Goal: Task Accomplishment & Management: Use online tool/utility

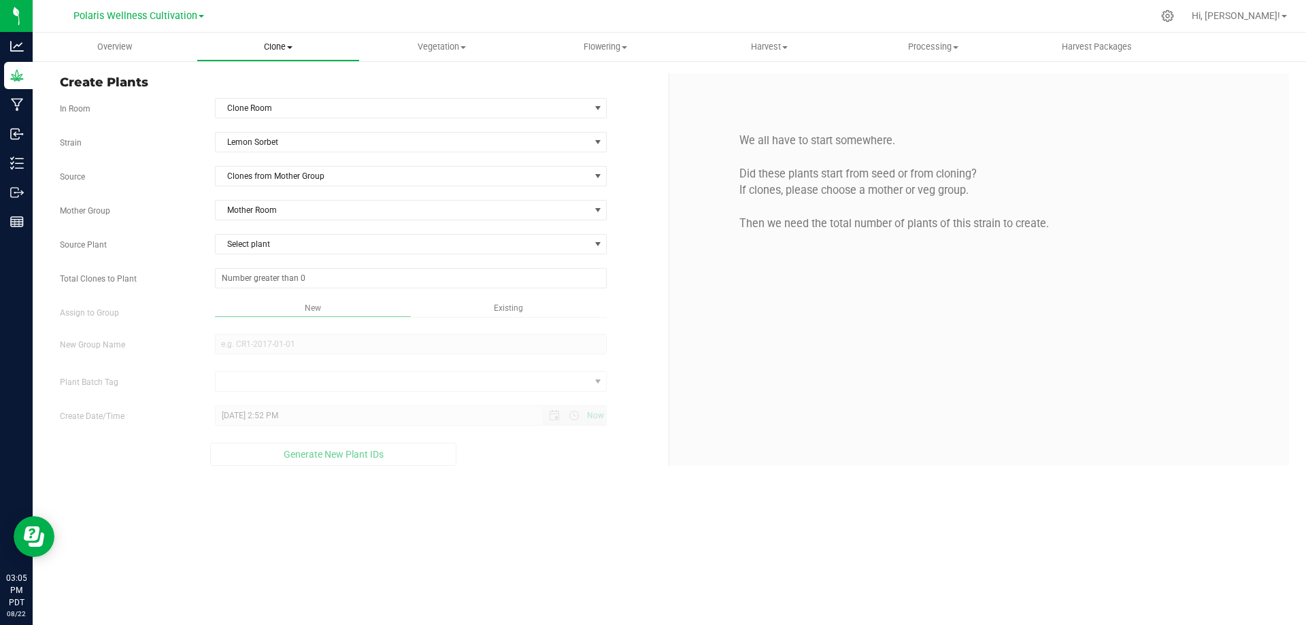
click at [279, 41] on span "Clone" at bounding box center [278, 47] width 163 height 12
click at [263, 97] on span "Cloning groups" at bounding box center [248, 99] width 103 height 12
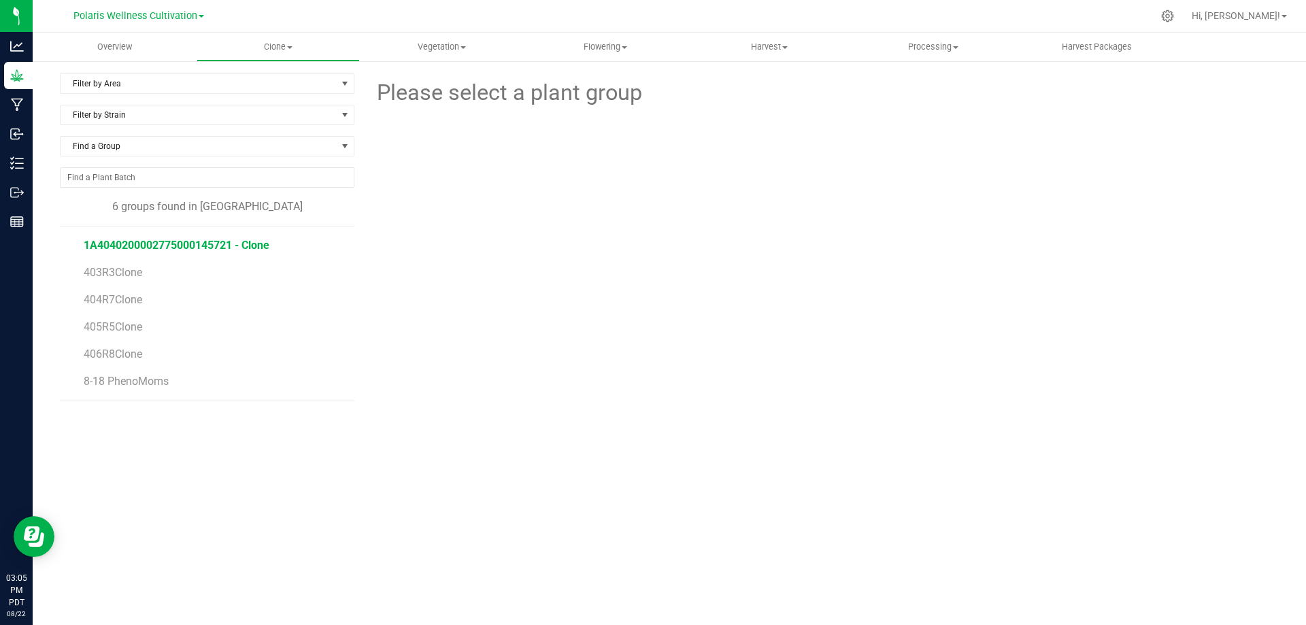
click at [239, 246] on span "1A4040200002775000145721 - Clone" at bounding box center [177, 245] width 186 height 13
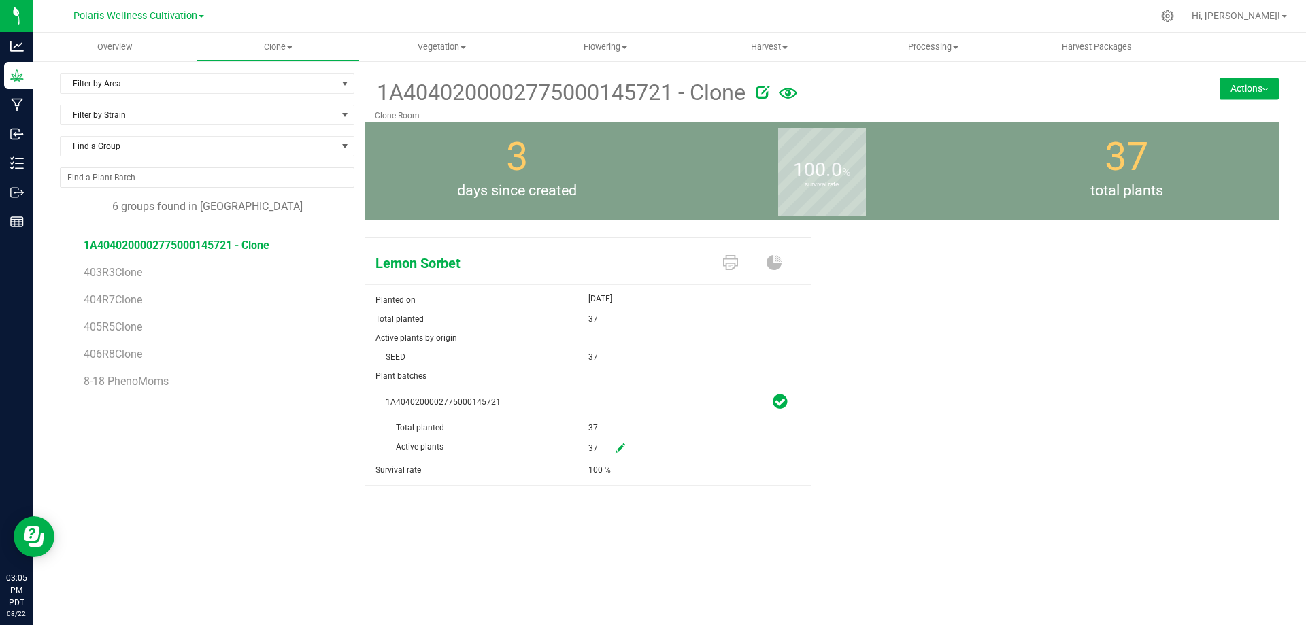
click at [767, 93] on icon at bounding box center [763, 92] width 14 height 14
drag, startPoint x: 717, startPoint y: 91, endPoint x: 486, endPoint y: 65, distance: 232.7
click at [349, 108] on div "Filter by Area Filter by Area All Clone Room Cloning - Not Specified Dry Room L…" at bounding box center [669, 296] width 1219 height 446
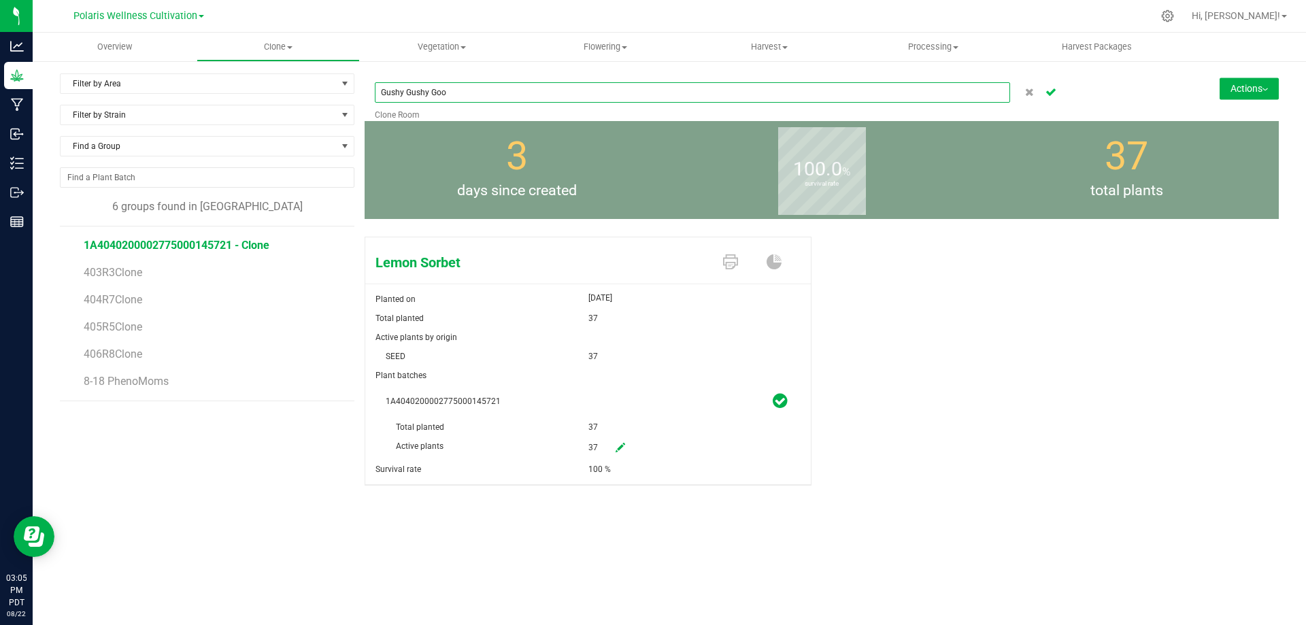
type input "Gushy Gushy Goo"
click at [1054, 92] on icon "Cancel button" at bounding box center [1050, 91] width 11 height 8
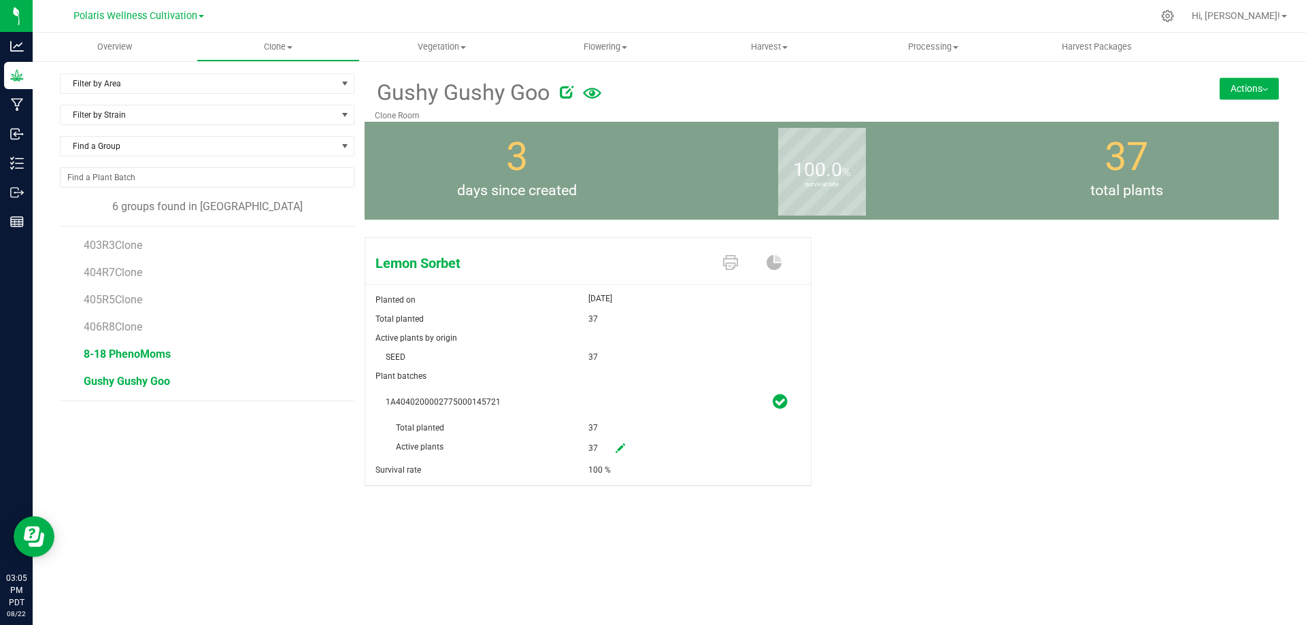
click at [128, 354] on span "8-18 PhenoMoms" at bounding box center [127, 354] width 87 height 13
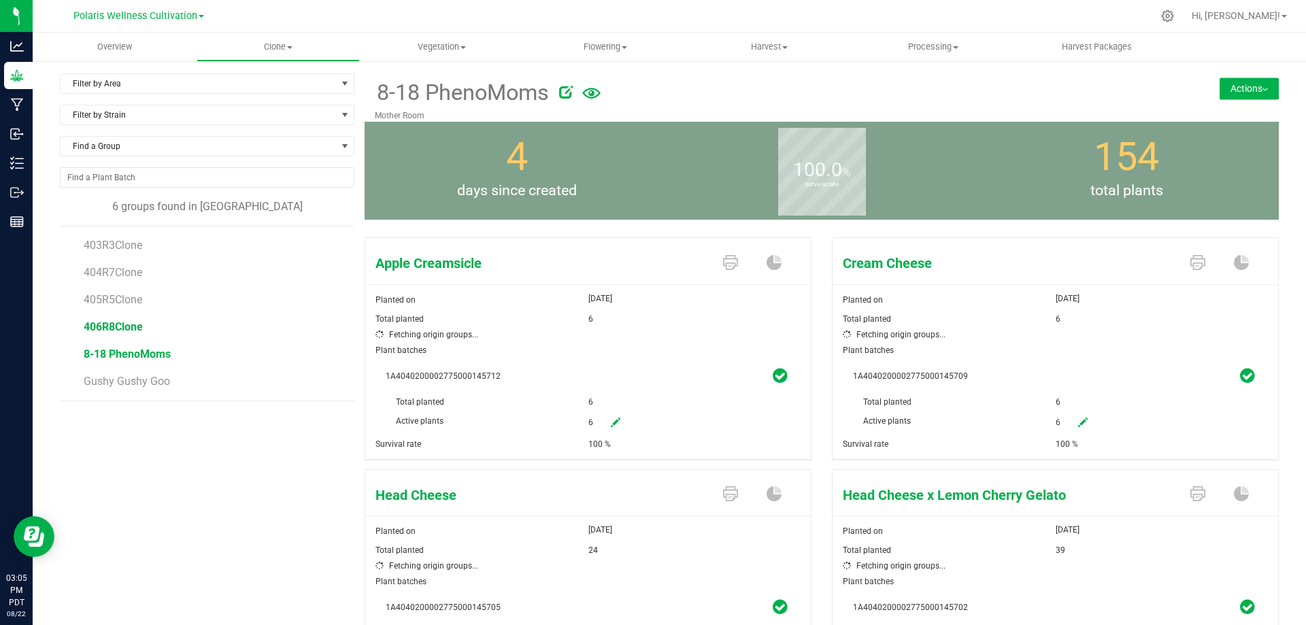
click at [105, 326] on span "406R8Clone" at bounding box center [113, 326] width 59 height 13
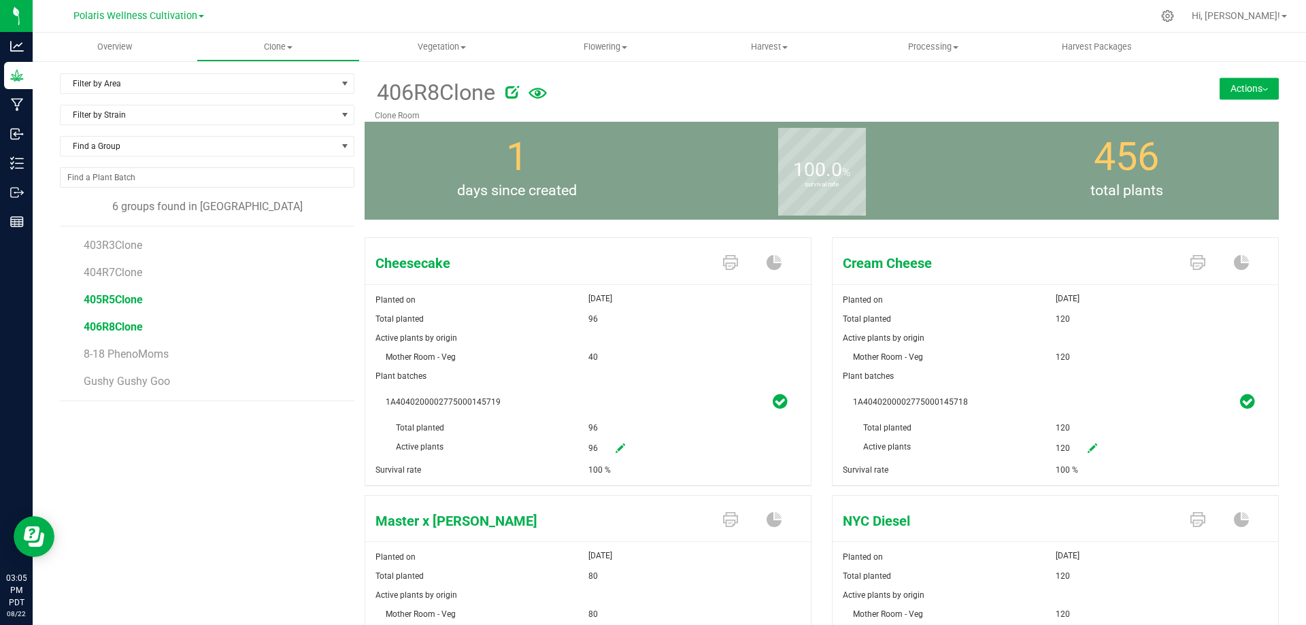
click at [123, 299] on span "405R5Clone" at bounding box center [113, 299] width 59 height 13
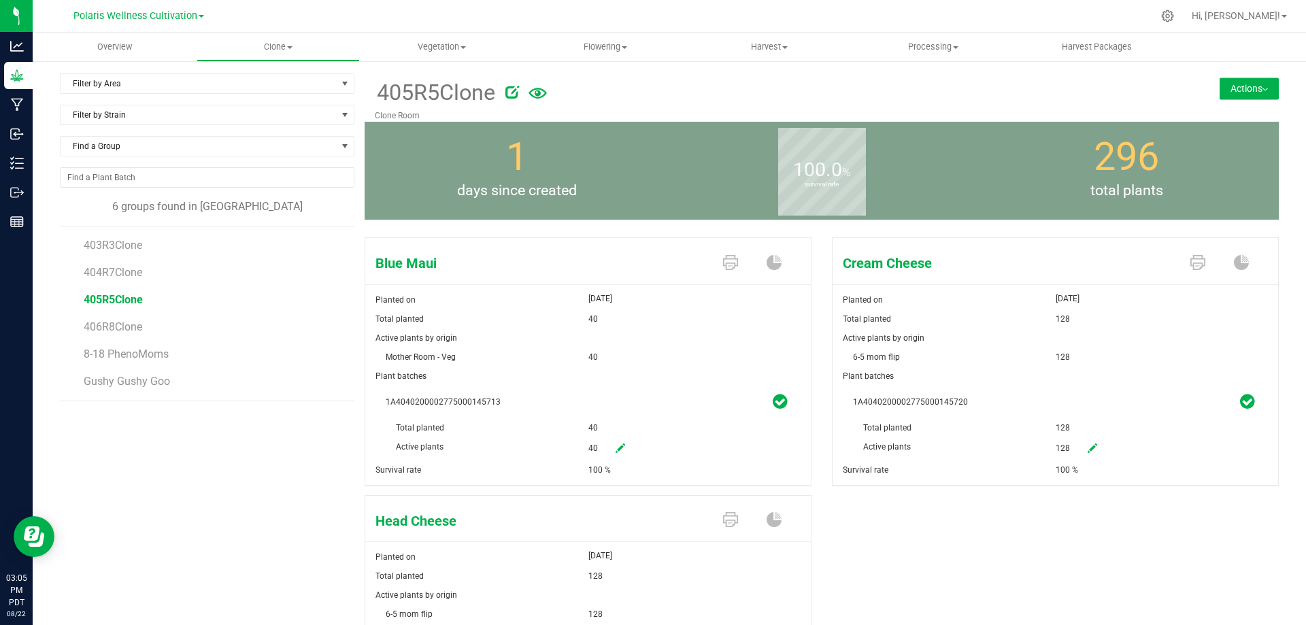
click at [1256, 86] on button "Actions" at bounding box center [1249, 89] width 59 height 22
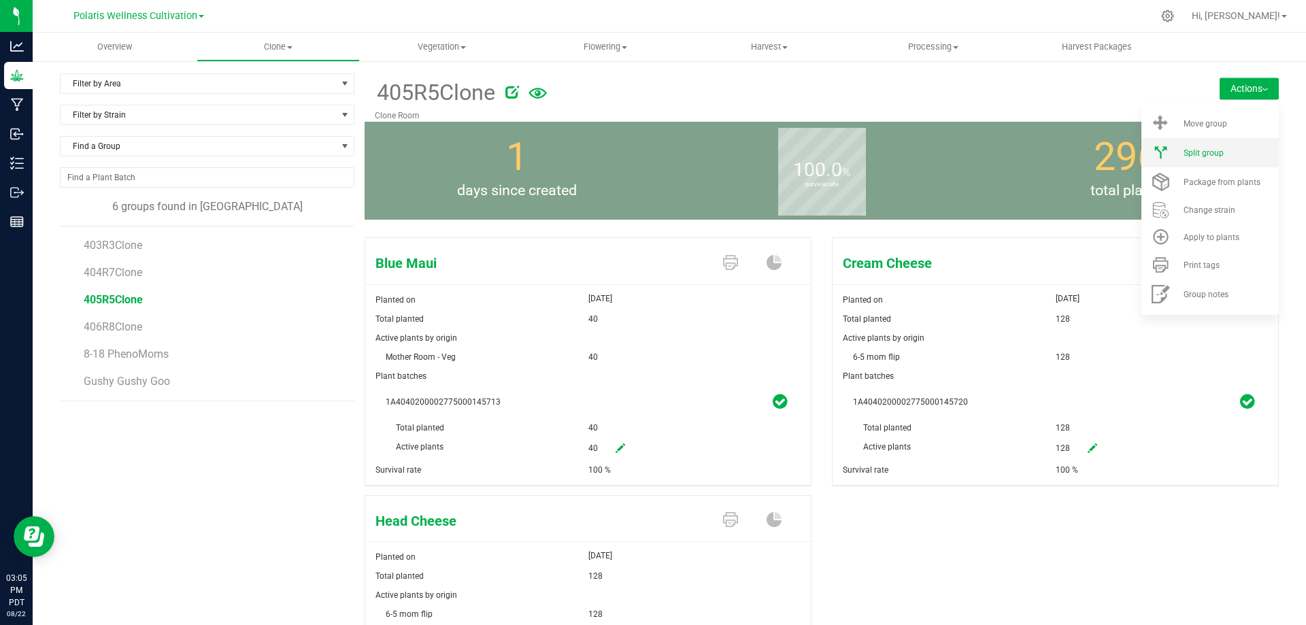
click at [1196, 155] on span "Split group" at bounding box center [1204, 153] width 40 height 10
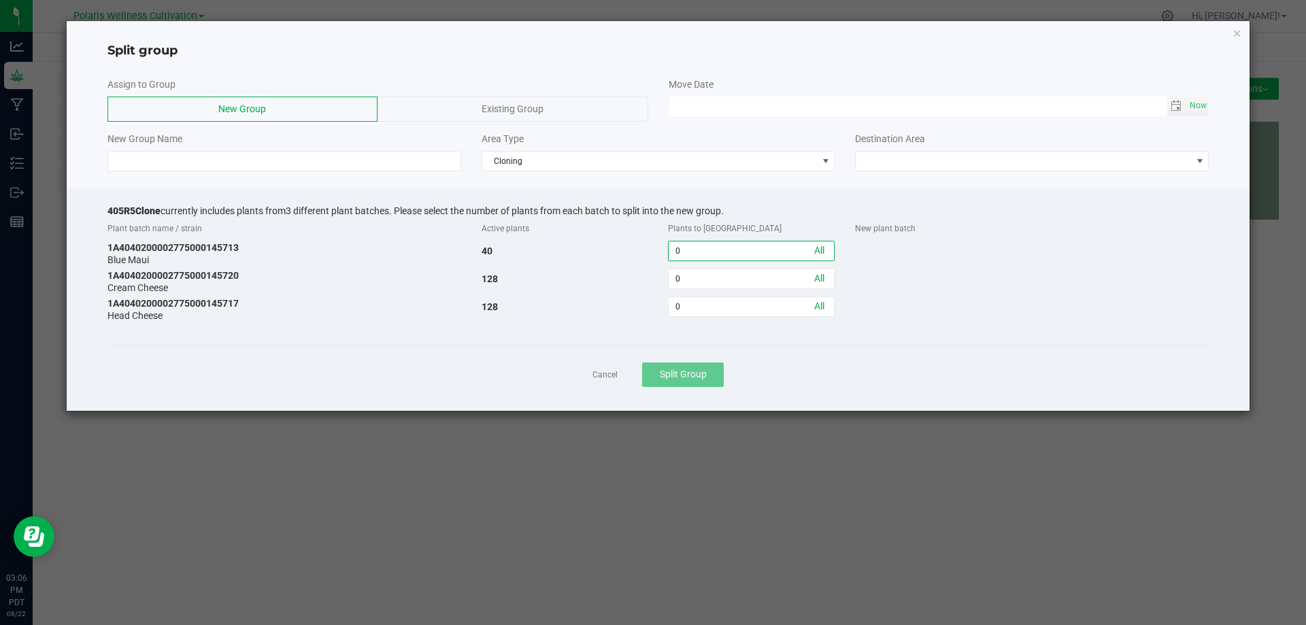
click at [825, 254] on input "0" at bounding box center [751, 250] width 165 height 19
click at [819, 248] on link "All" at bounding box center [819, 250] width 10 height 11
type input "40"
click at [1201, 107] on span "Now" at bounding box center [1198, 106] width 23 height 20
type input "[DATE] 03:06 PM"
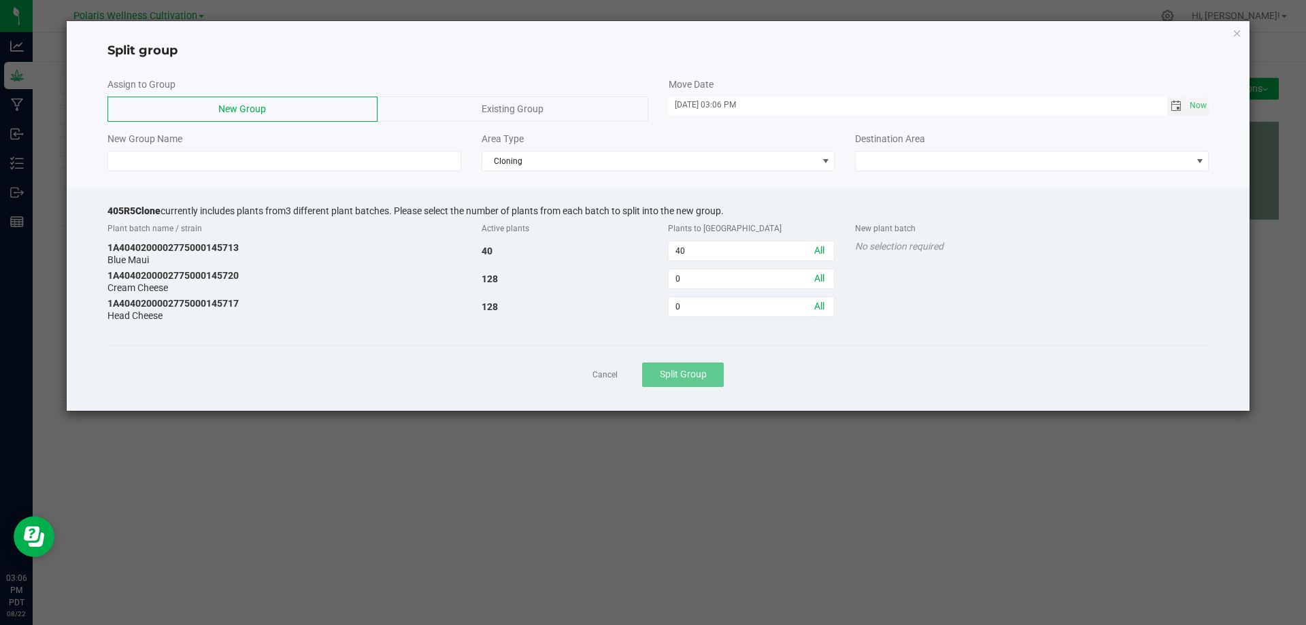
click at [543, 103] on span "Existing Group" at bounding box center [513, 108] width 62 height 11
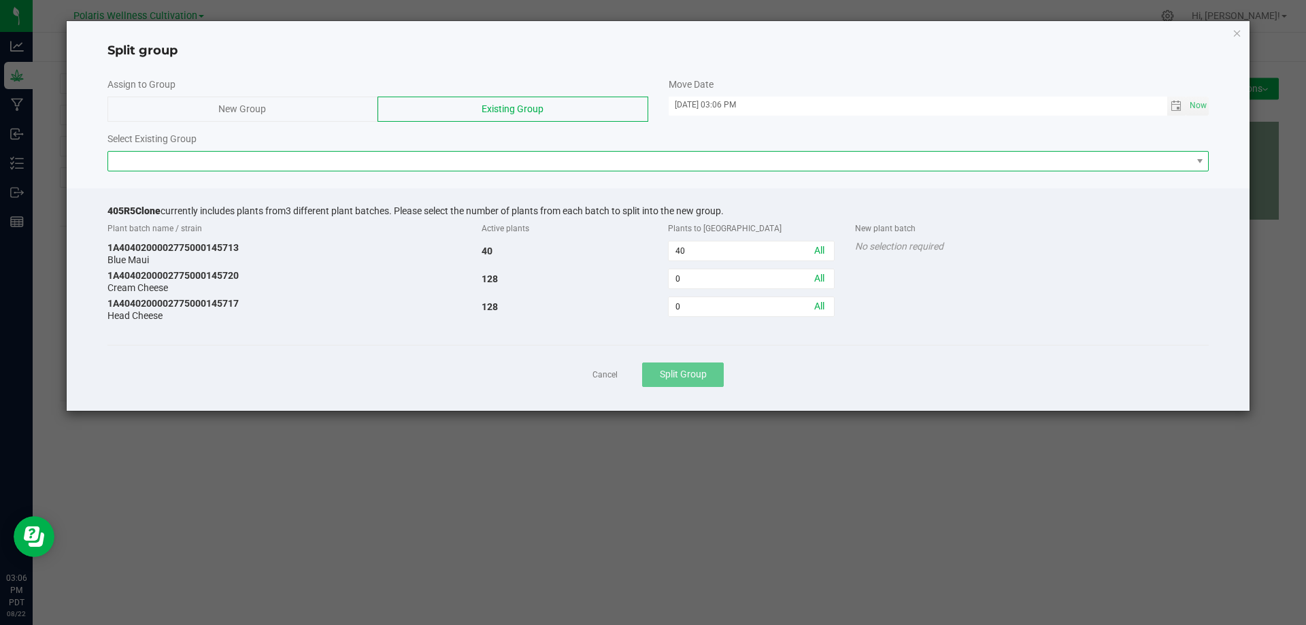
click at [529, 165] on span at bounding box center [650, 161] width 1084 height 19
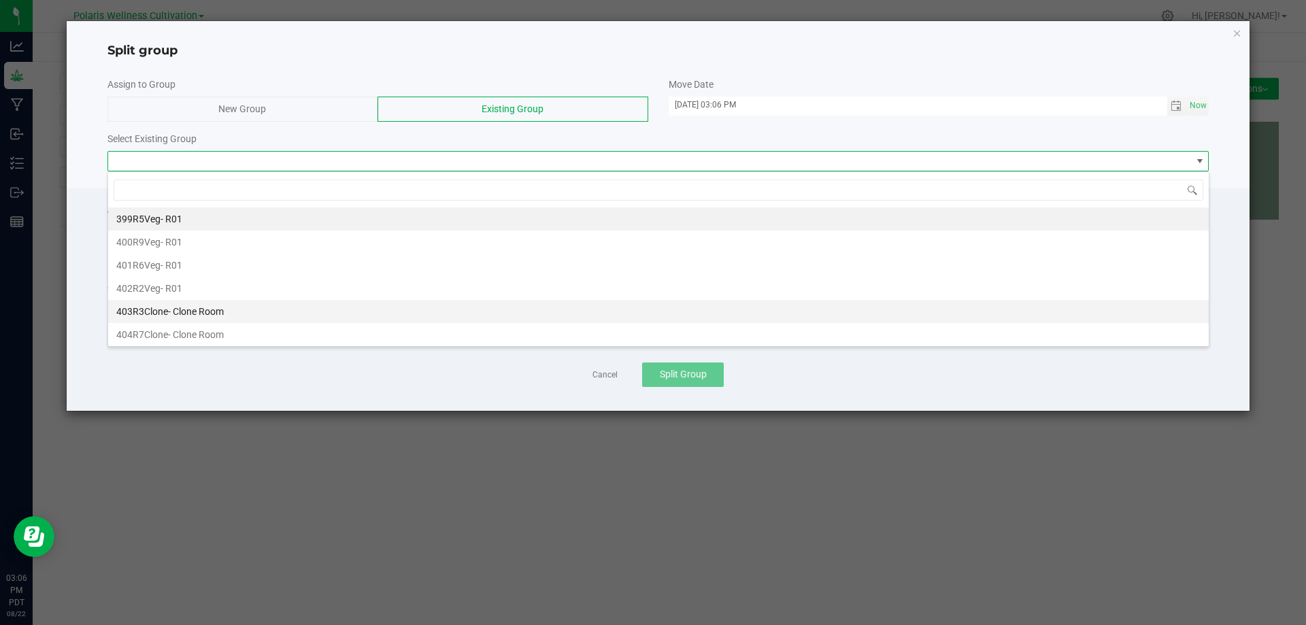
scroll to position [68, 0]
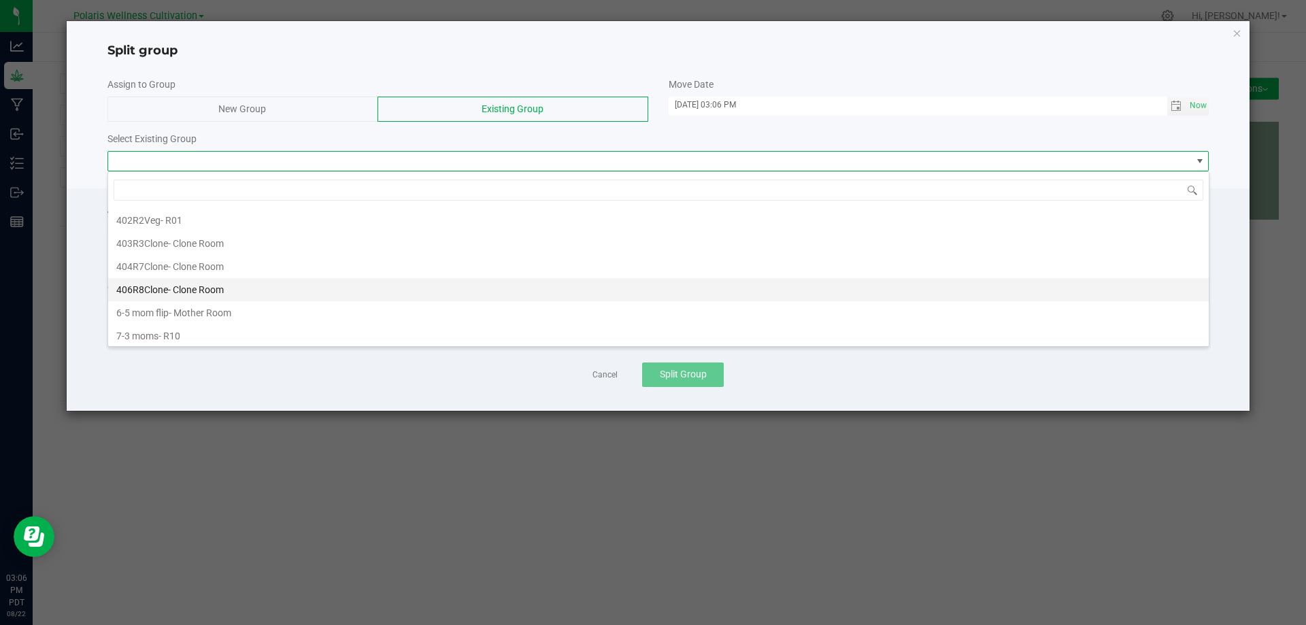
click at [293, 283] on li "406R8Clone - Clone Room" at bounding box center [658, 289] width 1101 height 23
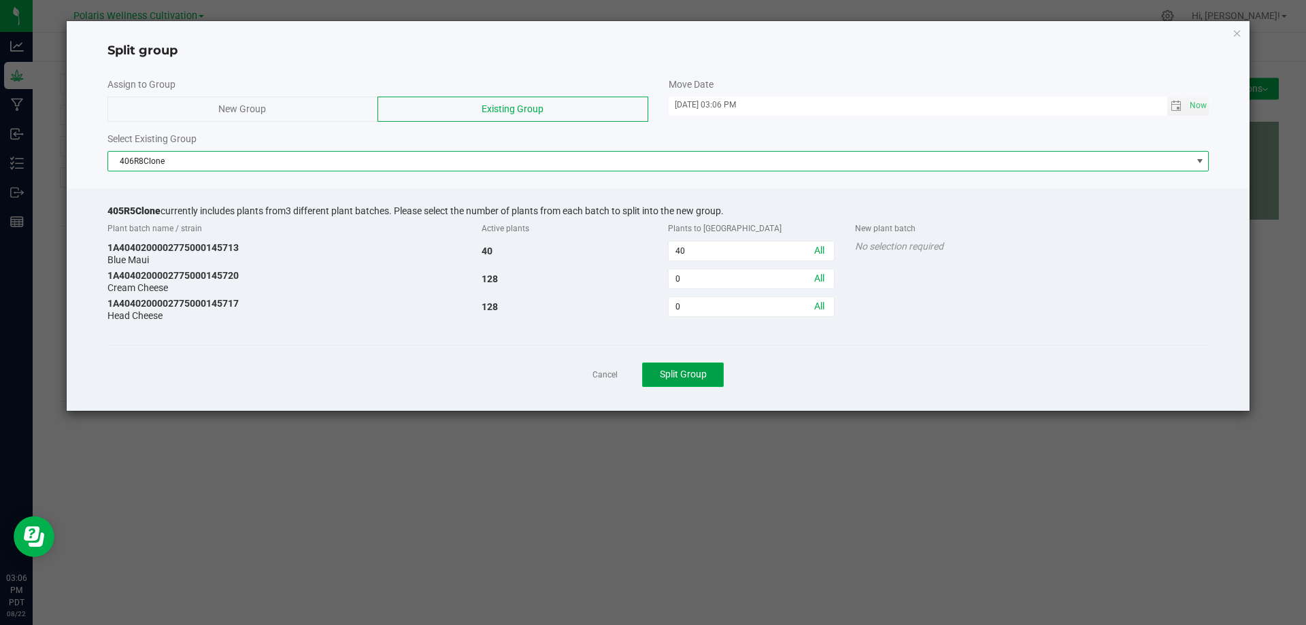
click at [705, 377] on span "Split Group" at bounding box center [683, 374] width 47 height 11
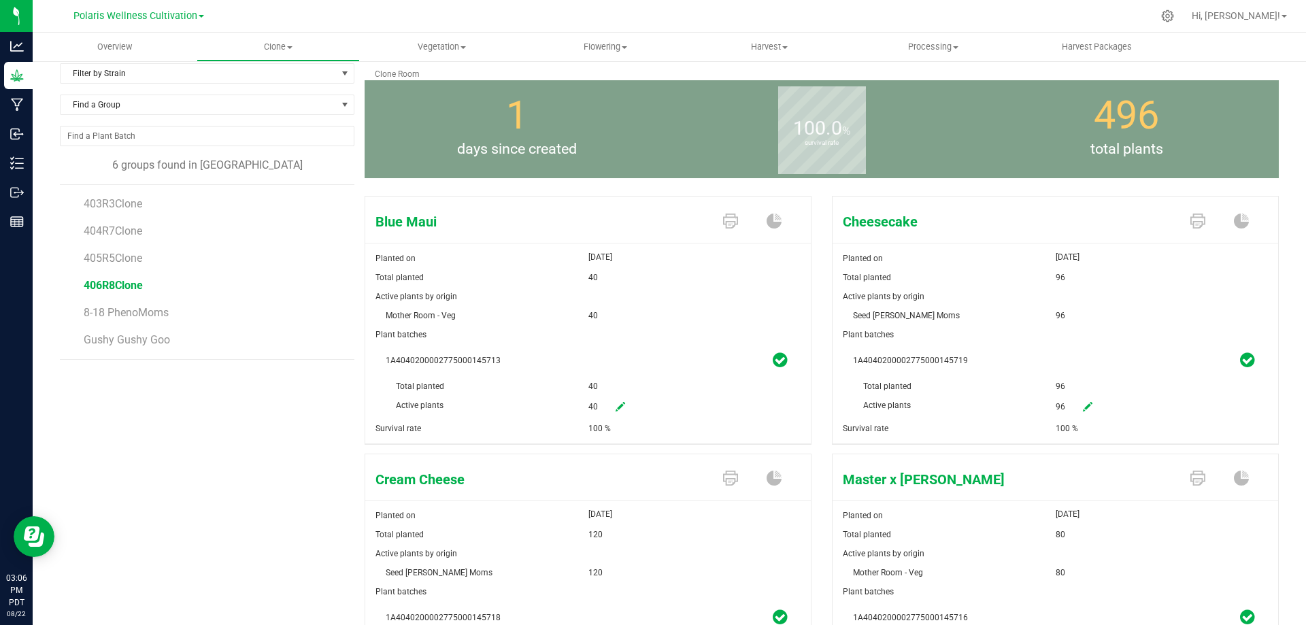
scroll to position [15, 0]
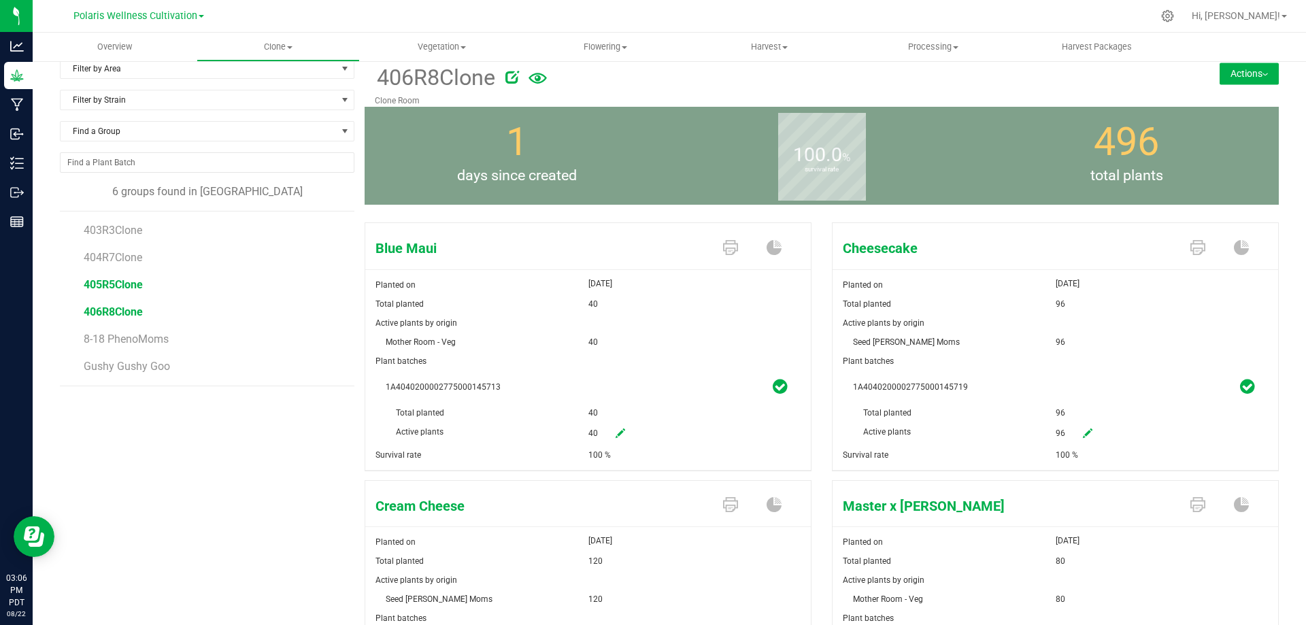
click at [120, 279] on span "405R5Clone" at bounding box center [113, 284] width 59 height 13
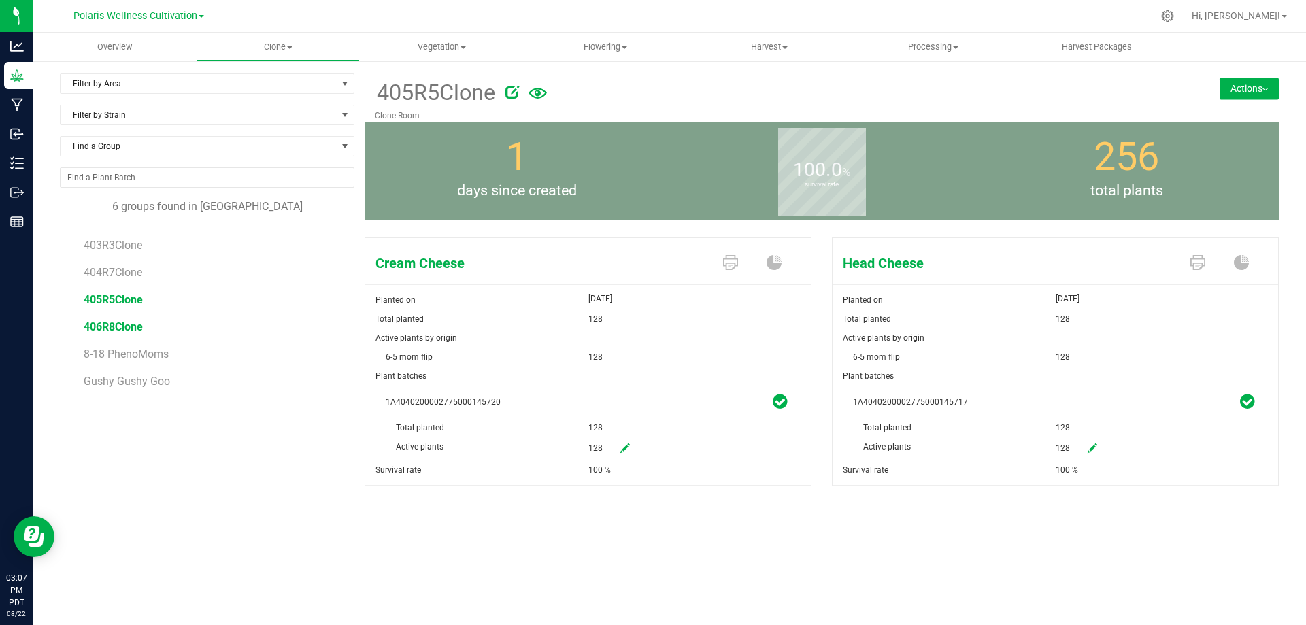
click at [107, 328] on span "406R8Clone" at bounding box center [113, 326] width 59 height 13
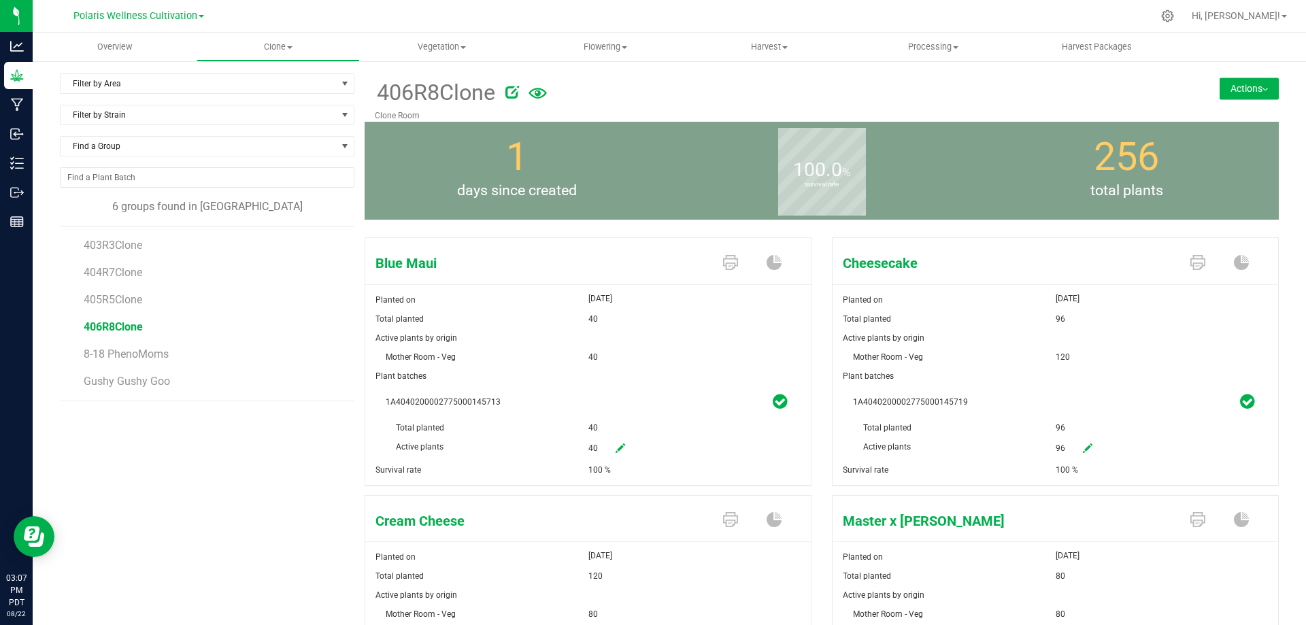
click at [1228, 87] on button "Actions" at bounding box center [1249, 89] width 59 height 22
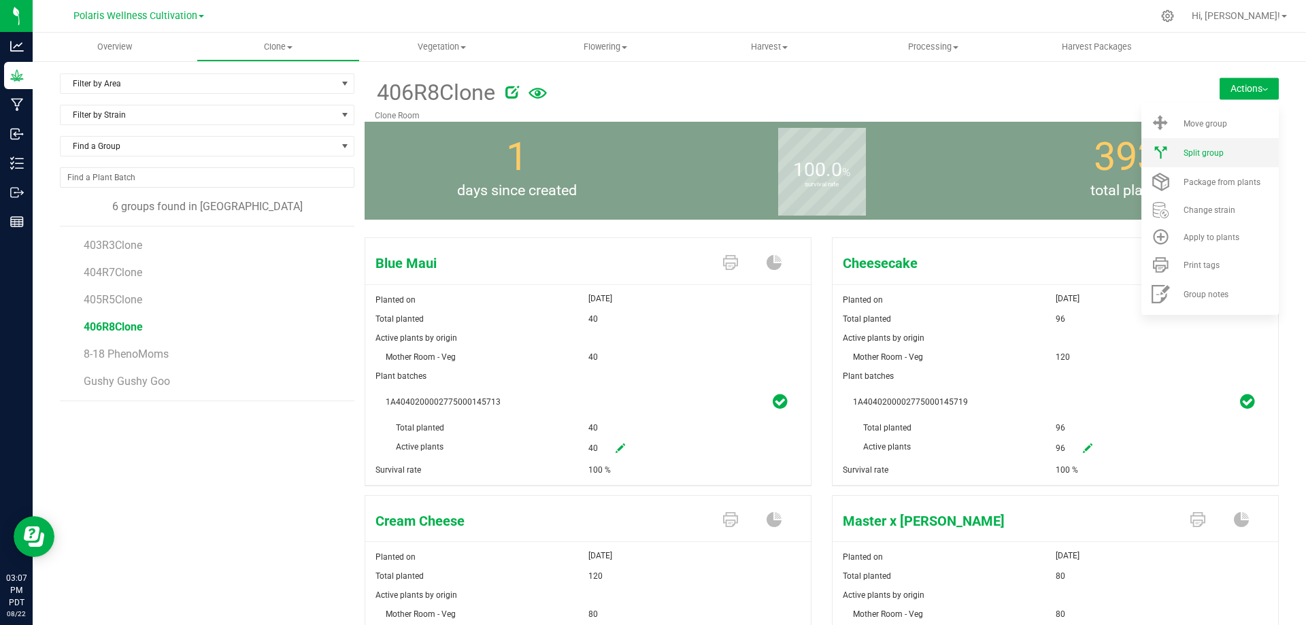
click at [1209, 157] on span "Split group" at bounding box center [1204, 153] width 40 height 10
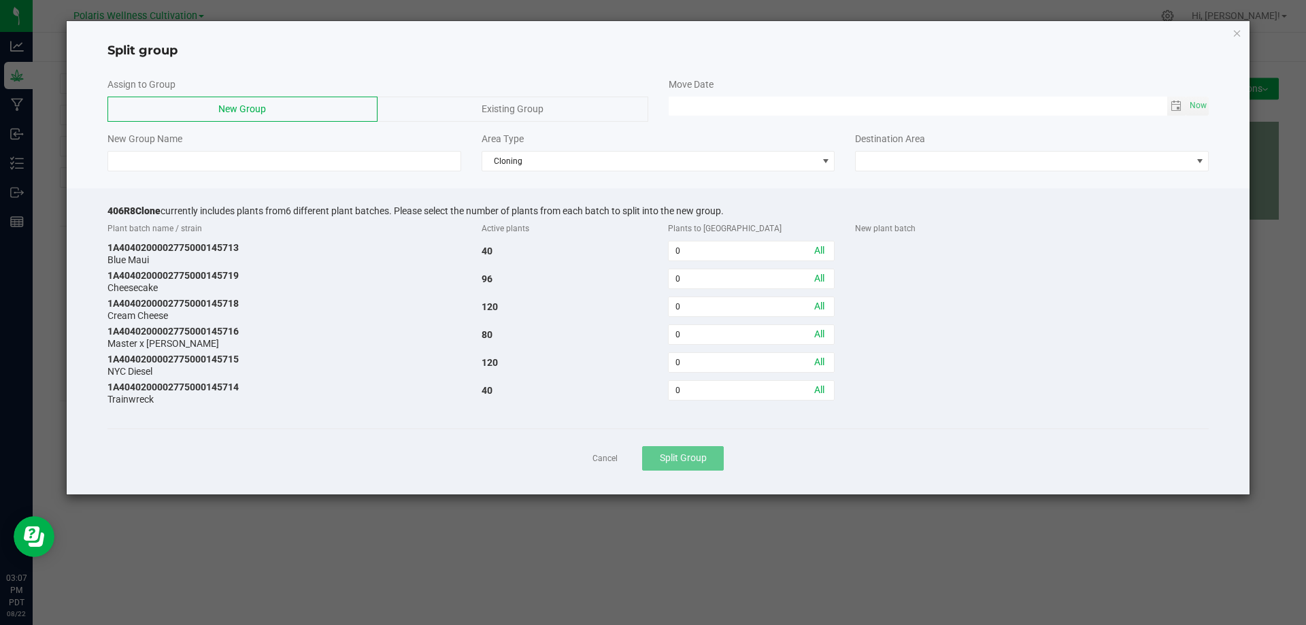
click at [536, 111] on span "Existing Group" at bounding box center [513, 108] width 62 height 11
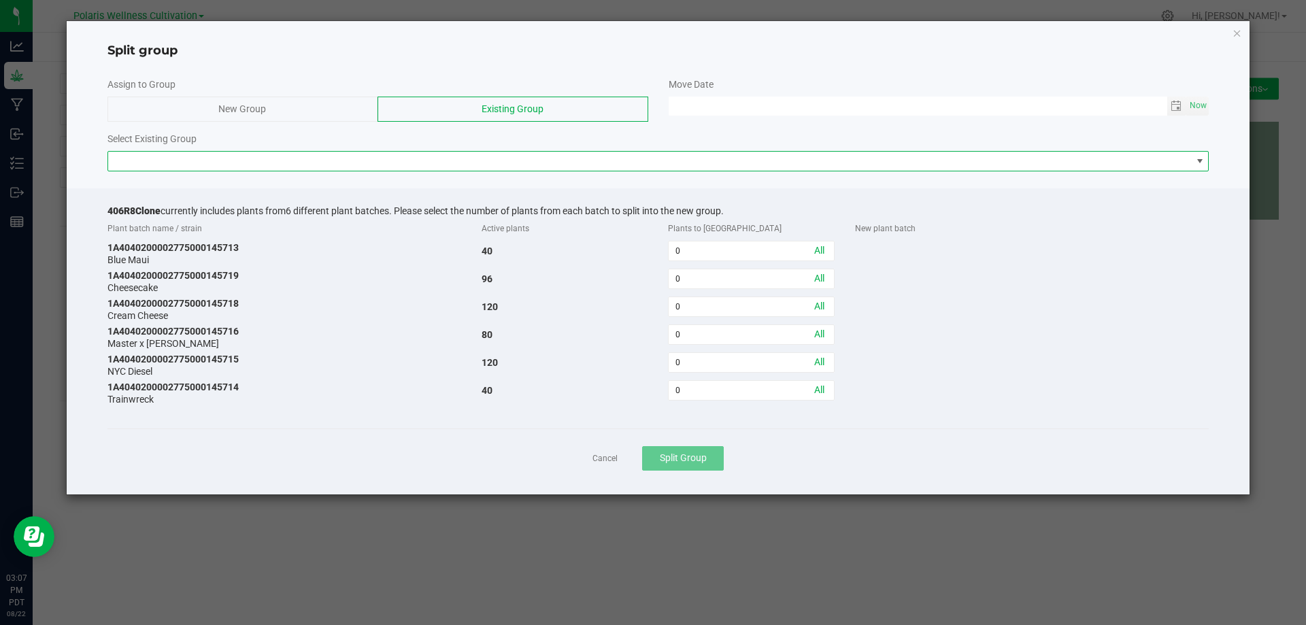
click at [513, 159] on span at bounding box center [650, 161] width 1084 height 19
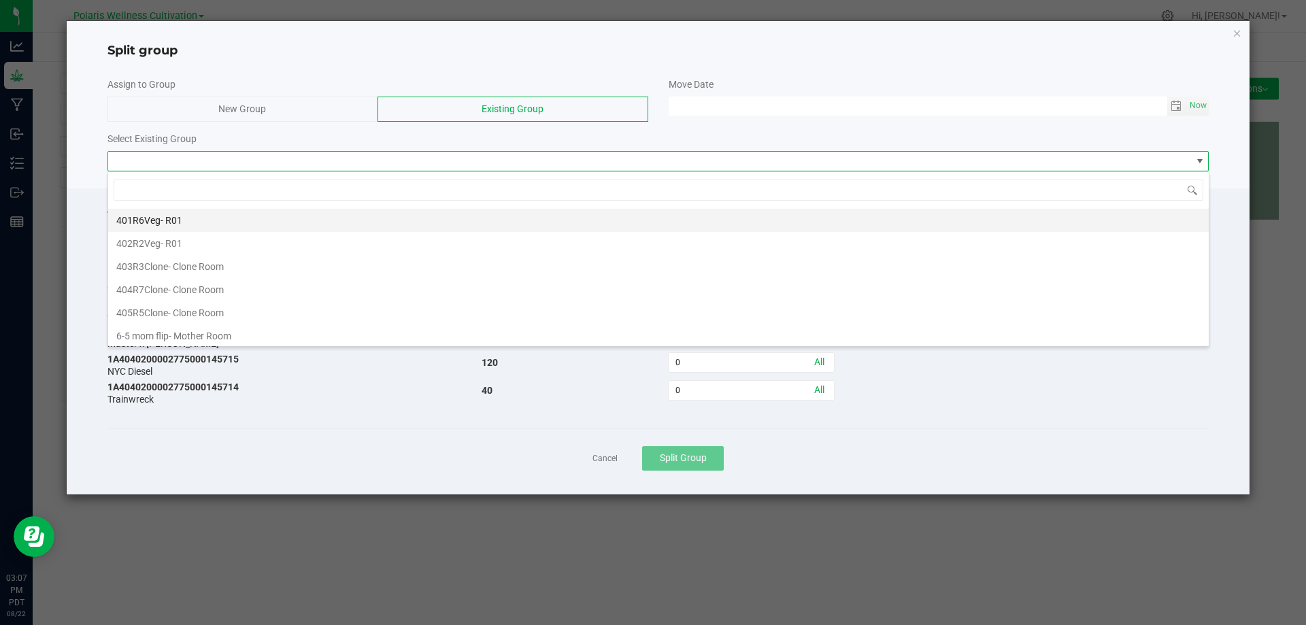
scroll to position [68, 0]
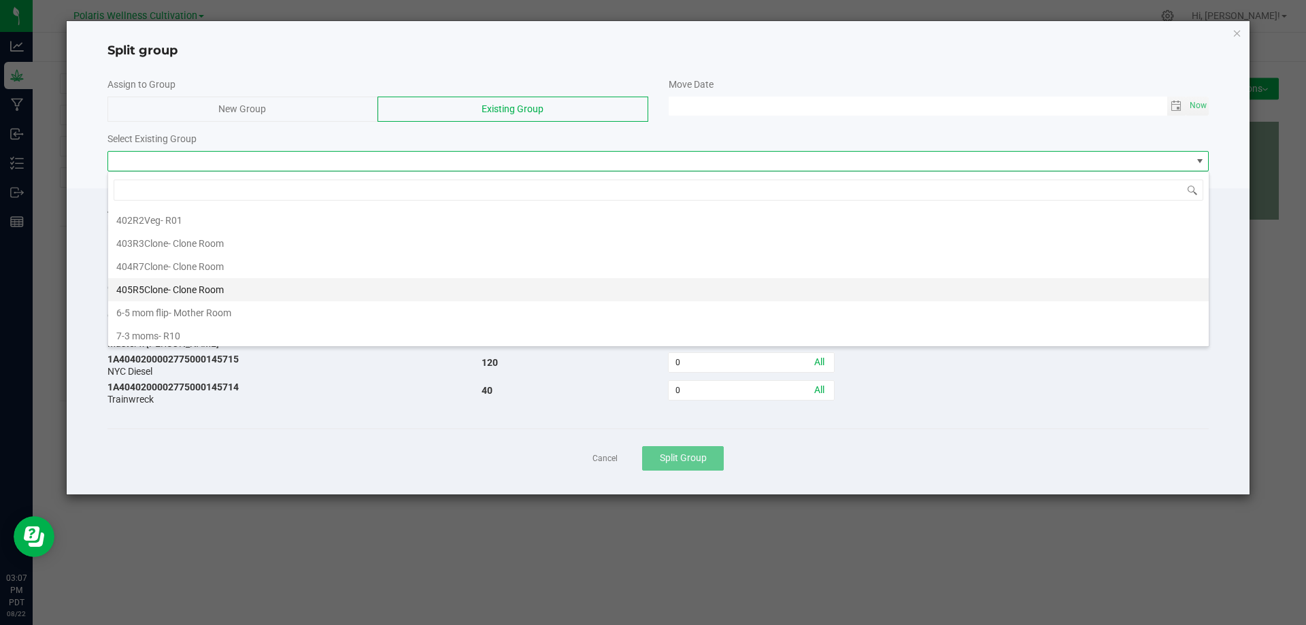
click at [217, 289] on span "- Clone Room" at bounding box center [196, 289] width 56 height 11
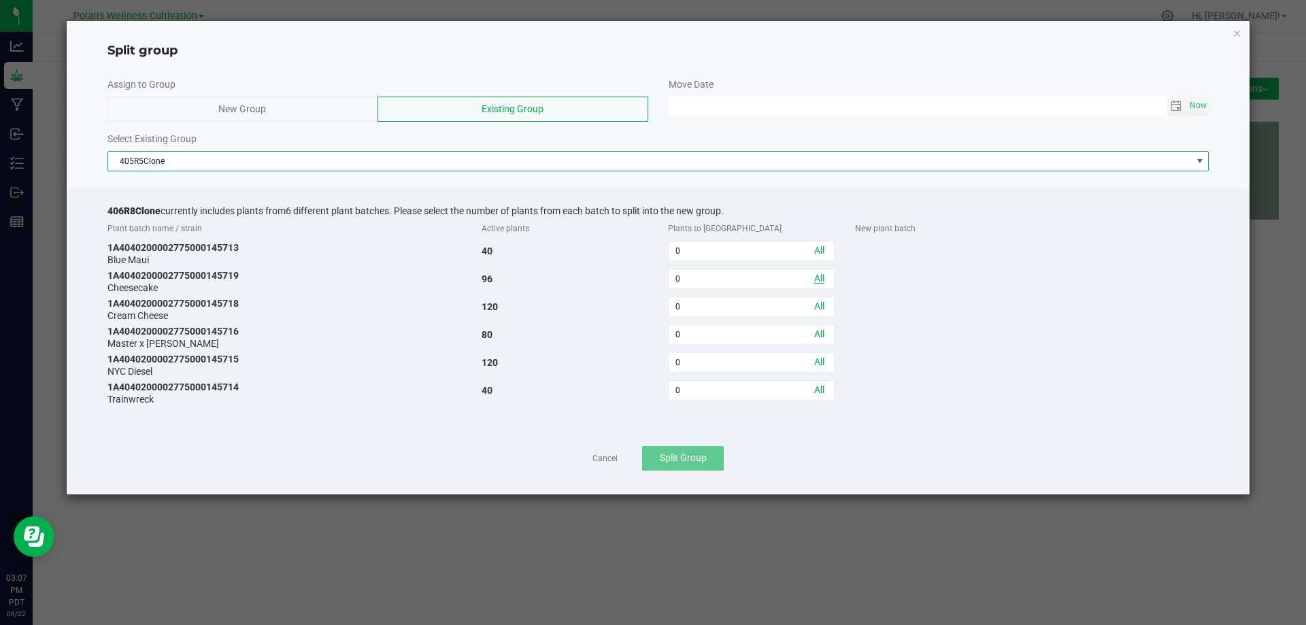
click at [824, 279] on link "All" at bounding box center [819, 278] width 10 height 11
type input "96"
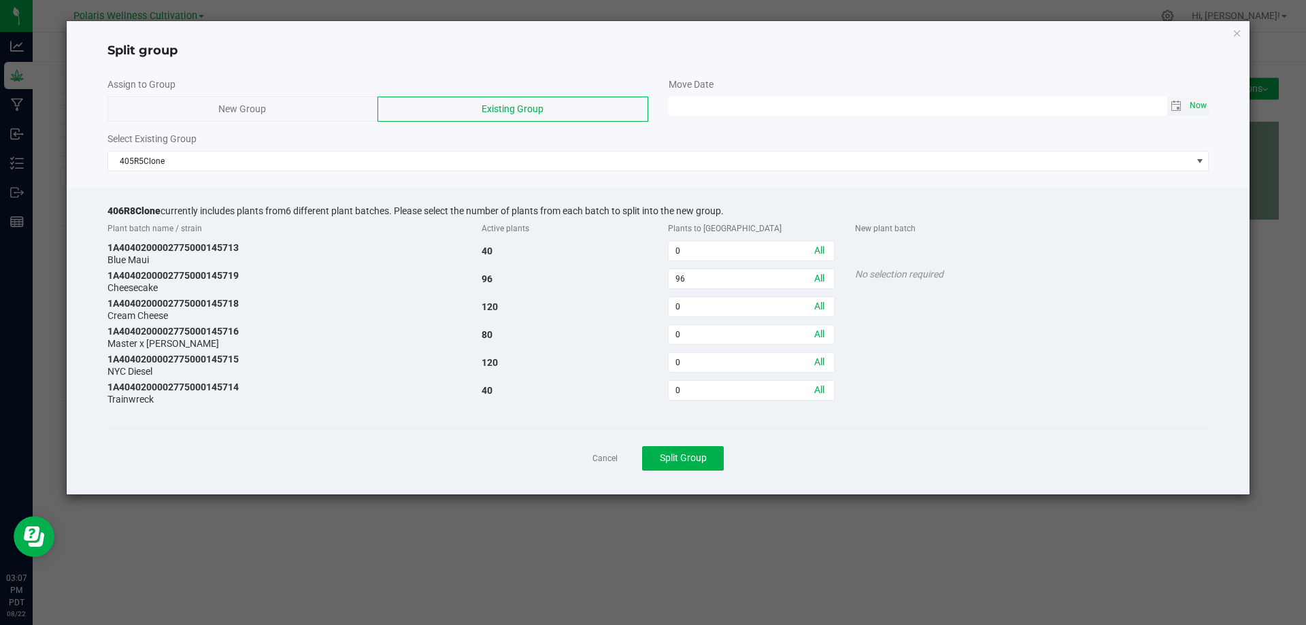
click at [1197, 102] on span "Now" at bounding box center [1198, 106] width 23 height 20
type input "[DATE] 03:07 PM"
click at [687, 461] on span "Split Group" at bounding box center [683, 457] width 47 height 11
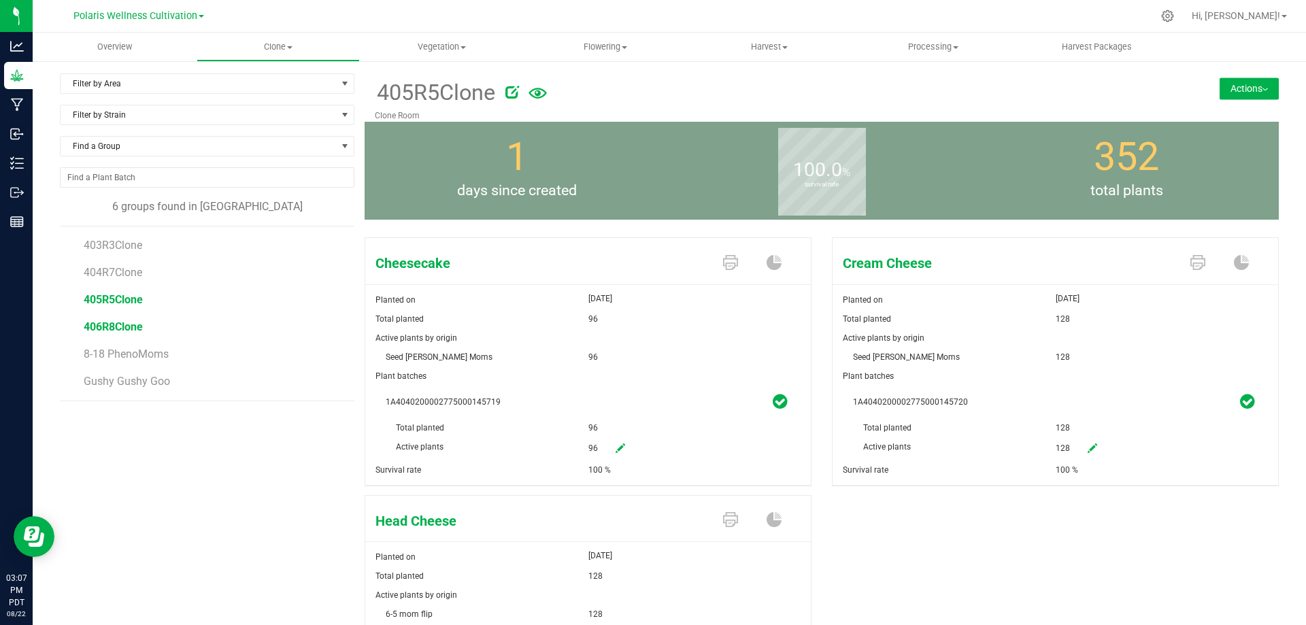
click at [111, 321] on span "406R8Clone" at bounding box center [113, 326] width 59 height 13
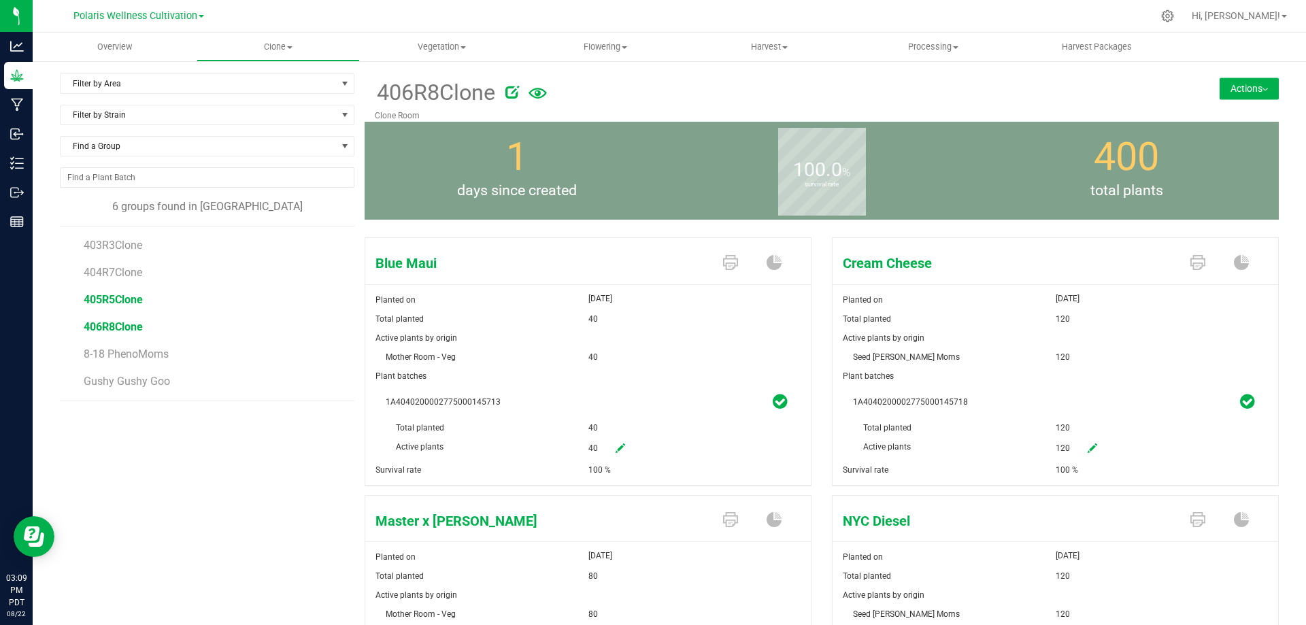
click at [114, 295] on span "405R5Clone" at bounding box center [113, 299] width 59 height 13
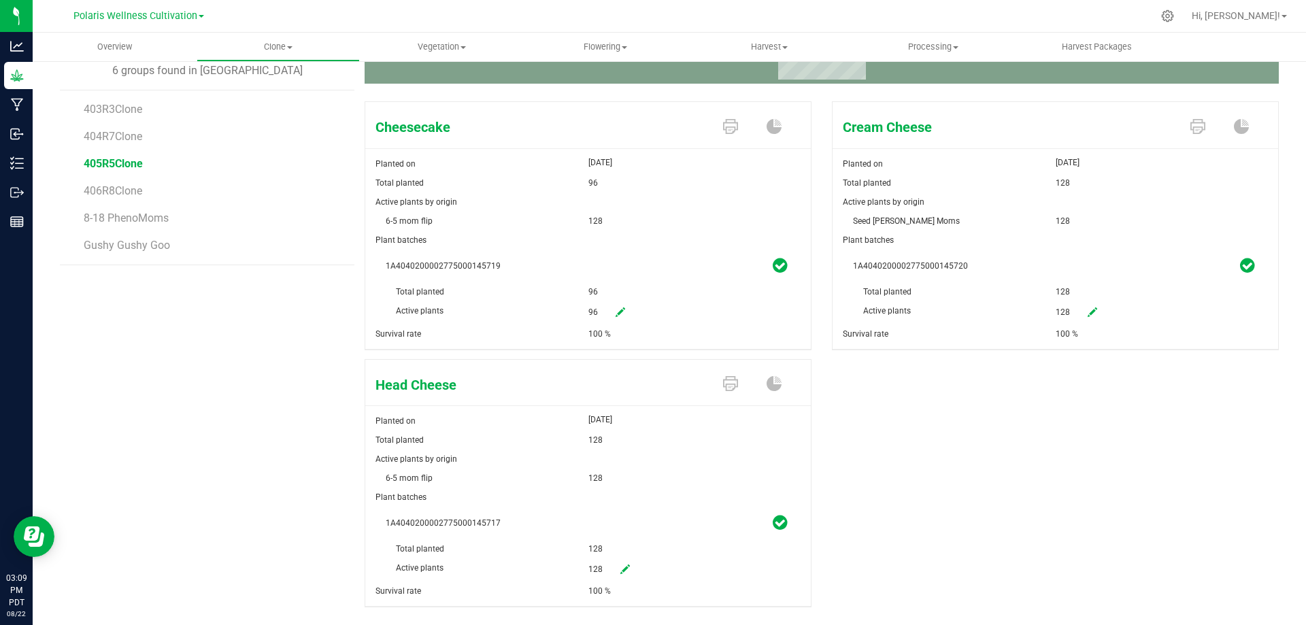
scroll to position [166, 0]
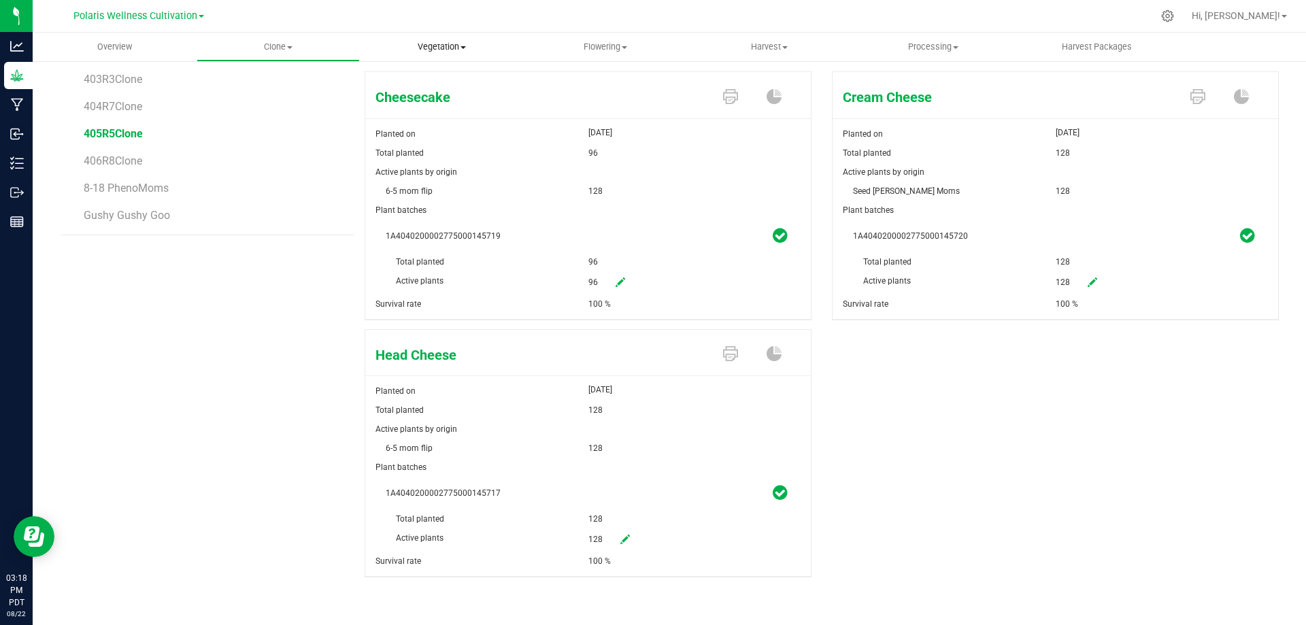
click at [452, 49] on span "Vegetation" at bounding box center [442, 47] width 163 height 12
click at [426, 83] on span "Veg groups" at bounding box center [403, 82] width 86 height 12
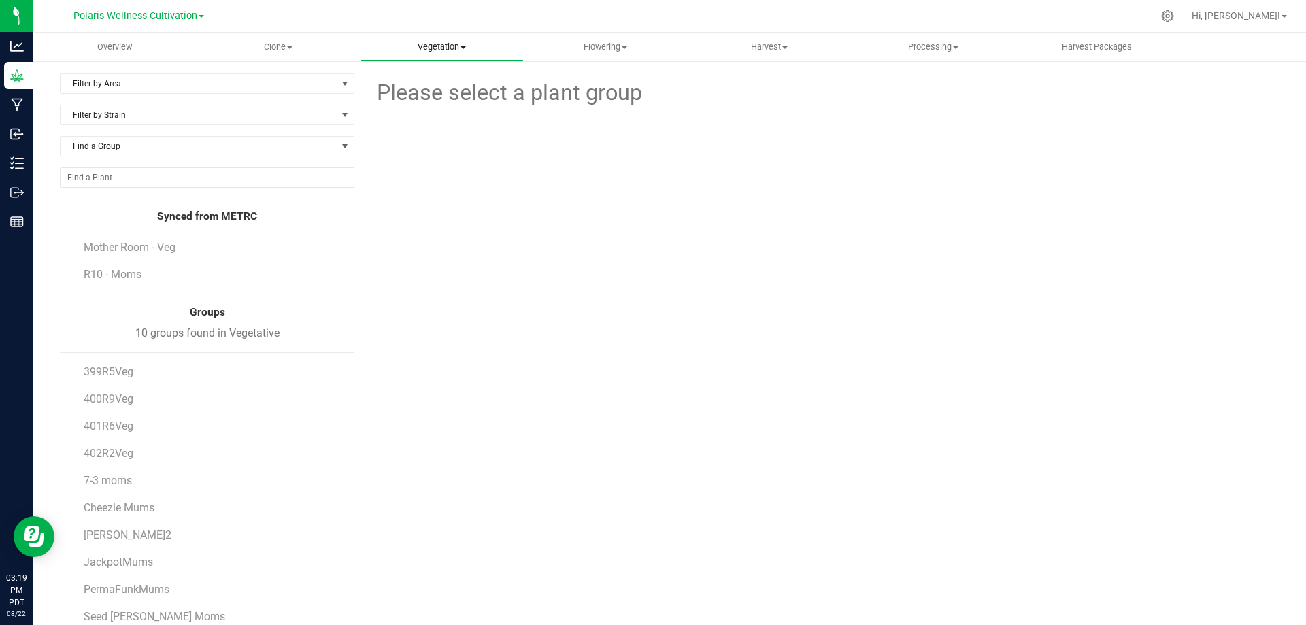
click at [454, 47] on span "Vegetation" at bounding box center [442, 47] width 163 height 12
click at [435, 129] on span "Mother plants" at bounding box center [409, 131] width 99 height 12
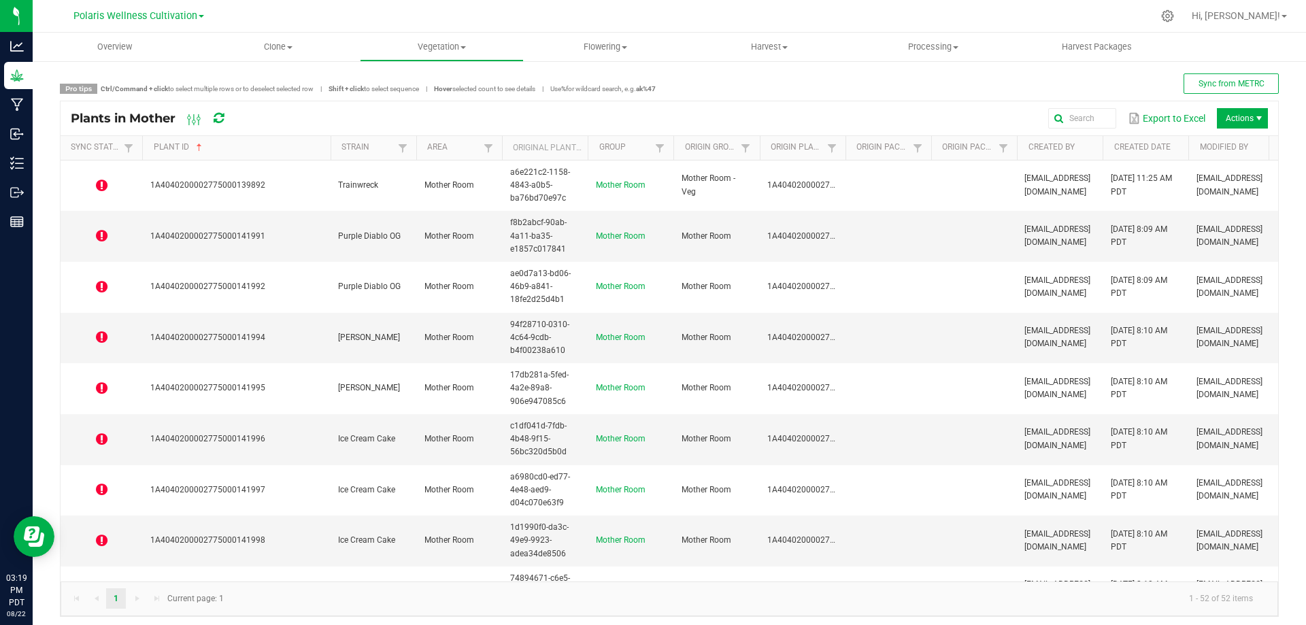
click at [328, 148] on span at bounding box center [328, 254] width 4 height 237
click at [262, 235] on td "1A4040200002775000141991" at bounding box center [236, 236] width 188 height 51
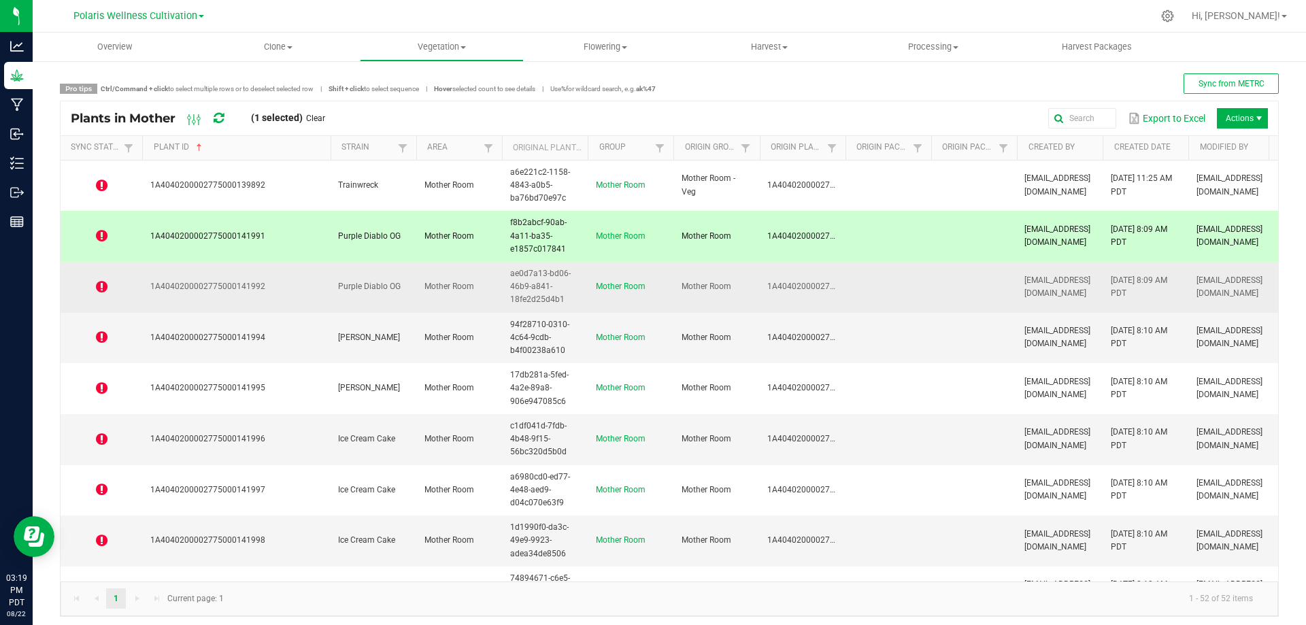
click at [256, 282] on span "1A4040200002775000141992" at bounding box center [207, 287] width 115 height 10
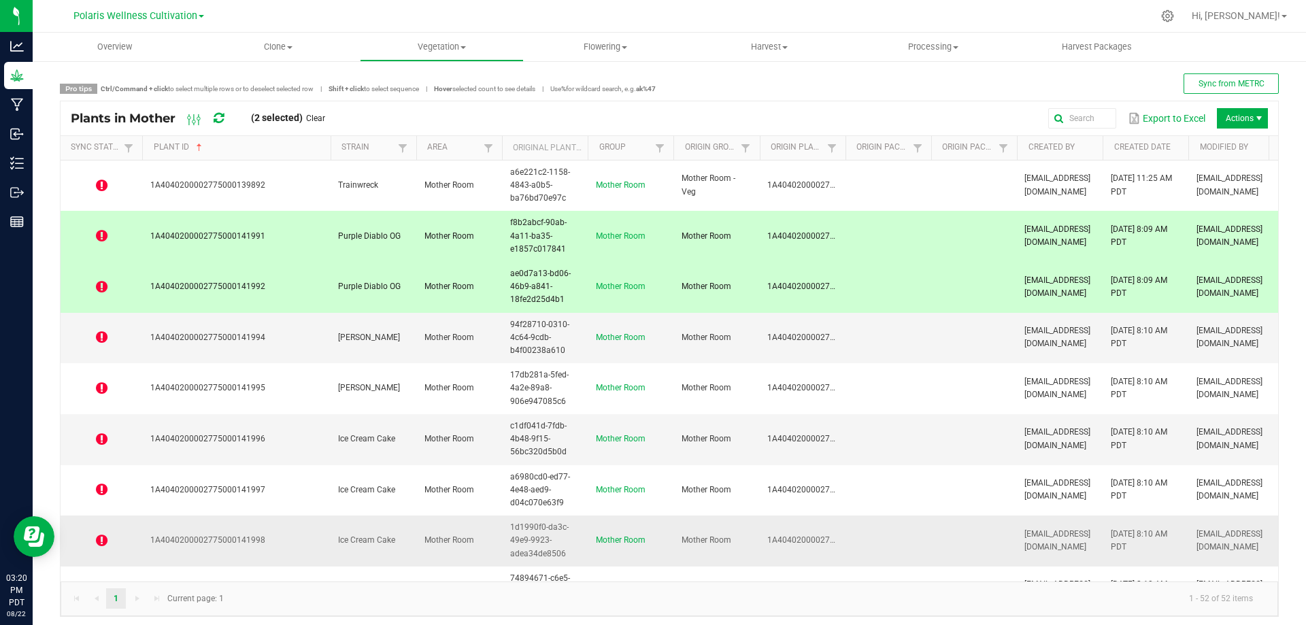
click at [254, 545] on span "1A4040200002775000141998" at bounding box center [207, 540] width 115 height 10
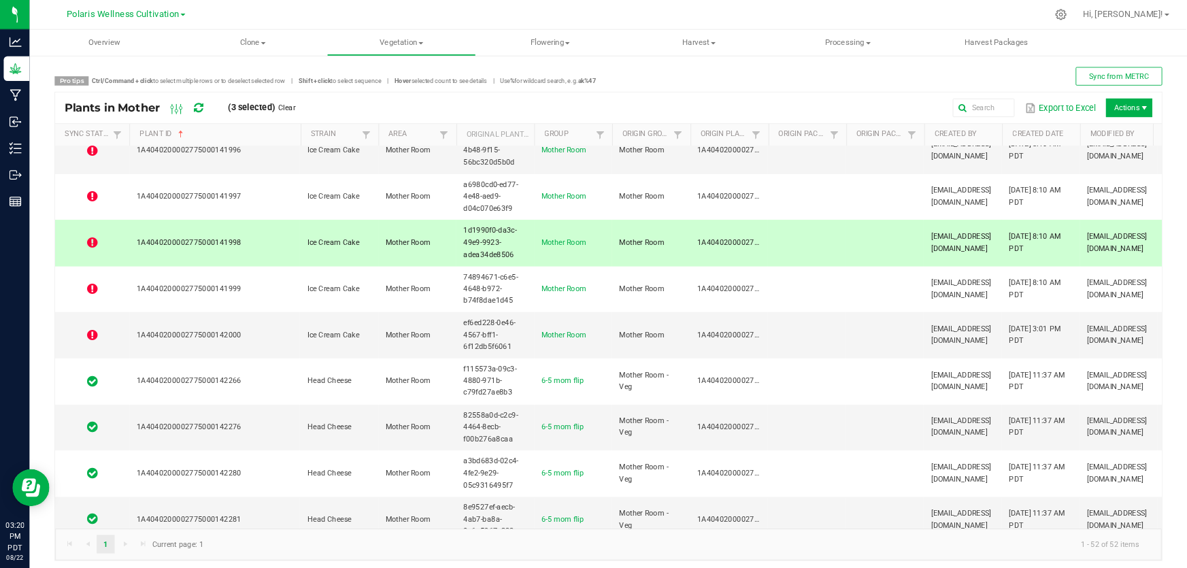
scroll to position [299, 0]
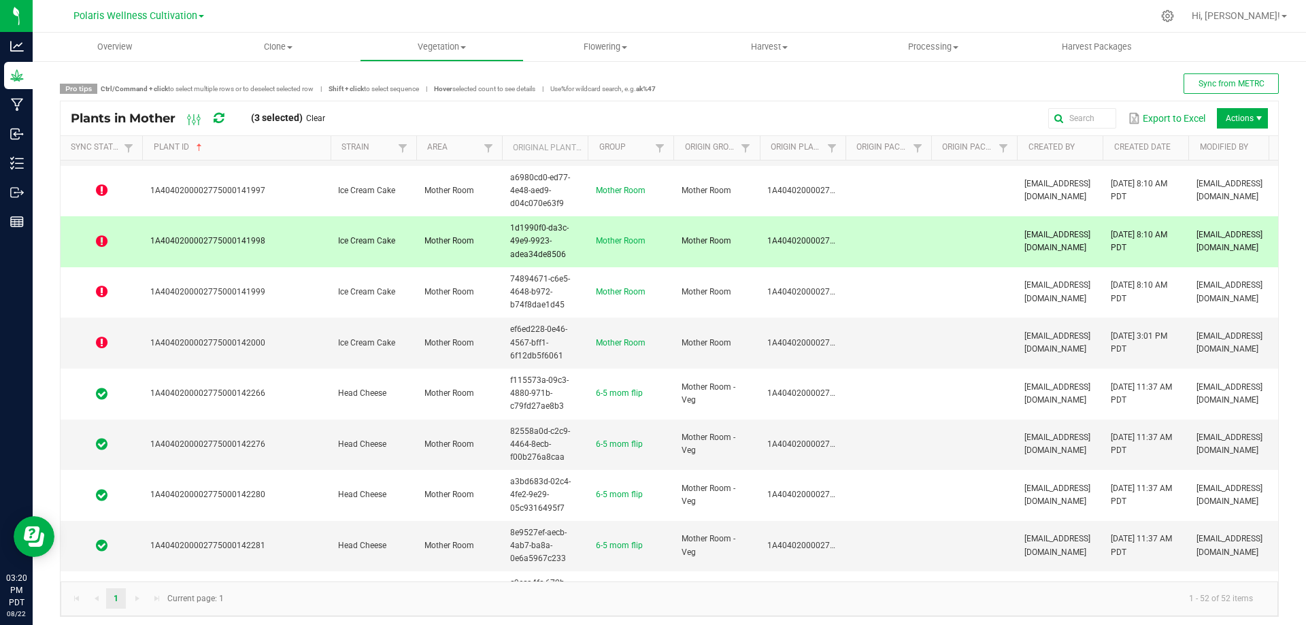
click at [273, 241] on td "1A4040200002775000141998" at bounding box center [236, 241] width 188 height 51
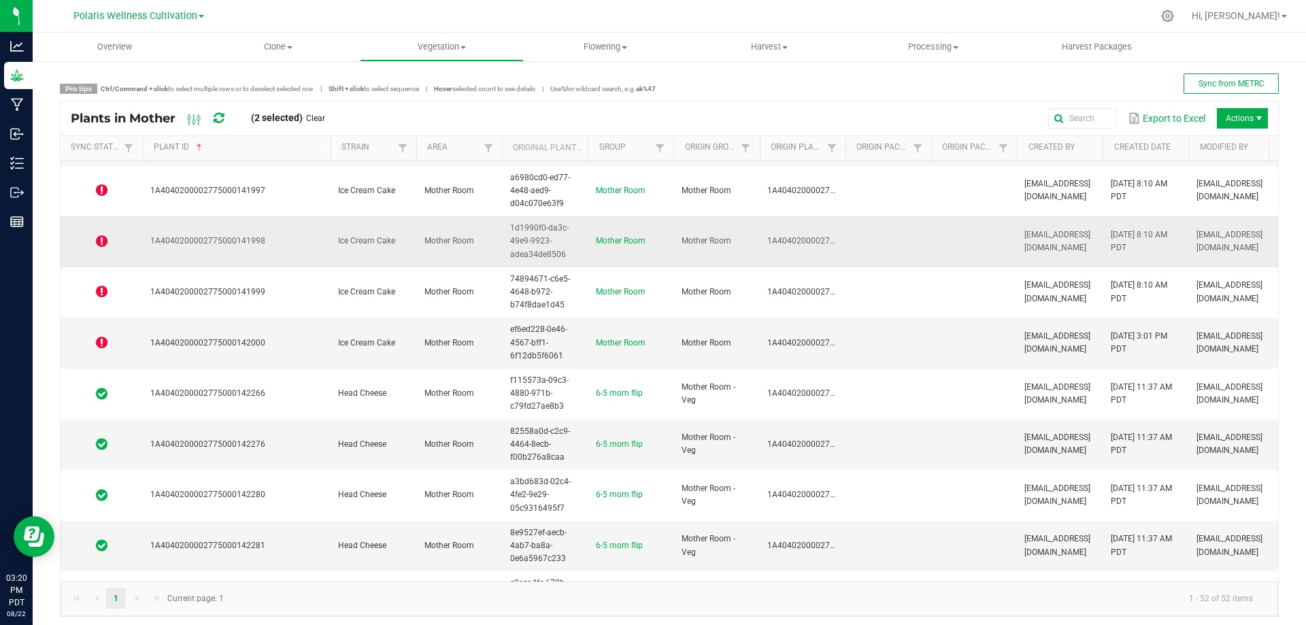
click at [259, 245] on span "1A4040200002775000141998" at bounding box center [207, 241] width 115 height 10
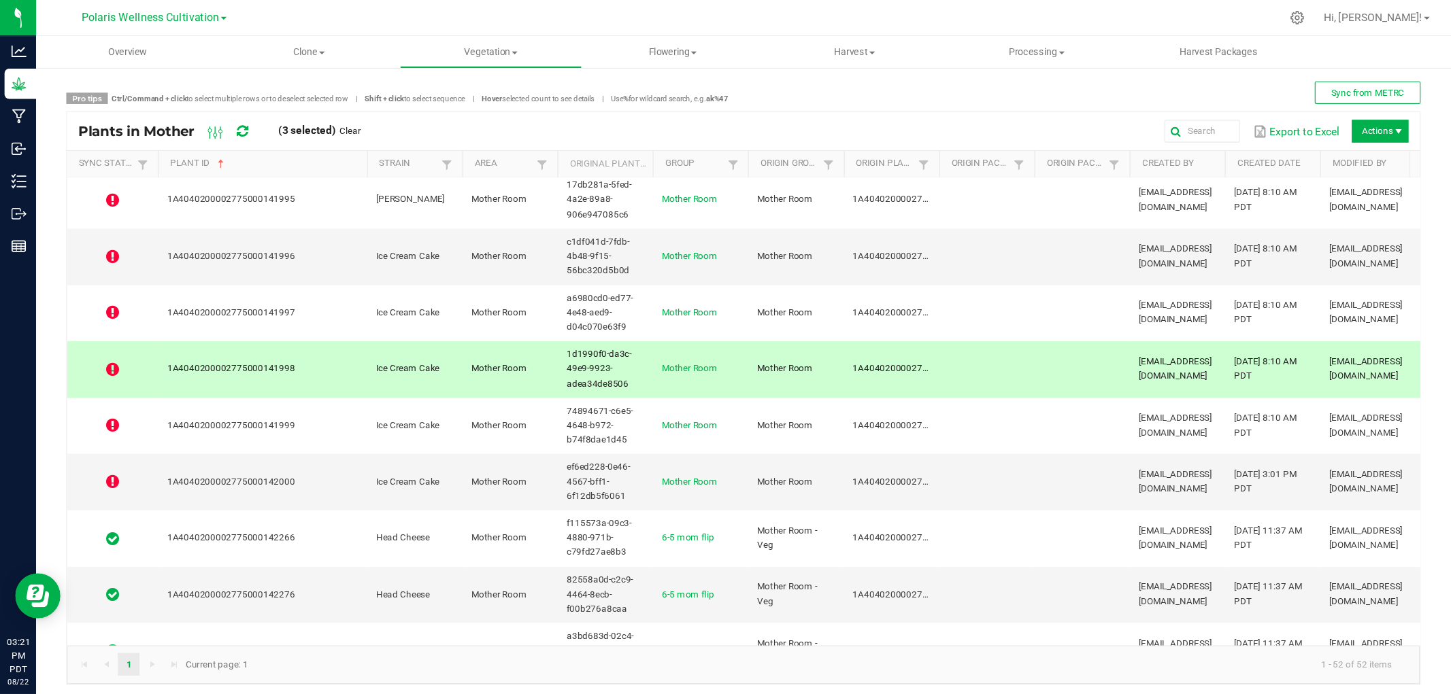
scroll to position [207, 0]
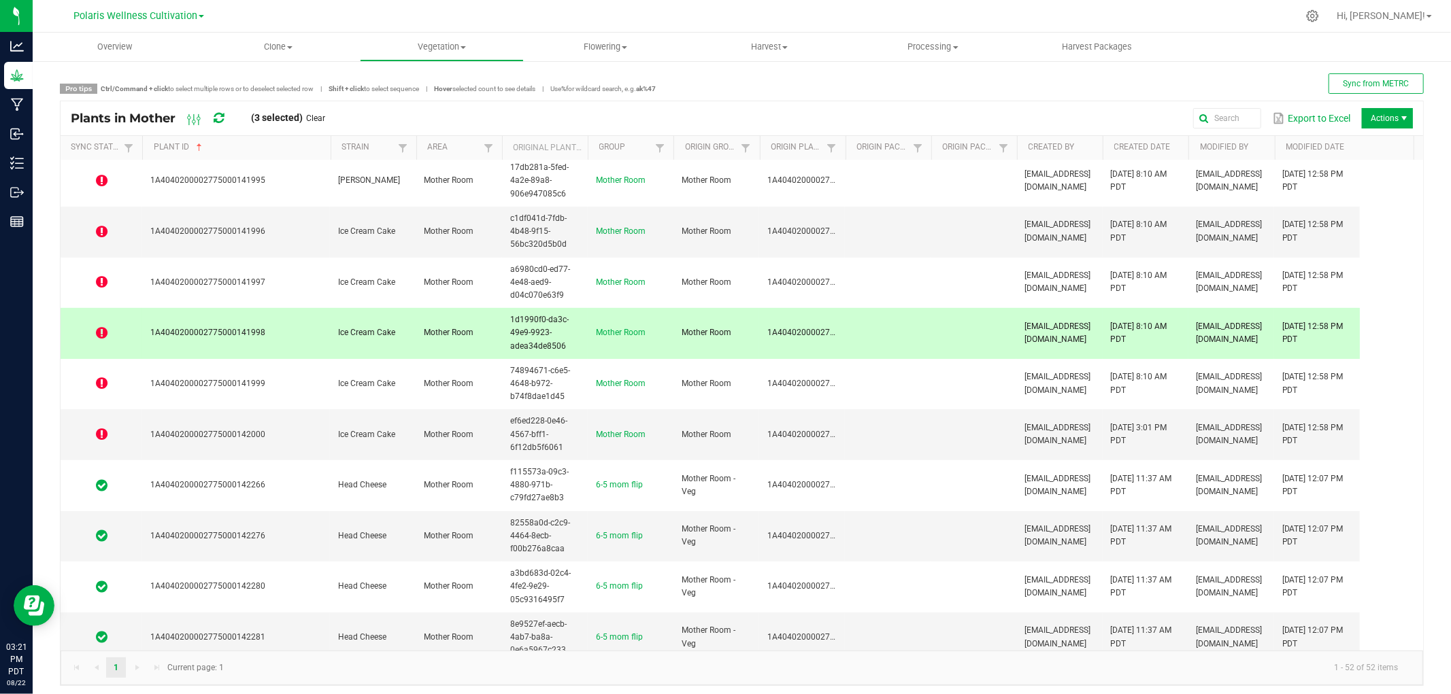
drag, startPoint x: 1305, startPoint y: 10, endPoint x: 1444, endPoint y: 294, distance: 315.8
click at [1079, 91] on div "Sync from METRC" at bounding box center [1040, 83] width 768 height 20
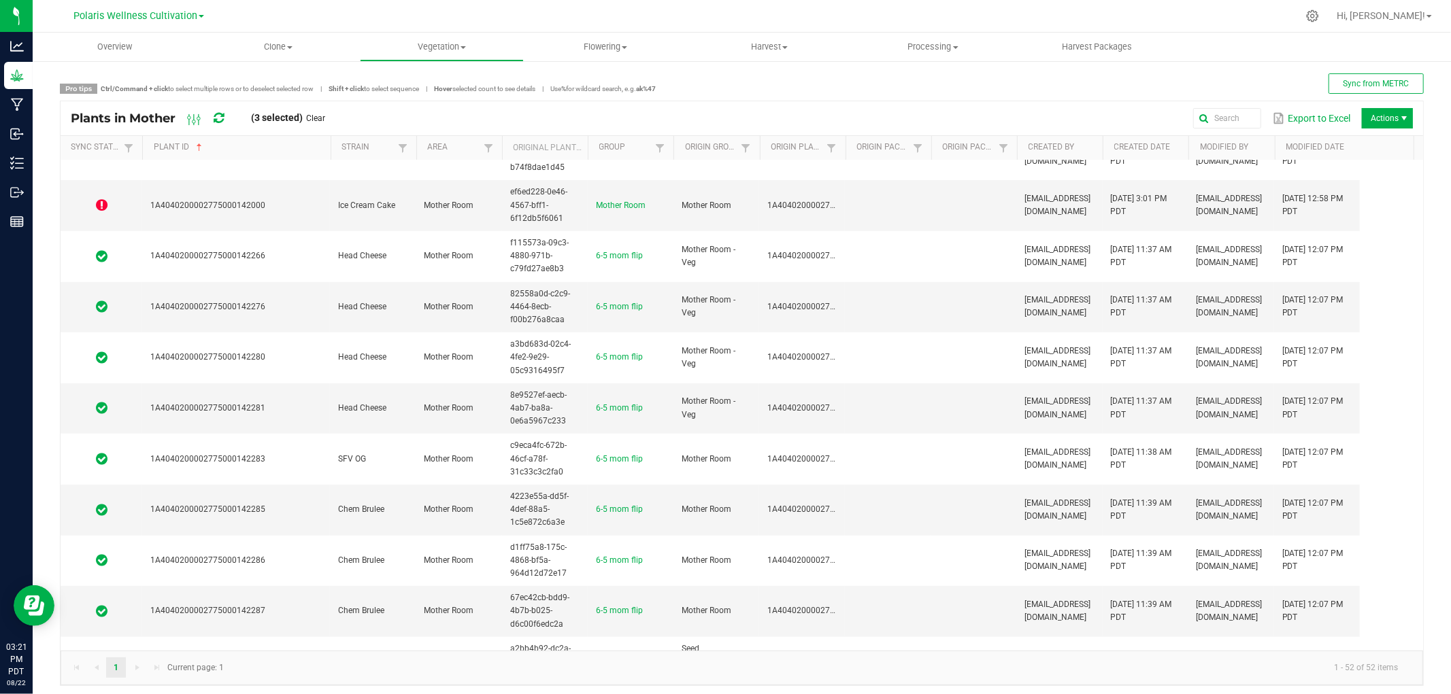
scroll to position [454, 0]
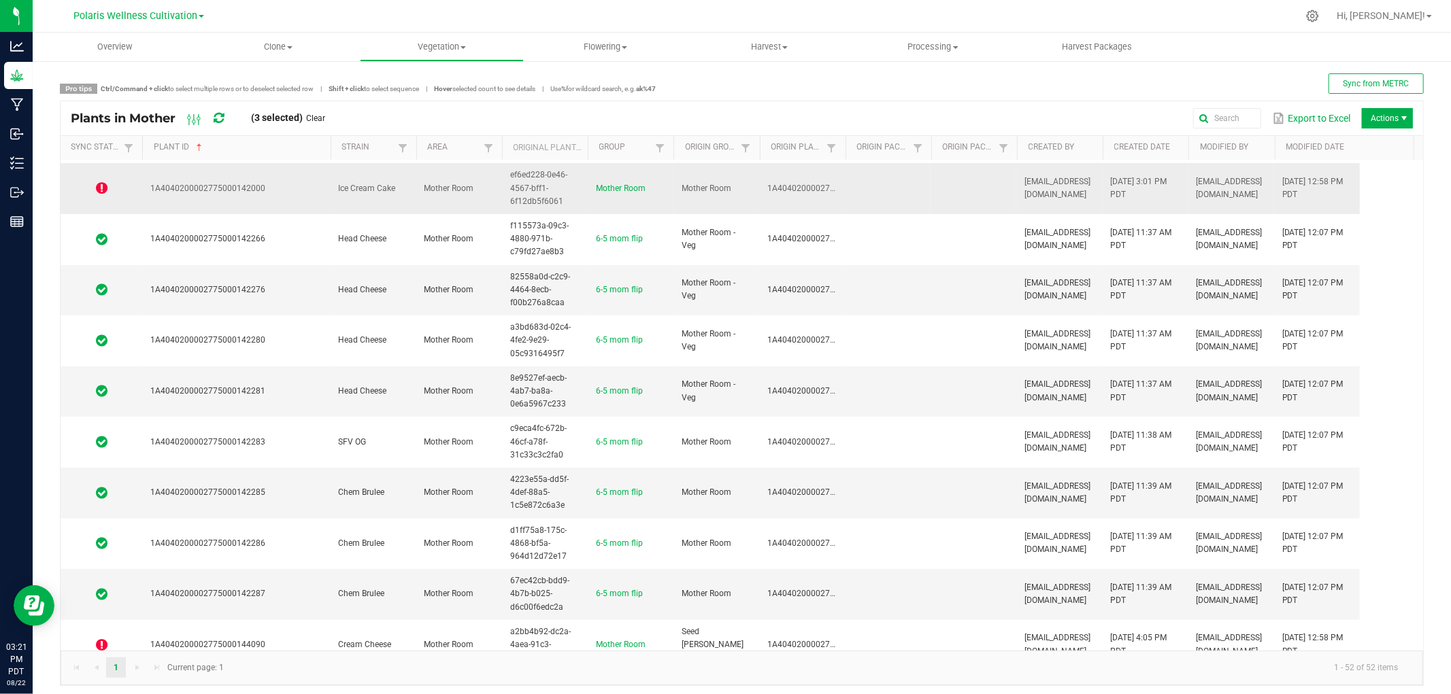
click at [99, 187] on icon at bounding box center [102, 189] width 12 height 14
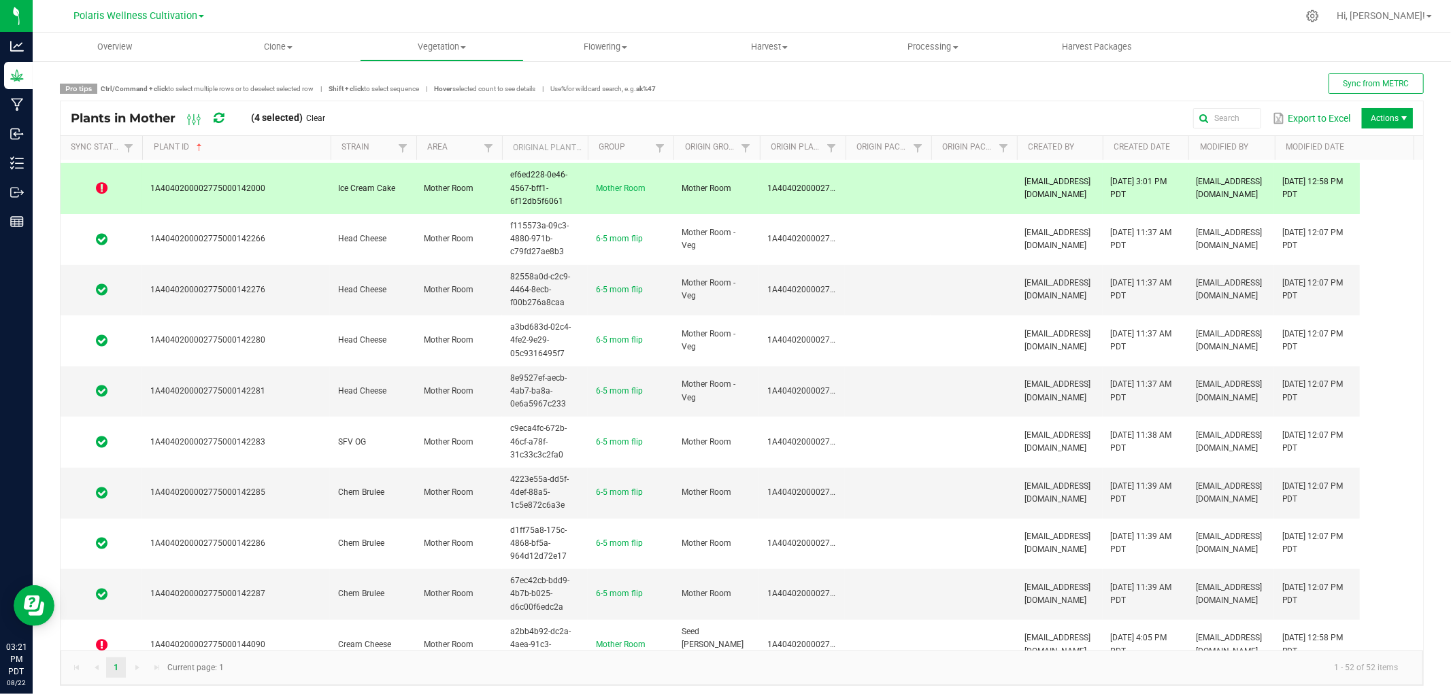
scroll to position [393, 0]
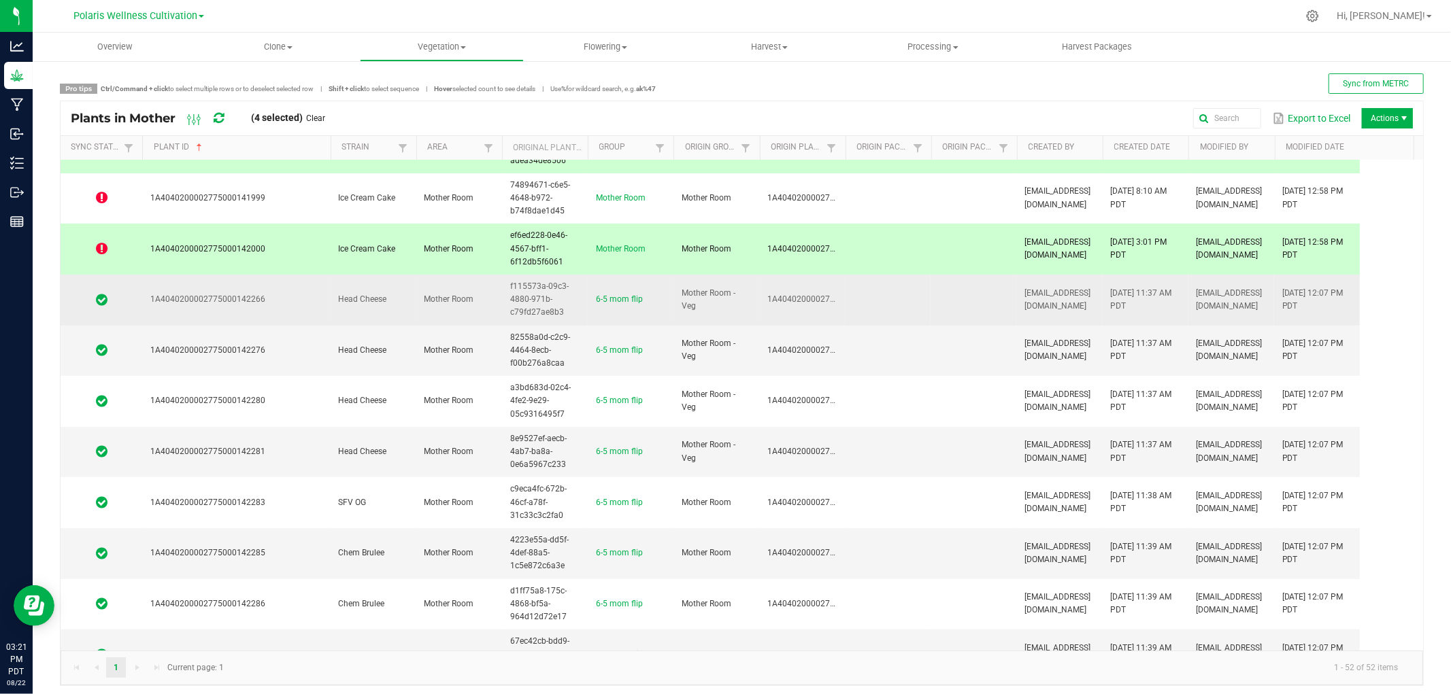
click at [262, 297] on td "1A4040200002775000142266" at bounding box center [236, 300] width 188 height 51
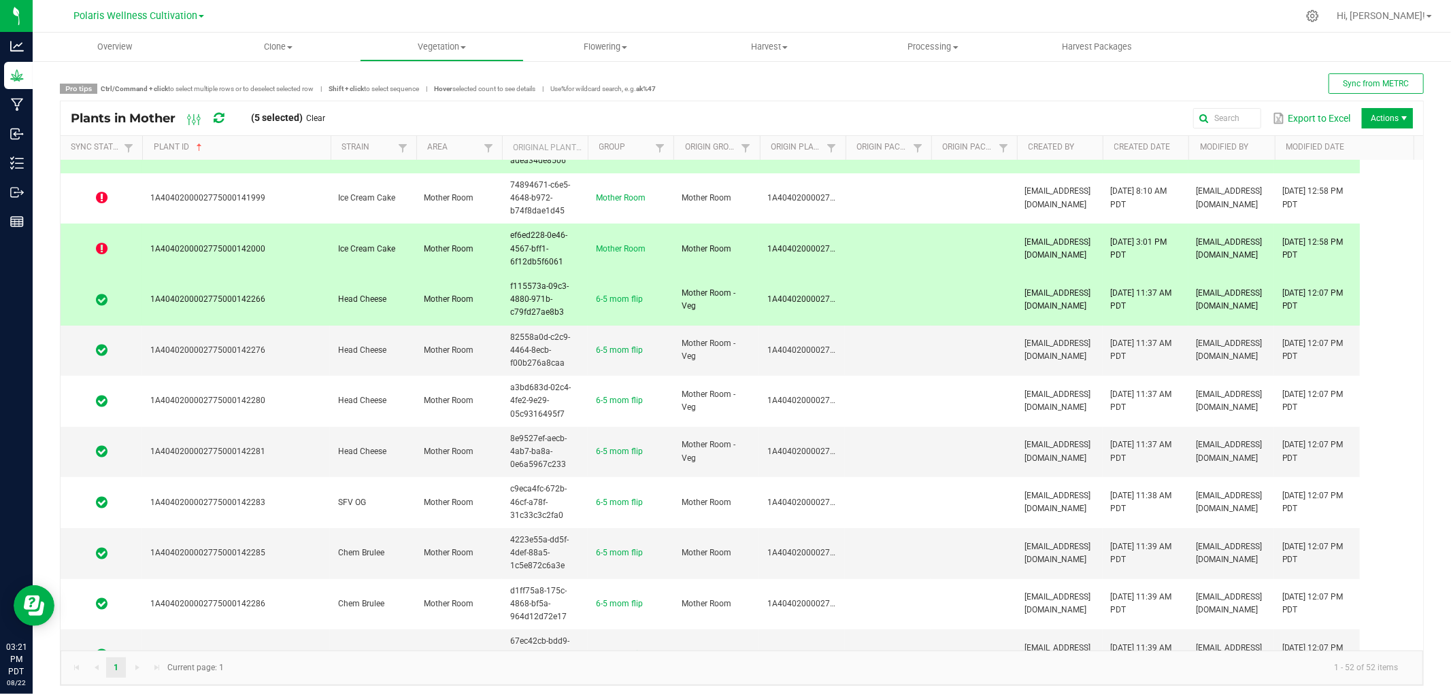
click at [242, 255] on td "1A4040200002775000142000" at bounding box center [236, 249] width 188 height 51
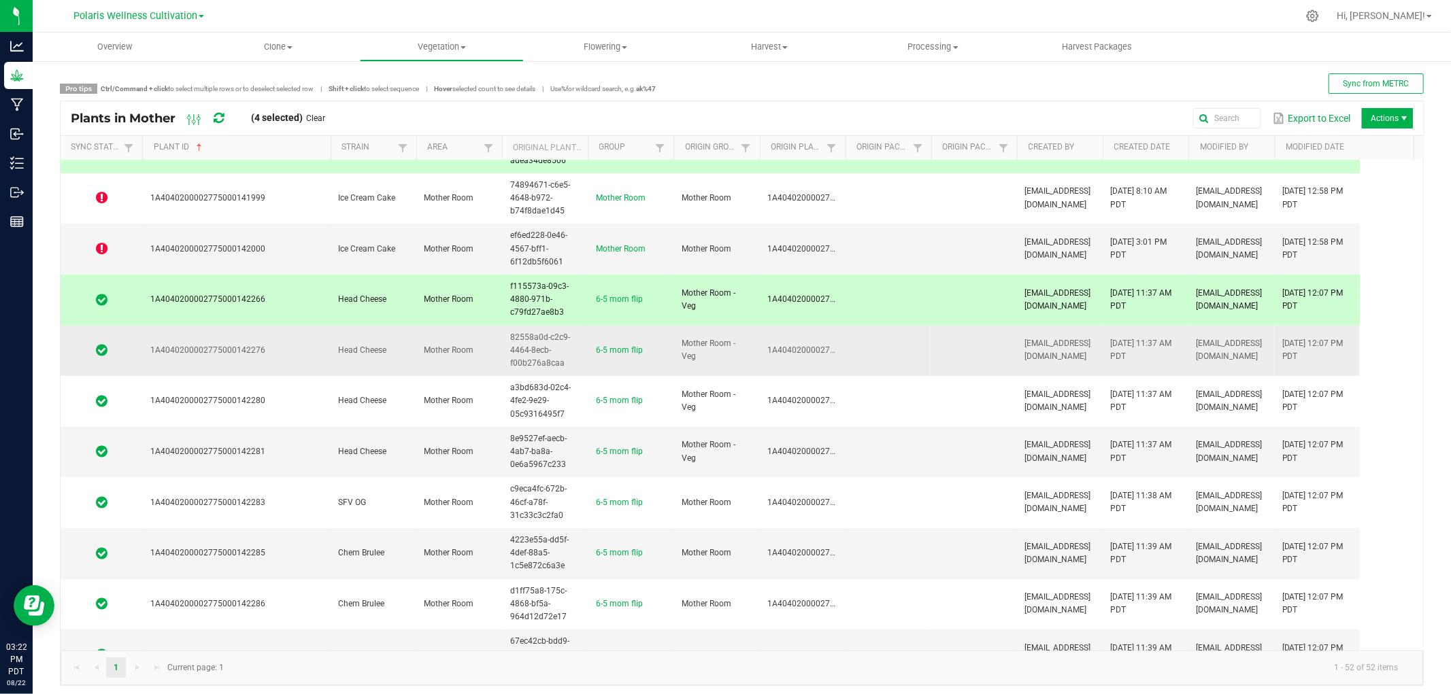
click at [250, 351] on span "1A4040200002775000142276" at bounding box center [207, 351] width 115 height 10
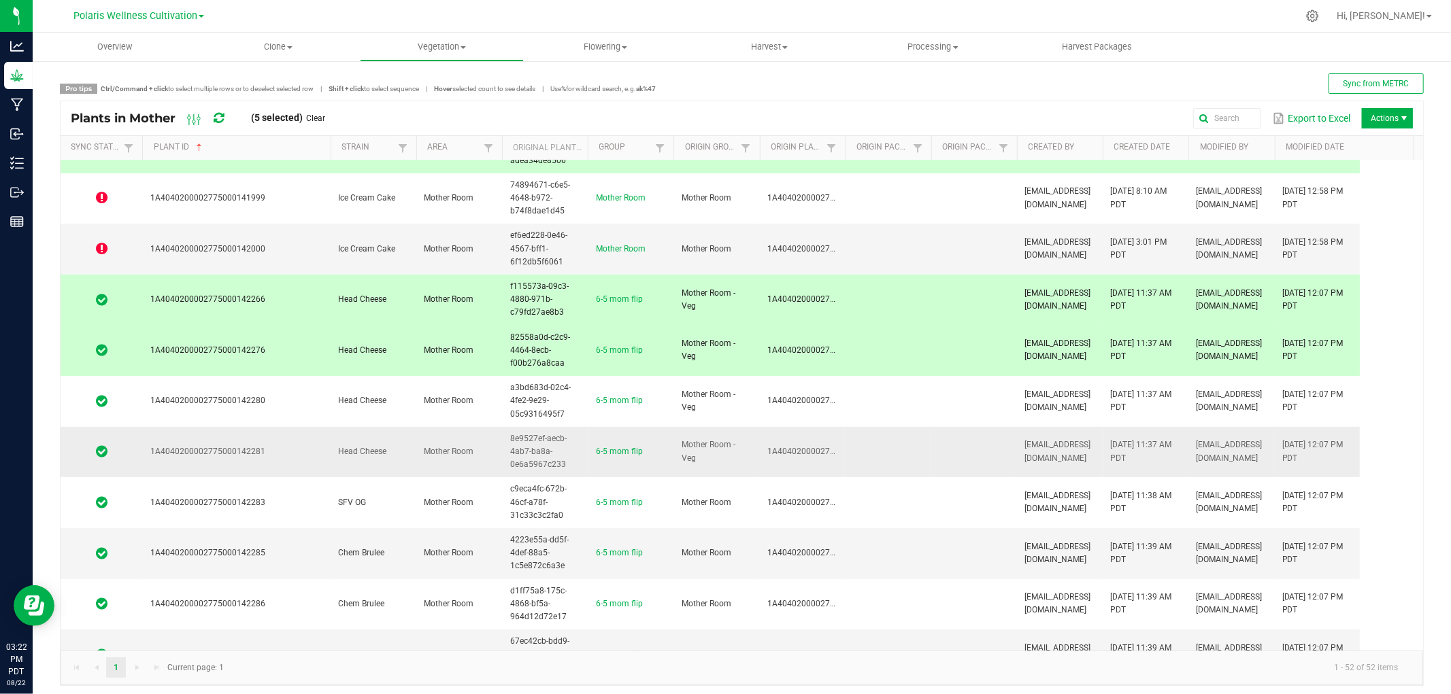
click at [250, 454] on span "1A4040200002775000142281" at bounding box center [207, 452] width 115 height 10
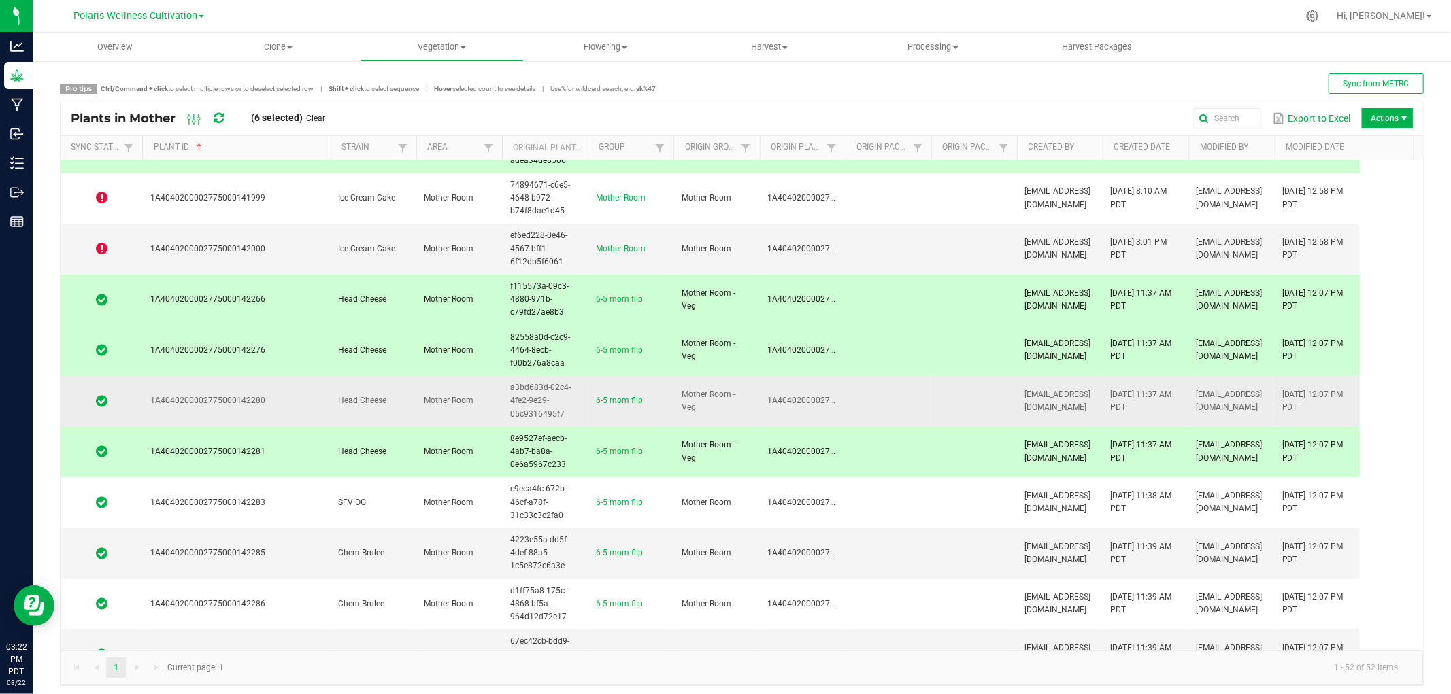
click at [272, 405] on td "1A4040200002775000142280" at bounding box center [236, 401] width 188 height 51
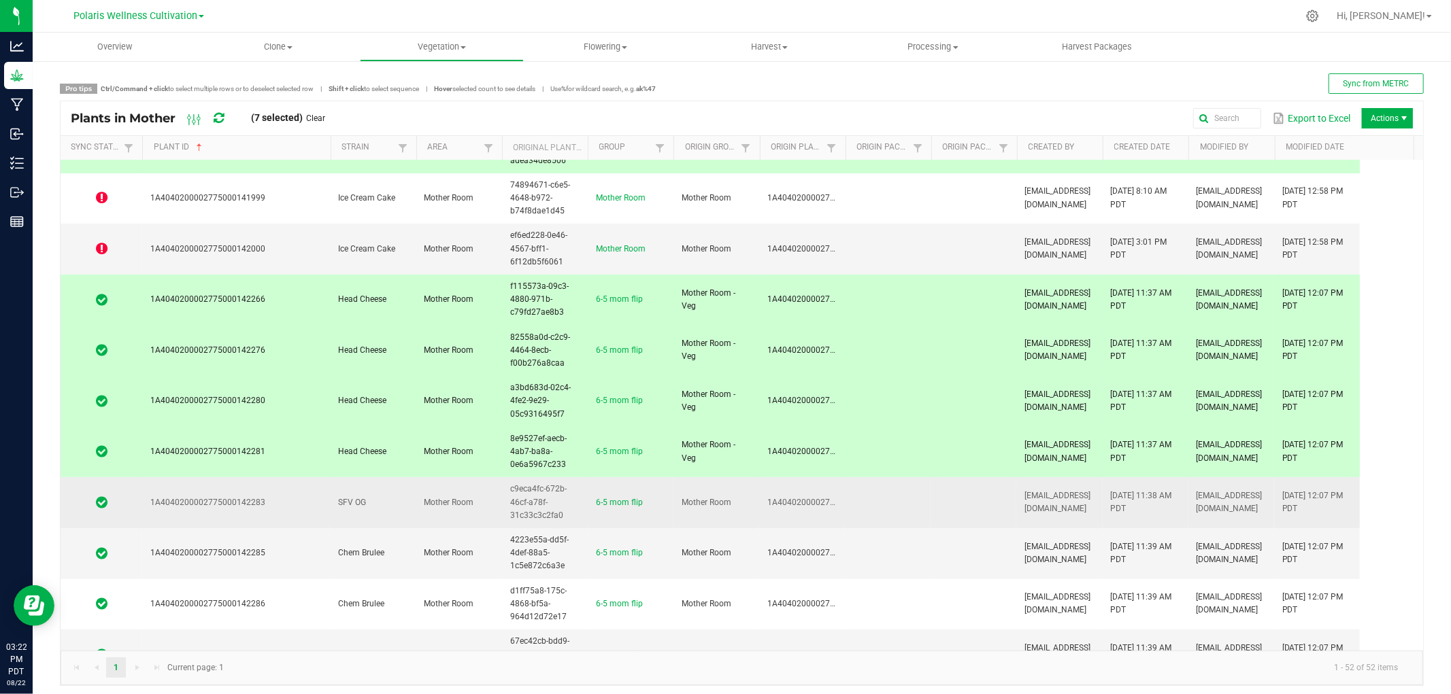
click at [250, 507] on span "1A4040200002775000142283" at bounding box center [207, 503] width 115 height 10
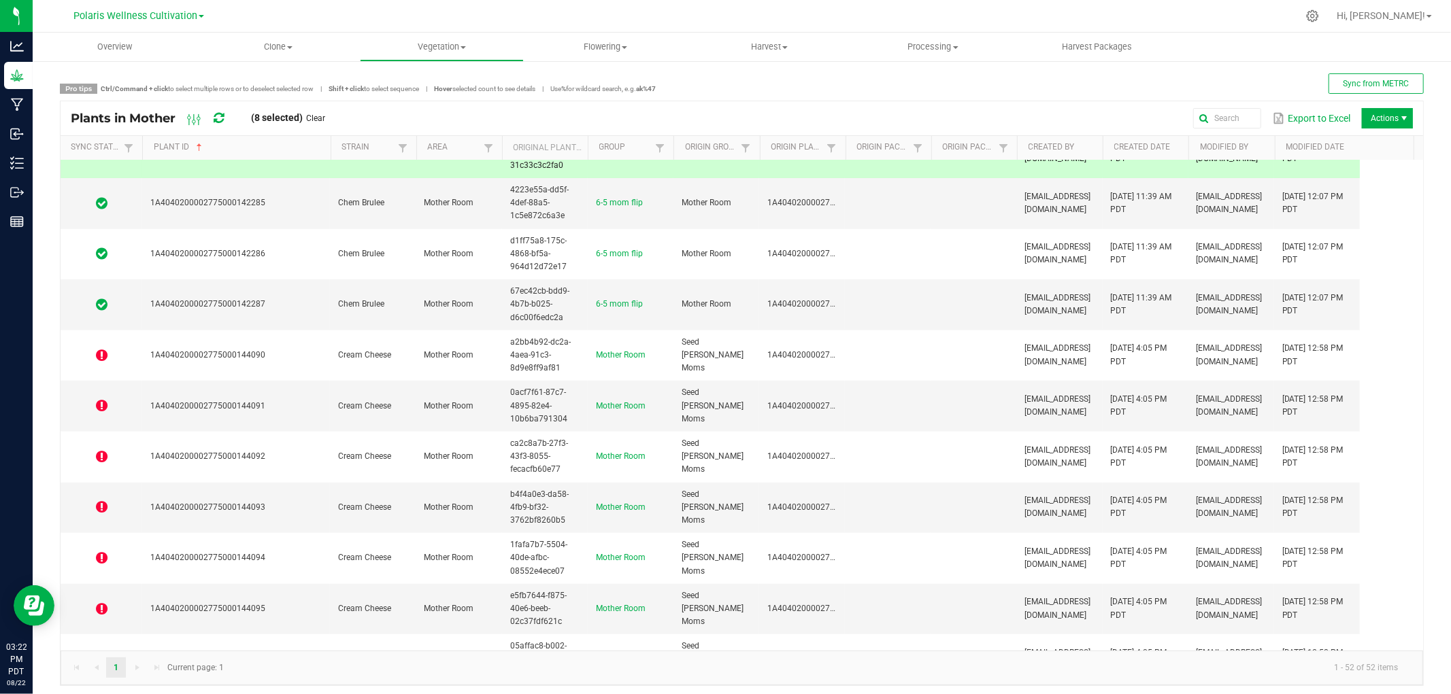
scroll to position [678, 0]
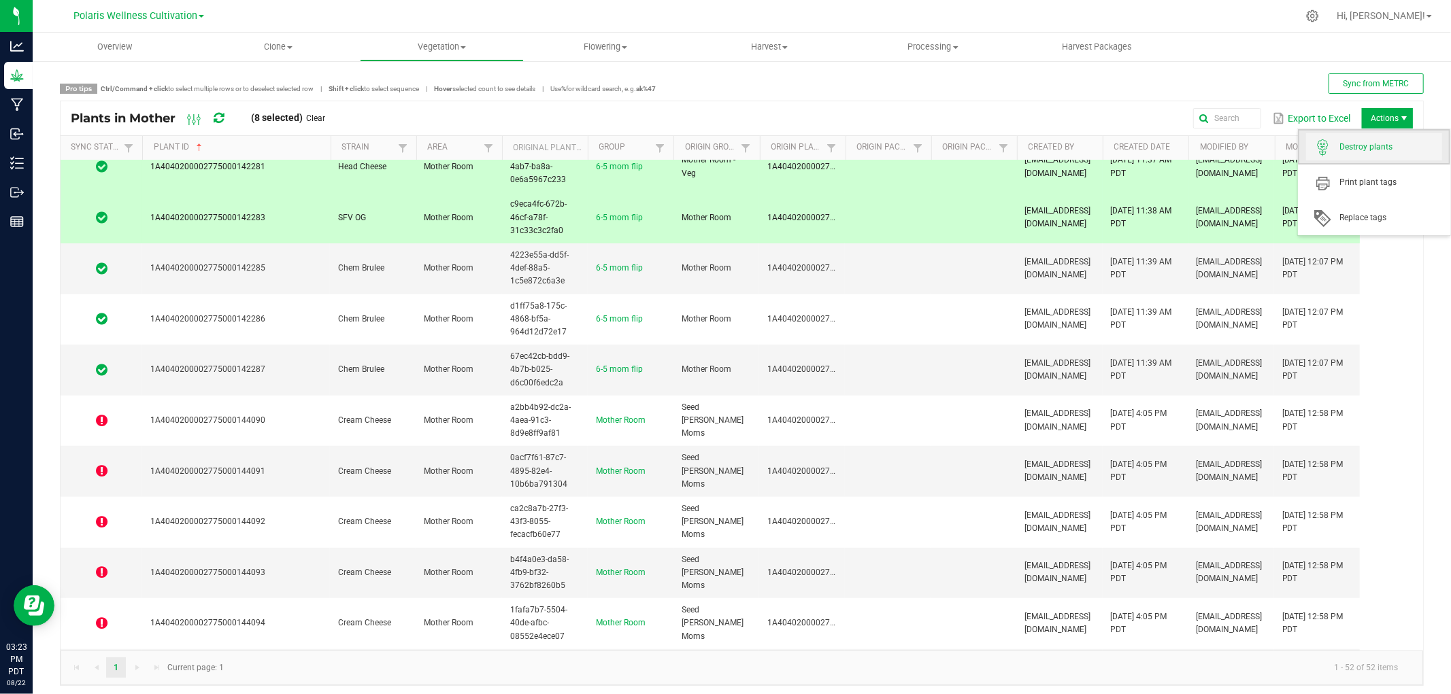
click at [1305, 151] on span "Destroy plants" at bounding box center [1391, 147] width 102 height 12
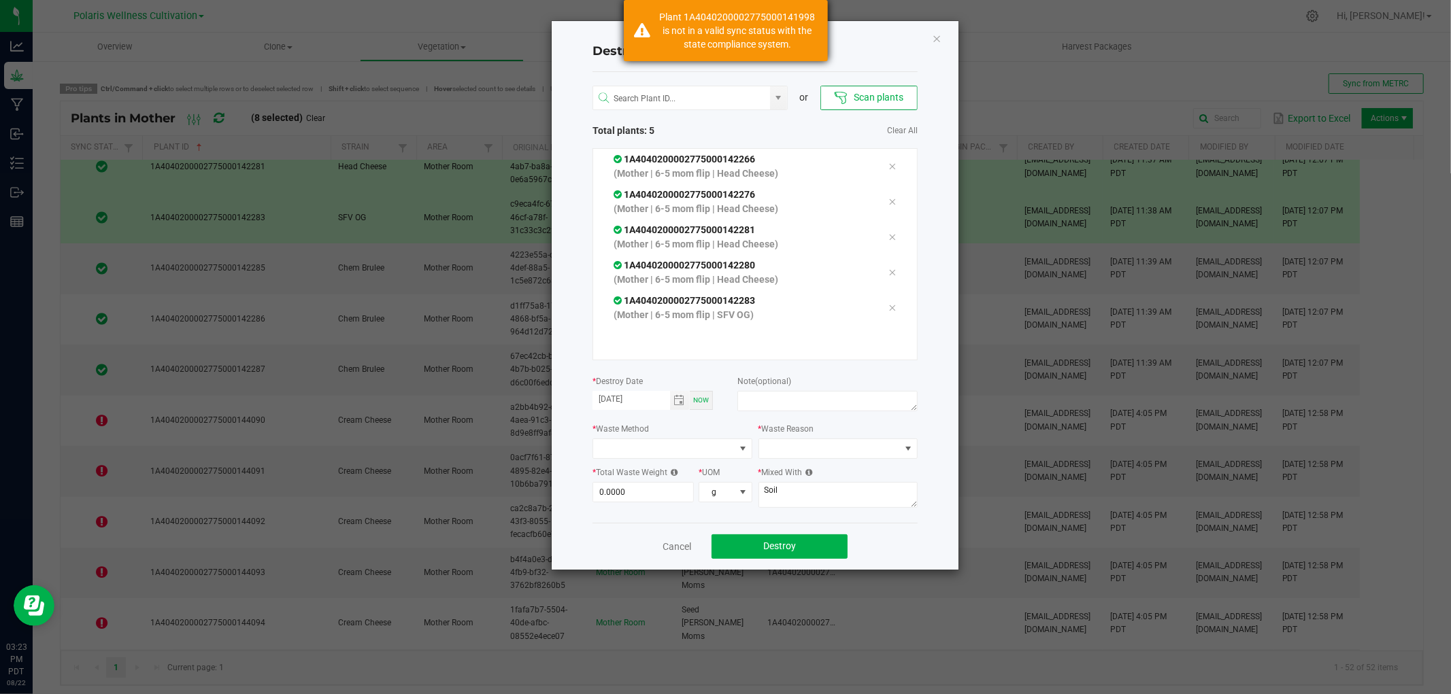
click at [733, 20] on div "Plant 1A4040200002775000141998 is not in a valid sync status with the state com…" at bounding box center [738, 30] width 160 height 41
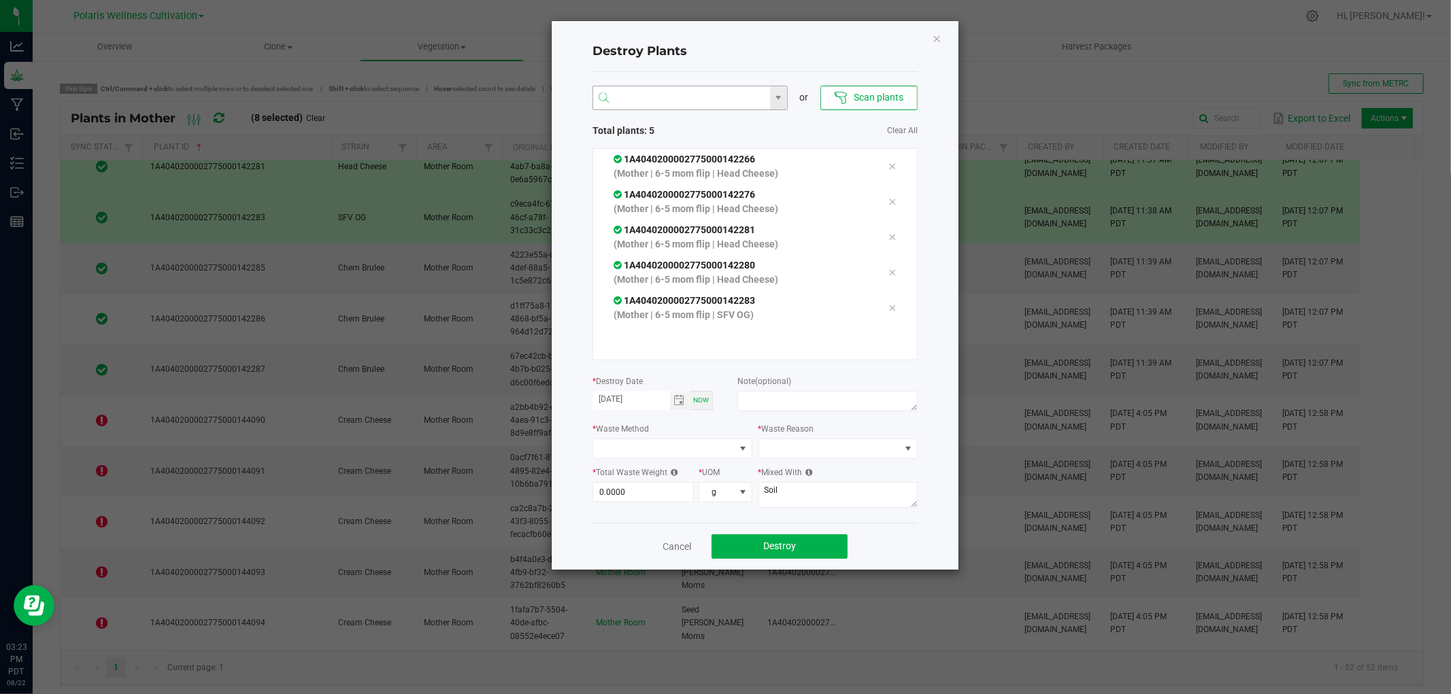
click at [688, 94] on input "NO DATA FOUND" at bounding box center [681, 98] width 177 height 24
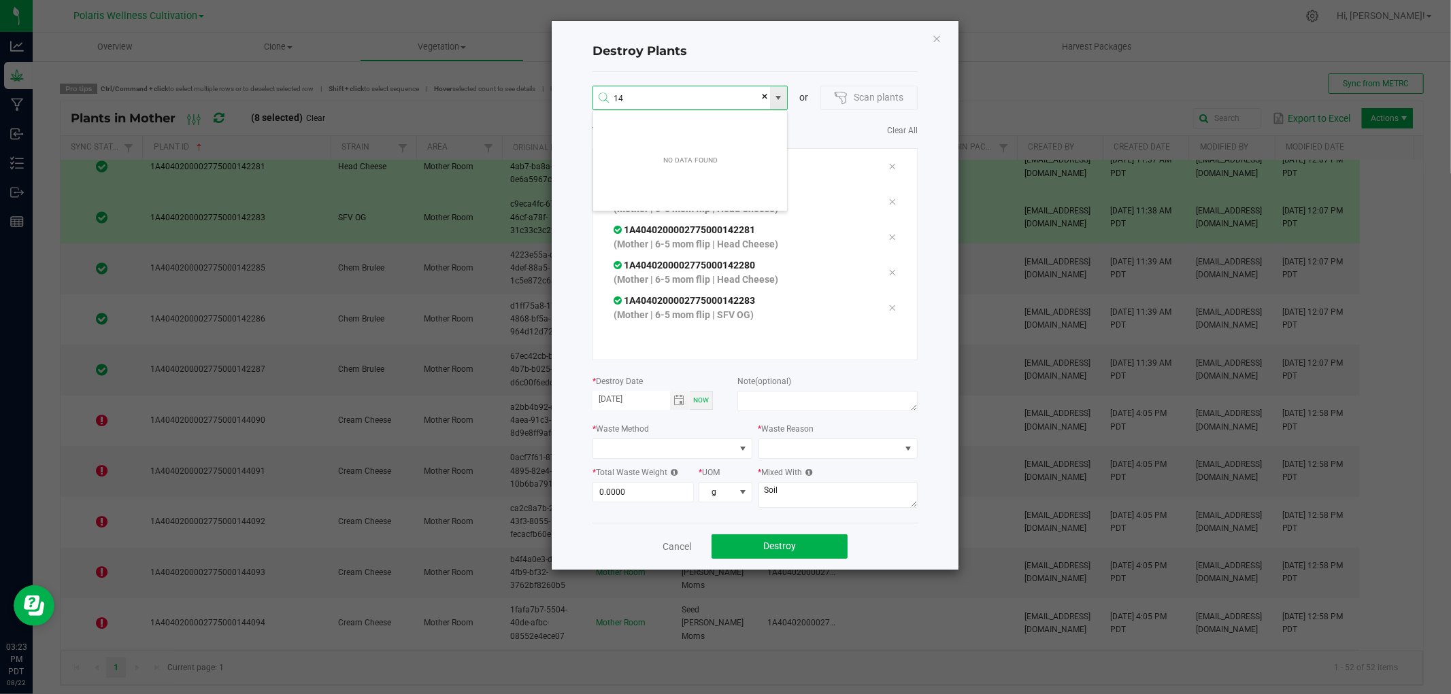
scroll to position [24, 195]
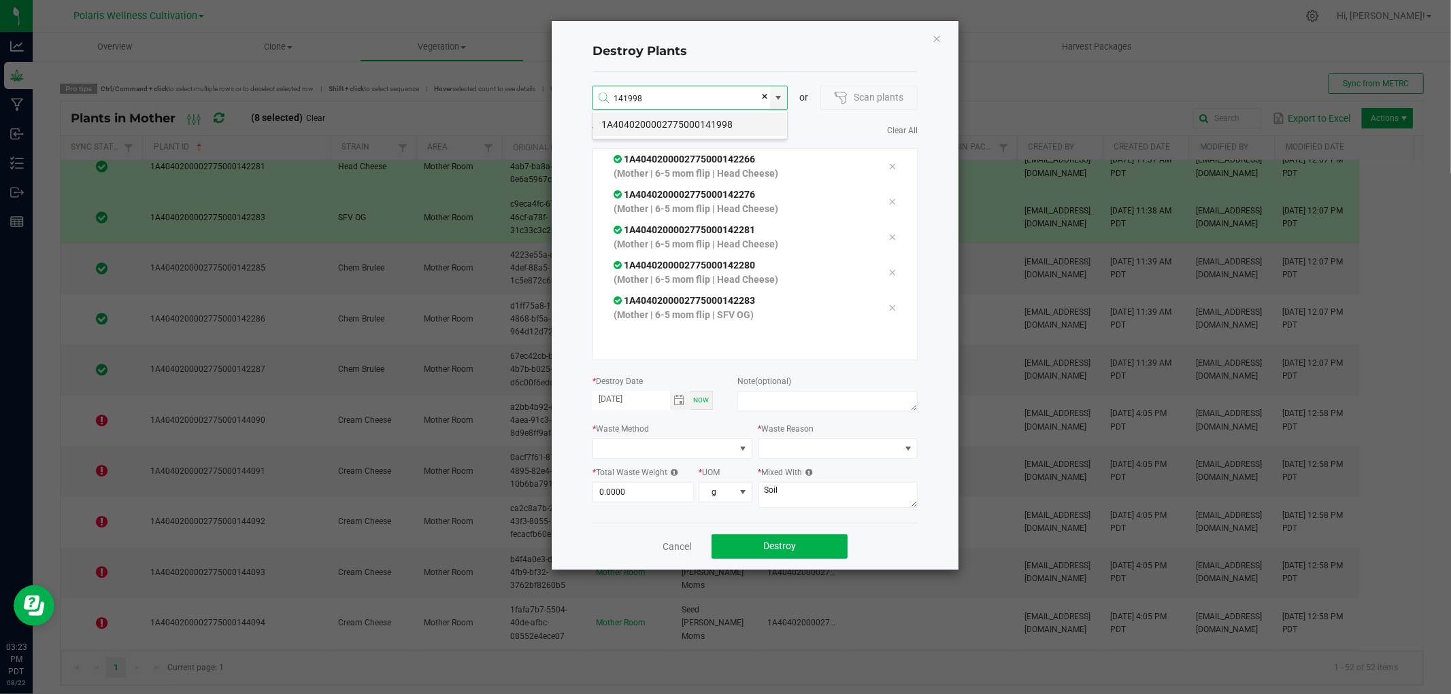
click at [709, 124] on li "1A4040200002775000141998" at bounding box center [690, 124] width 194 height 23
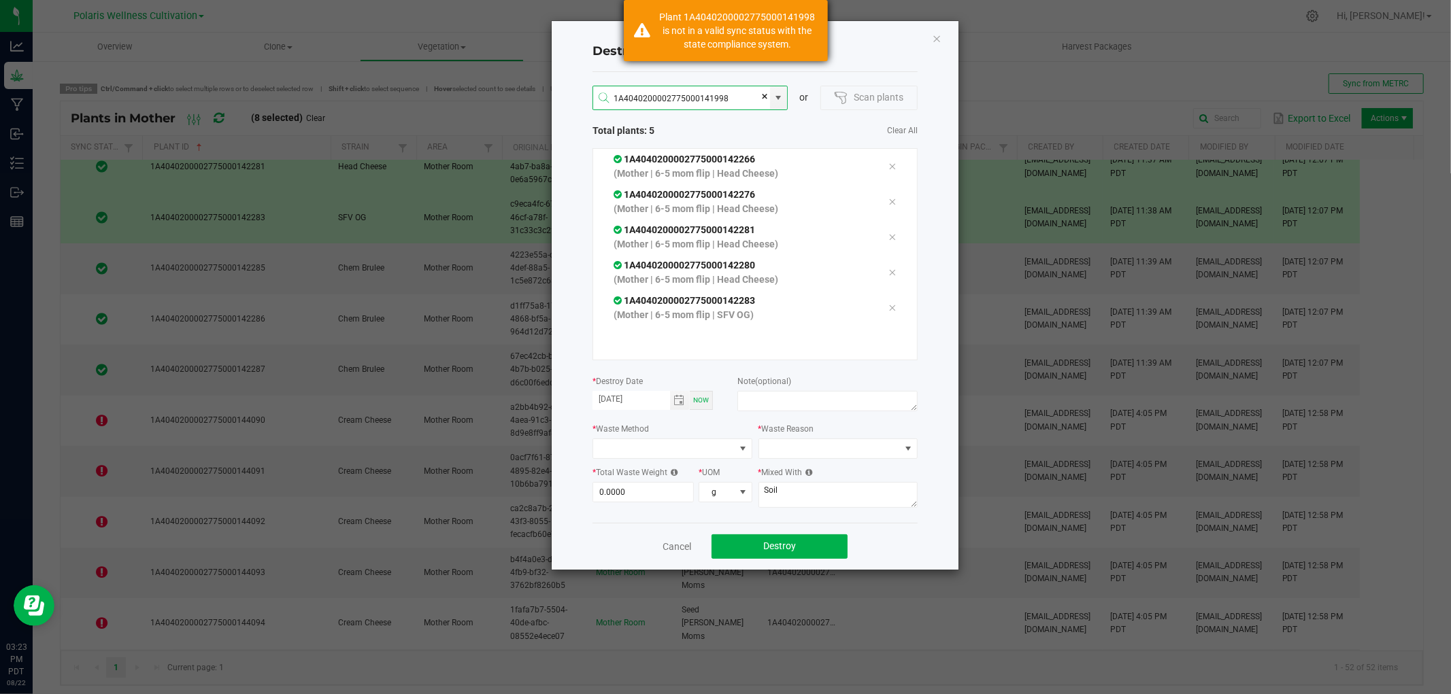
type input "1A4040200002775000141998"
click at [714, 36] on div "Plant 1A4040200002775000141998 is not in a valid sync status with the state com…" at bounding box center [738, 30] width 160 height 41
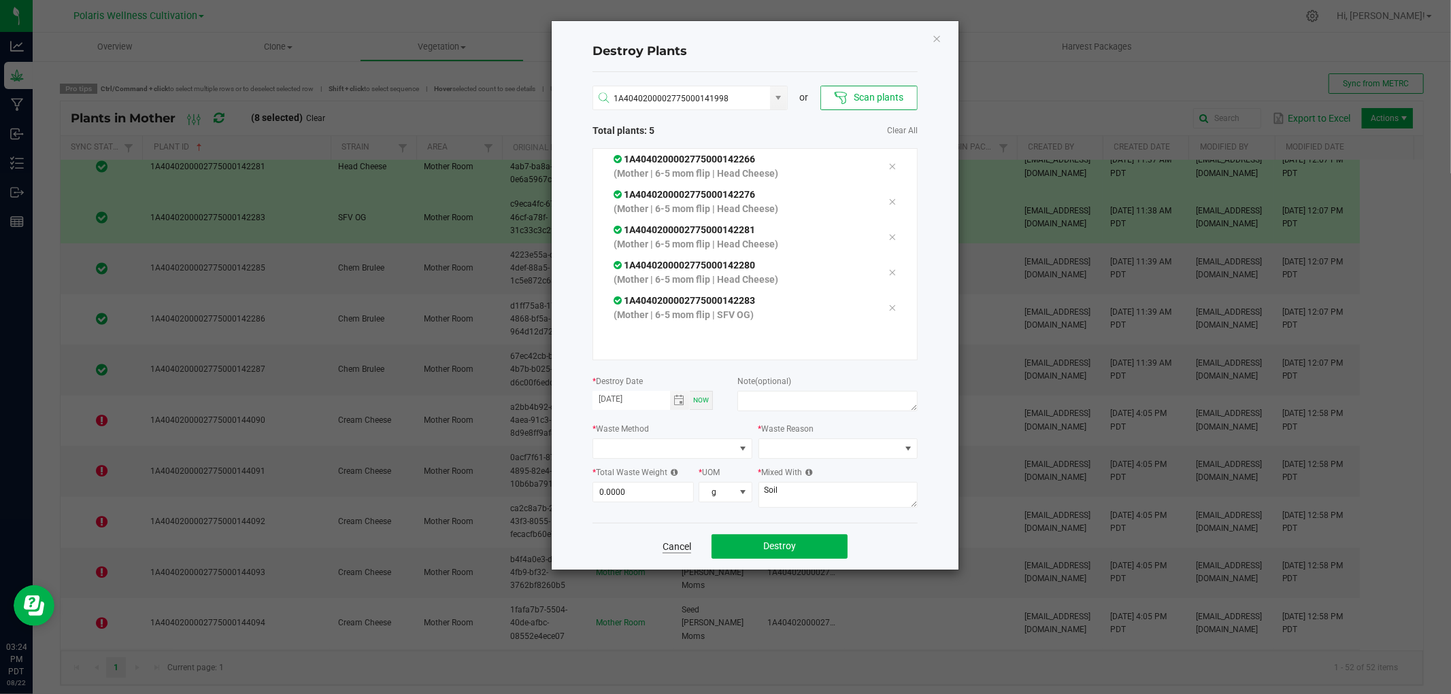
click at [667, 544] on link "Cancel" at bounding box center [677, 547] width 29 height 14
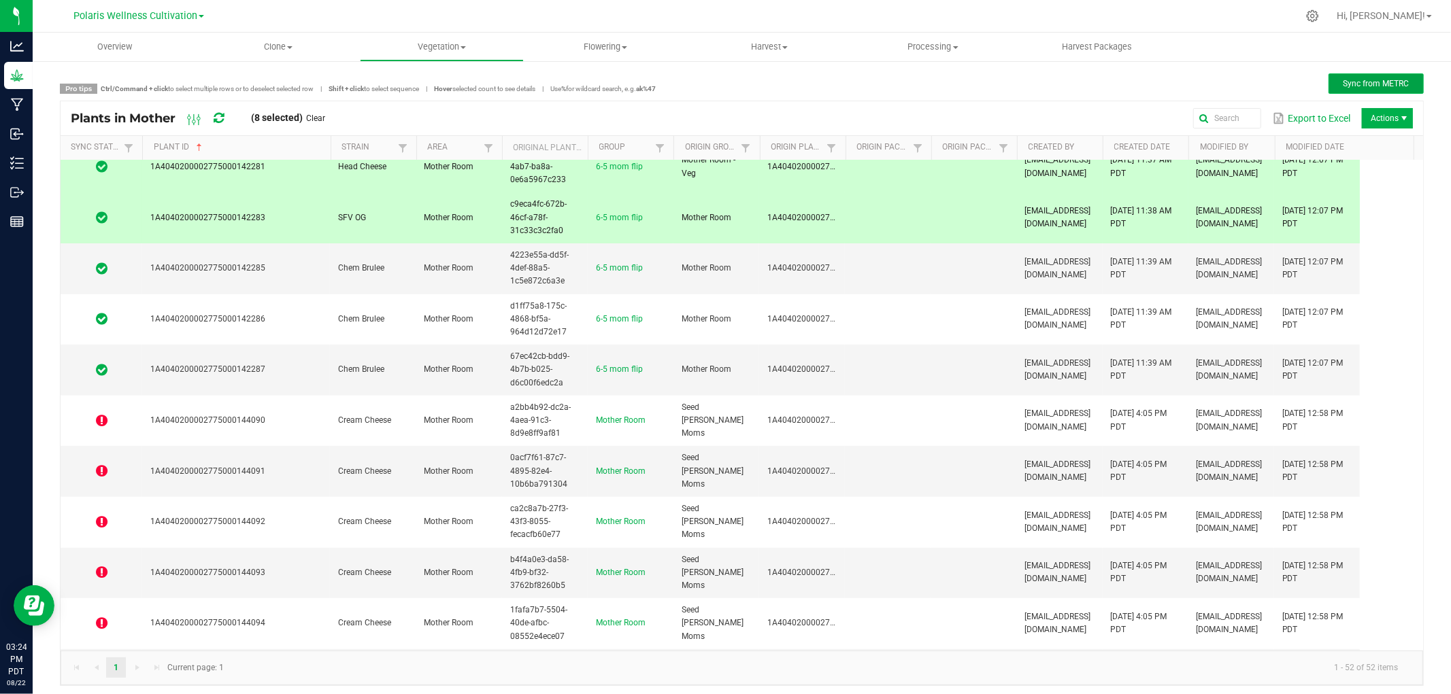
click at [1305, 82] on span "Sync from METRC" at bounding box center [1376, 84] width 66 height 10
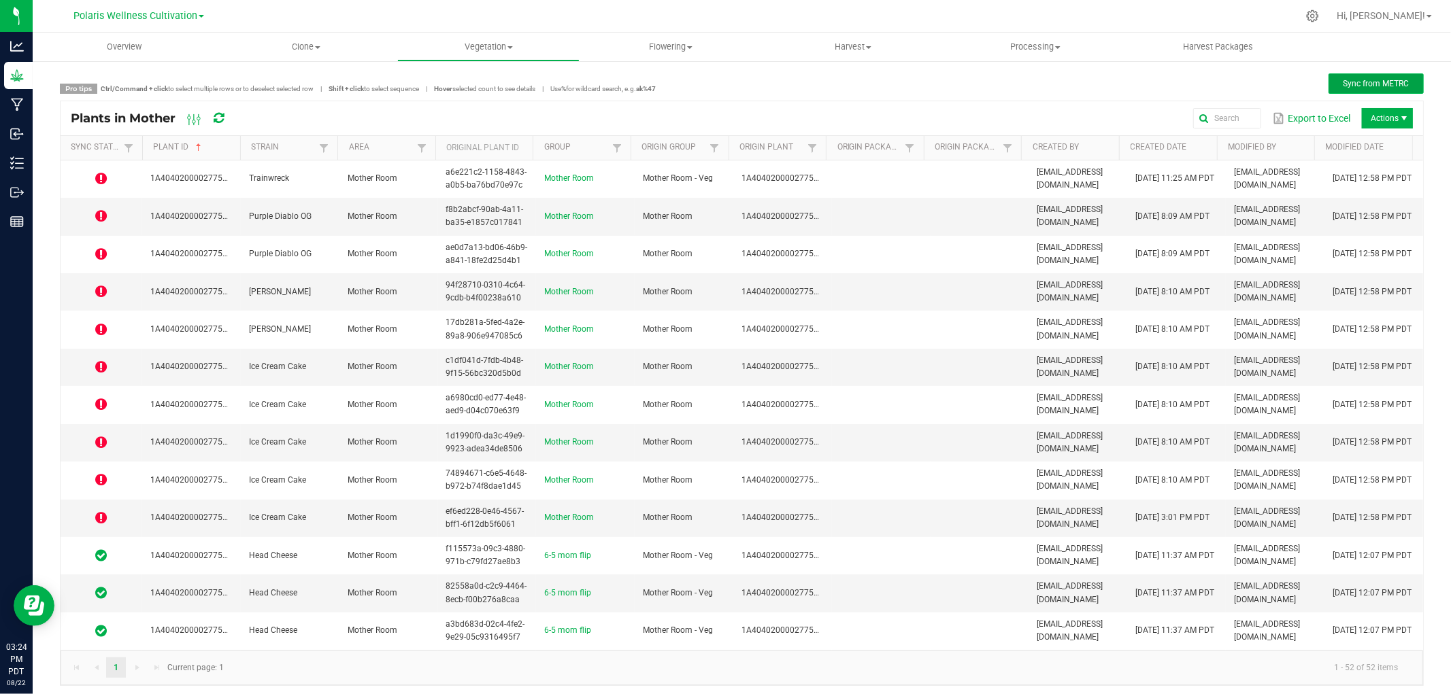
click at [1375, 82] on span "Sync from METRC" at bounding box center [1376, 84] width 66 height 10
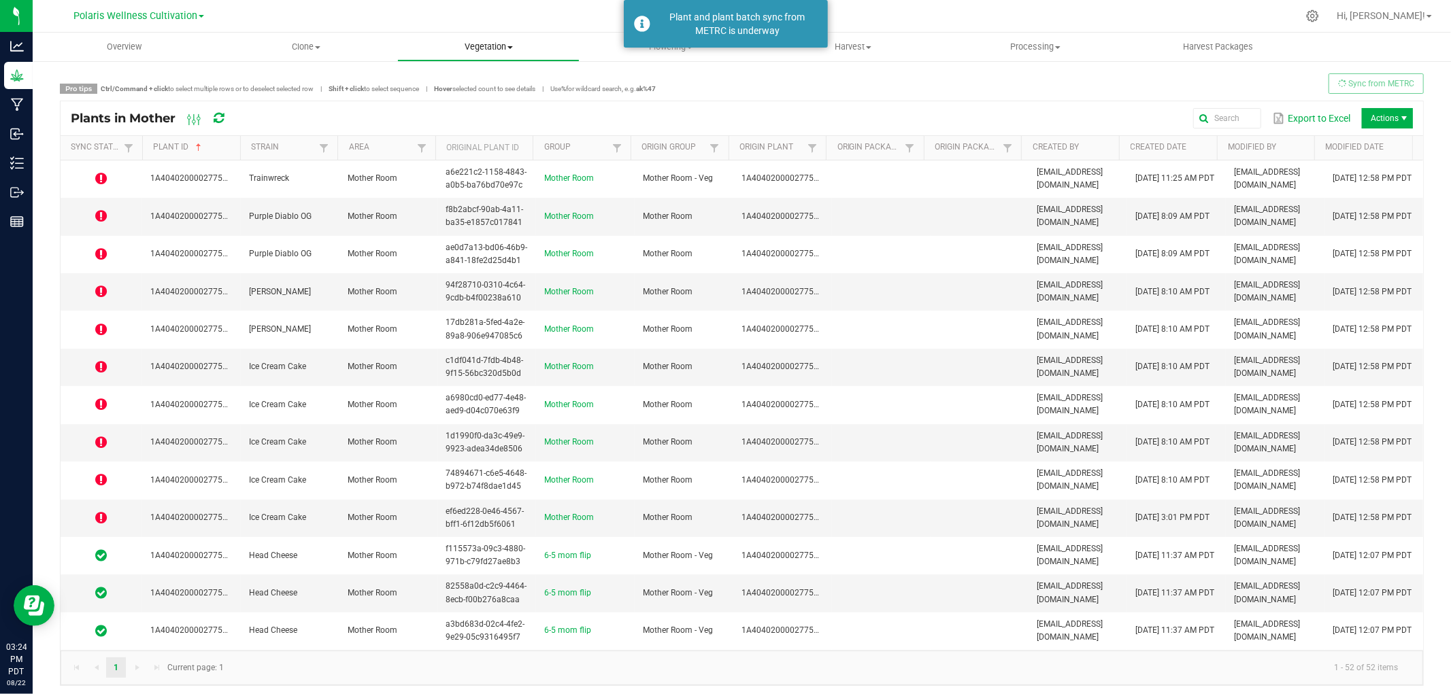
click at [501, 43] on span "Vegetation" at bounding box center [488, 47] width 181 height 12
click at [461, 93] on span "Veg plants" at bounding box center [439, 99] width 84 height 12
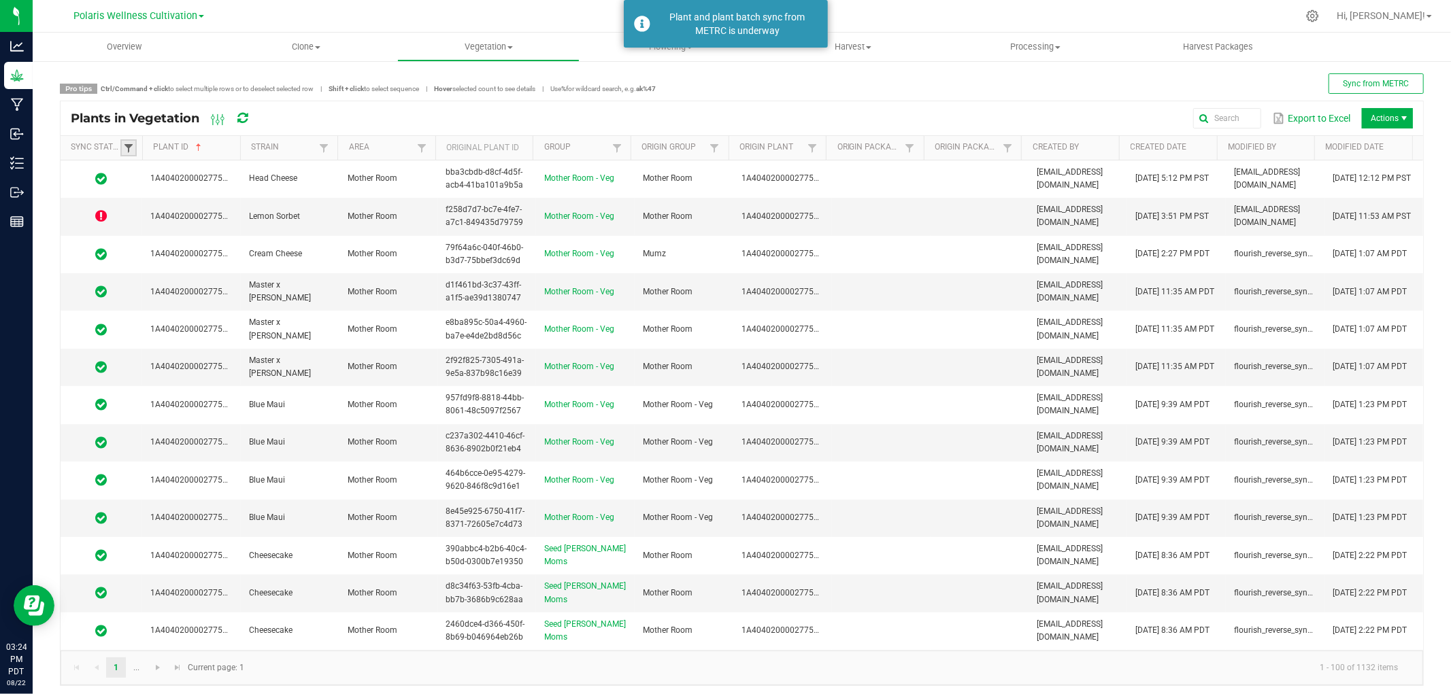
click at [127, 146] on span at bounding box center [128, 148] width 11 height 11
click at [145, 220] on li "Not Applicable" at bounding box center [195, 223] width 132 height 18
checkbox Applicable "true"
click at [146, 241] on li "Out of sync" at bounding box center [195, 240] width 132 height 18
checkbox sync "true"
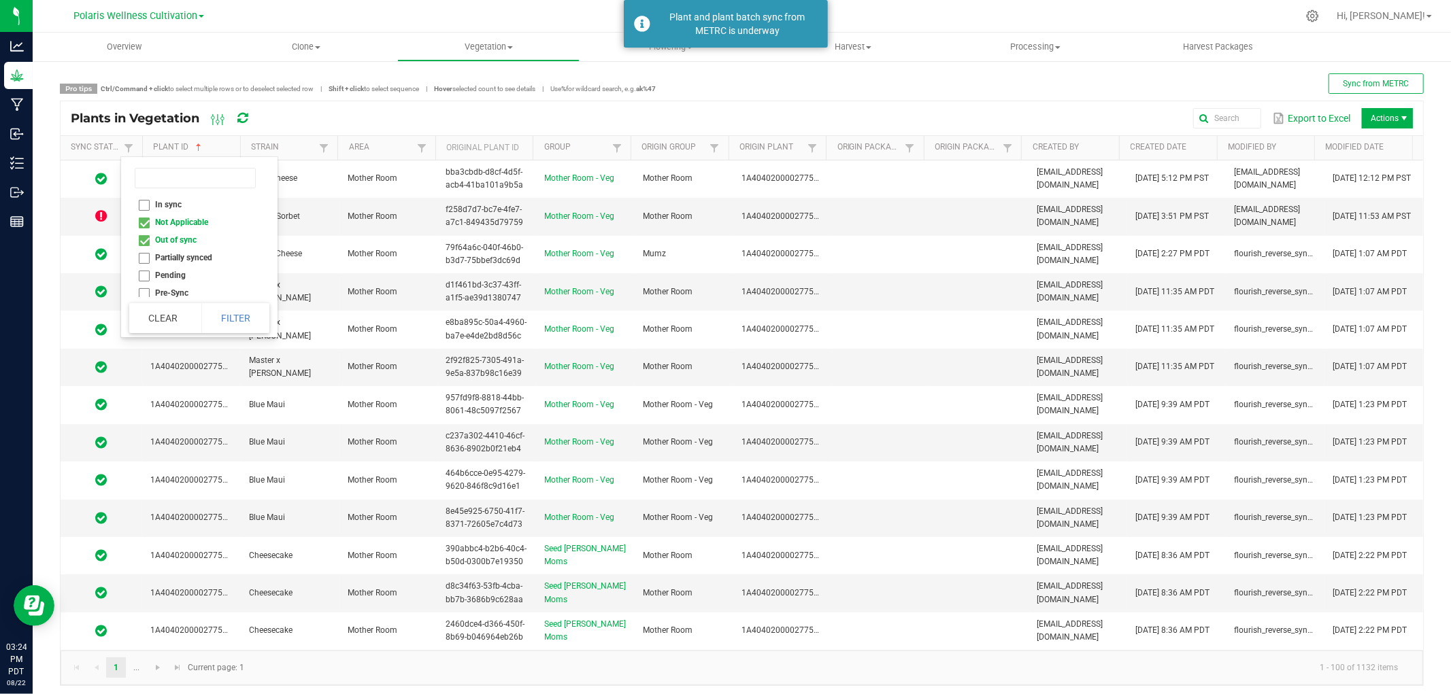
click at [144, 256] on li "Partially synced" at bounding box center [195, 258] width 132 height 18
checkbox synced "true"
click at [143, 273] on li "Pending" at bounding box center [195, 276] width 132 height 18
checkbox input "true"
click at [146, 258] on li "Partially synced" at bounding box center [195, 258] width 132 height 18
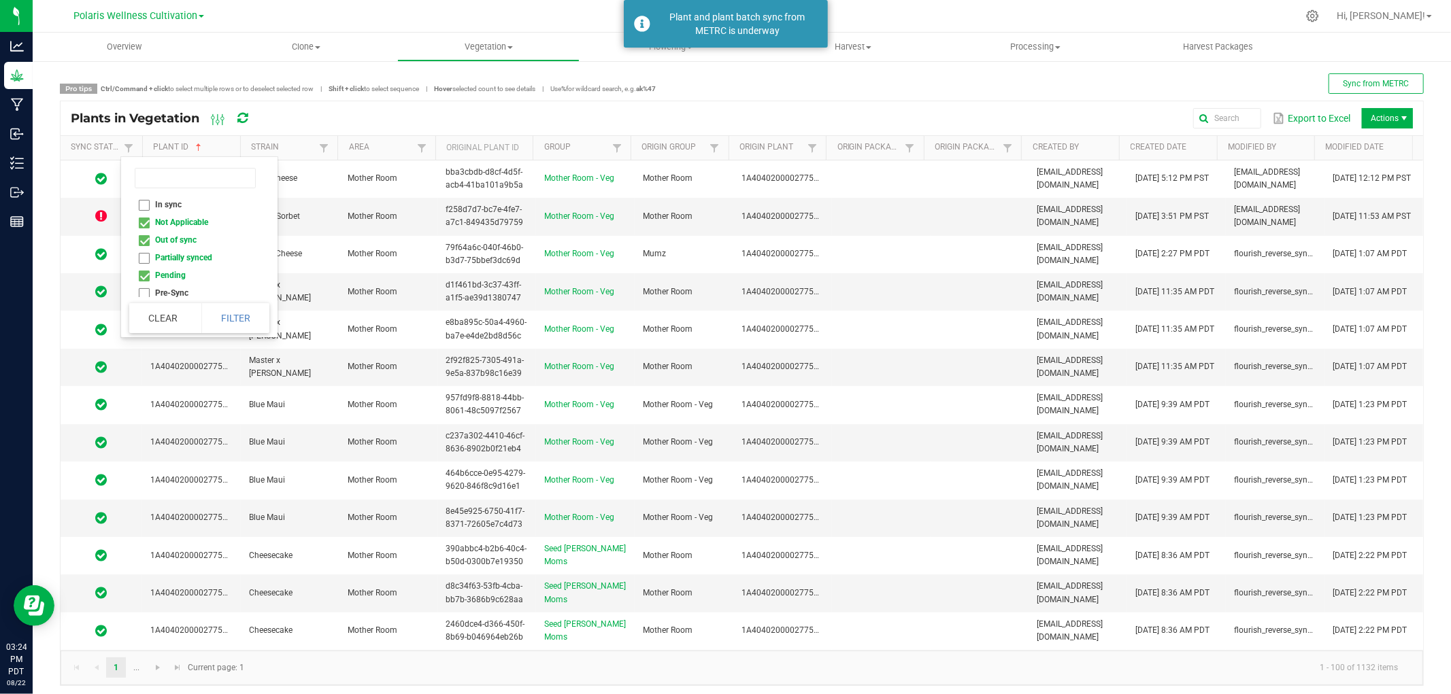
checkbox synced "false"
click at [139, 274] on li "Pending" at bounding box center [195, 276] width 132 height 18
checkbox input "false"
click at [244, 317] on button "Filter" at bounding box center [235, 318] width 68 height 30
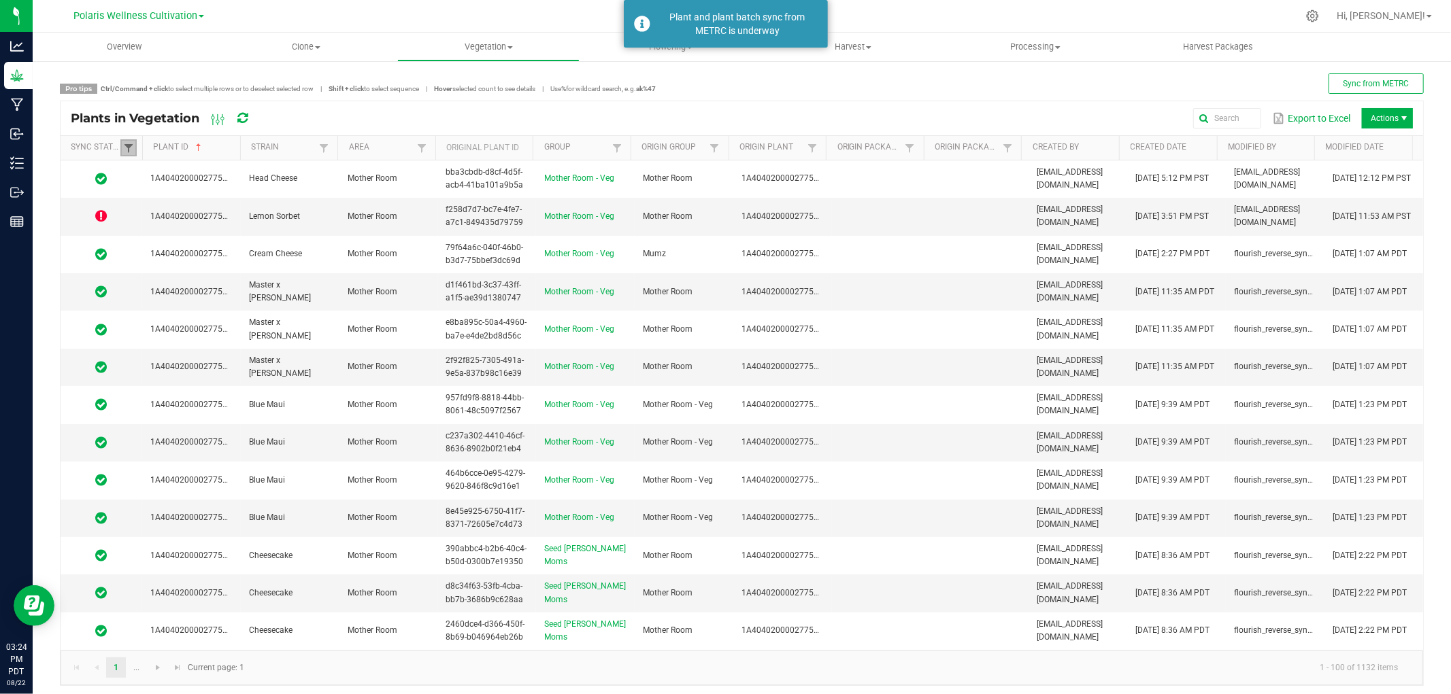
click at [132, 143] on span at bounding box center [128, 148] width 11 height 11
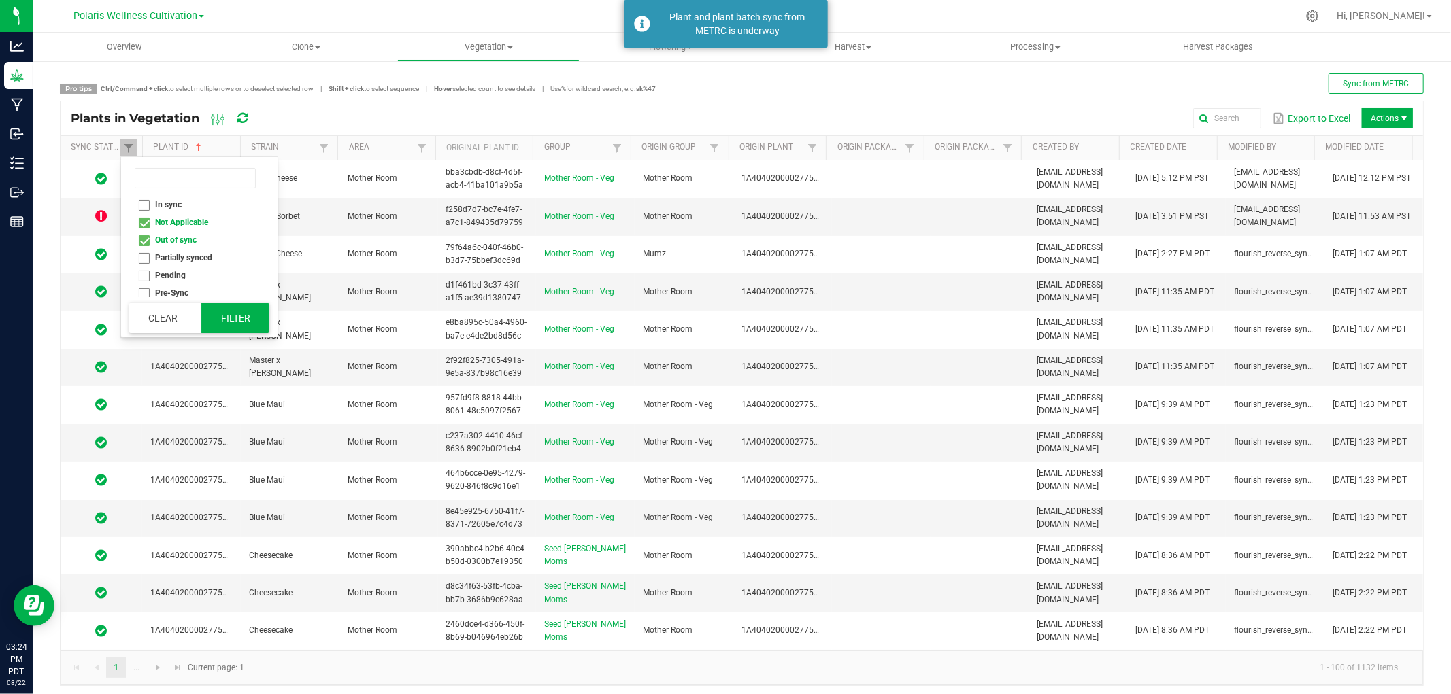
click at [252, 320] on button "Filter" at bounding box center [235, 318] width 68 height 30
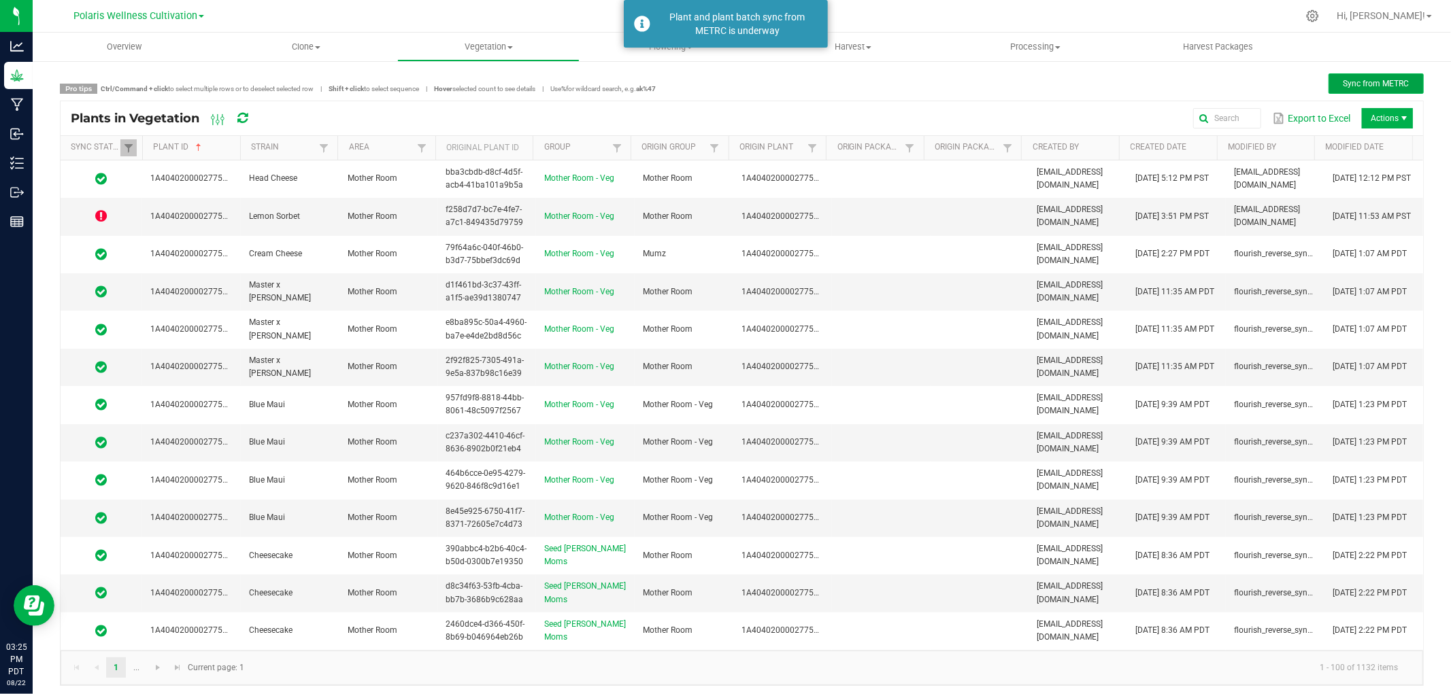
click at [1371, 79] on span "Sync from METRC" at bounding box center [1376, 84] width 66 height 10
click at [812, 18] on div "Plant and plant batch sync from METRC is underway" at bounding box center [738, 23] width 160 height 27
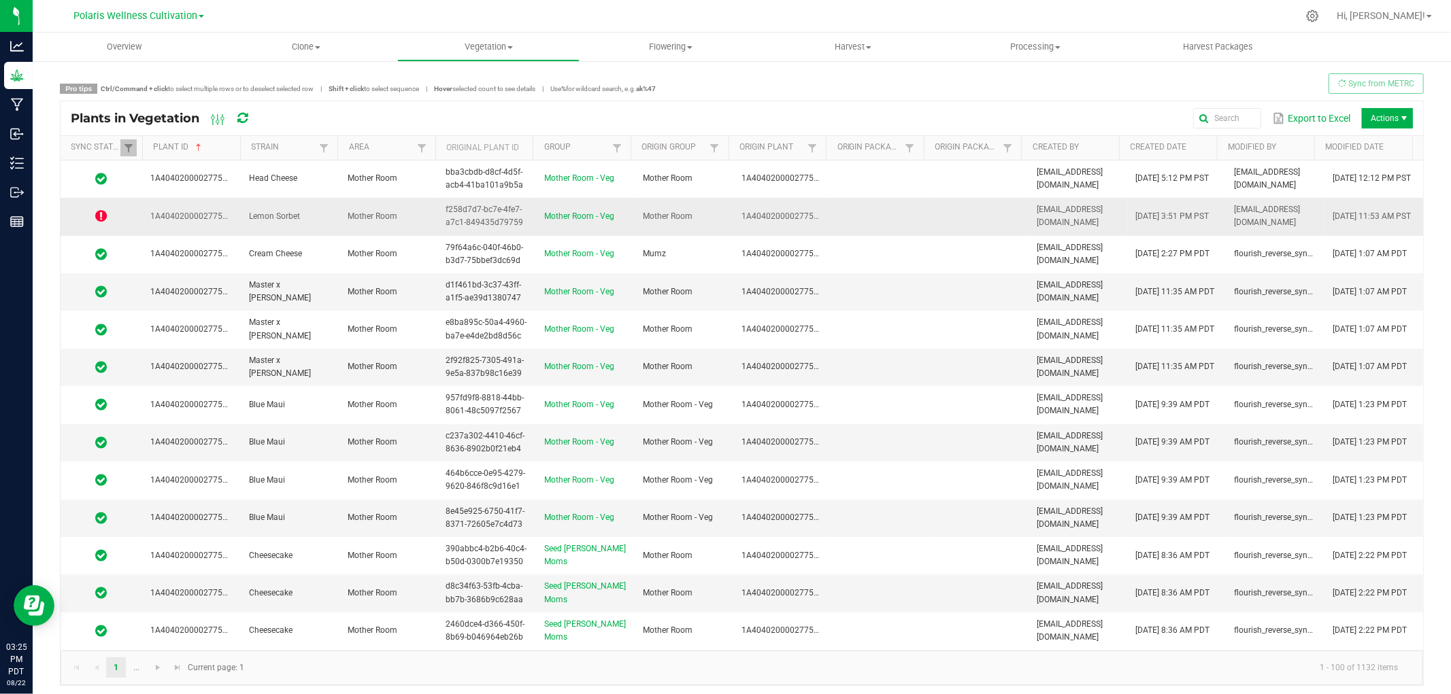
click at [103, 214] on icon at bounding box center [102, 217] width 12 height 14
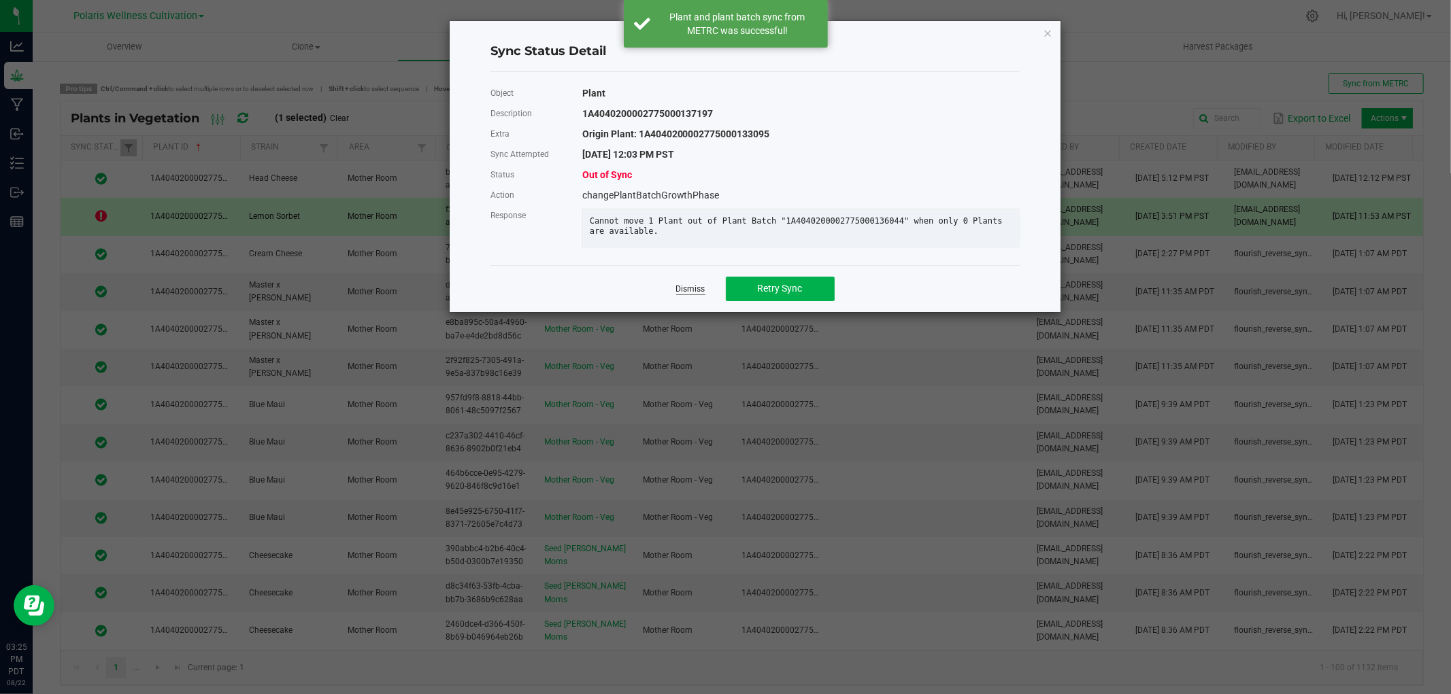
click at [690, 295] on link "Dismiss" at bounding box center [690, 290] width 29 height 12
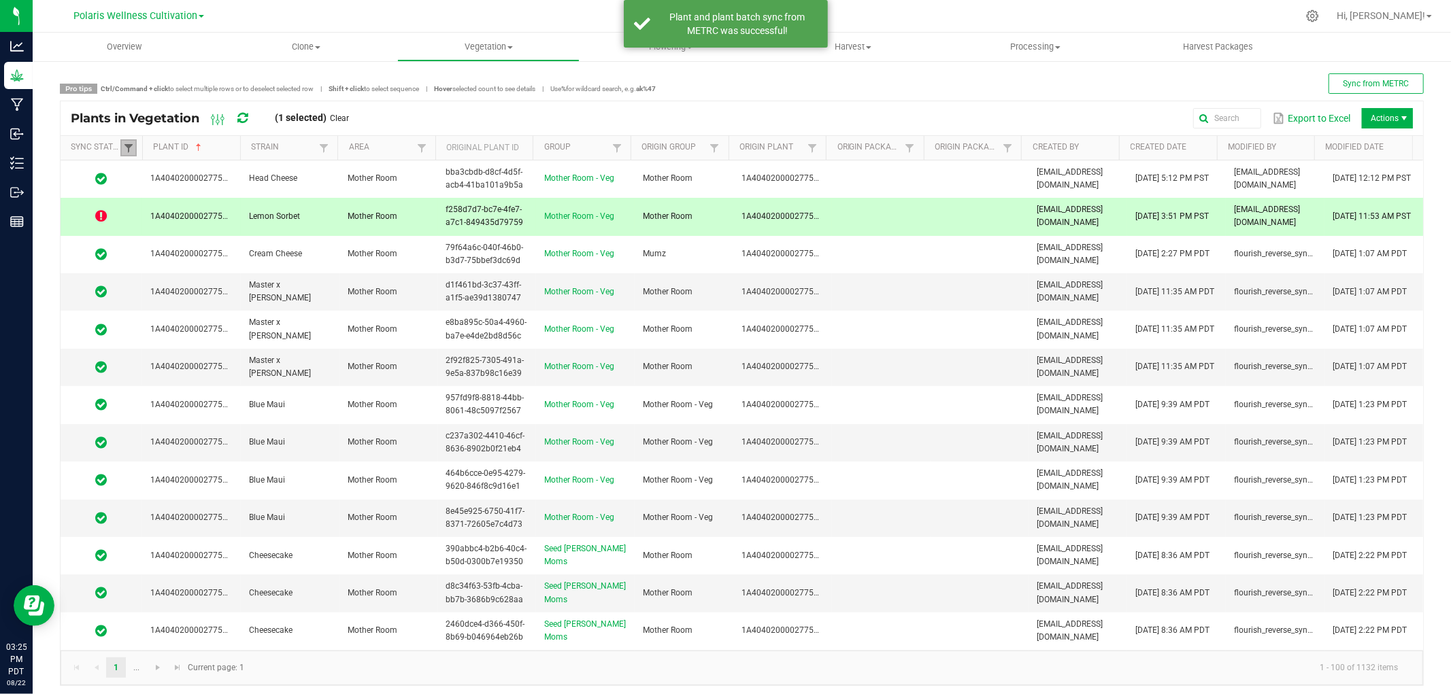
click at [132, 146] on span at bounding box center [128, 148] width 11 height 11
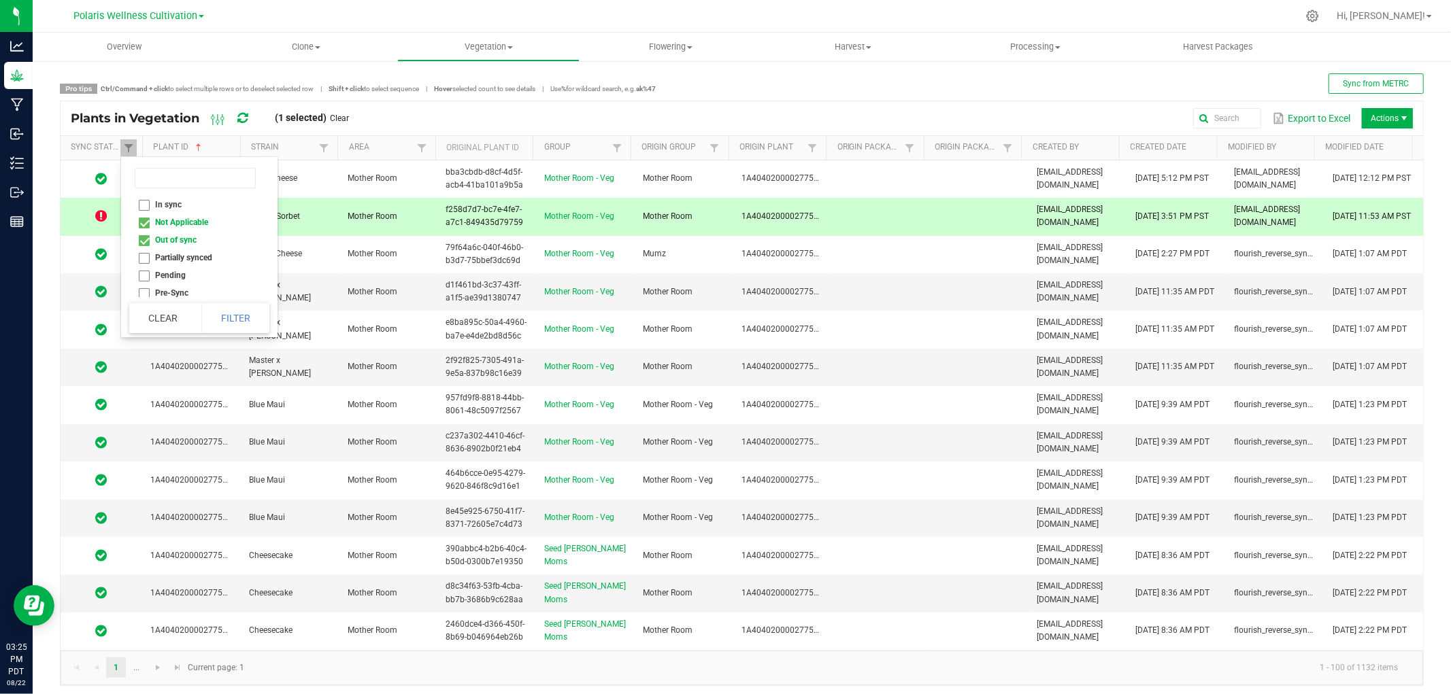
click at [141, 224] on li "Not Applicable" at bounding box center [195, 223] width 132 height 18
checkbox Applicable "false"
click at [236, 320] on button "Filter" at bounding box center [235, 318] width 68 height 30
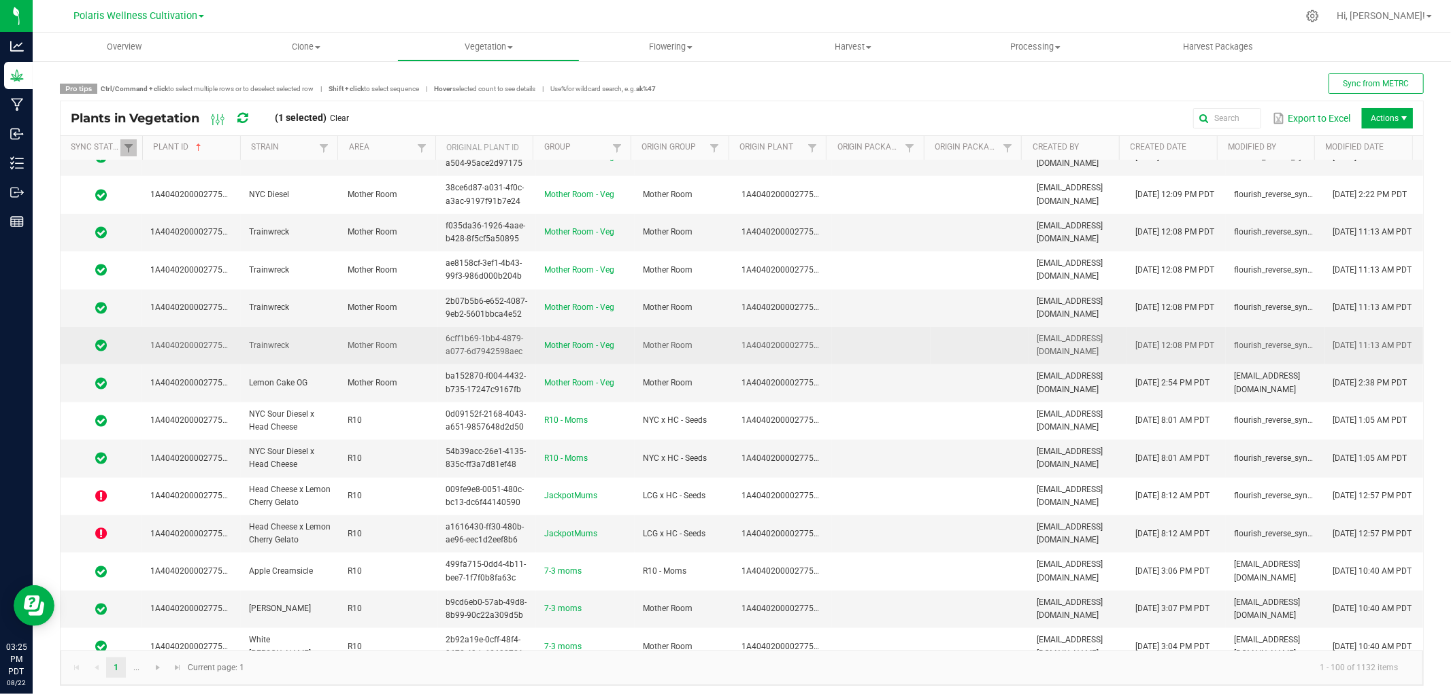
scroll to position [1058, 0]
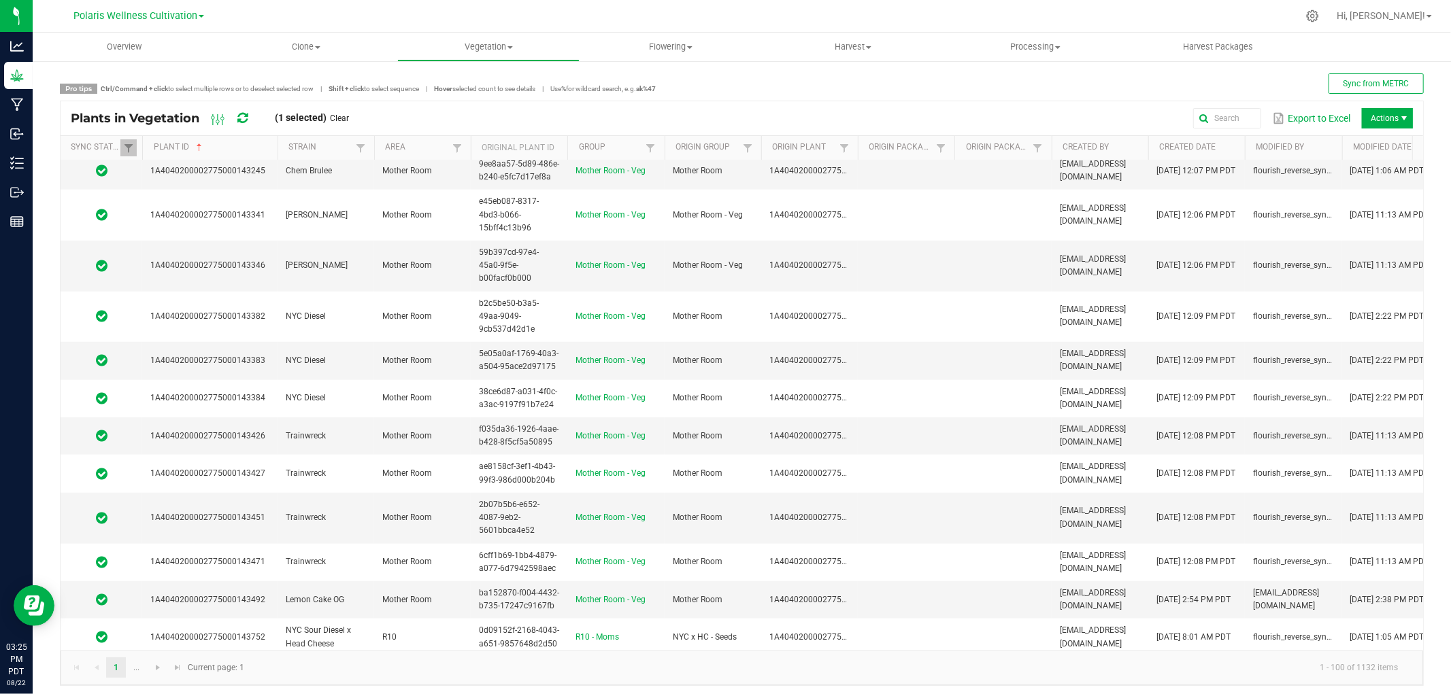
click at [278, 150] on span at bounding box center [275, 254] width 4 height 237
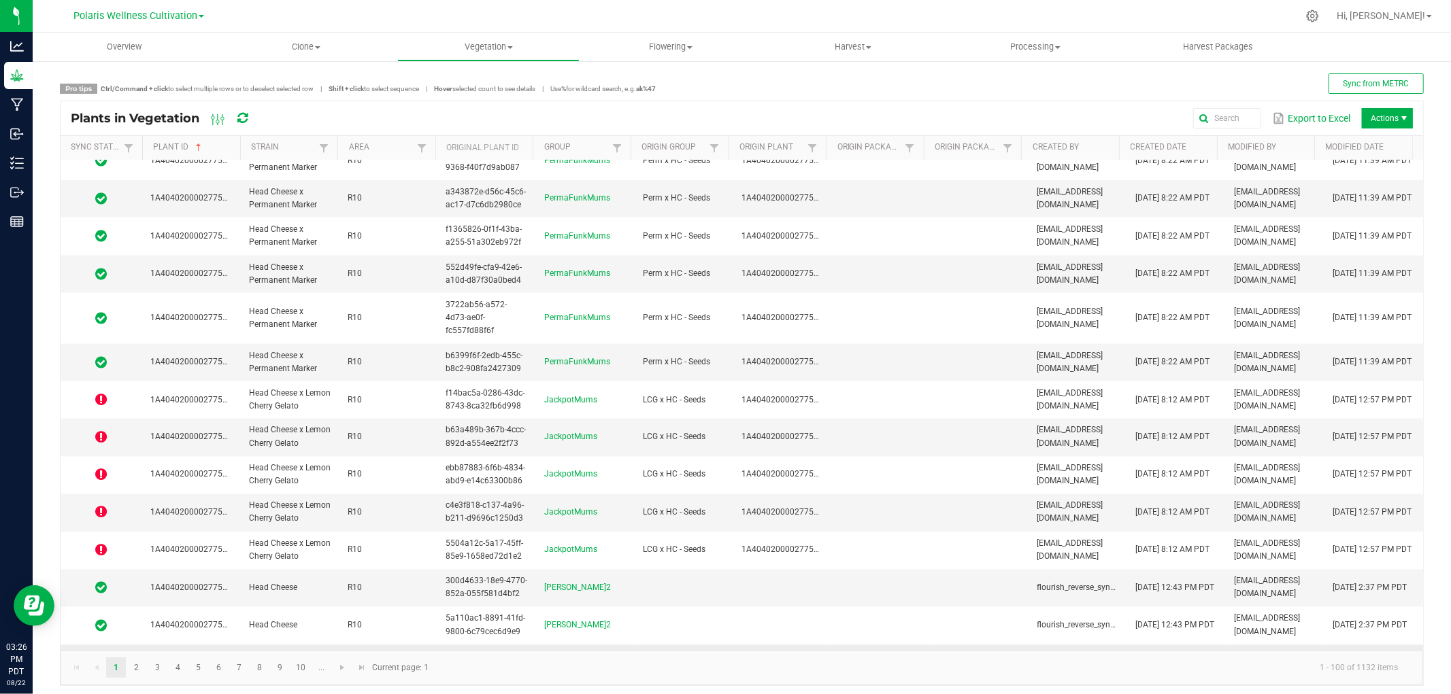
scroll to position [1813, 0]
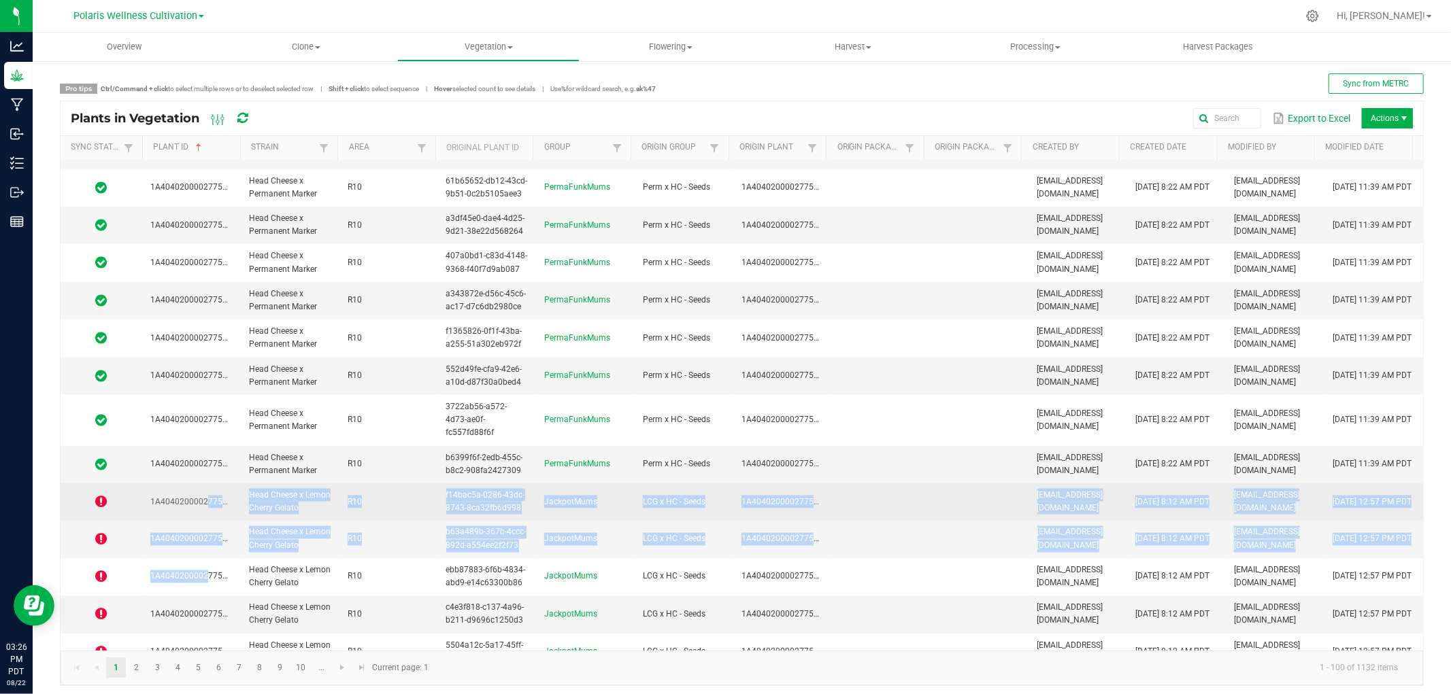
drag, startPoint x: 202, startPoint y: 477, endPoint x: 123, endPoint y: 482, distance: 79.0
click at [200, 543] on tbody "1A4040200002775000136932 Head Cheese Mother Room bba3cbdb-d8cf-4d5f-acb4-41ba10…" at bounding box center [742, 257] width 1362 height 3820
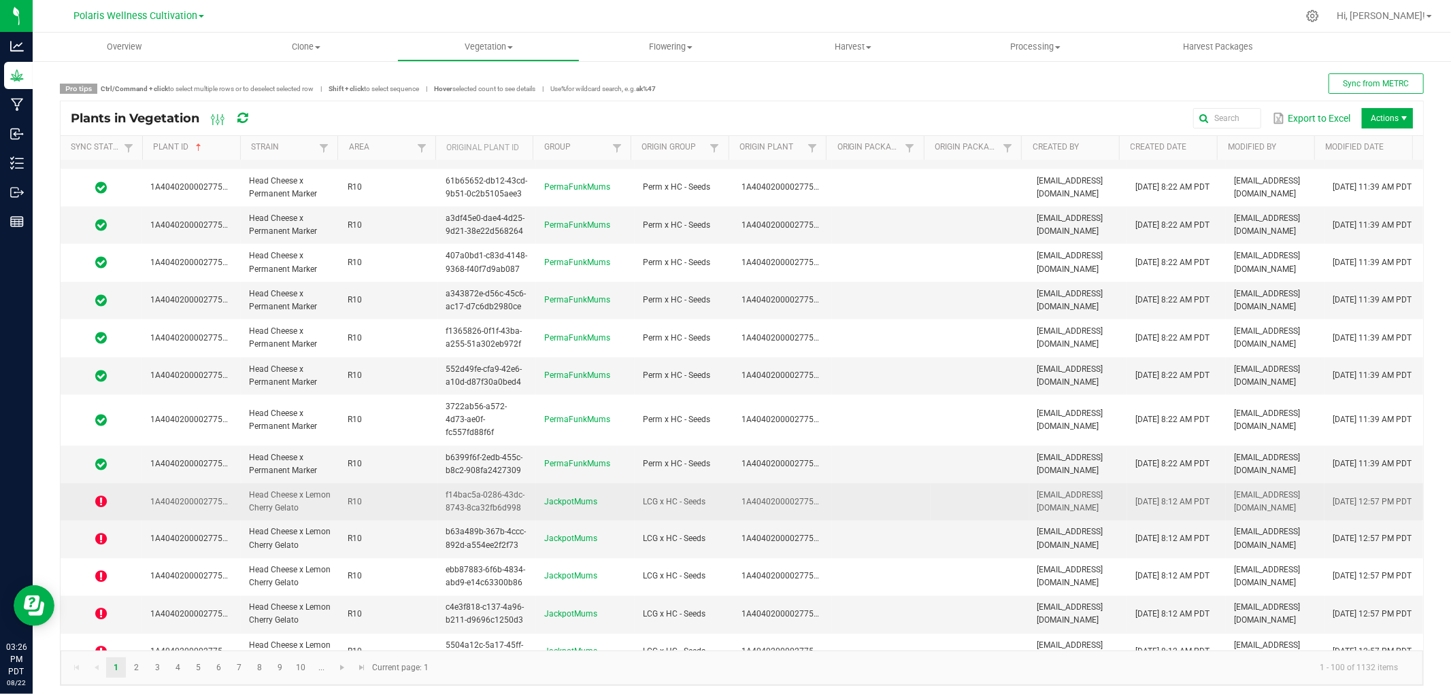
click at [179, 484] on td "1A4040200002775000143787" at bounding box center [191, 502] width 99 height 37
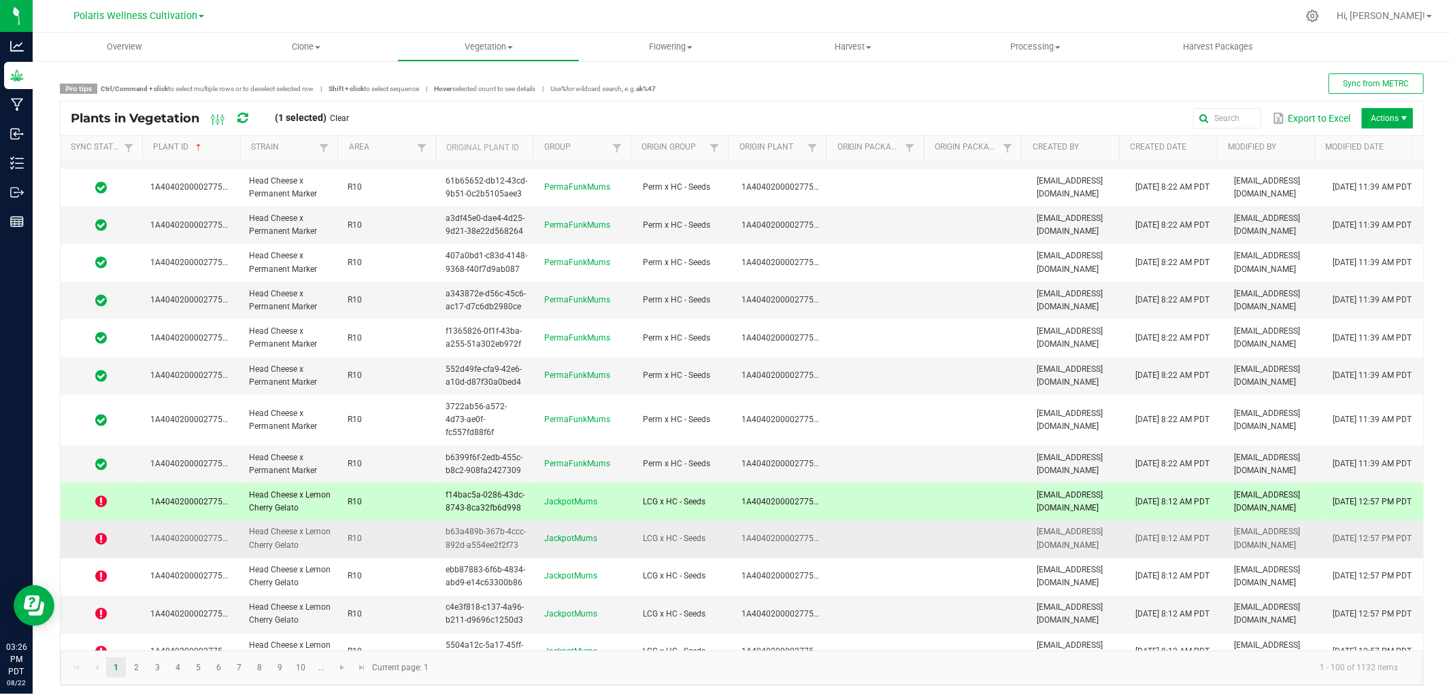
click at [175, 535] on span "1A4040200002775000143788" at bounding box center [207, 540] width 115 height 10
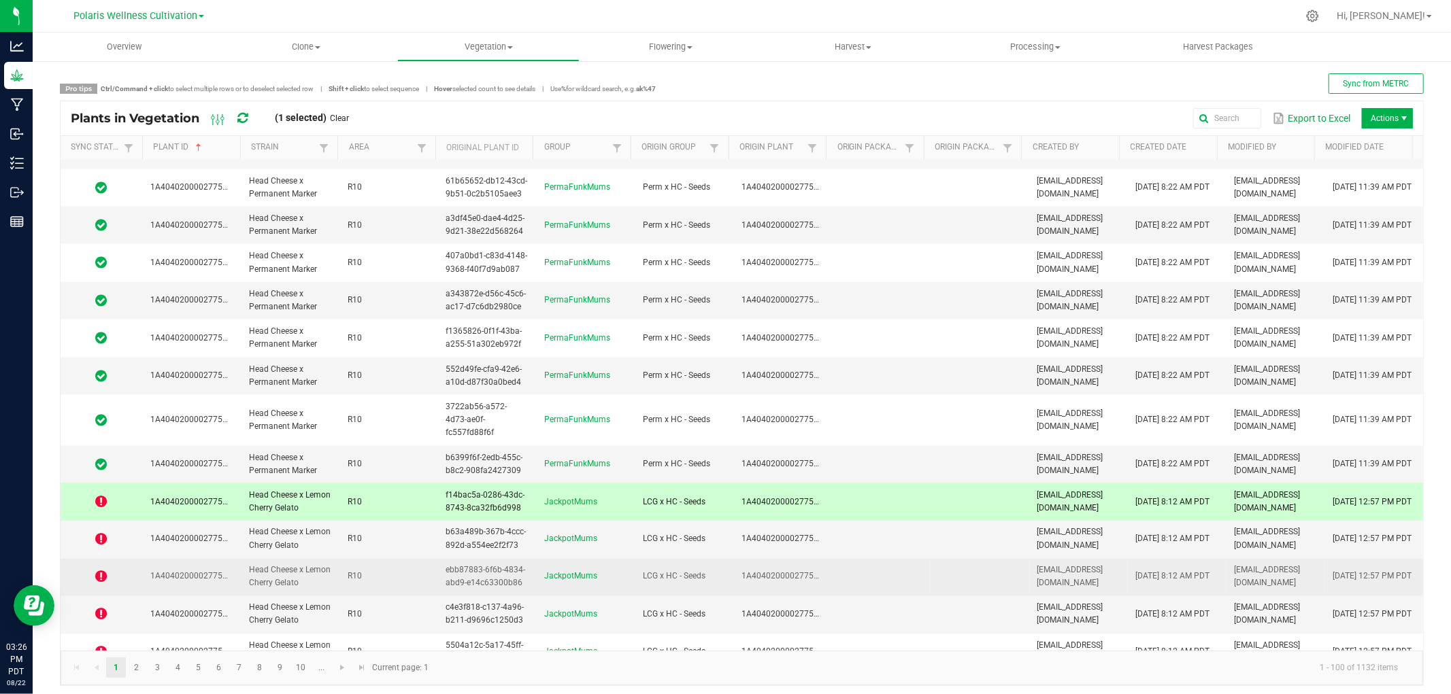
click at [187, 572] on span "1A4040200002775000143789" at bounding box center [207, 577] width 115 height 10
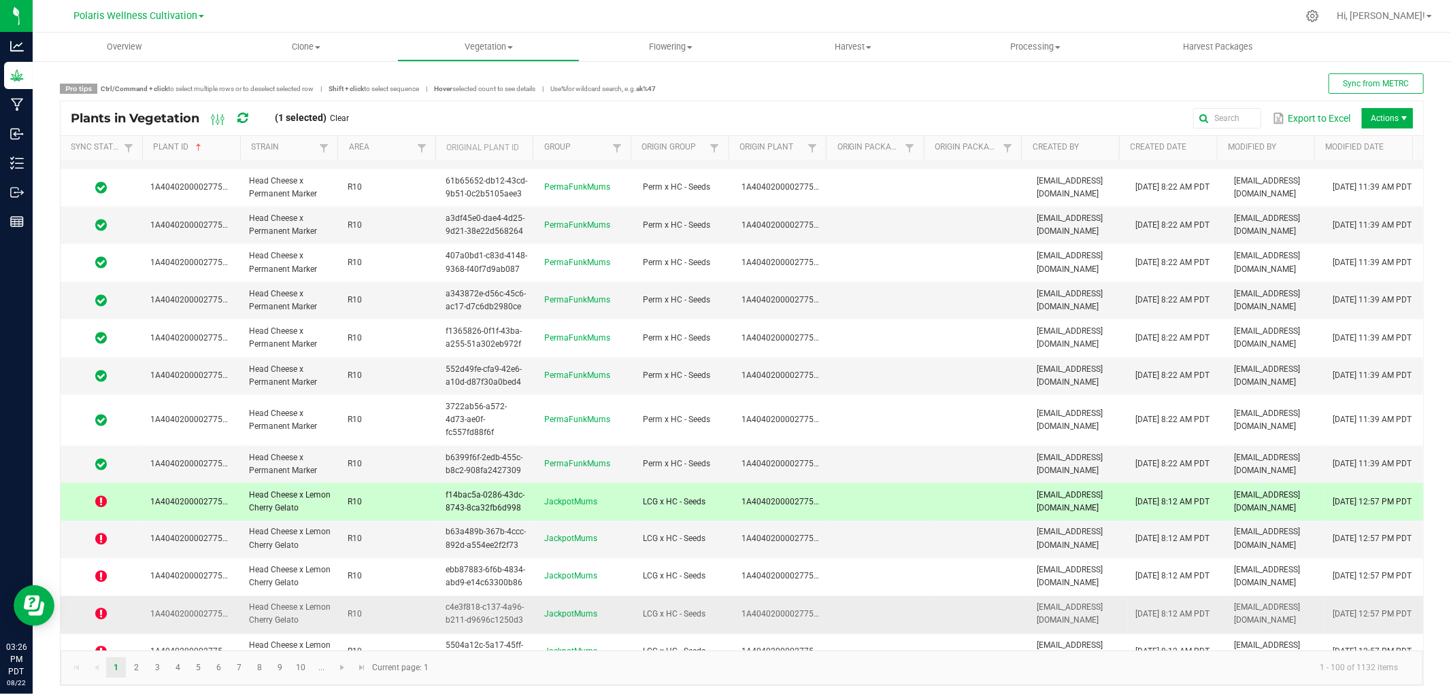
click at [193, 603] on td "1A4040200002775000143790" at bounding box center [191, 615] width 99 height 37
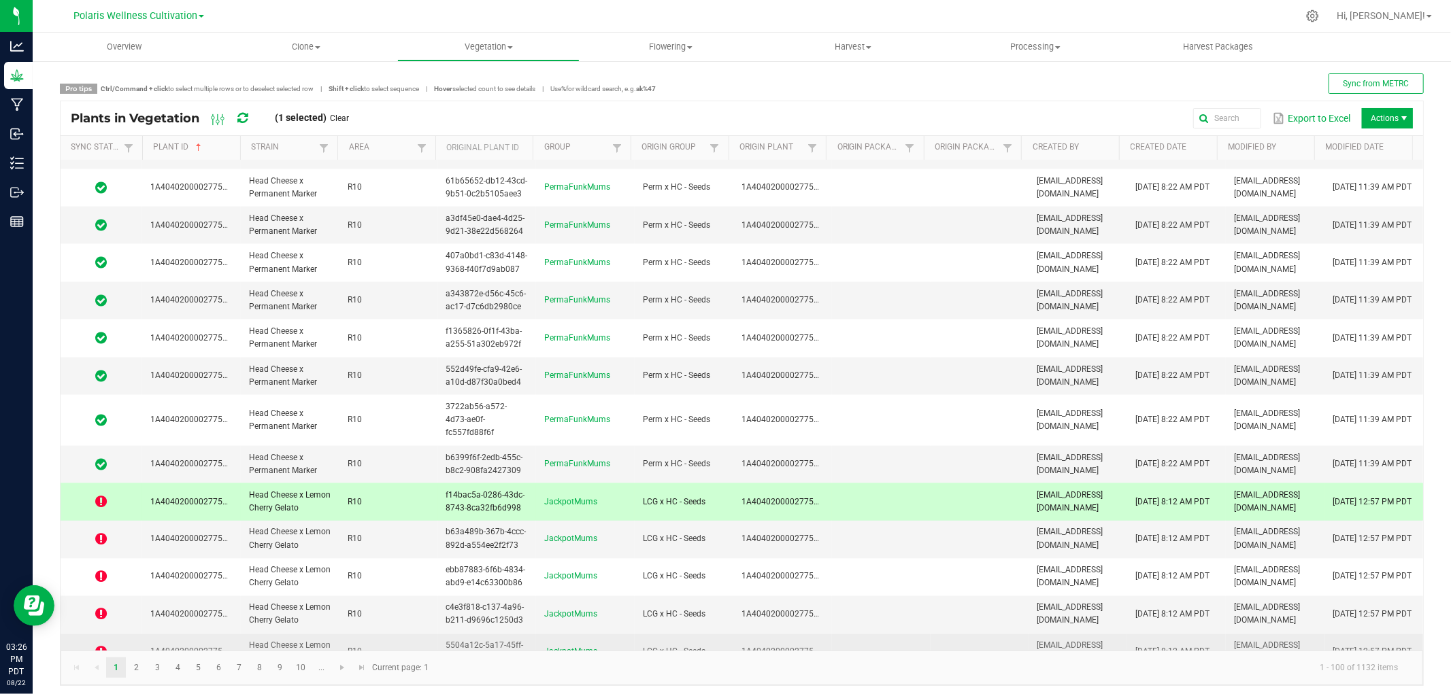
click at [195, 635] on td "1A4040200002775000143791" at bounding box center [191, 653] width 99 height 37
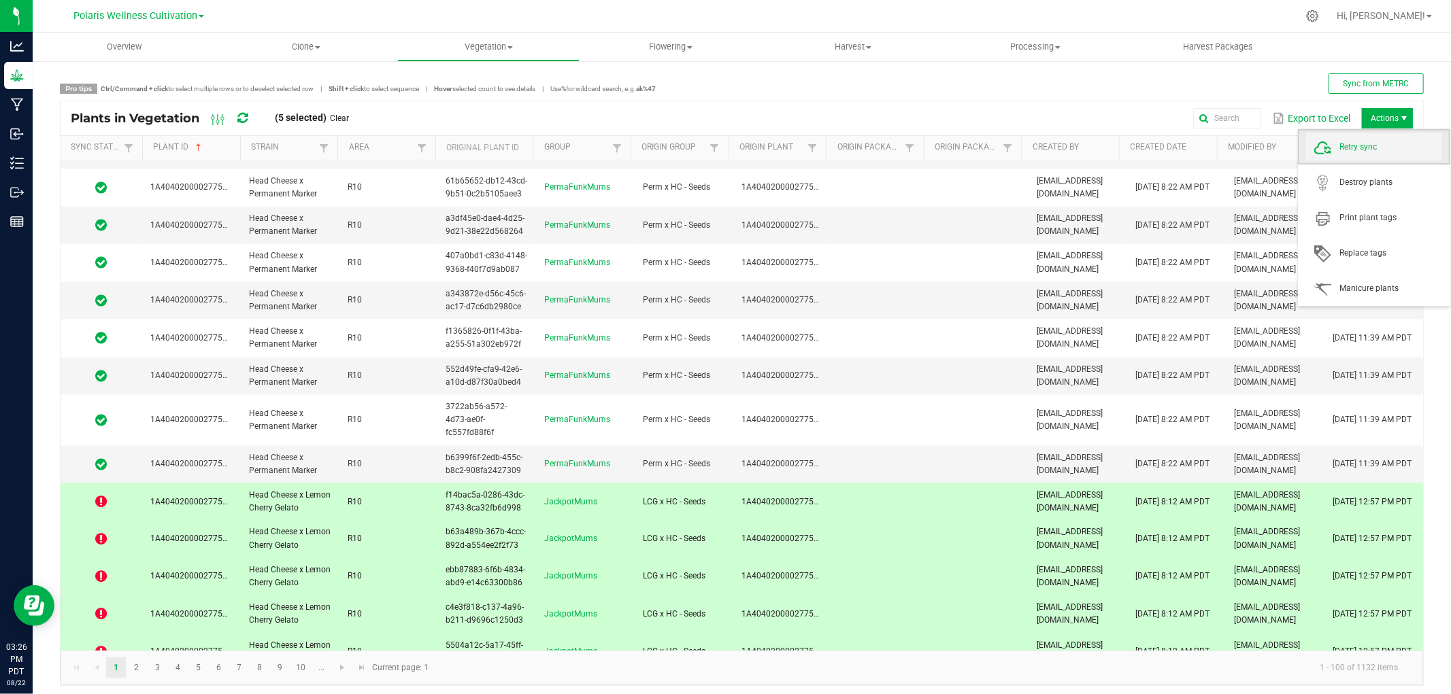
click at [1361, 146] on span "Retry sync" at bounding box center [1391, 147] width 102 height 12
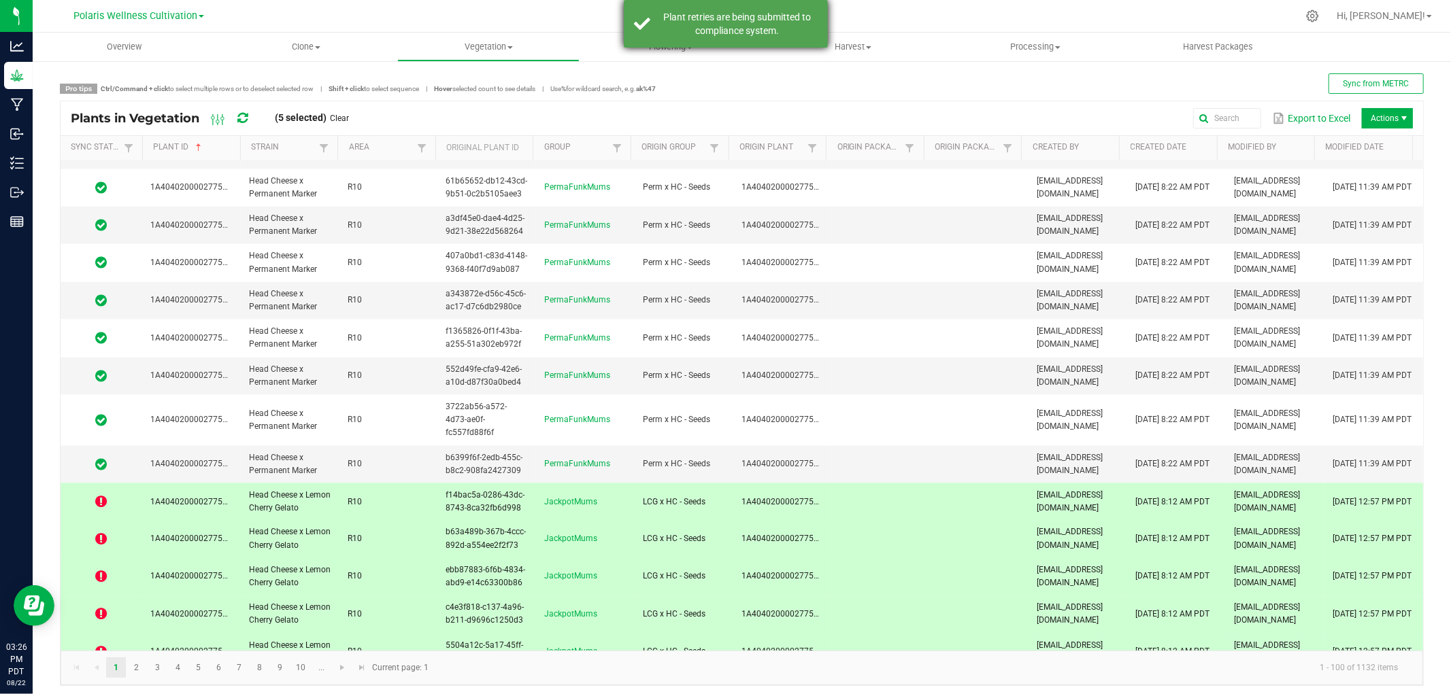
click at [739, 22] on div "Plant retries are being submitted to compliance system." at bounding box center [738, 23] width 160 height 27
click at [246, 117] on icon at bounding box center [242, 118] width 10 height 12
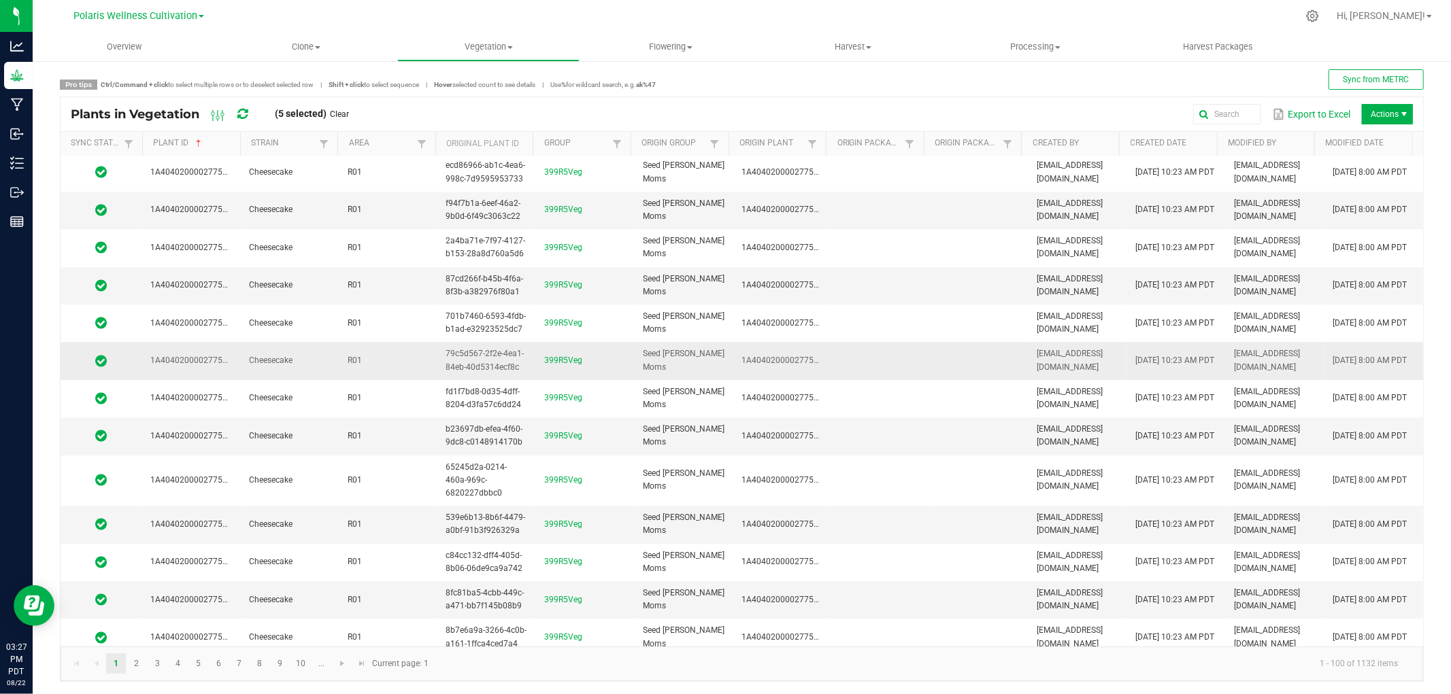
scroll to position [5, 0]
click at [129, 139] on span at bounding box center [128, 143] width 11 height 11
click at [146, 233] on li "Out of sync" at bounding box center [195, 235] width 132 height 18
checkbox sync "true"
click at [235, 313] on button "Filter" at bounding box center [235, 313] width 68 height 30
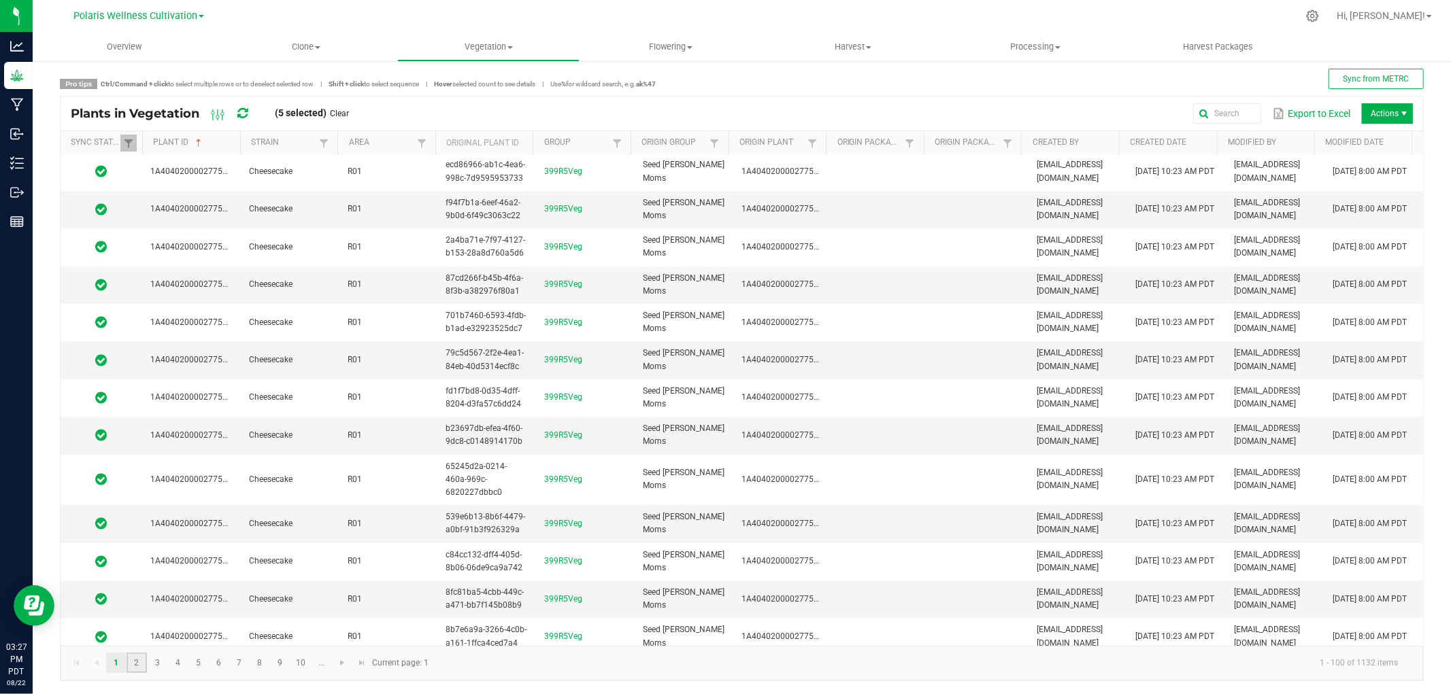
click at [140, 662] on link "2" at bounding box center [137, 663] width 20 height 20
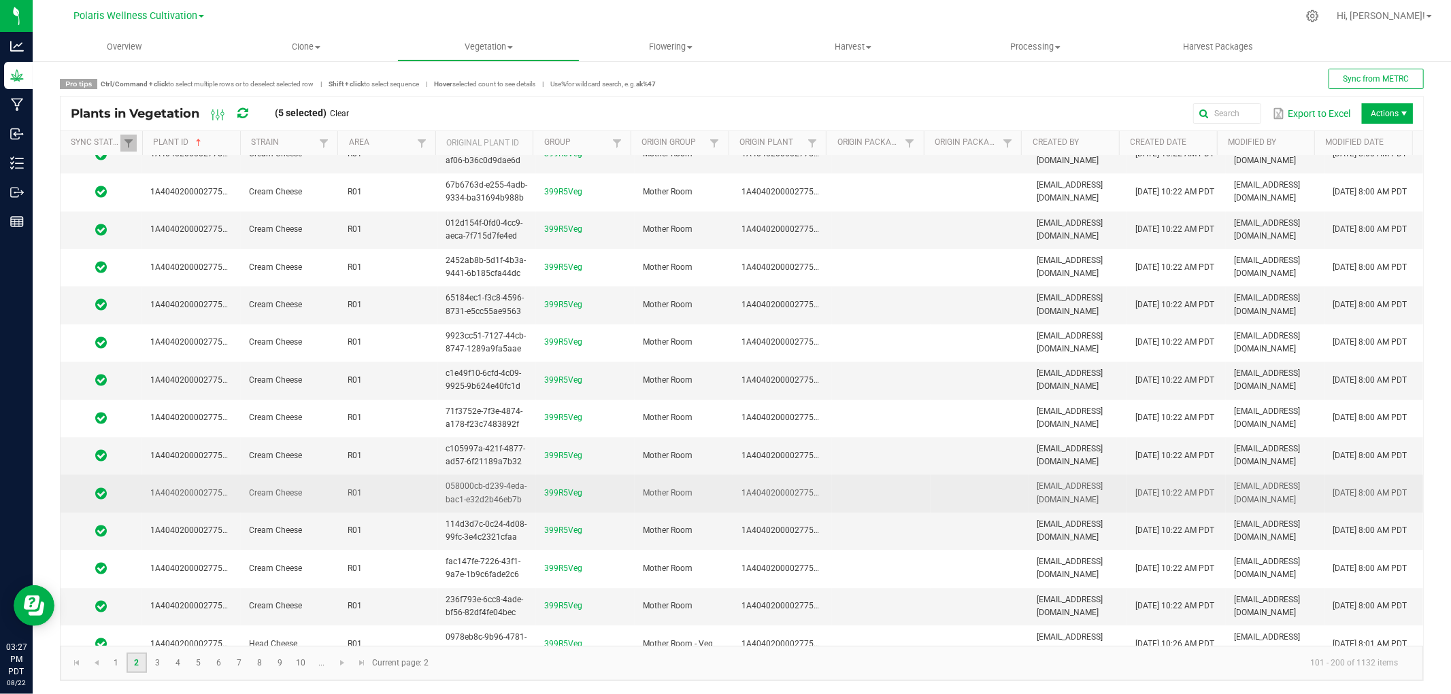
scroll to position [3283, 0]
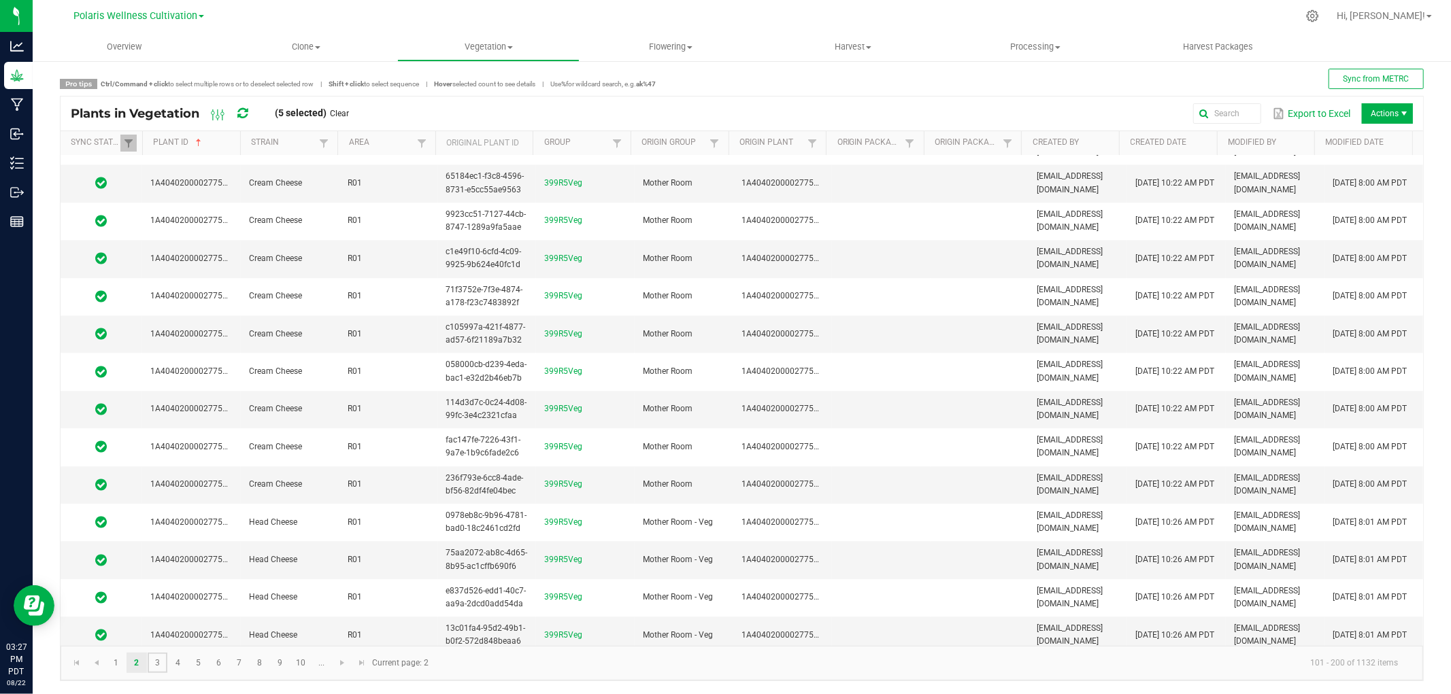
click at [157, 665] on link "3" at bounding box center [158, 663] width 20 height 20
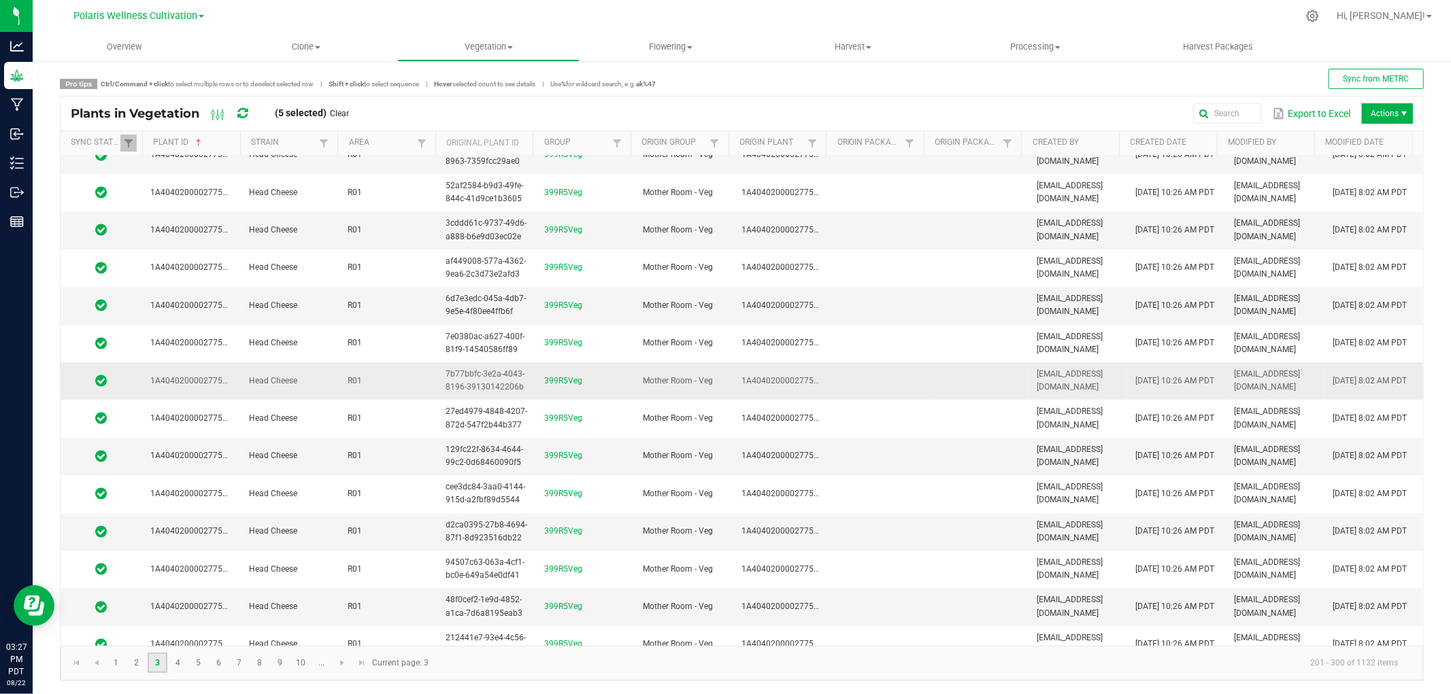
scroll to position [3283, 0]
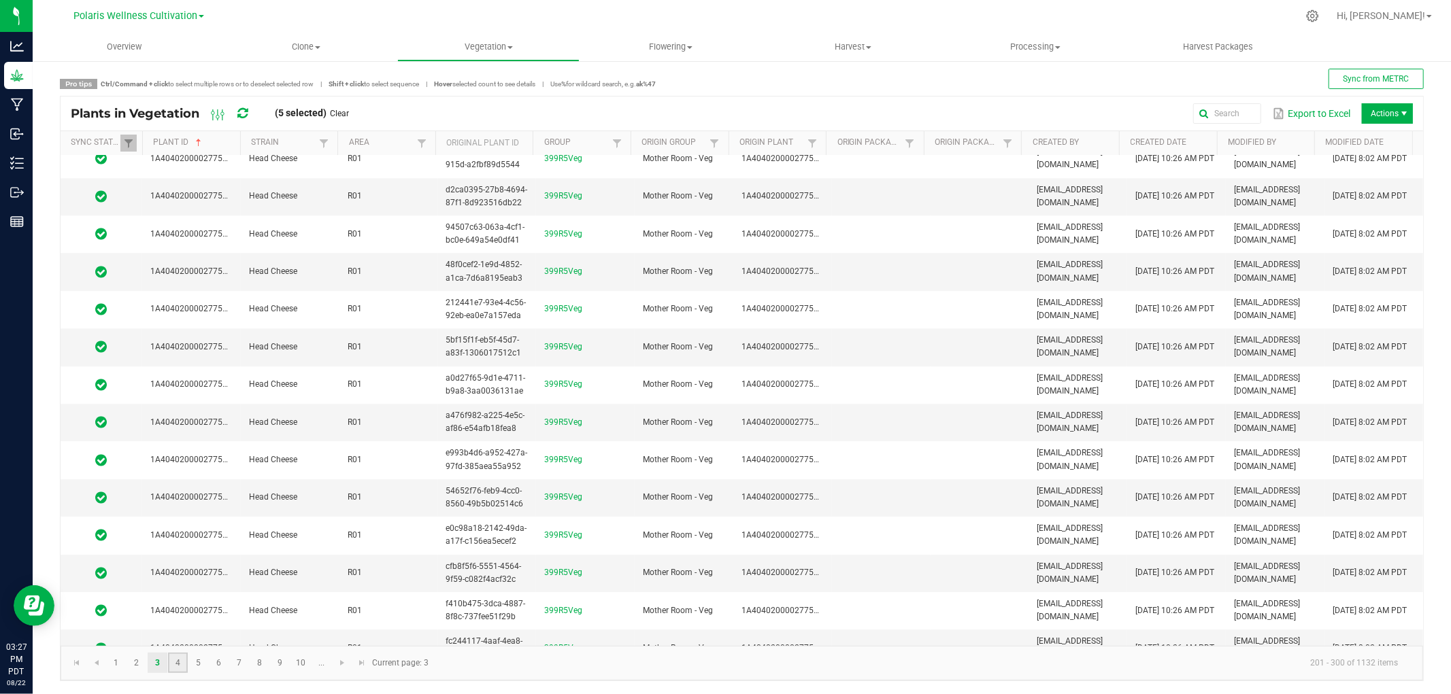
click at [177, 663] on link "4" at bounding box center [178, 663] width 20 height 20
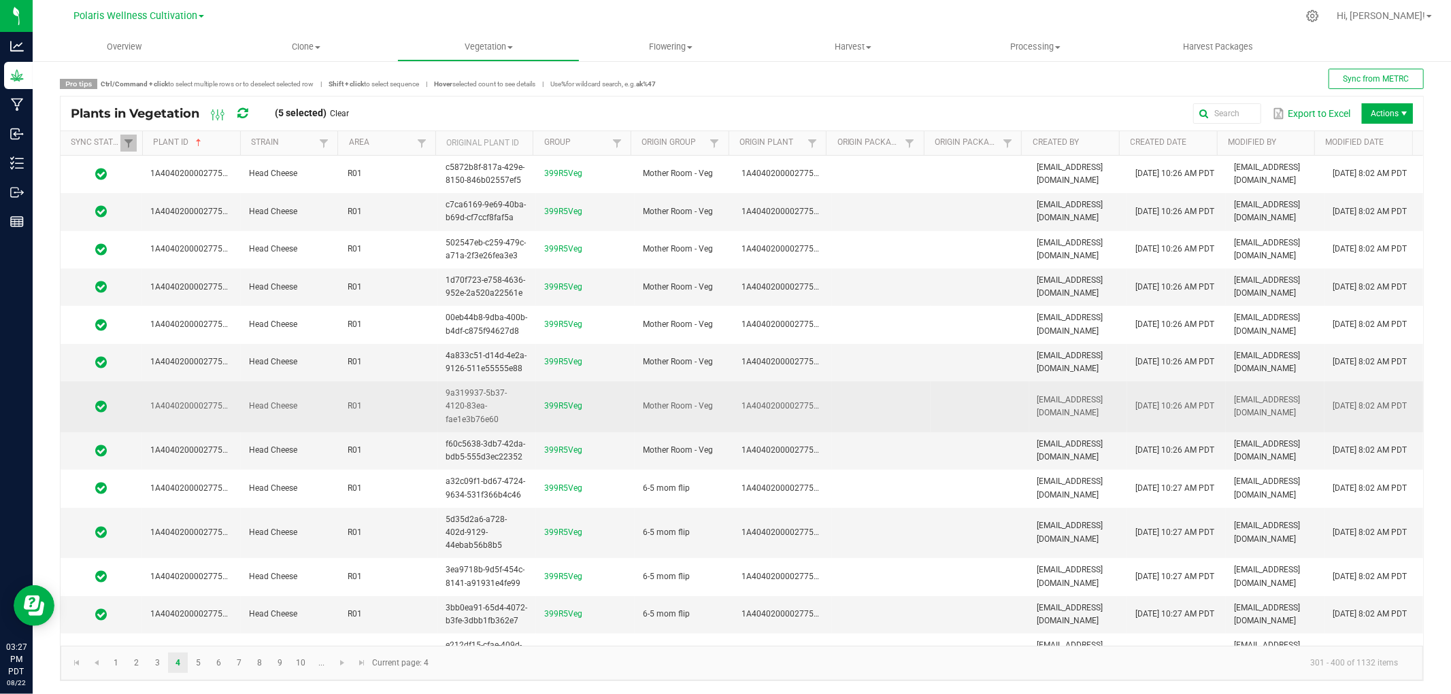
click at [220, 391] on td "1A4040200002775000144857" at bounding box center [191, 407] width 99 height 51
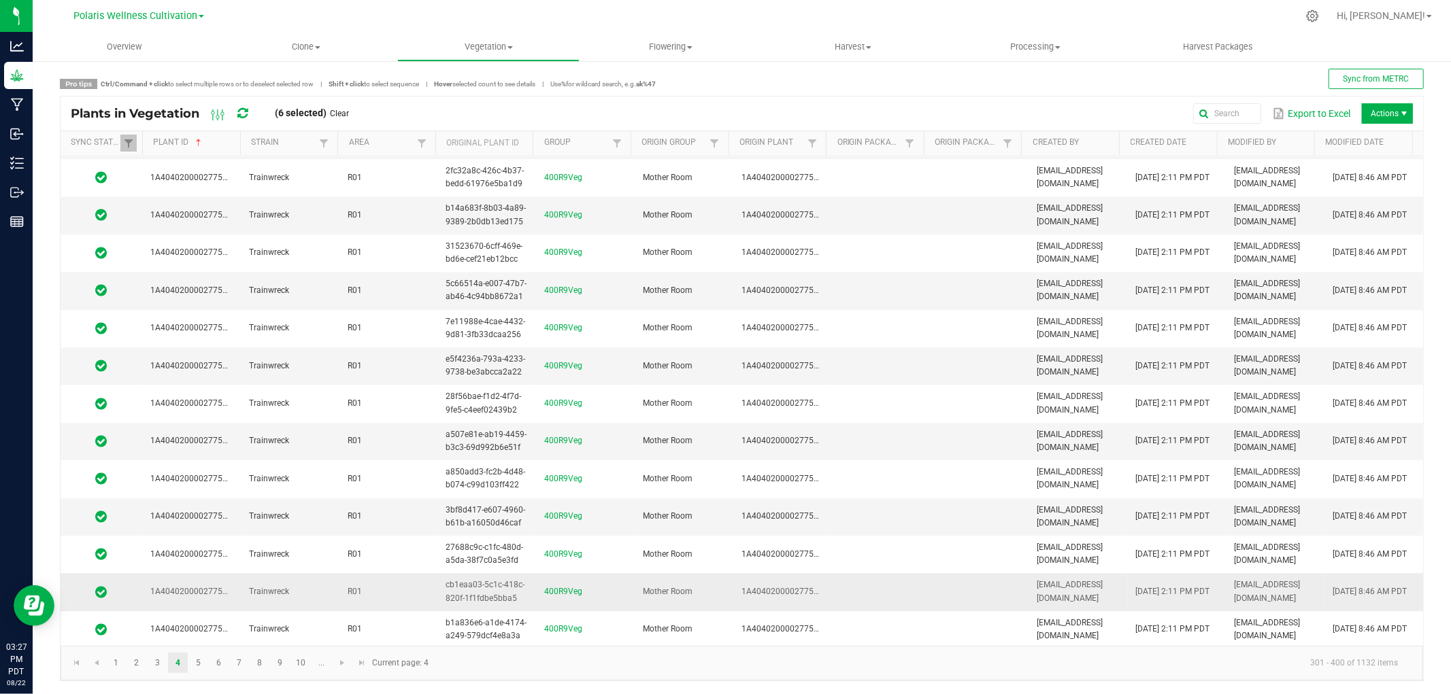
scroll to position [3283, 0]
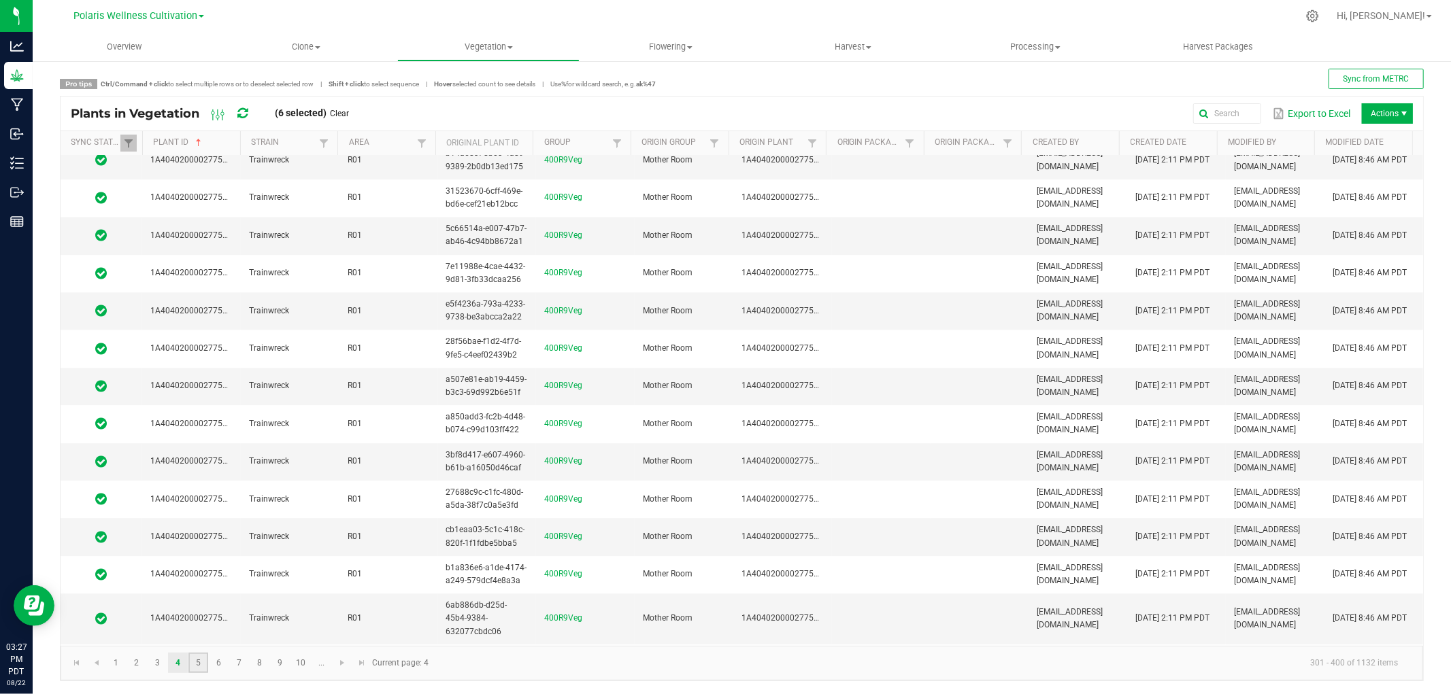
click at [200, 660] on link "5" at bounding box center [198, 663] width 20 height 20
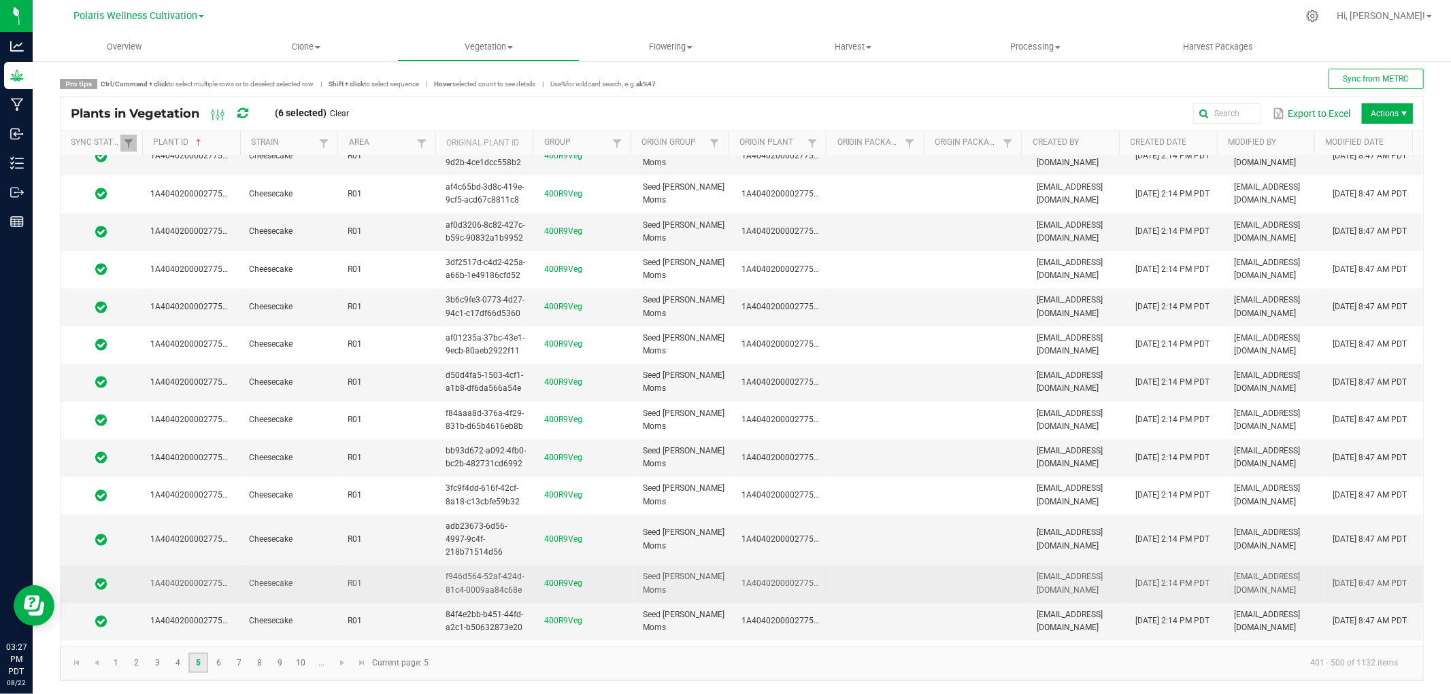
scroll to position [3283, 0]
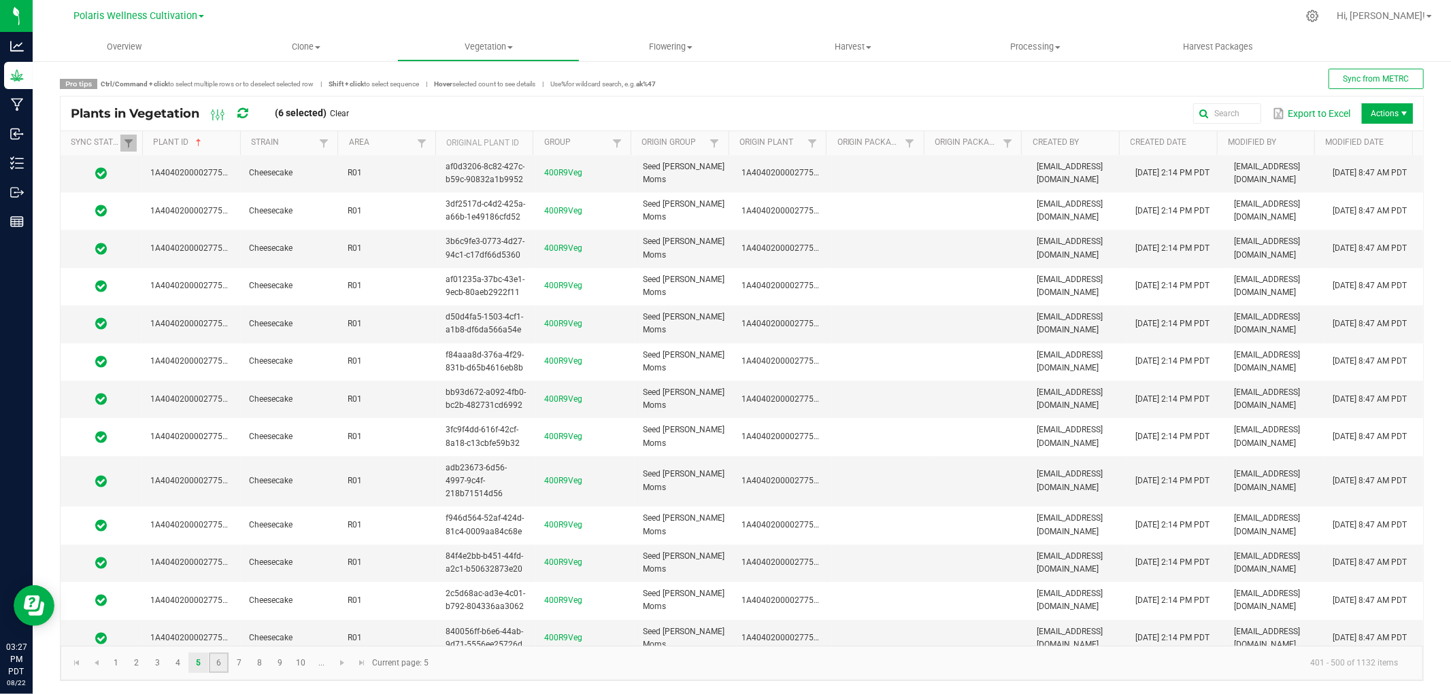
click at [220, 662] on link "6" at bounding box center [219, 663] width 20 height 20
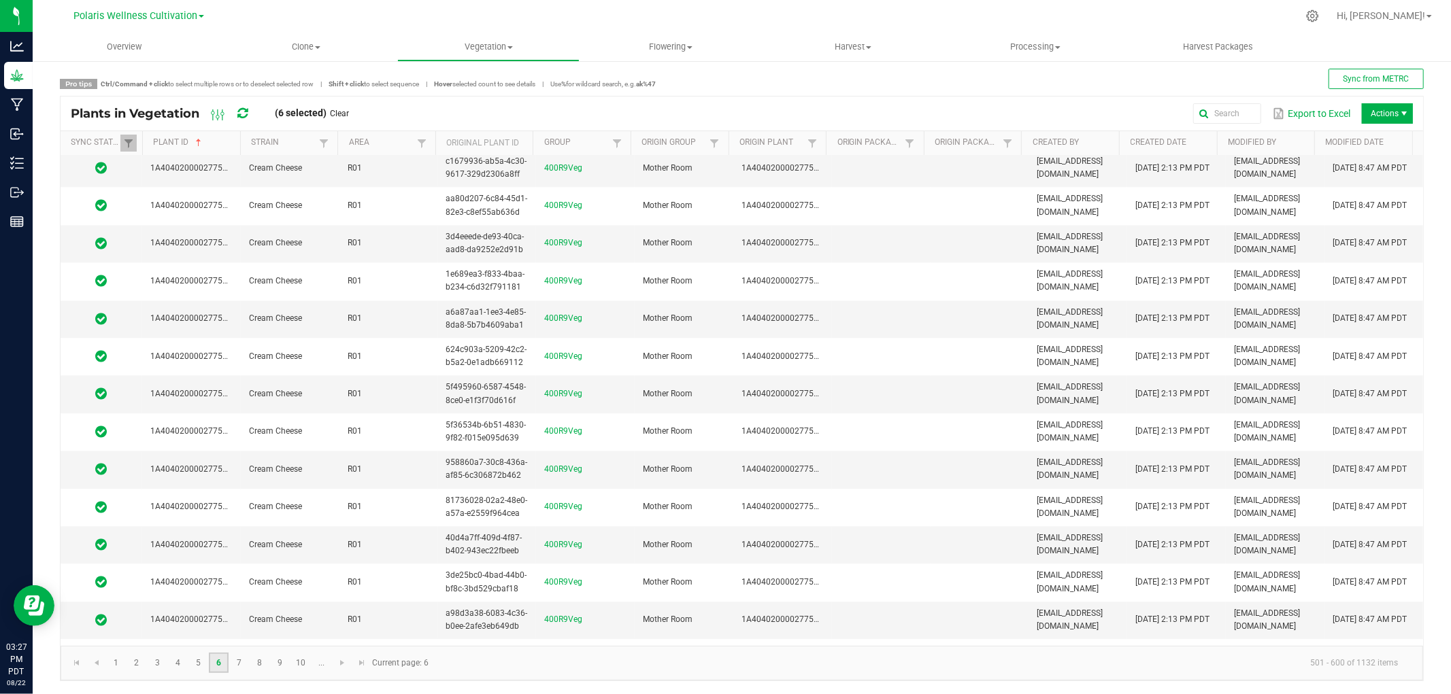
scroll to position [3283, 0]
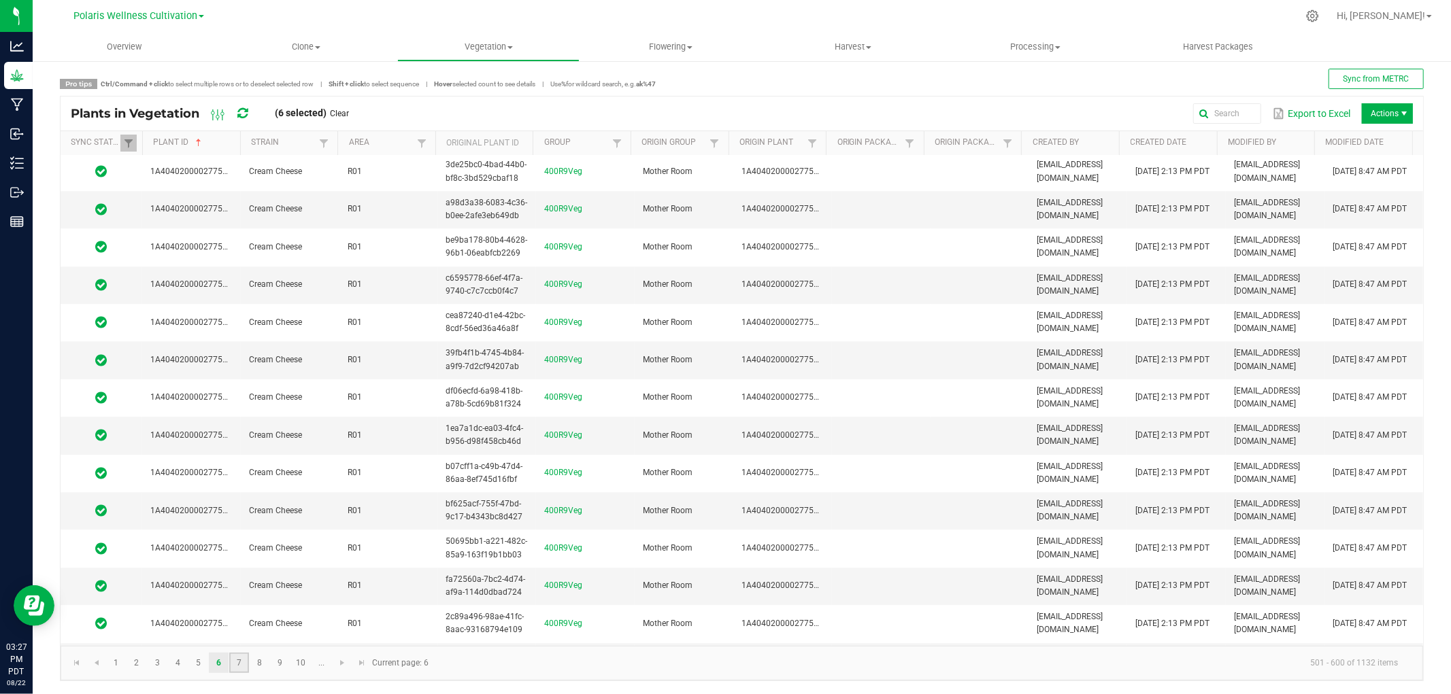
click at [241, 665] on link "7" at bounding box center [239, 663] width 20 height 20
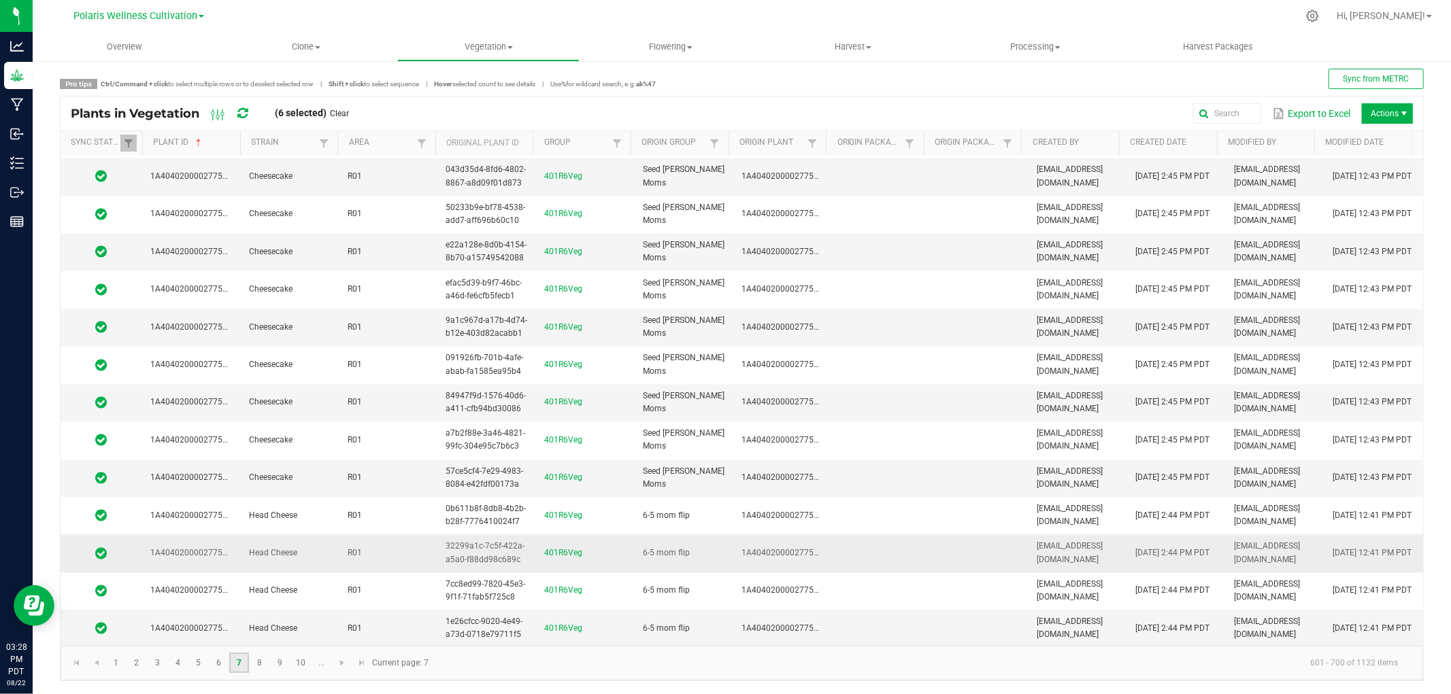
scroll to position [3283, 0]
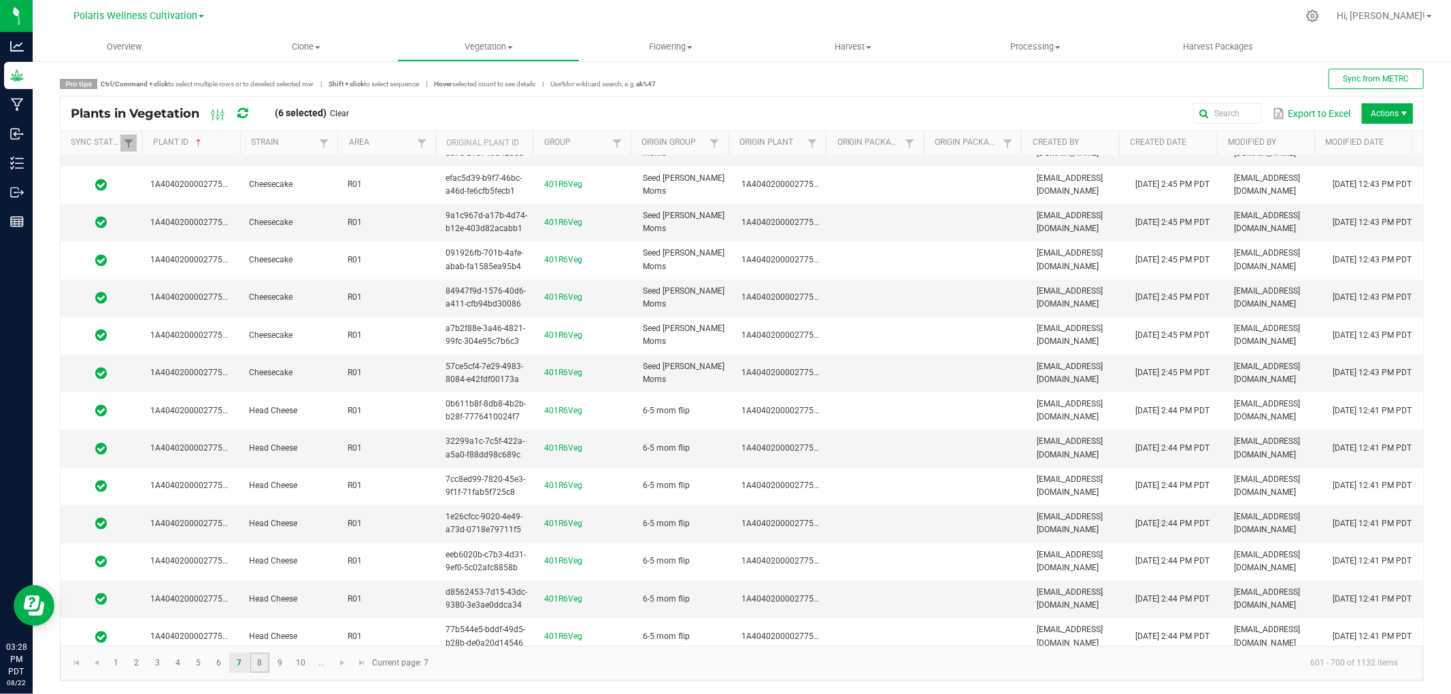
click at [257, 660] on link "8" at bounding box center [260, 663] width 20 height 20
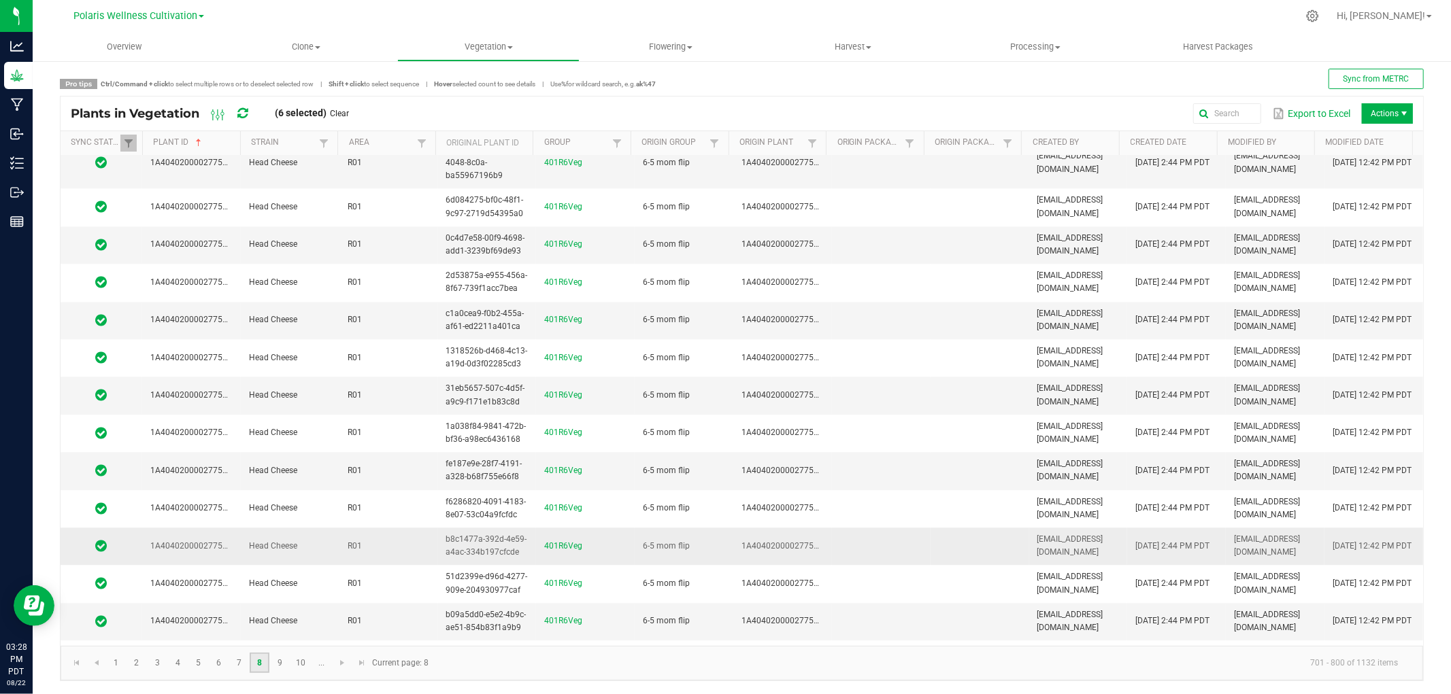
scroll to position [2872, 0]
click at [488, 43] on span "Vegetation" at bounding box center [488, 47] width 181 height 12
click at [465, 101] on span "Veg plants" at bounding box center [439, 99] width 84 height 12
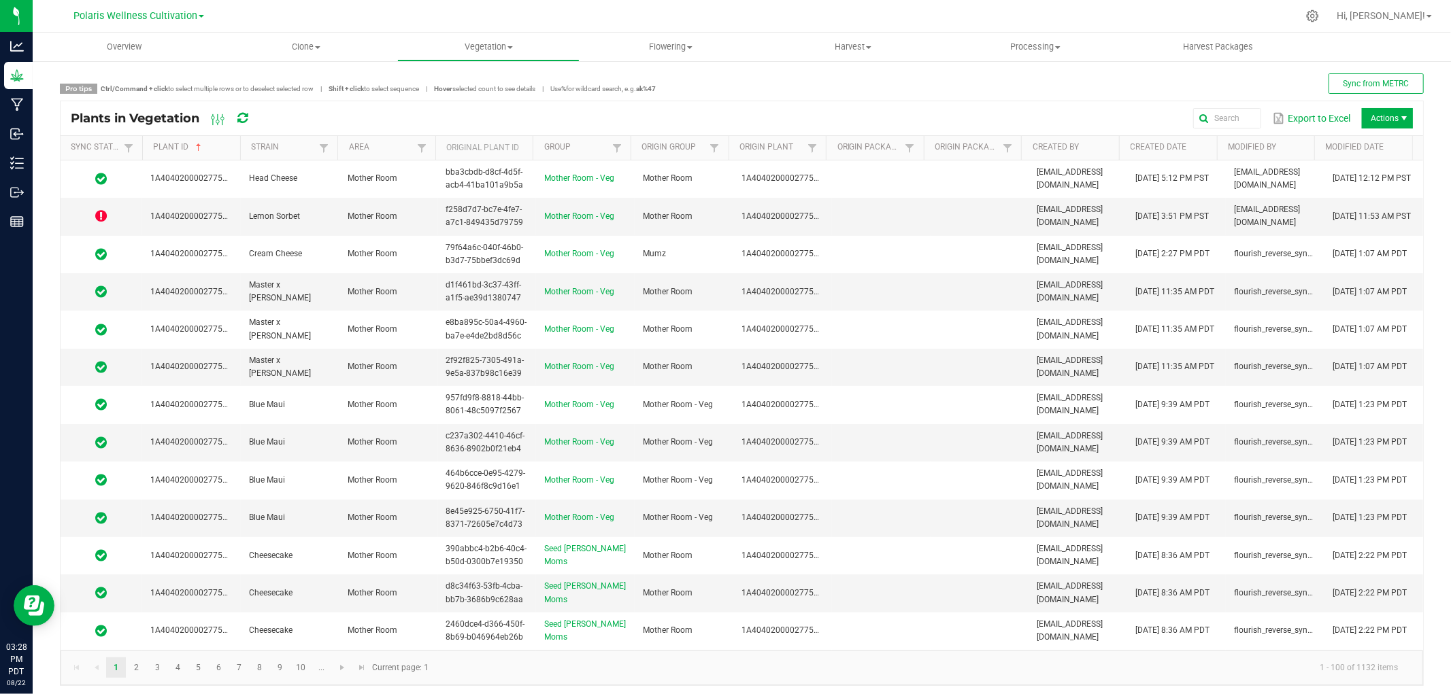
click at [105, 140] on th "Sync Status" at bounding box center [102, 148] width 82 height 24
click at [127, 148] on span at bounding box center [128, 148] width 11 height 11
click at [100, 148] on link "Sync Status" at bounding box center [95, 147] width 49 height 11
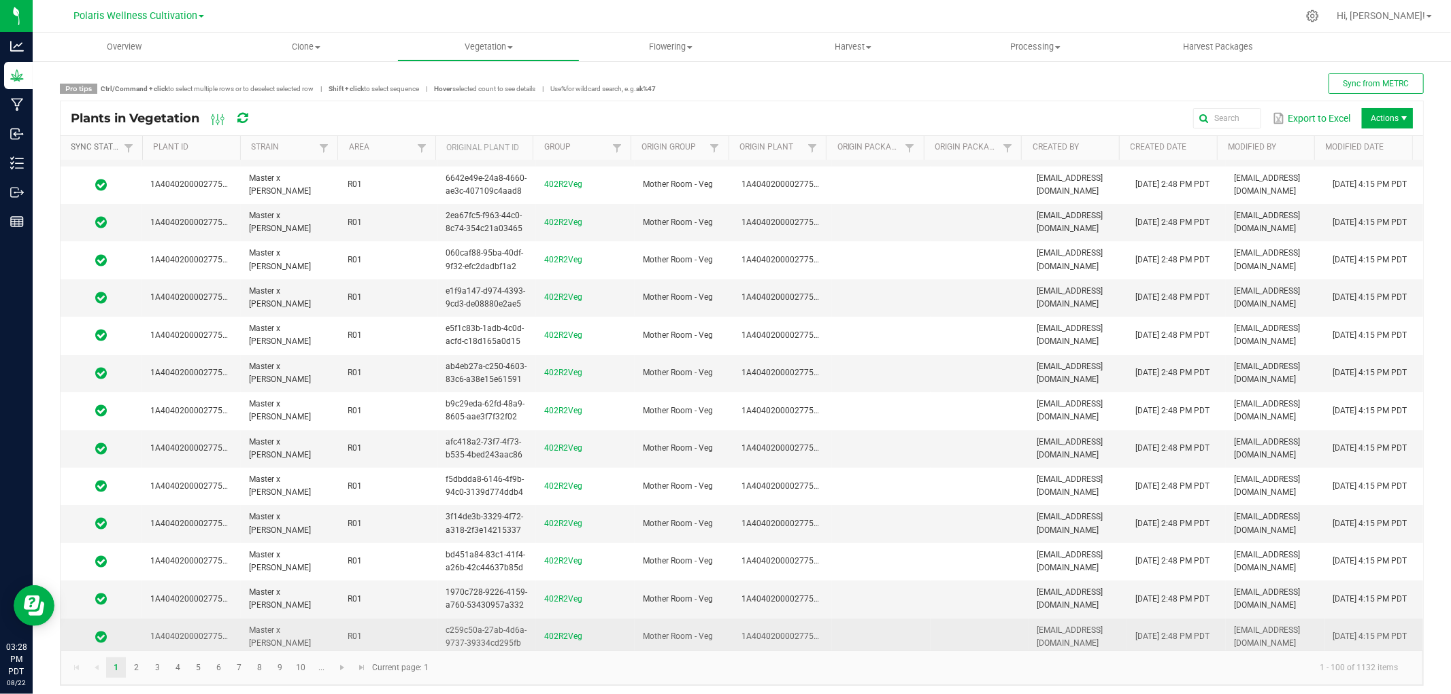
scroll to position [76, 0]
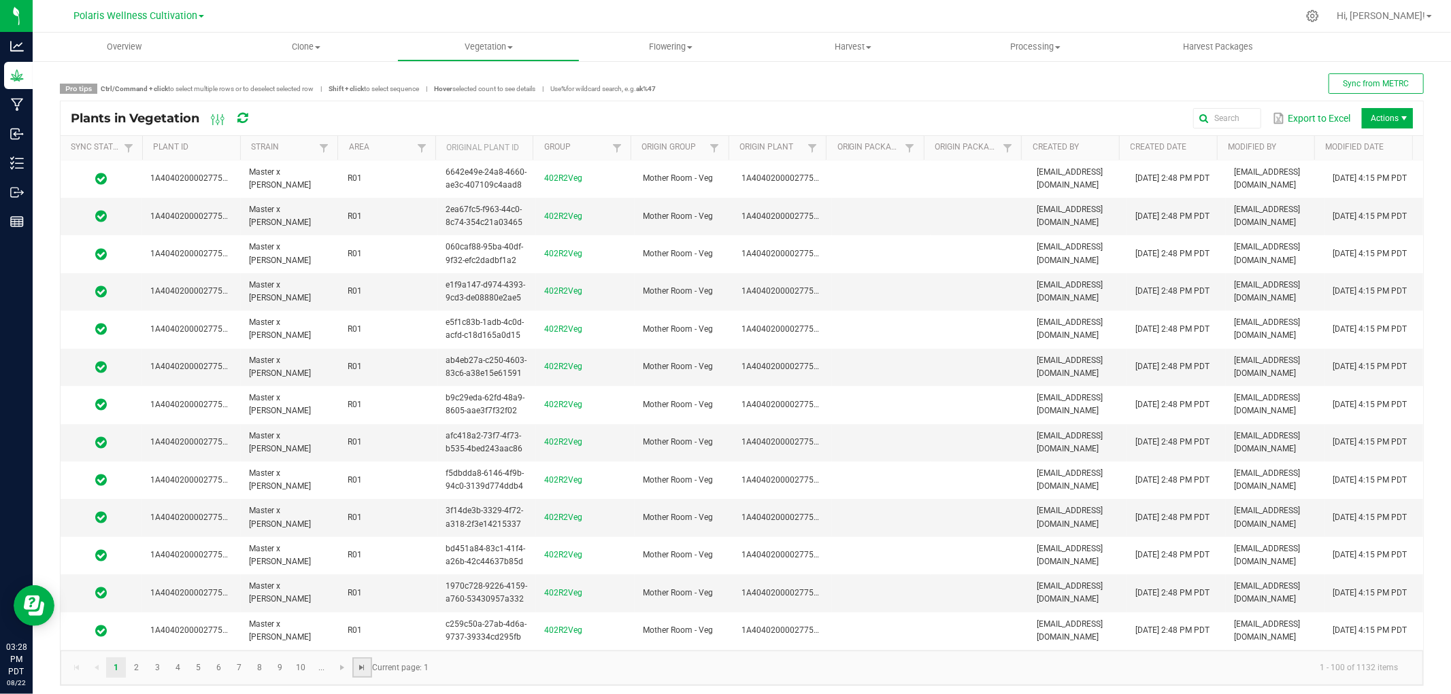
click at [362, 667] on span "Go to the last page" at bounding box center [362, 668] width 11 height 11
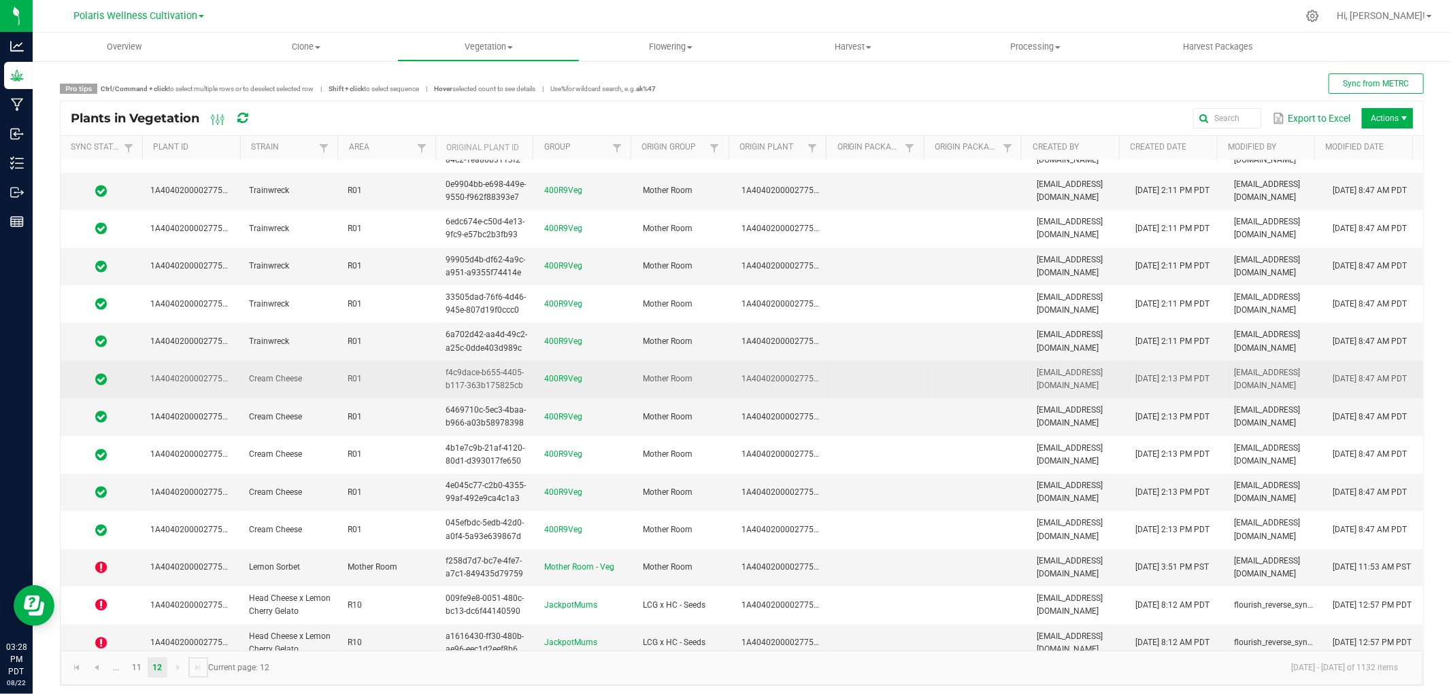
scroll to position [5, 0]
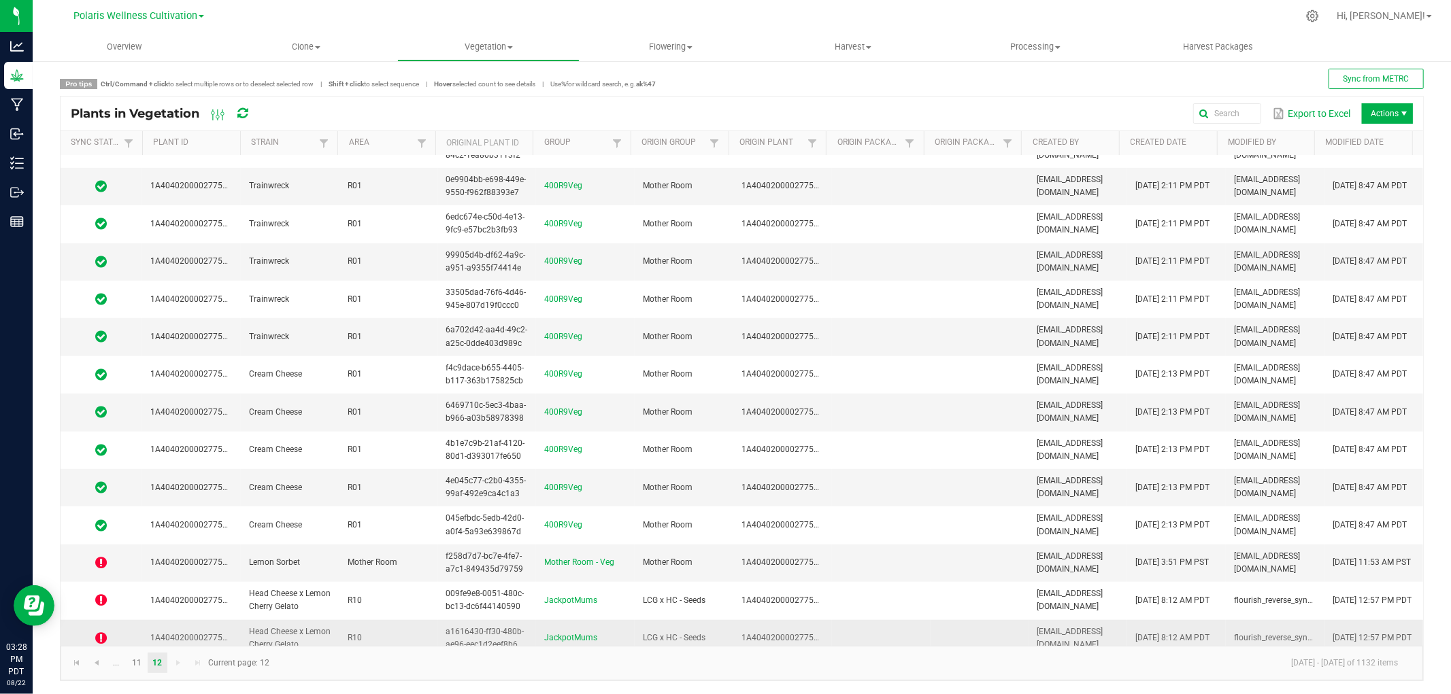
click at [290, 627] on span "Head Cheese x Lemon Cherry Gelato" at bounding box center [290, 638] width 82 height 22
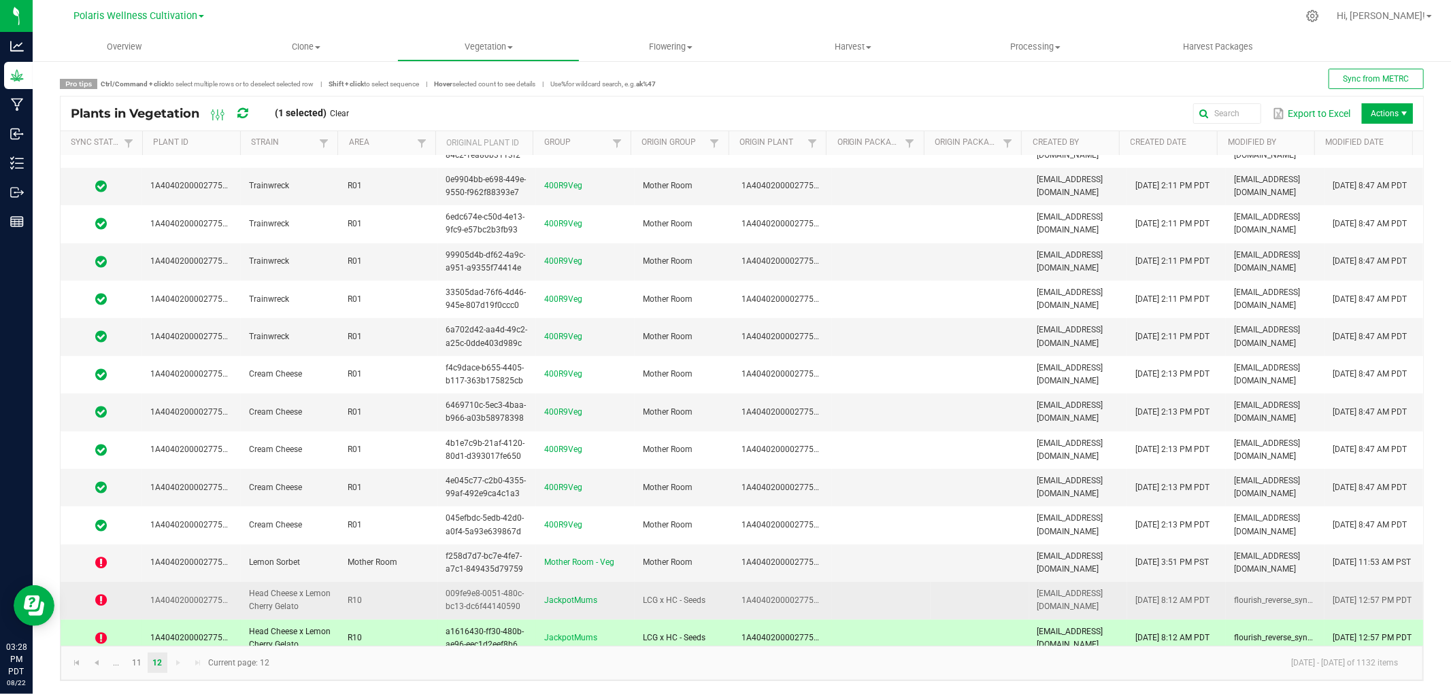
click at [293, 597] on span "Head Cheese x Lemon Cherry Gelato" at bounding box center [290, 600] width 82 height 22
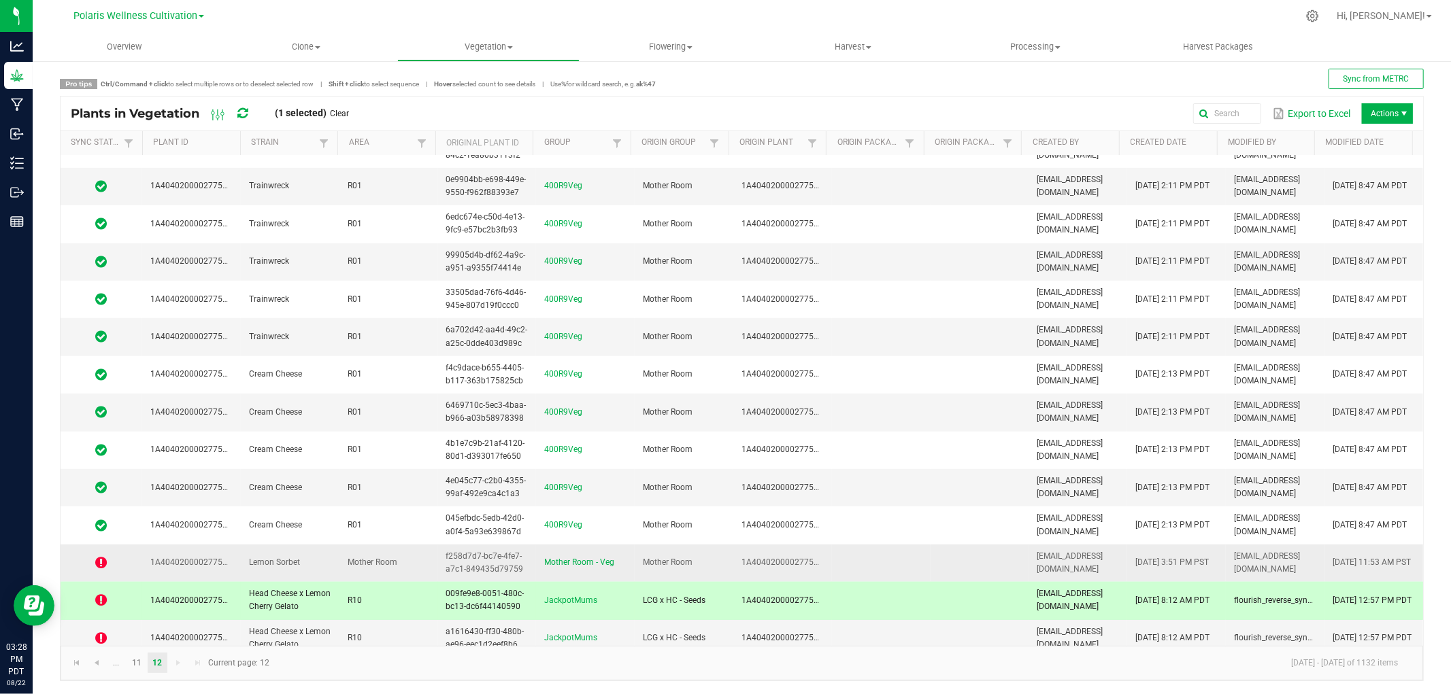
click at [303, 553] on td "Lemon Sorbet" at bounding box center [290, 563] width 99 height 37
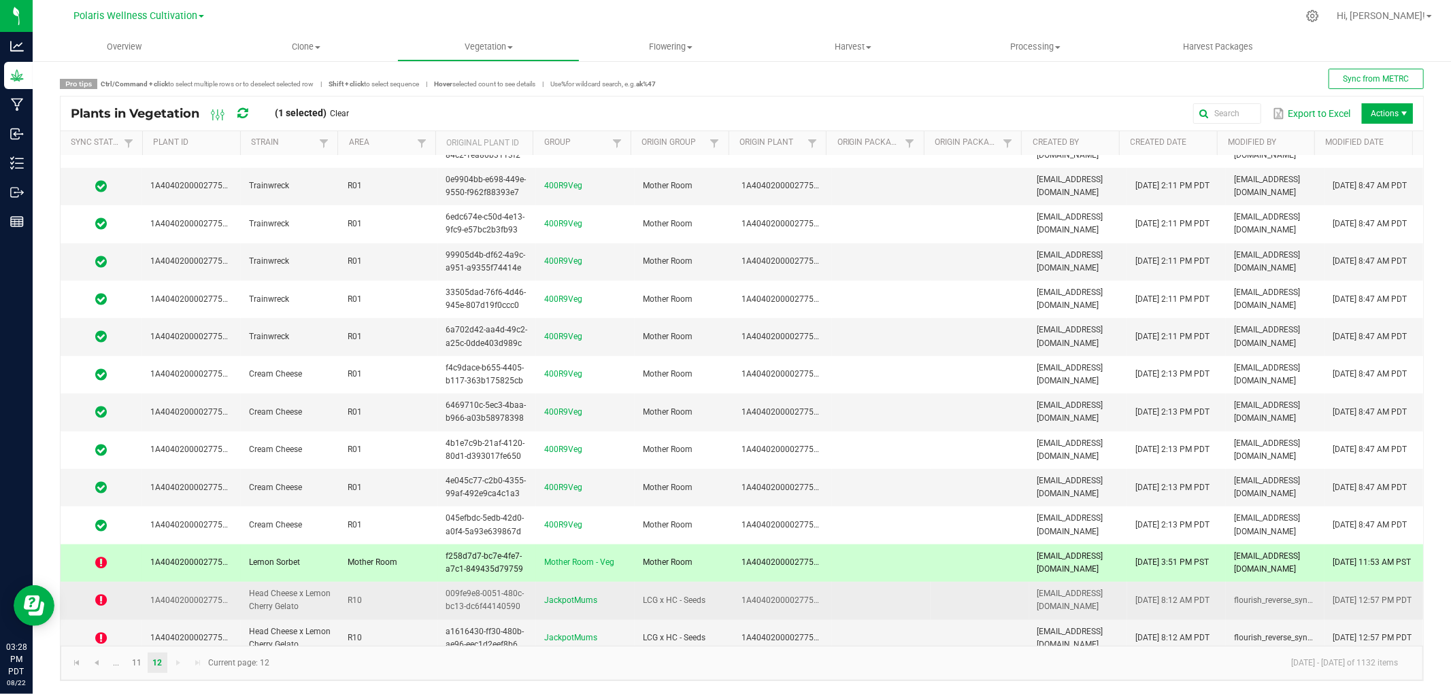
click at [339, 594] on td "R10" at bounding box center [388, 600] width 99 height 37
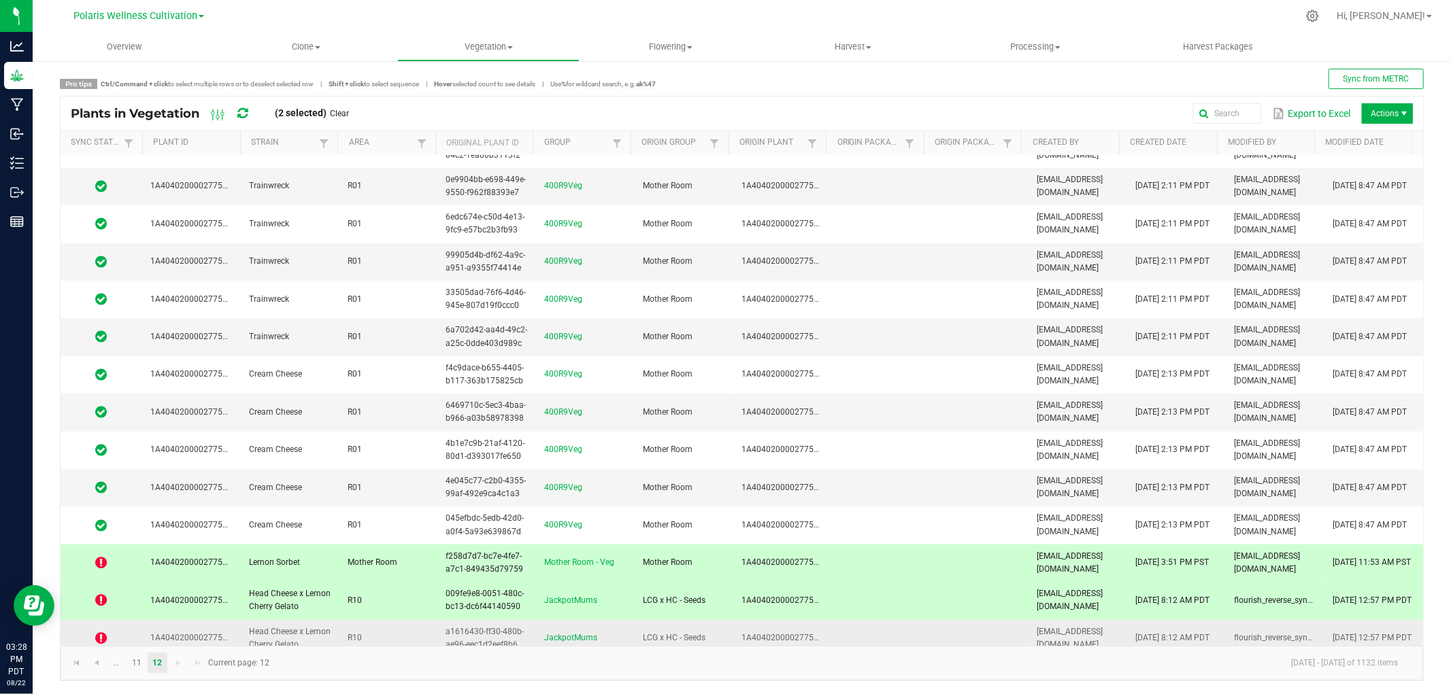
click at [333, 634] on td "Head Cheese x Lemon Cherry Gelato" at bounding box center [290, 638] width 99 height 37
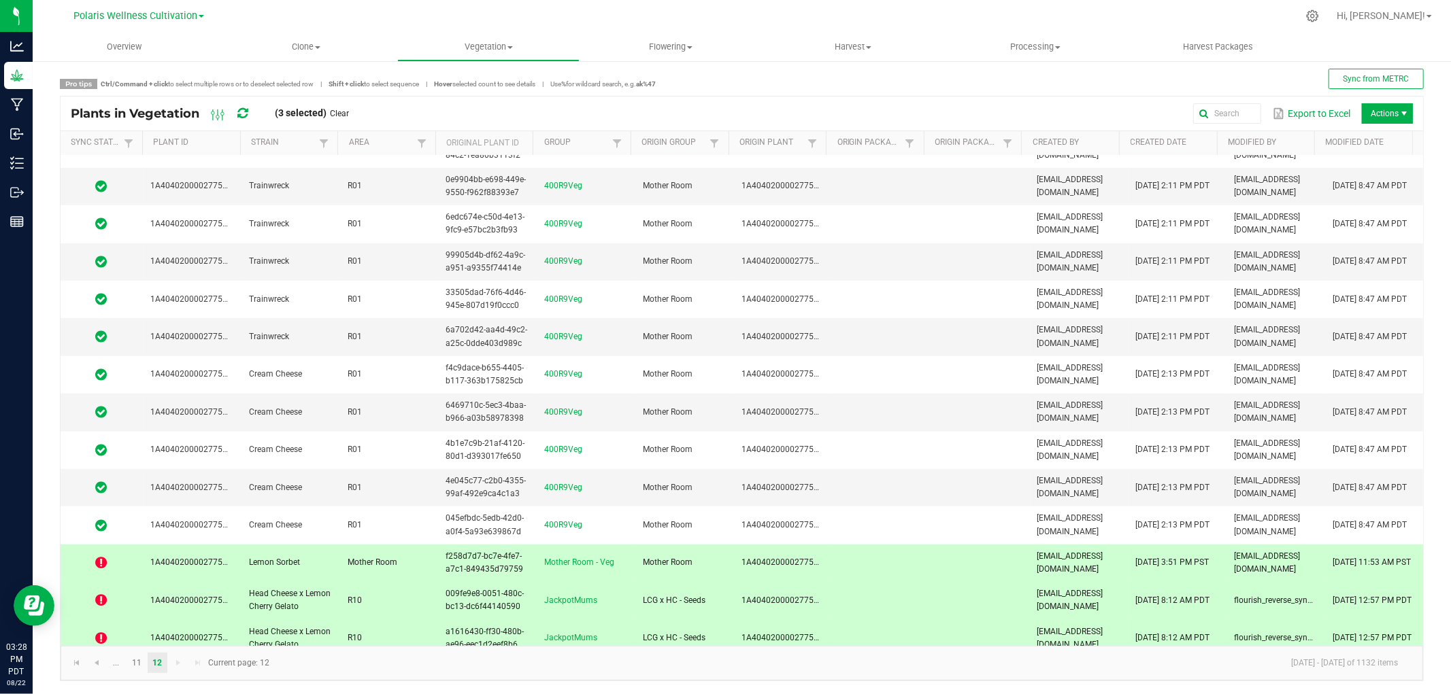
click at [1375, 114] on span "Actions" at bounding box center [1387, 113] width 51 height 20
click at [1361, 144] on span "Retry sync" at bounding box center [1391, 142] width 102 height 12
click at [529, 106] on div "Export to Excel Actions" at bounding box center [886, 113] width 1054 height 23
click at [414, 594] on td "R10" at bounding box center [388, 600] width 99 height 37
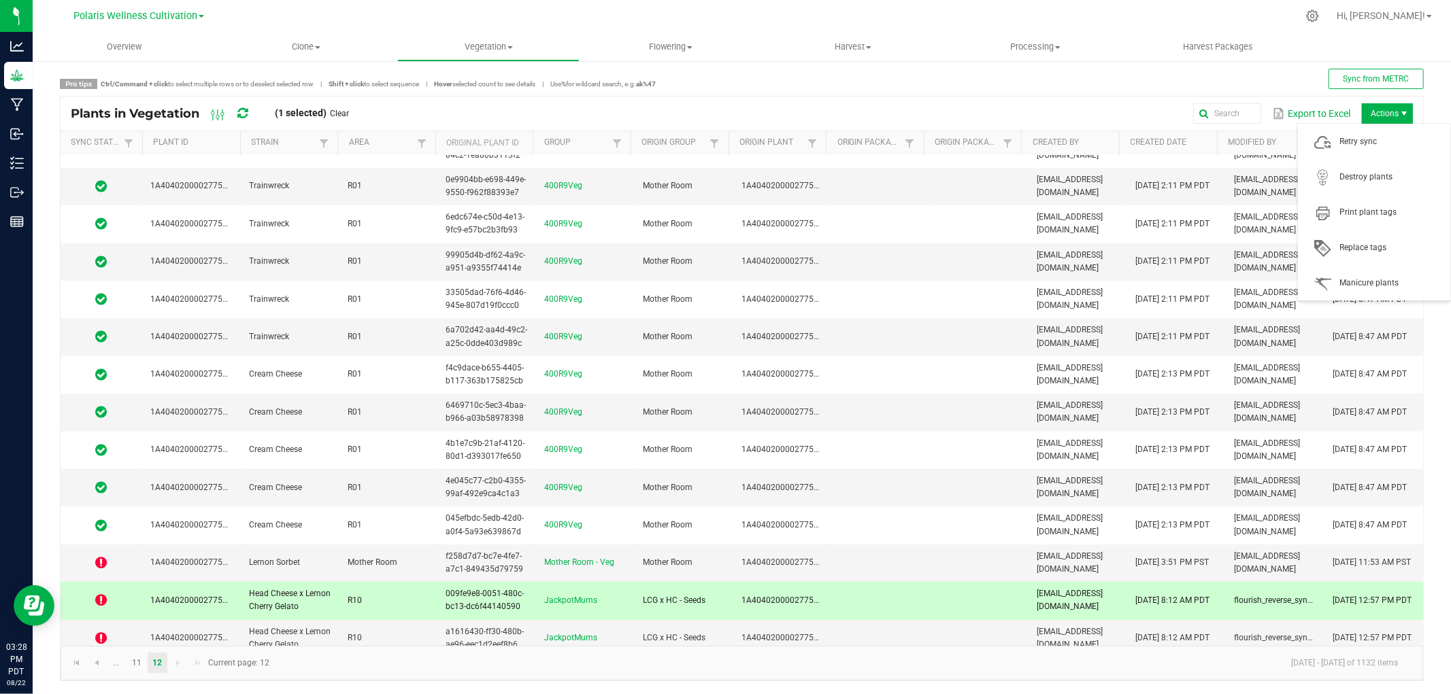
click at [1384, 112] on span "Actions" at bounding box center [1387, 113] width 51 height 20
click at [1372, 141] on span "Retry sync" at bounding box center [1391, 142] width 102 height 12
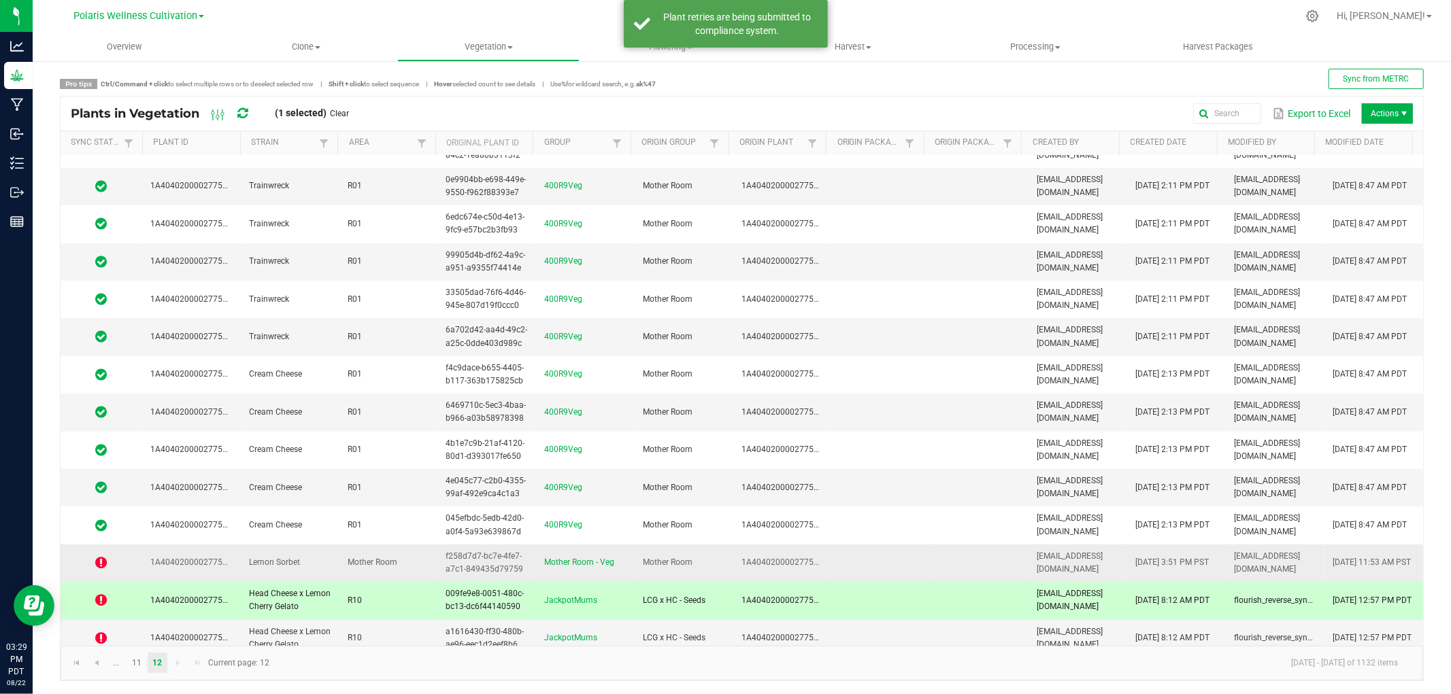
click at [286, 558] on span "Lemon Sorbet" at bounding box center [274, 563] width 51 height 10
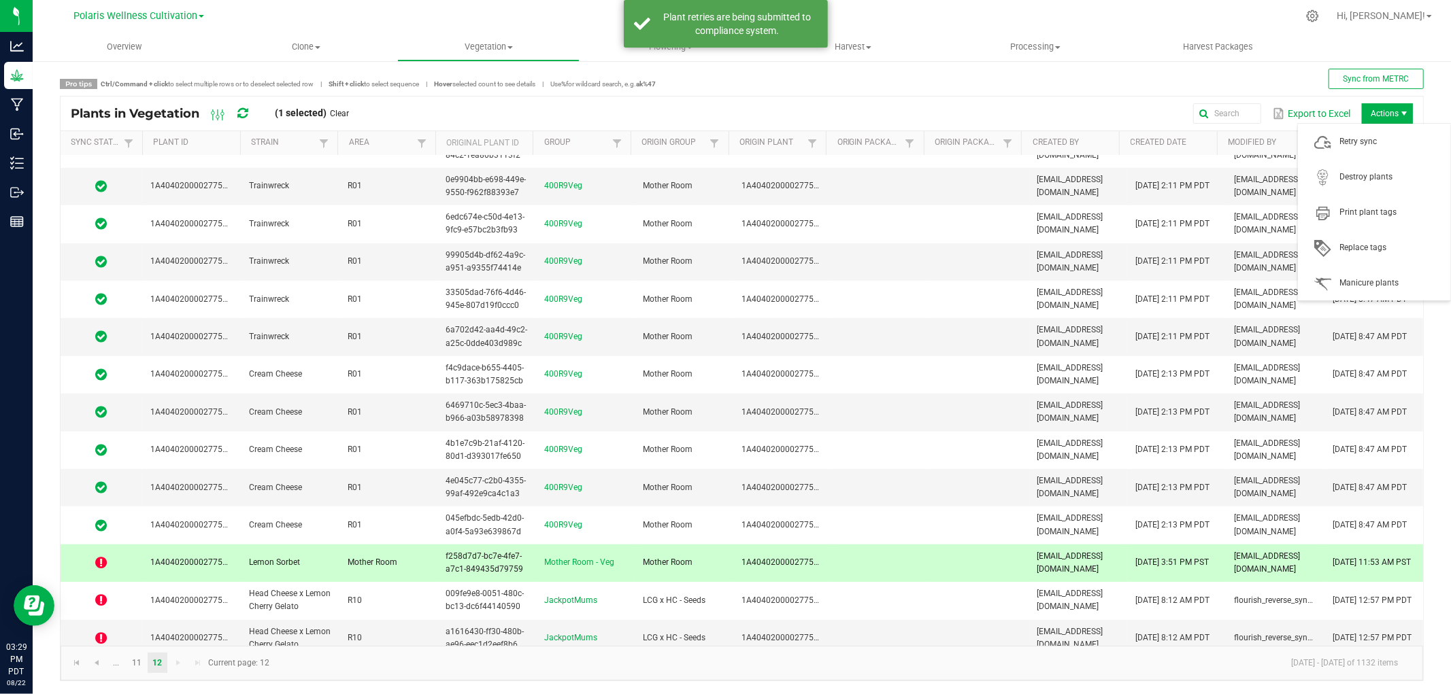
click at [1362, 110] on span "Actions" at bounding box center [1387, 113] width 51 height 20
click at [1352, 152] on span "Retry sync" at bounding box center [1374, 141] width 136 height 27
click at [300, 627] on span "Head Cheese x Lemon Cherry Gelato" at bounding box center [290, 638] width 82 height 22
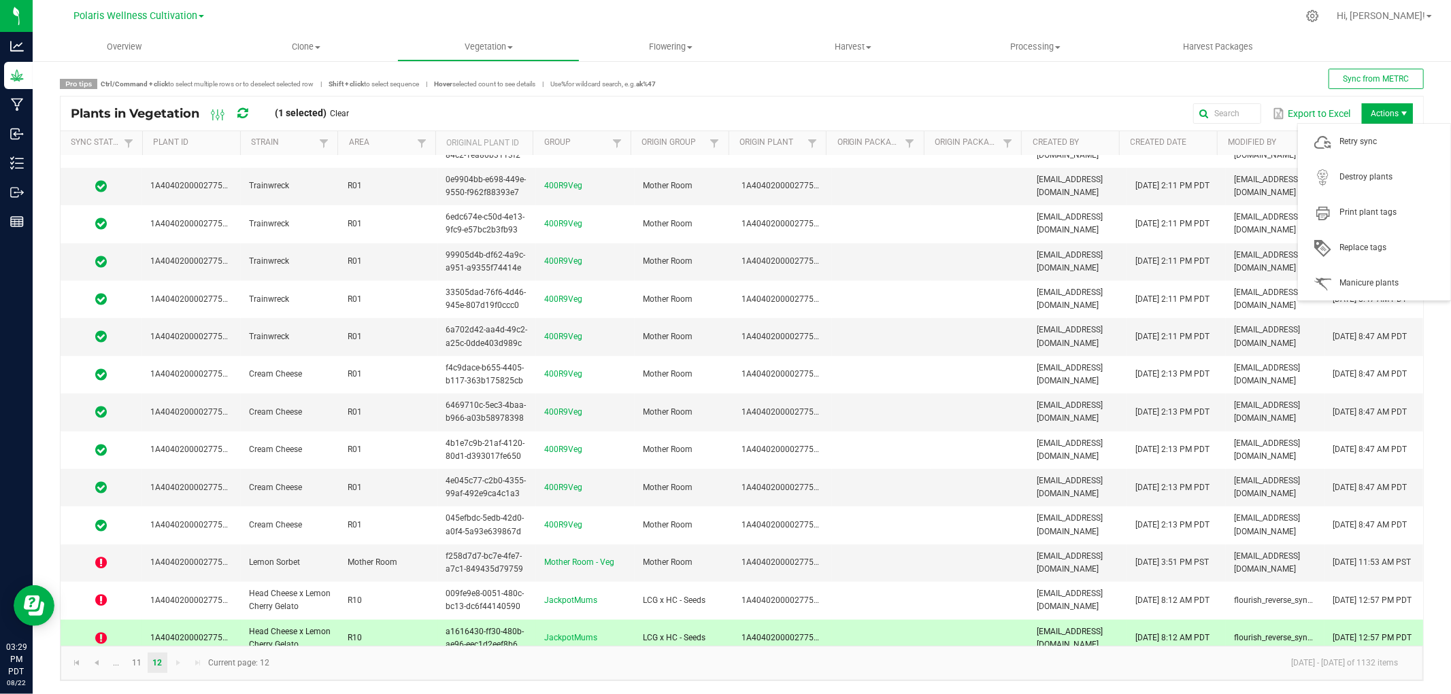
click at [1381, 114] on span "Actions" at bounding box center [1387, 113] width 51 height 20
click at [1372, 144] on span "Retry sync" at bounding box center [1391, 142] width 102 height 12
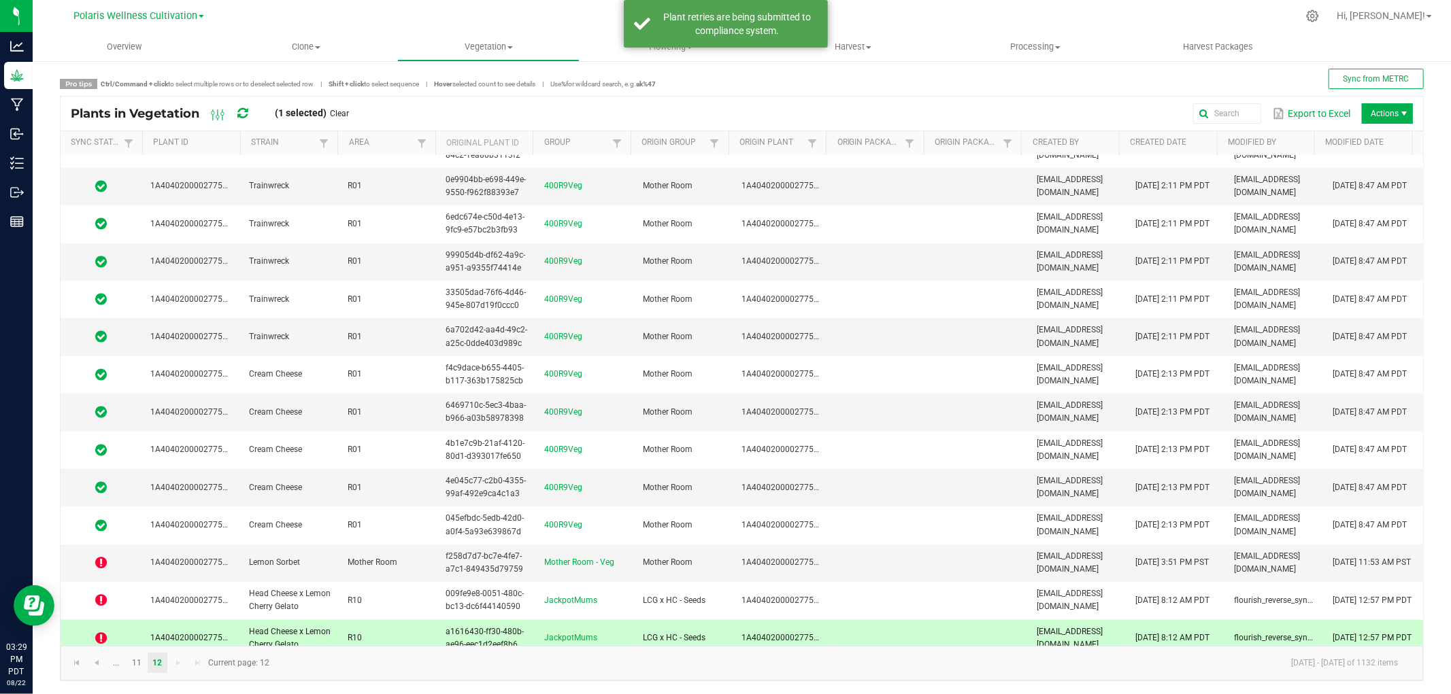
click at [244, 112] on icon at bounding box center [242, 113] width 10 height 12
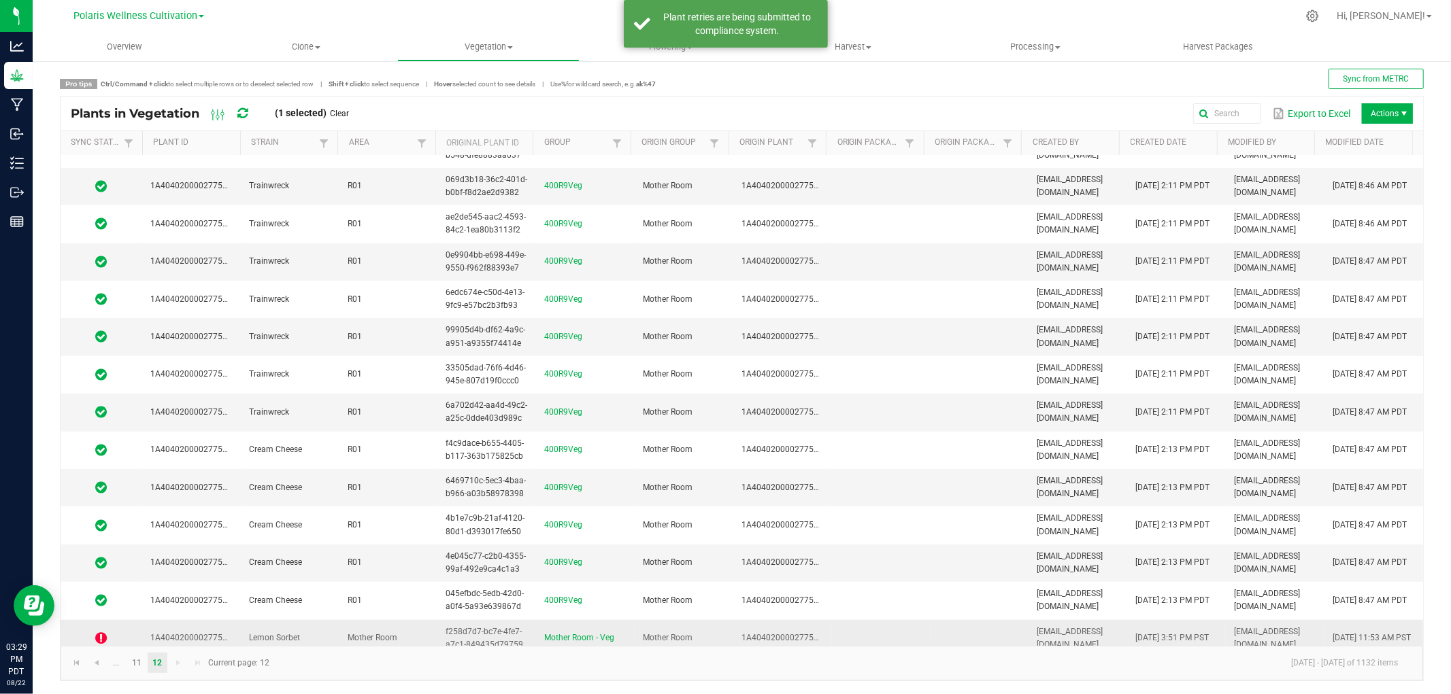
click at [193, 633] on span "1A4040200002775000137197" at bounding box center [207, 638] width 115 height 10
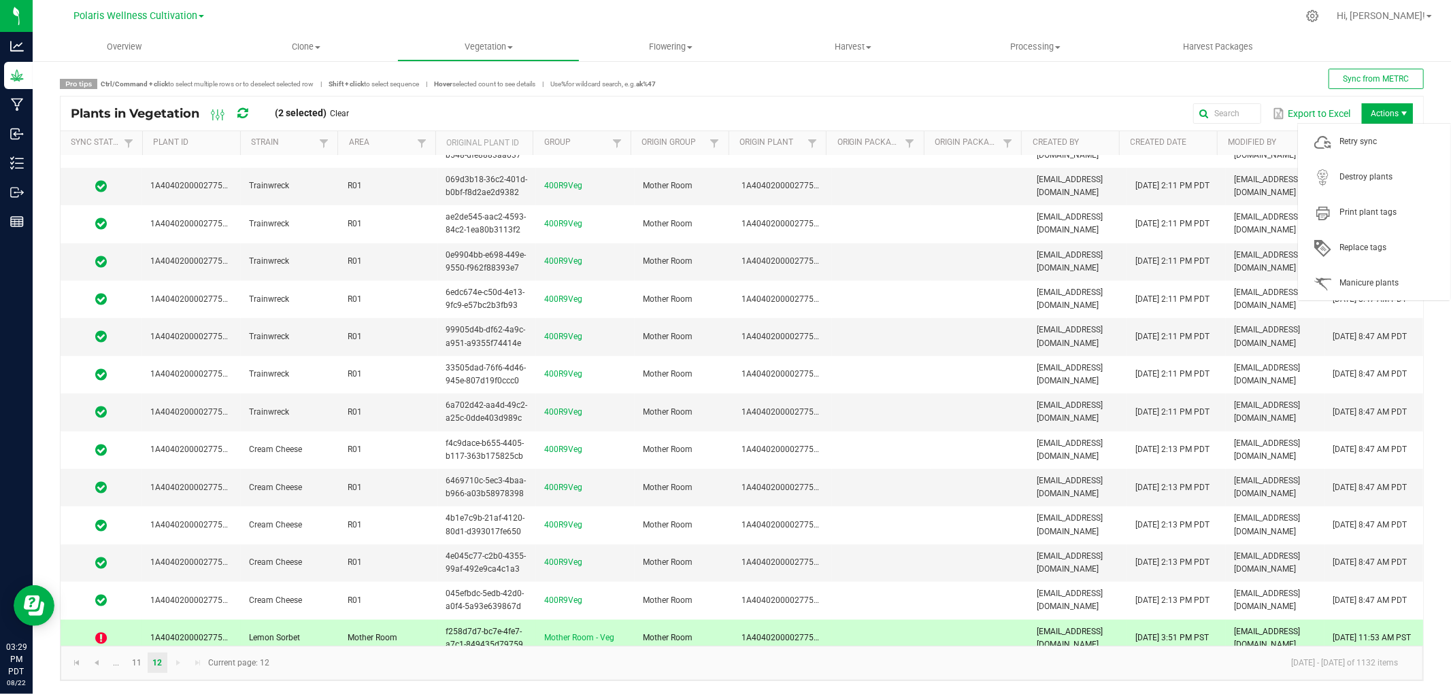
click at [1399, 112] on span "Actions" at bounding box center [1404, 113] width 11 height 11
click at [1365, 136] on span "Retry sync" at bounding box center [1391, 142] width 102 height 12
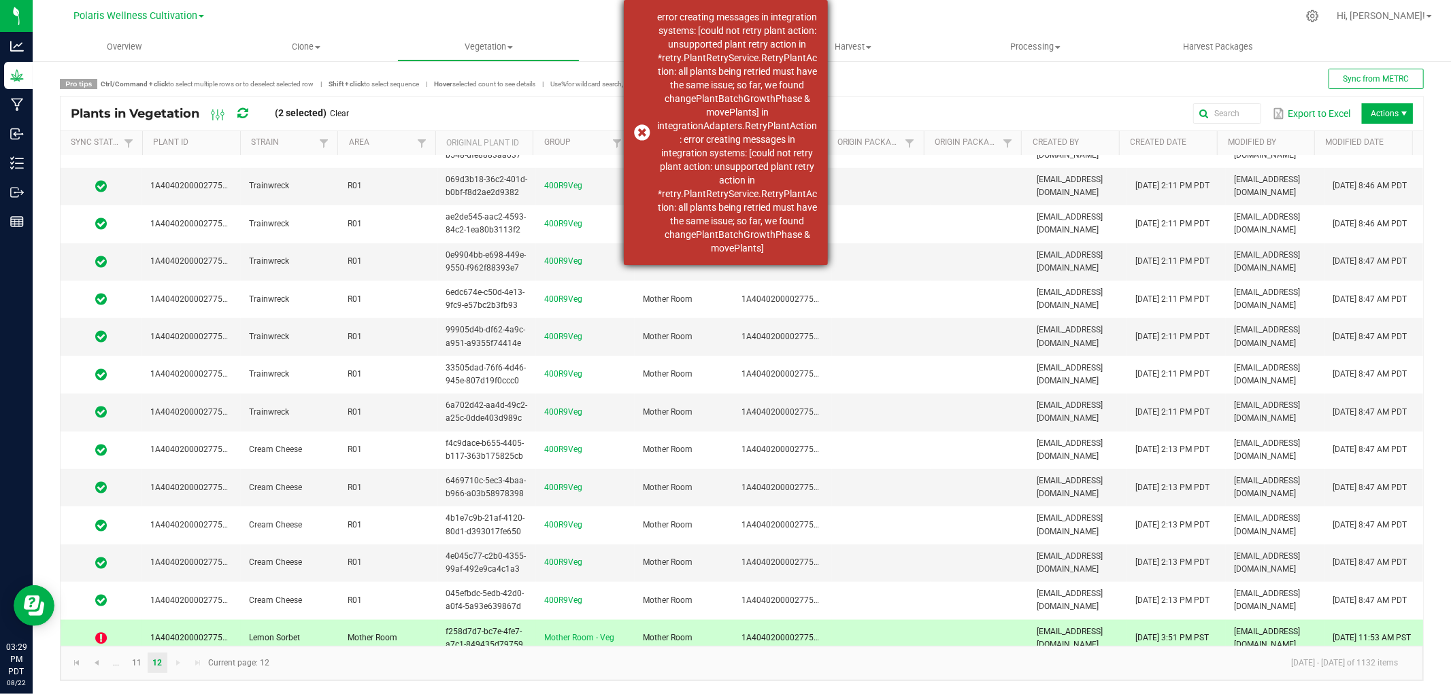
click at [697, 114] on \a"] "error creating messages in integration systems: [could not retry plant action: …" at bounding box center [738, 132] width 160 height 245
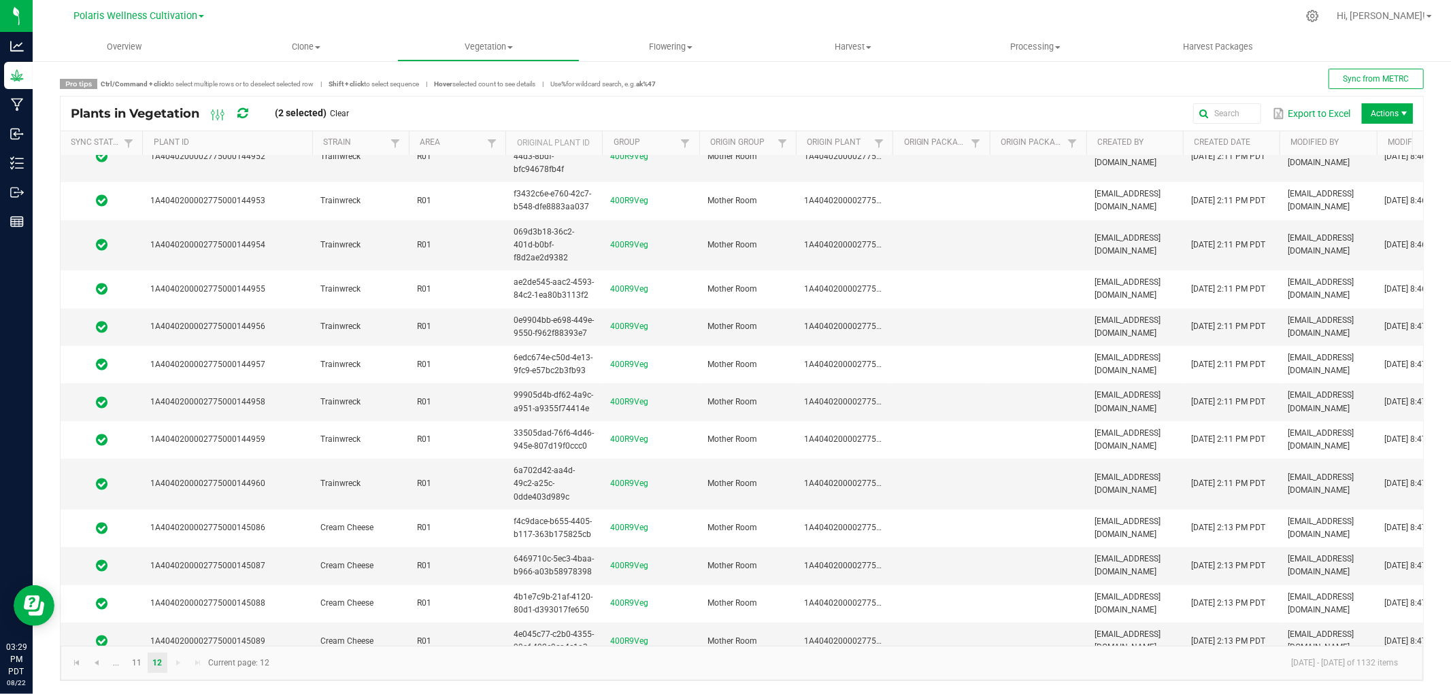
click at [310, 148] on span at bounding box center [310, 249] width 4 height 237
click at [1372, 120] on span "Actions" at bounding box center [1387, 113] width 51 height 20
click at [1368, 139] on span "Retry sync" at bounding box center [1391, 142] width 102 height 12
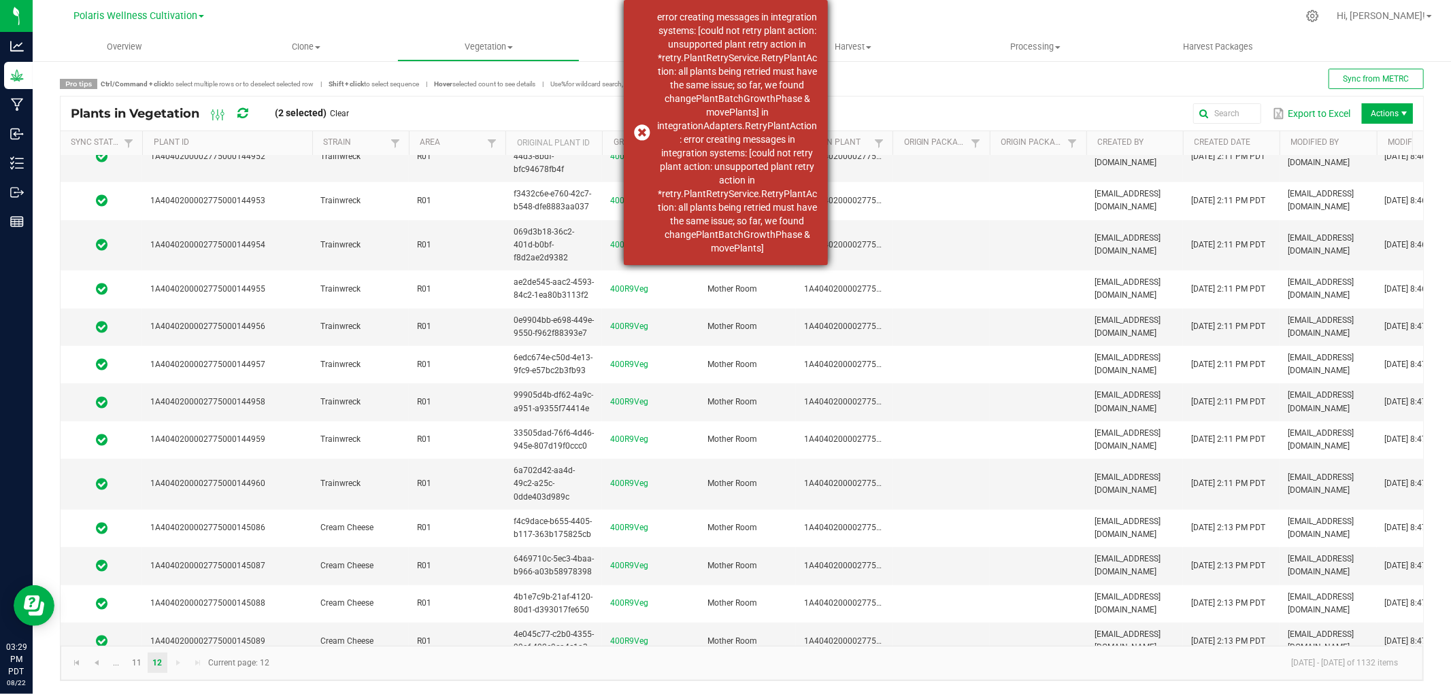
click at [767, 107] on \a"] "error creating messages in integration systems: [could not retry plant action: …" at bounding box center [738, 132] width 160 height 245
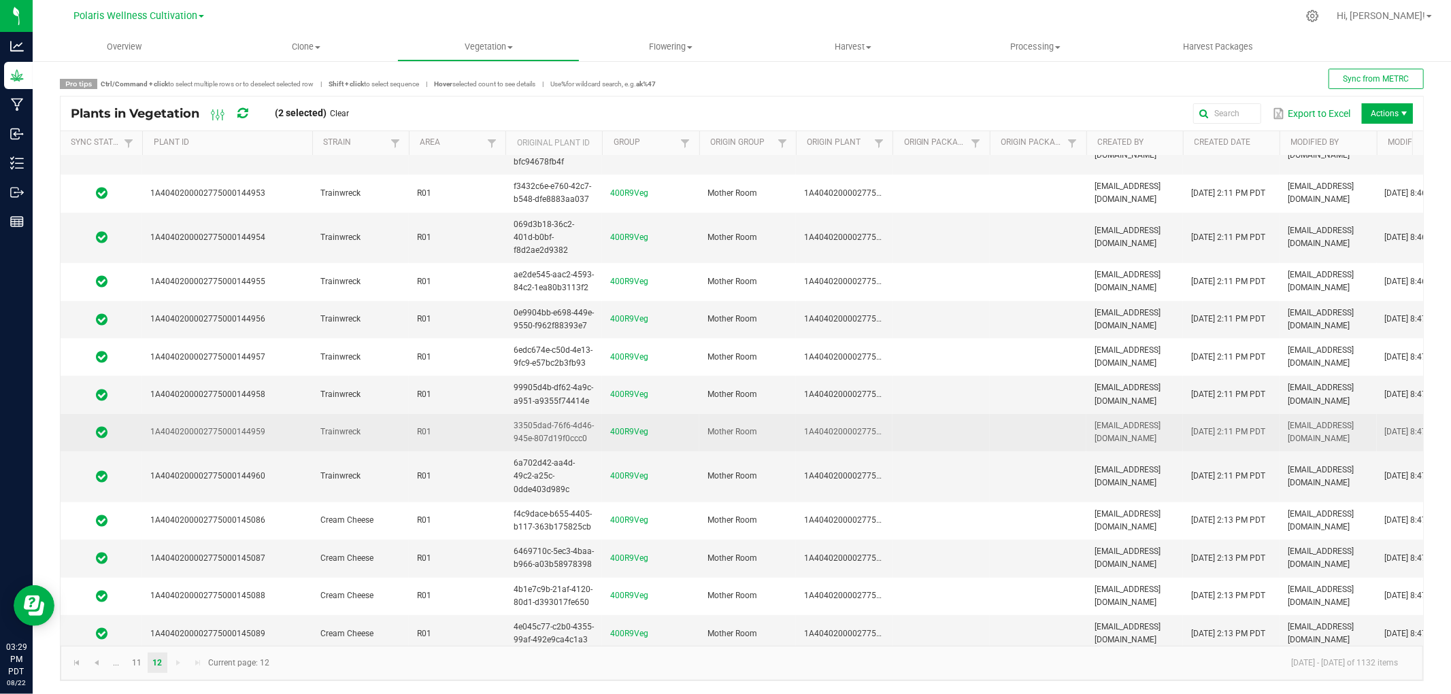
scroll to position [729, 0]
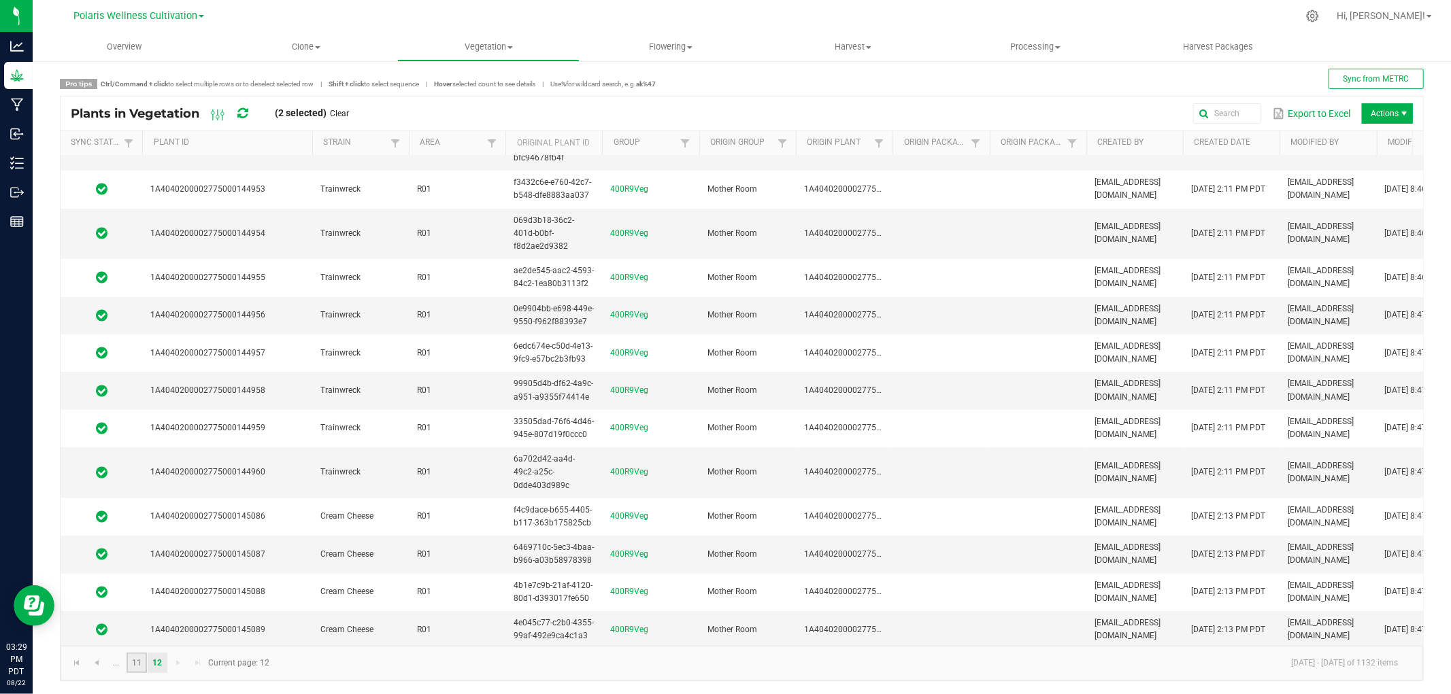
click at [129, 662] on link "11" at bounding box center [137, 663] width 20 height 20
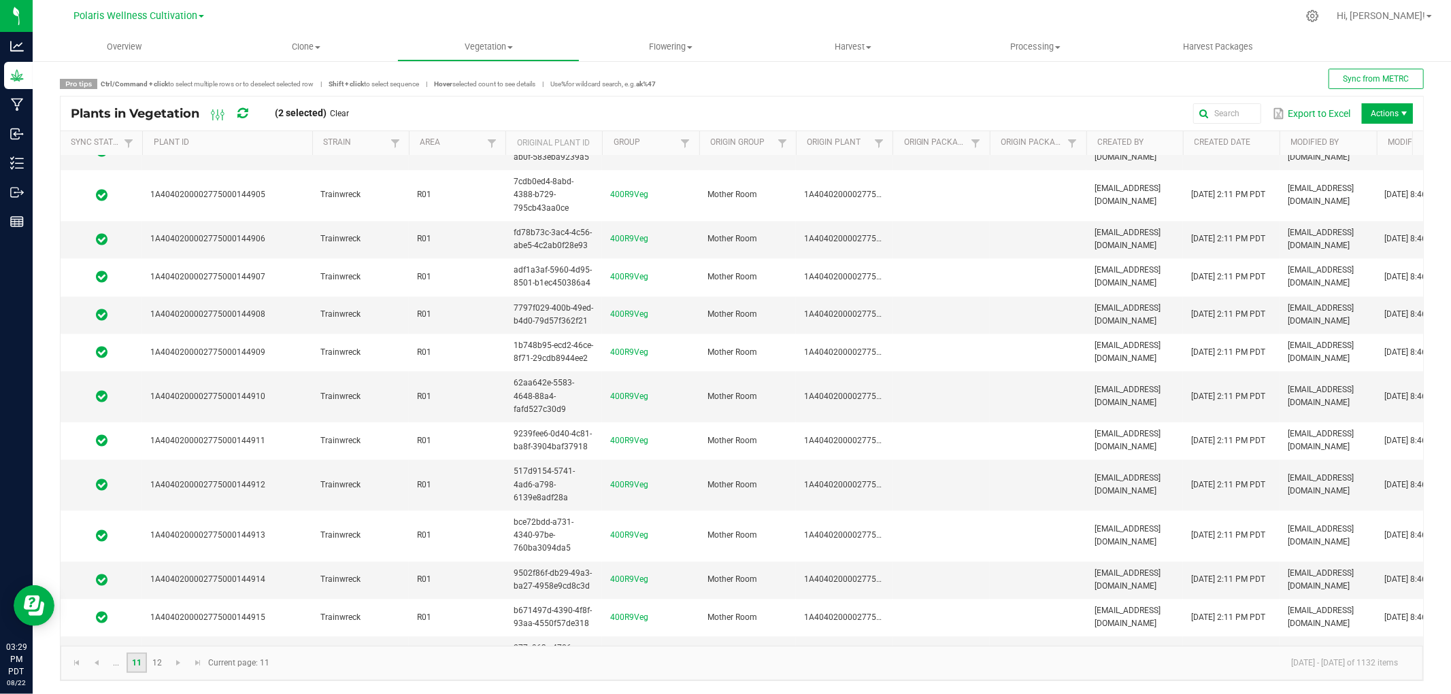
scroll to position [3294, 0]
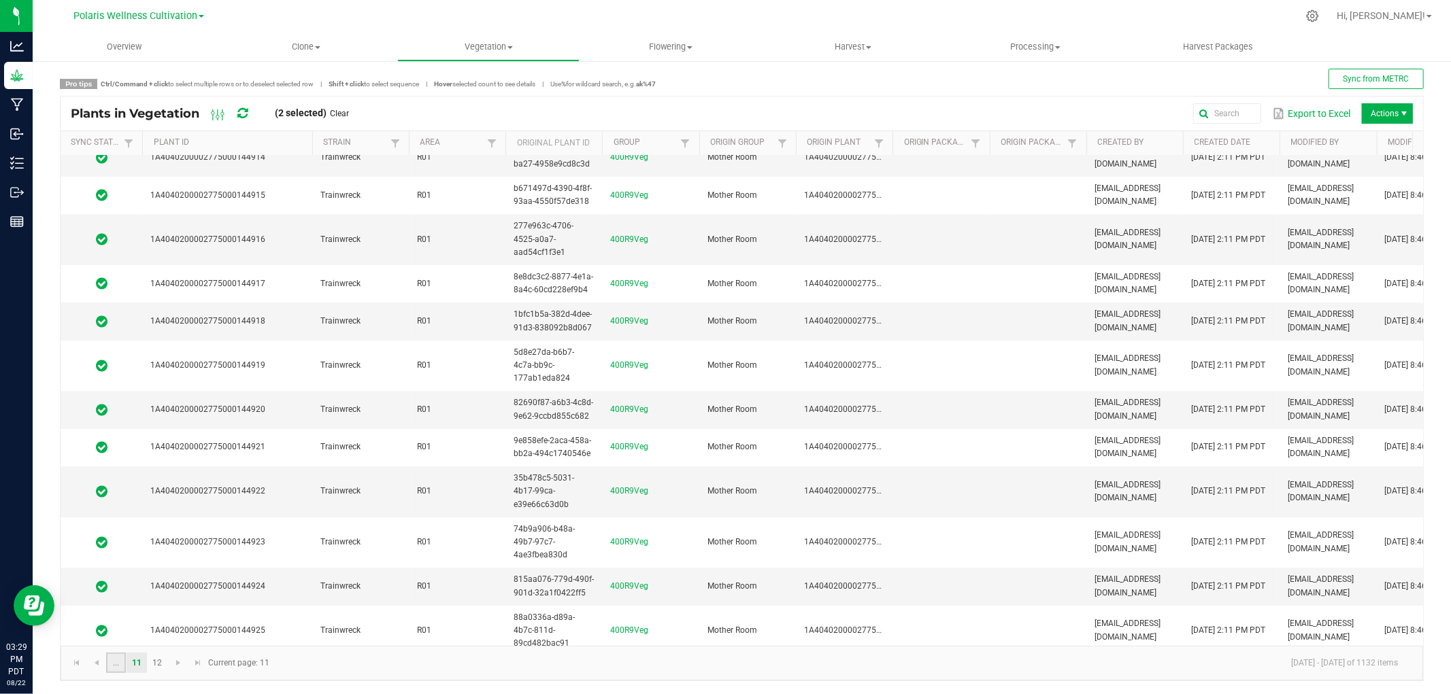
click at [123, 660] on link "..." at bounding box center [116, 663] width 20 height 20
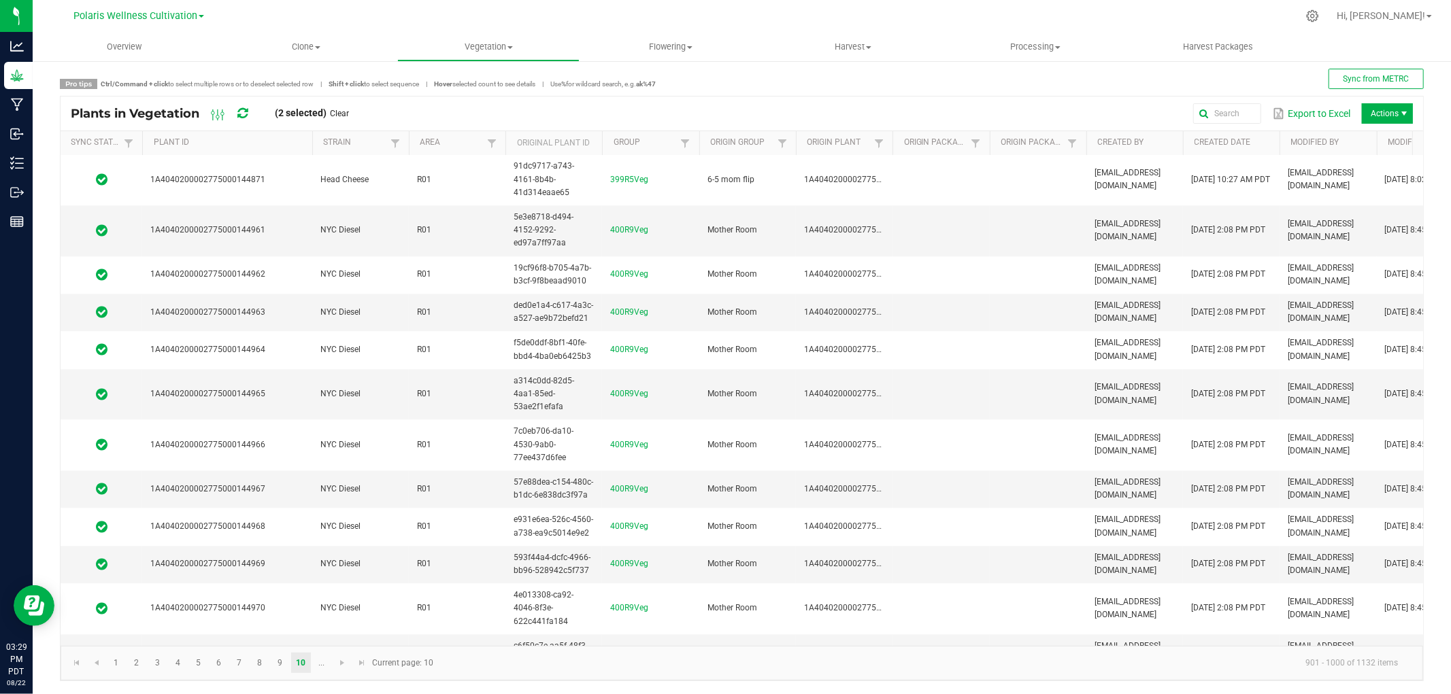
scroll to position [3294, 0]
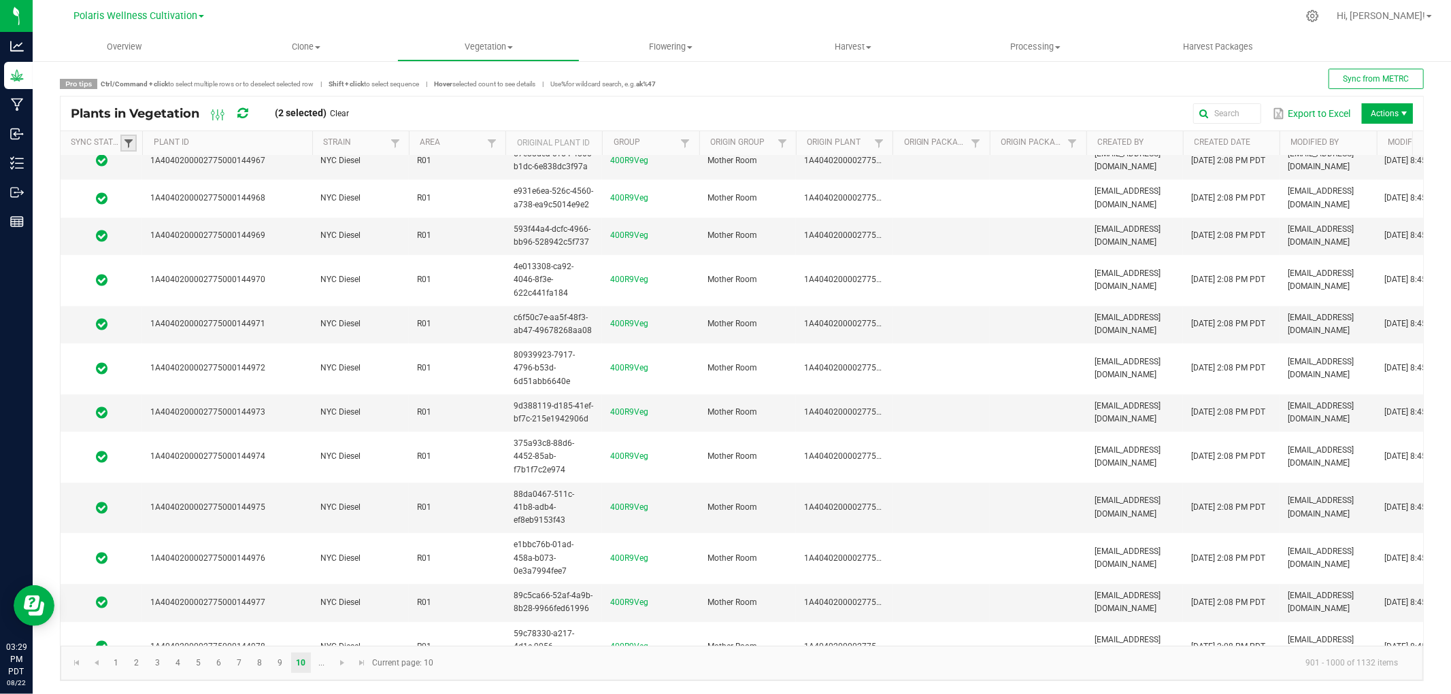
click at [127, 140] on span at bounding box center [128, 143] width 11 height 11
click at [139, 236] on li "Out of sync" at bounding box center [195, 235] width 132 height 18
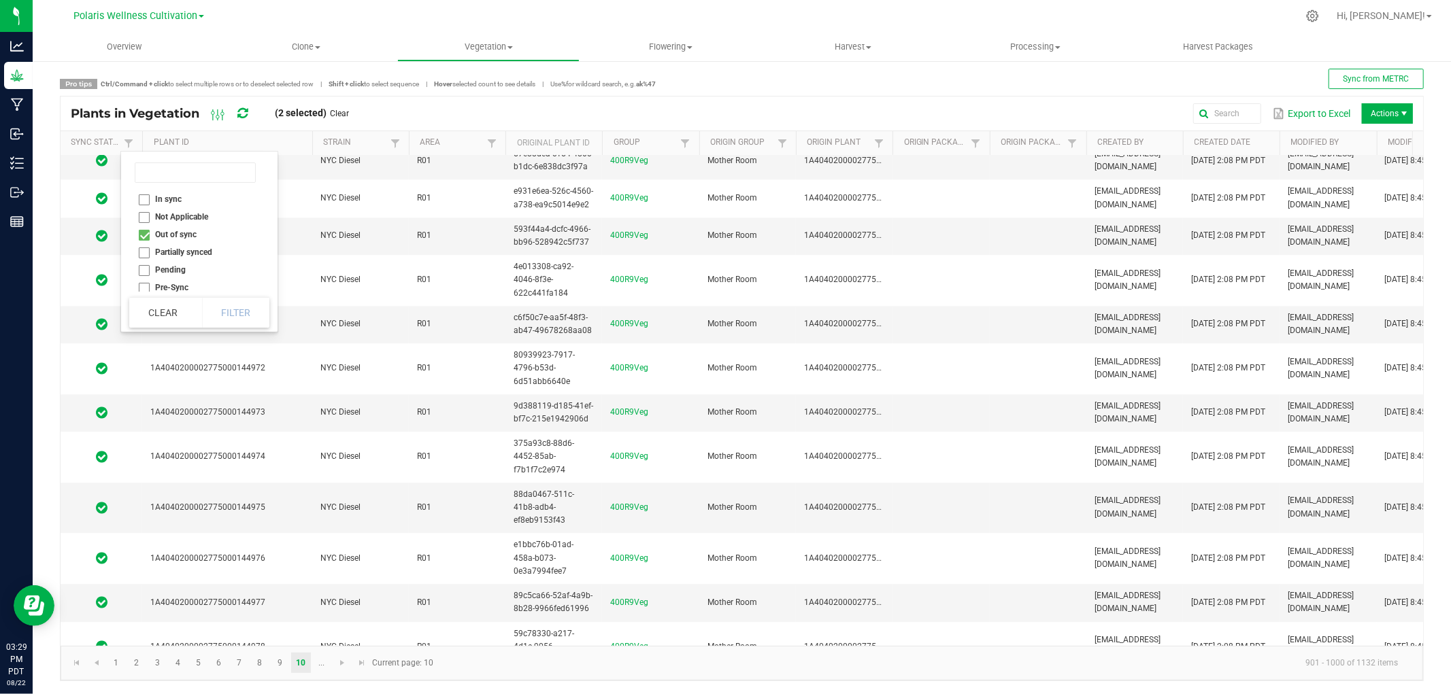
checkbox sync "true"
drag, startPoint x: 240, startPoint y: 306, endPoint x: 841, endPoint y: 234, distance: 605.6
click at [241, 307] on button "Filter" at bounding box center [236, 313] width 68 height 30
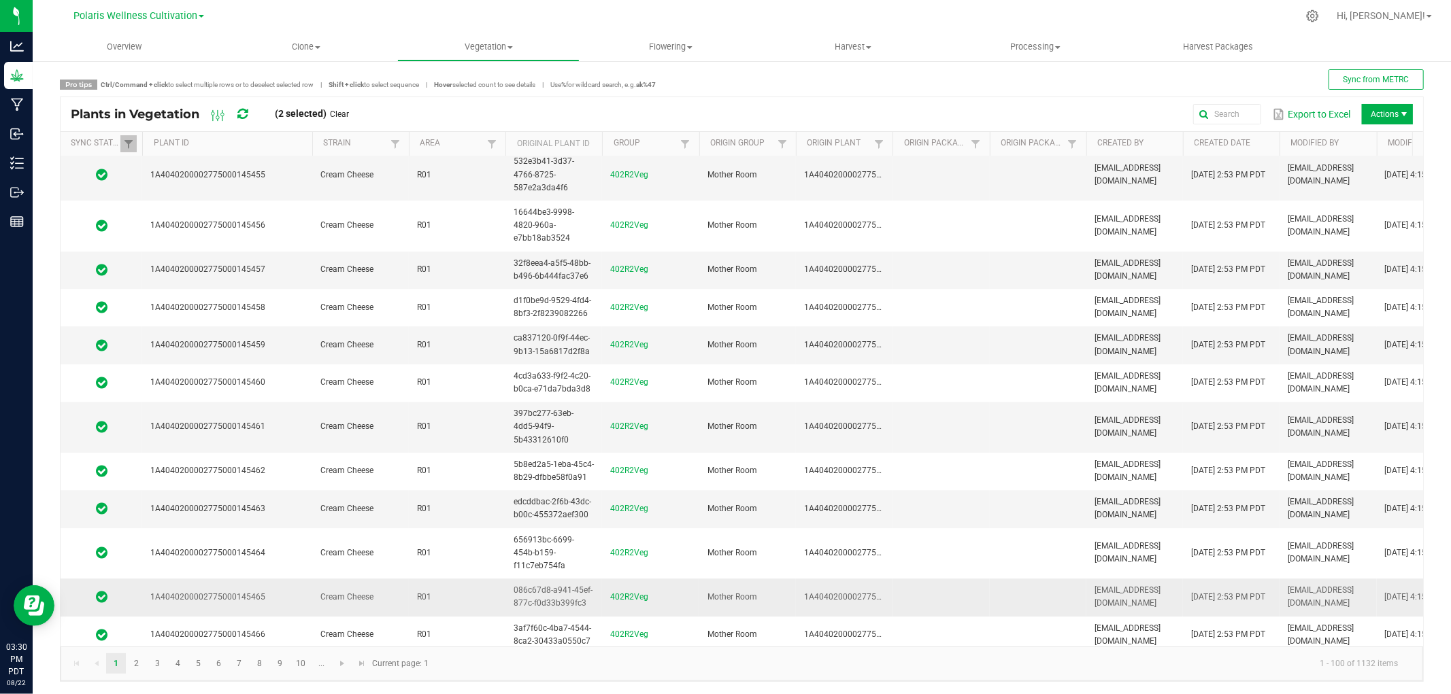
scroll to position [5, 0]
click at [339, 660] on span "Go to the next page" at bounding box center [342, 663] width 11 height 11
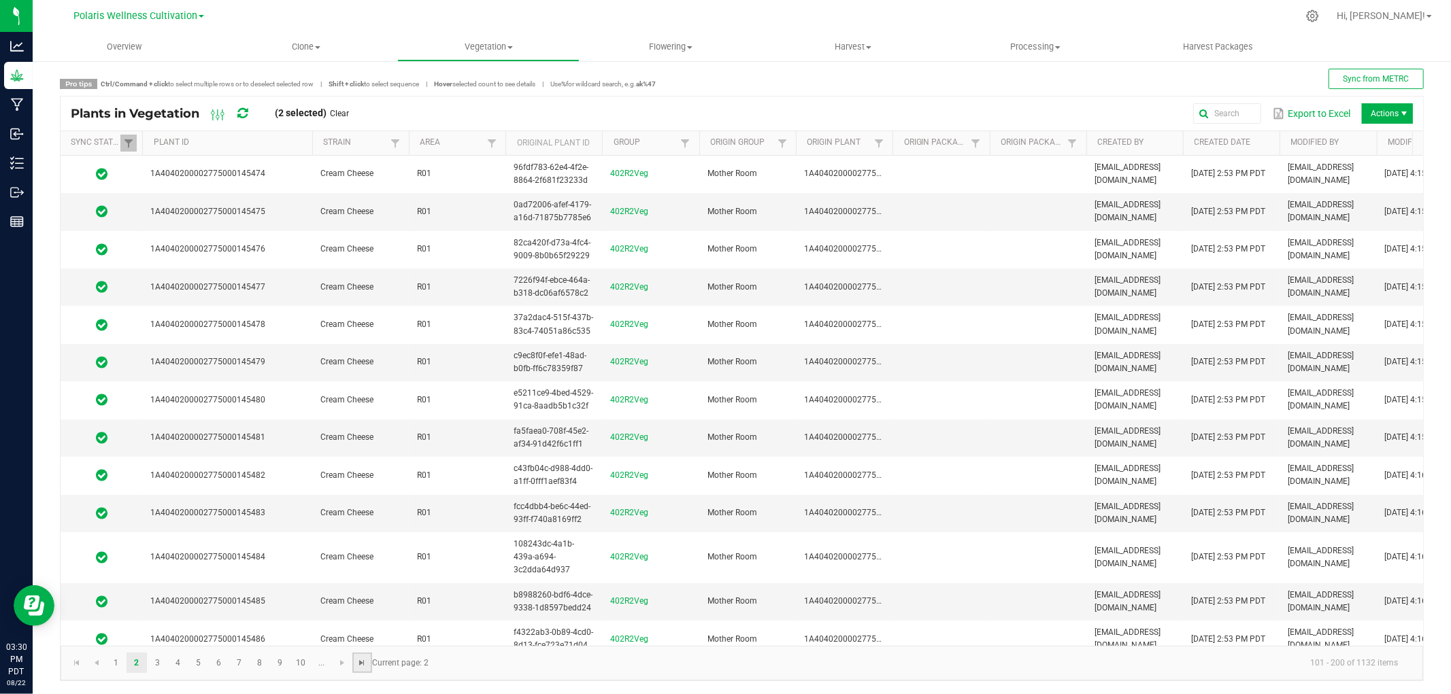
click at [358, 663] on span "Go to the last page" at bounding box center [362, 663] width 11 height 11
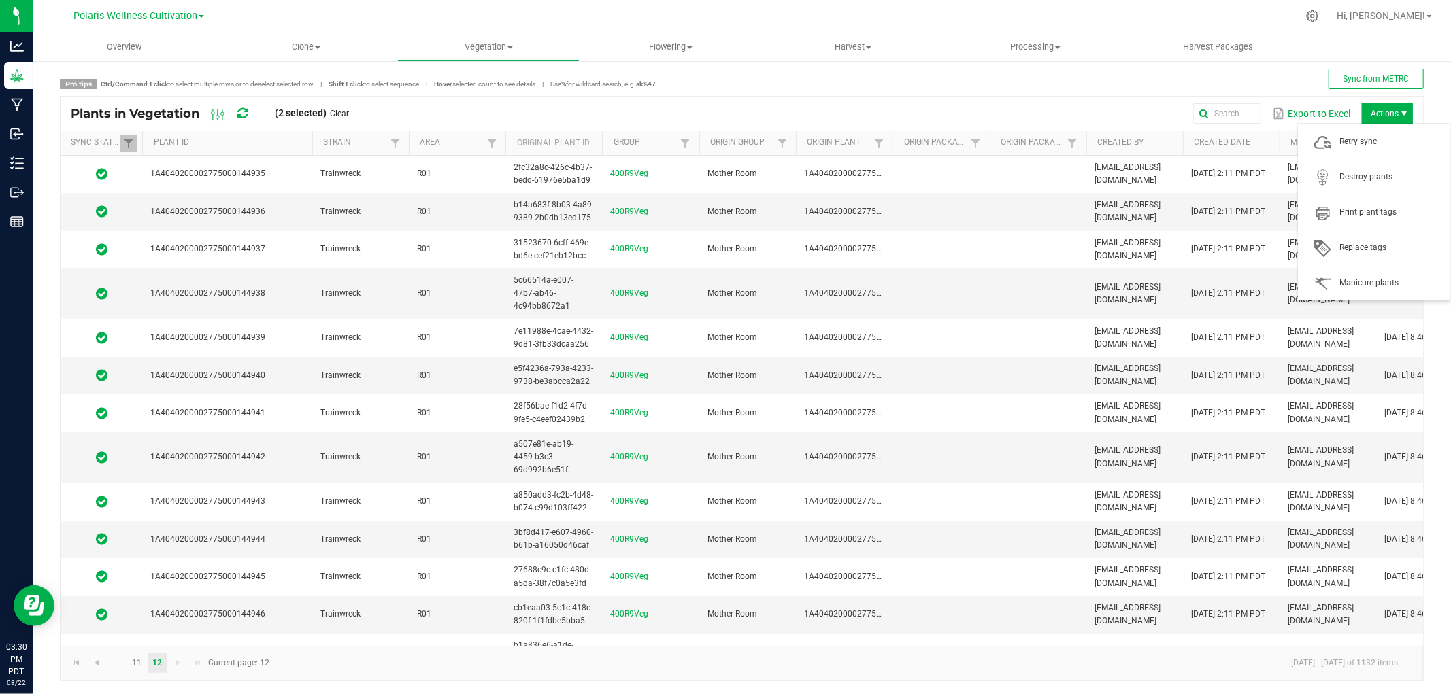
click at [1378, 107] on span "Actions" at bounding box center [1387, 113] width 51 height 20
click at [1352, 175] on span "Destroy plants" at bounding box center [1391, 177] width 102 height 12
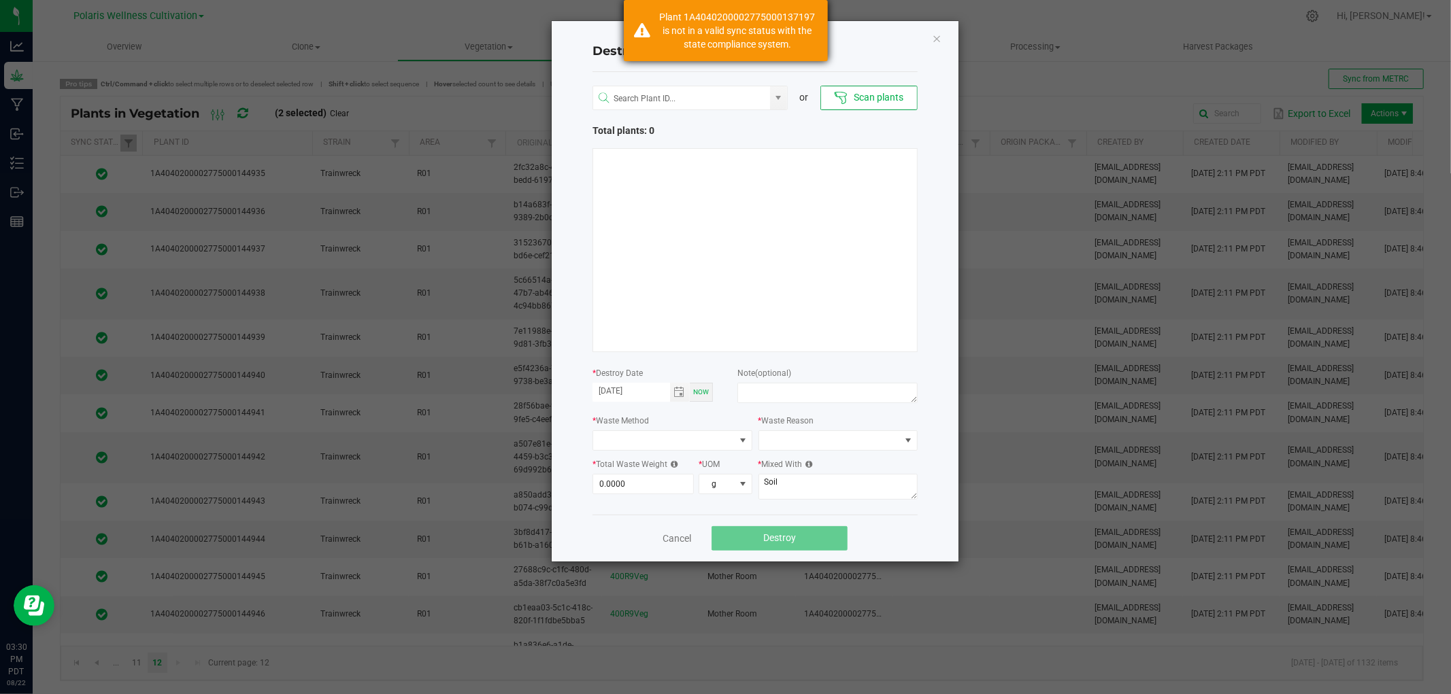
click at [703, 27] on div "Plant 1A4040200002775000137197 is not in a valid sync status with the state com…" at bounding box center [738, 30] width 160 height 41
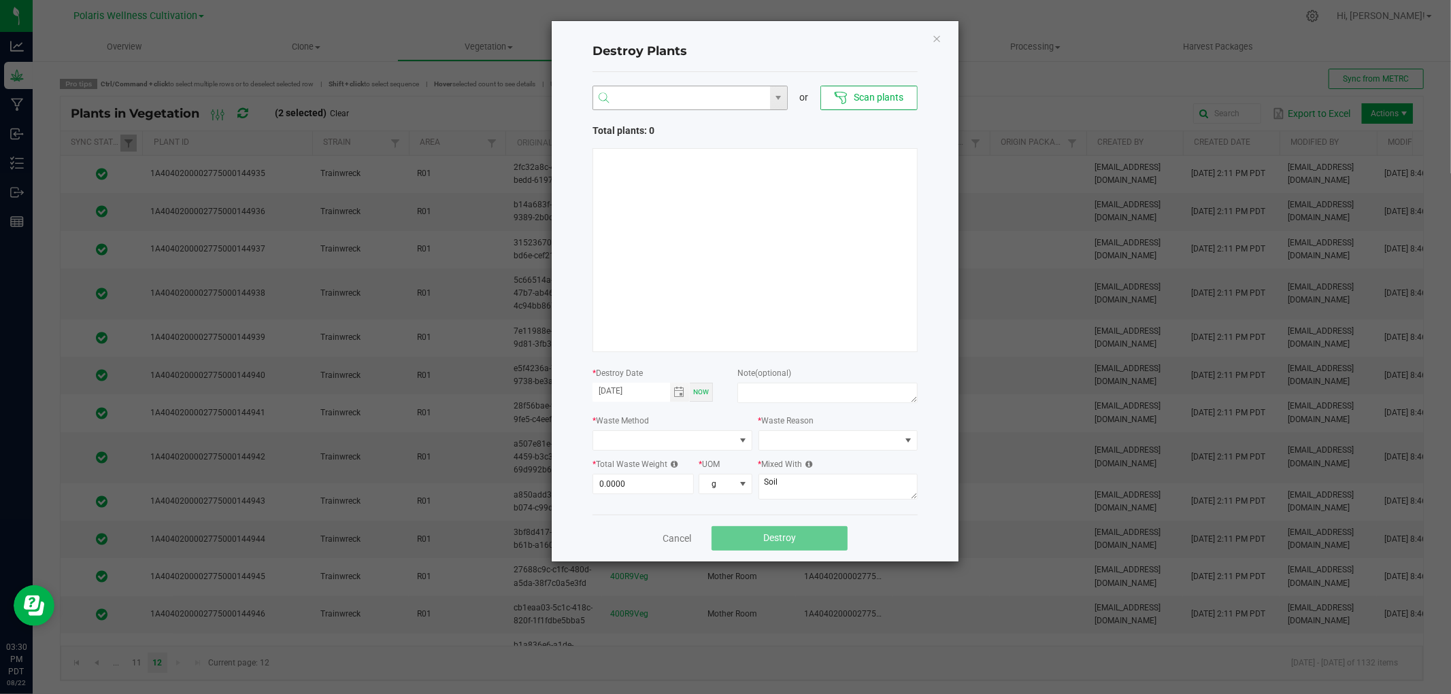
click at [643, 104] on input "NO DATA FOUND" at bounding box center [681, 98] width 177 height 24
click at [716, 126] on li "1A4040200002775000141991" at bounding box center [690, 124] width 194 height 23
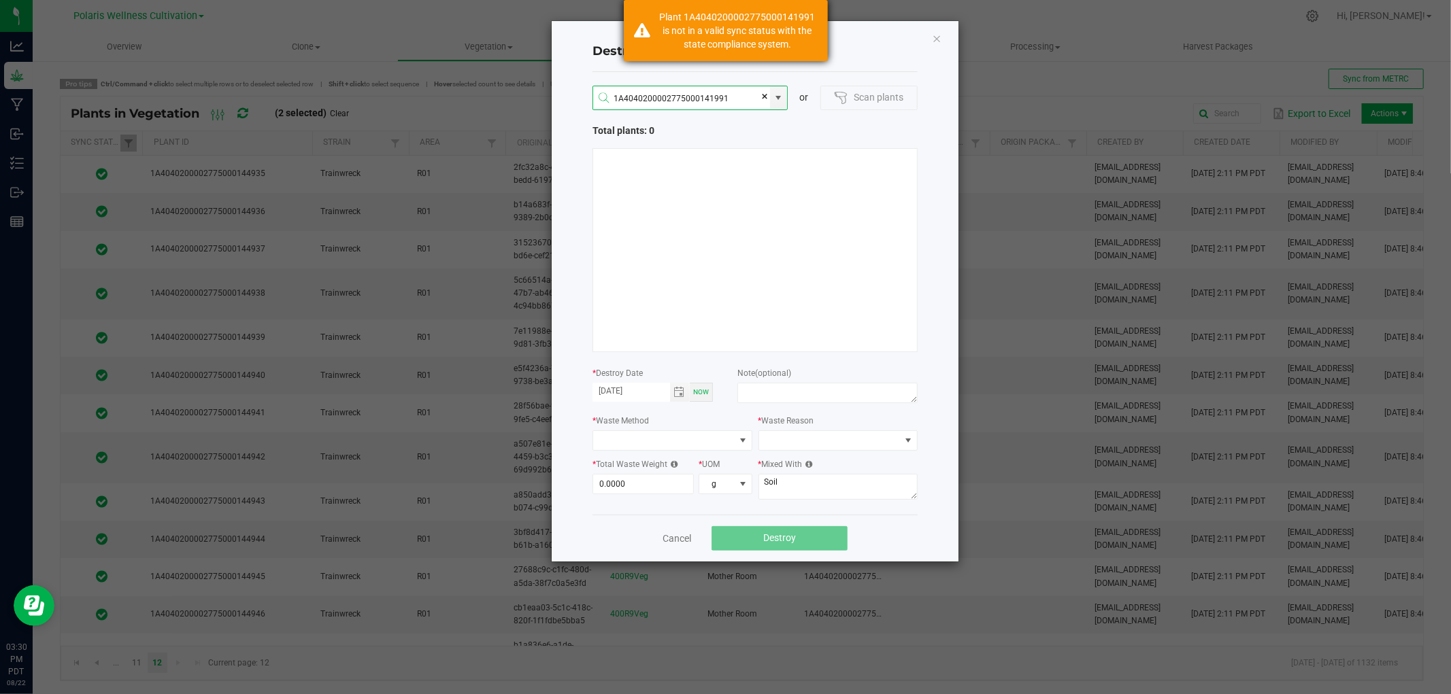
type input "1A4040200002775000141991"
click at [714, 30] on div "Plant 1A4040200002775000141991 is not in a valid sync status with the state com…" at bounding box center [738, 30] width 160 height 41
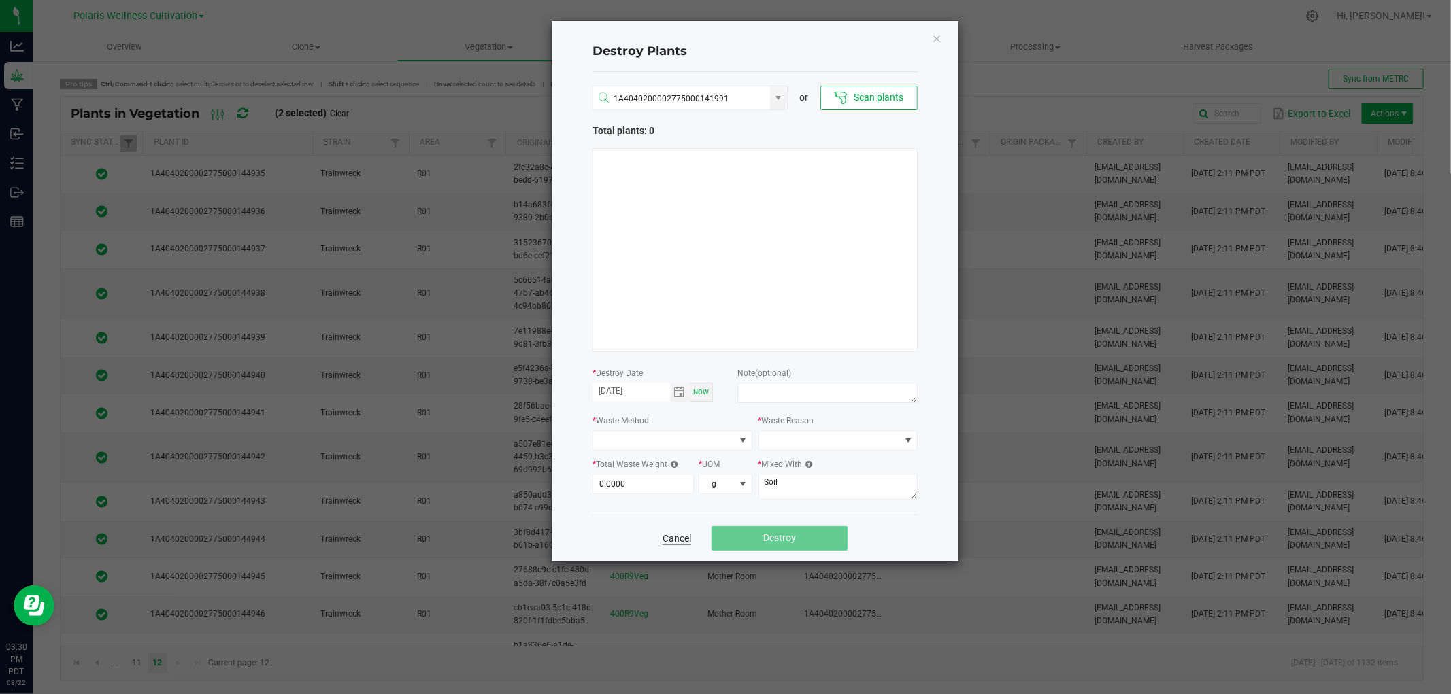
click at [684, 539] on link "Cancel" at bounding box center [677, 539] width 29 height 14
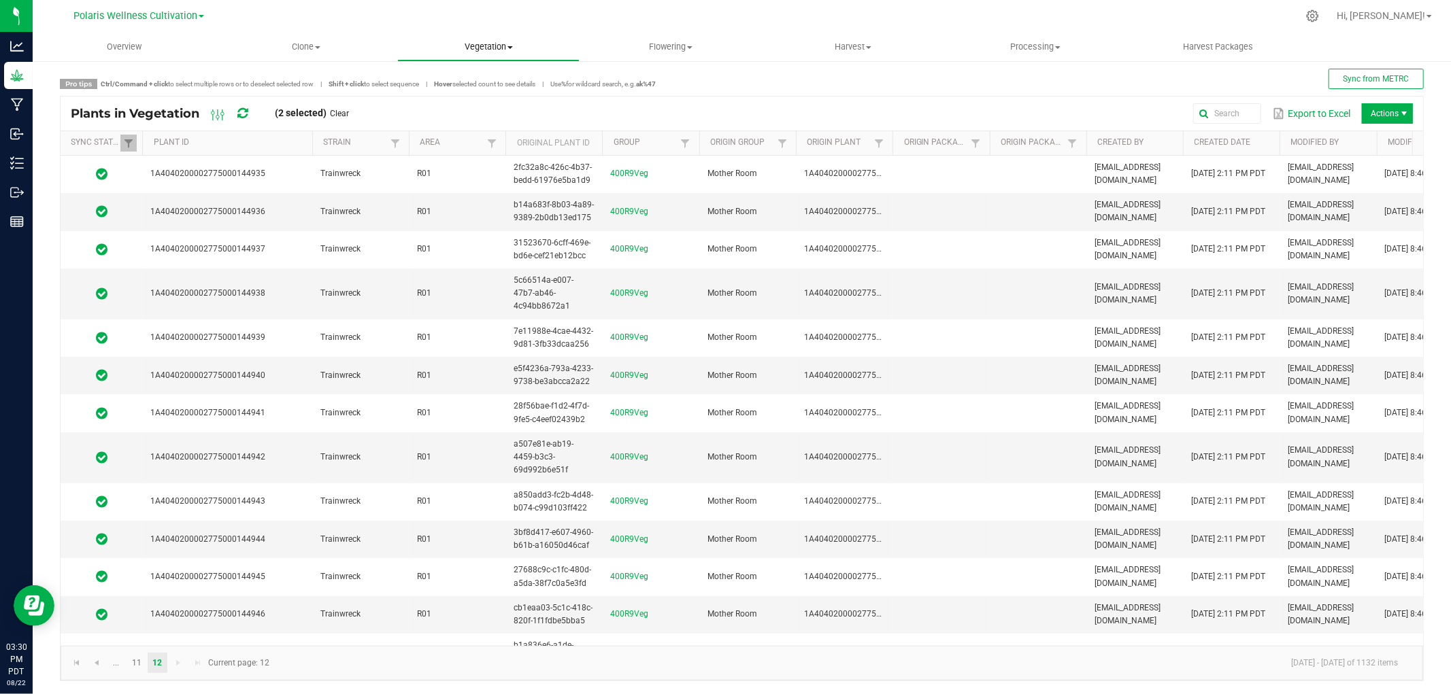
click at [479, 50] on span "Vegetation" at bounding box center [488, 47] width 181 height 12
click at [465, 133] on span "Mother plants" at bounding box center [446, 131] width 99 height 12
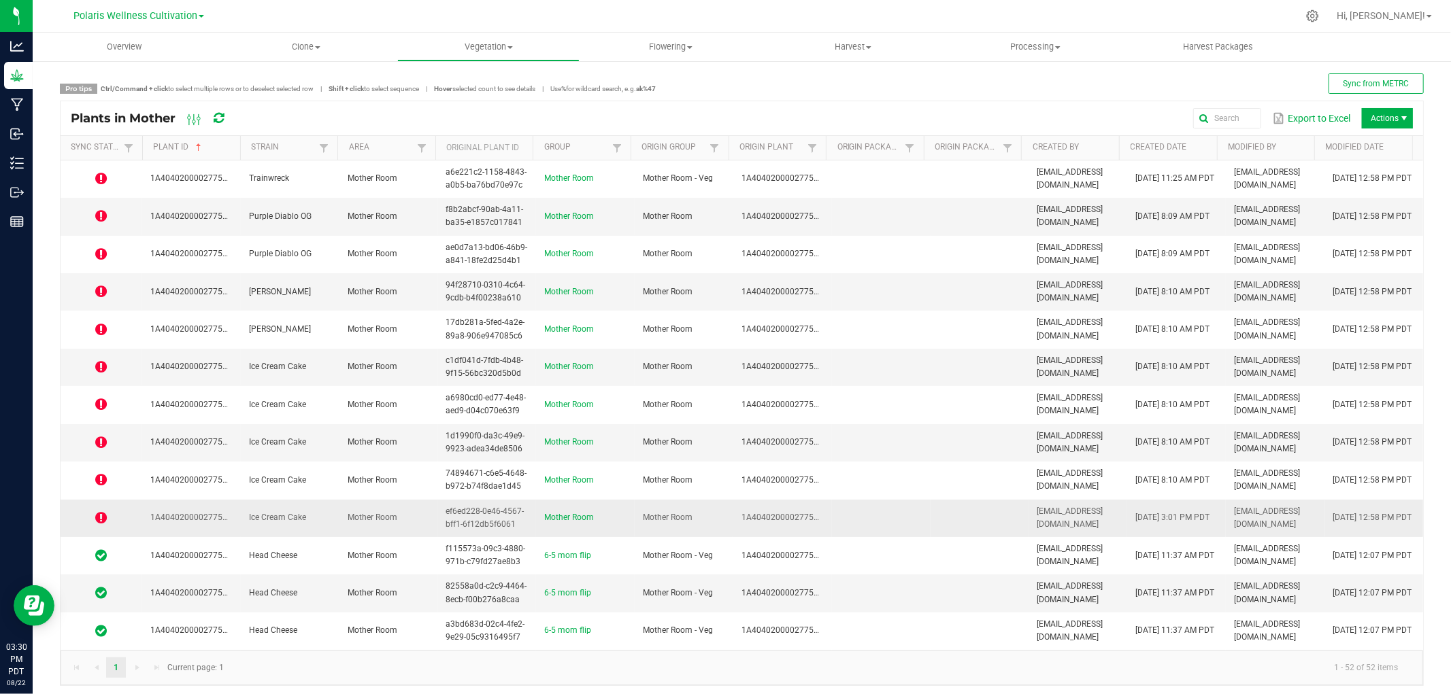
click at [399, 516] on td "Mother Room" at bounding box center [388, 518] width 99 height 37
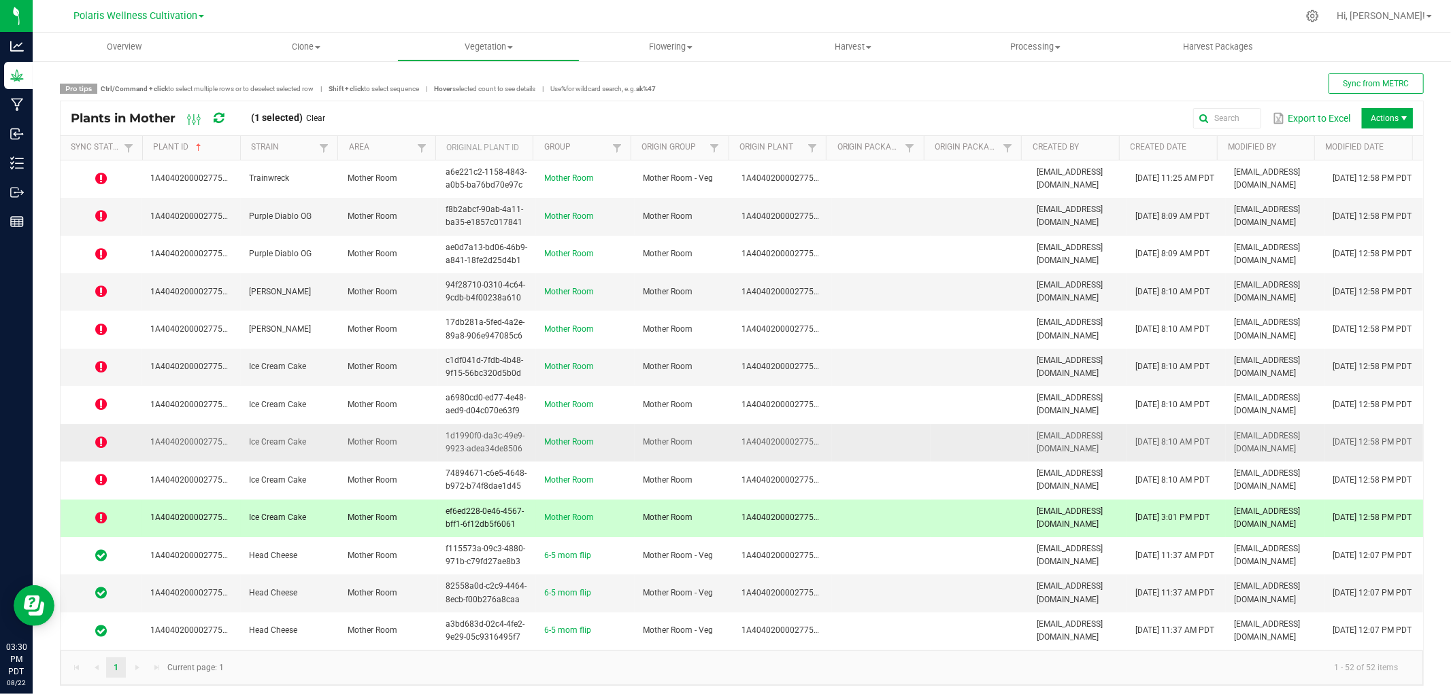
click at [389, 492] on td "Mother Room" at bounding box center [388, 480] width 99 height 37
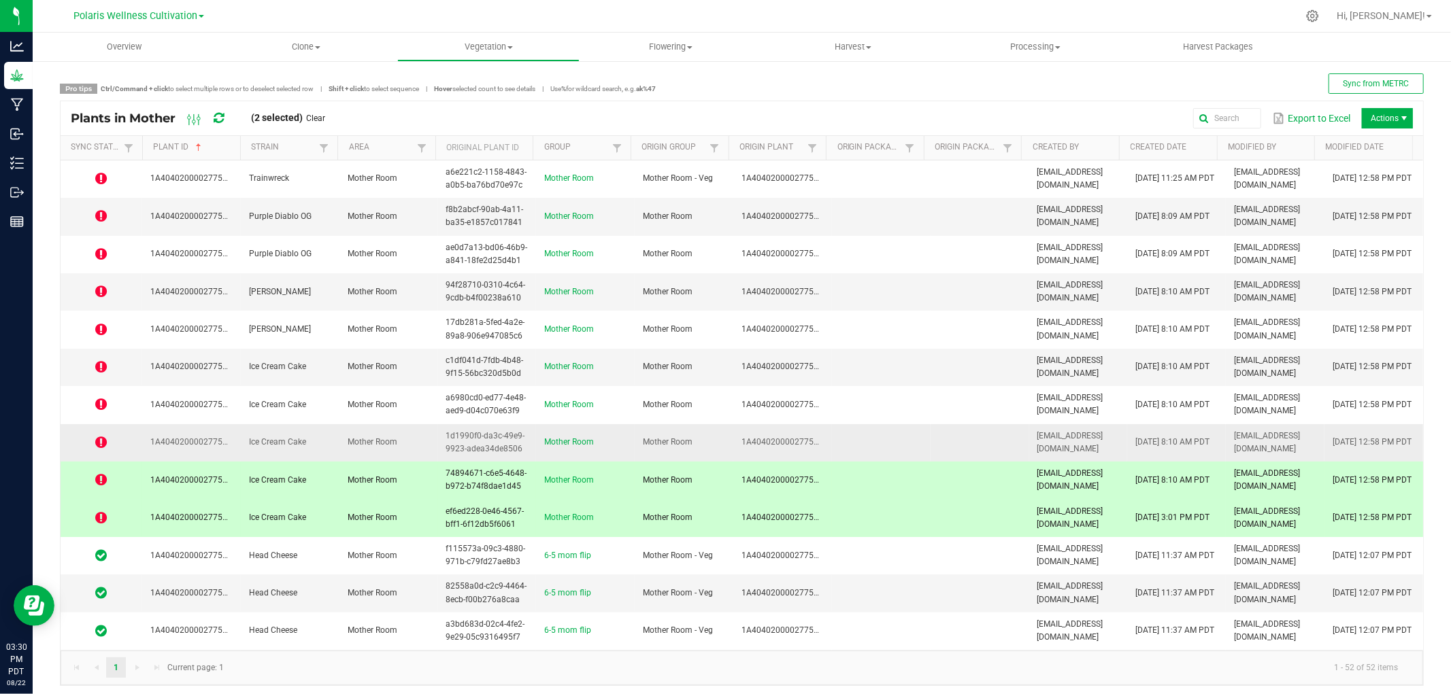
click at [383, 446] on span "Mother Room" at bounding box center [373, 442] width 50 height 10
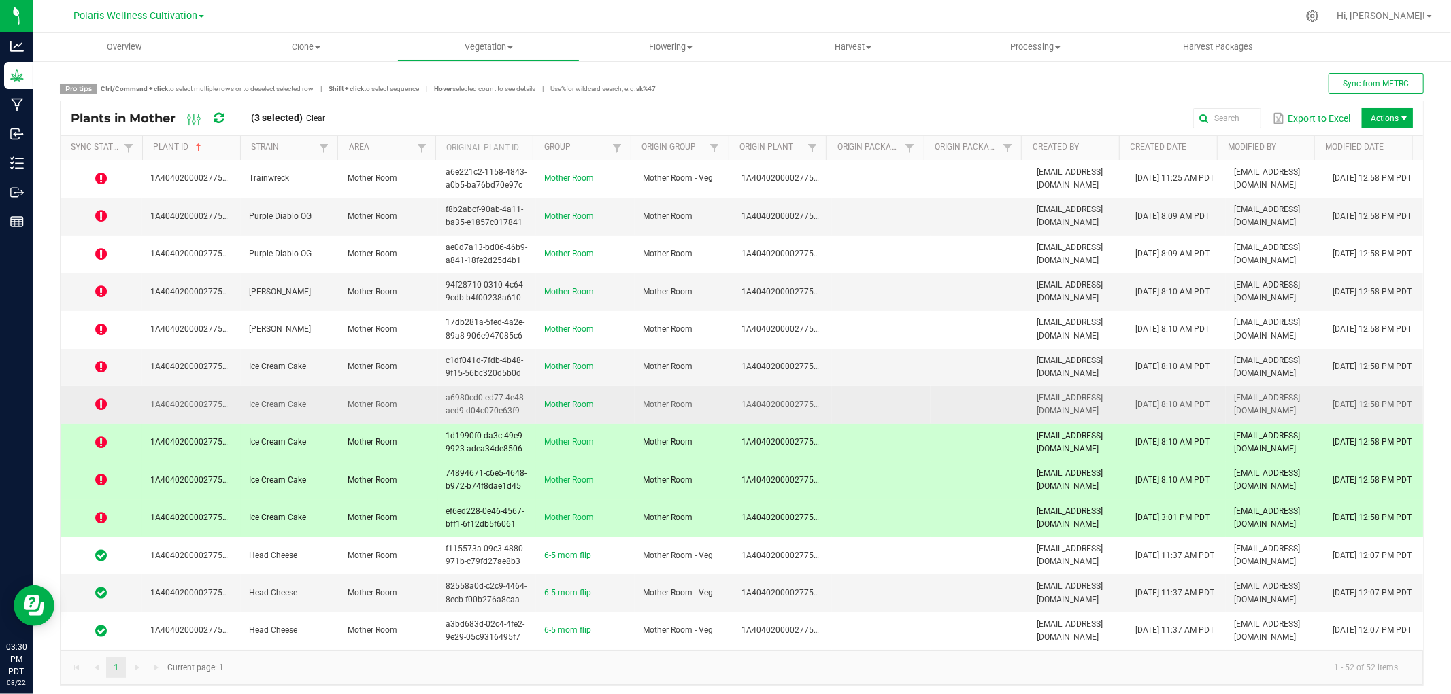
click at [367, 409] on span "Mother Room" at bounding box center [373, 405] width 50 height 10
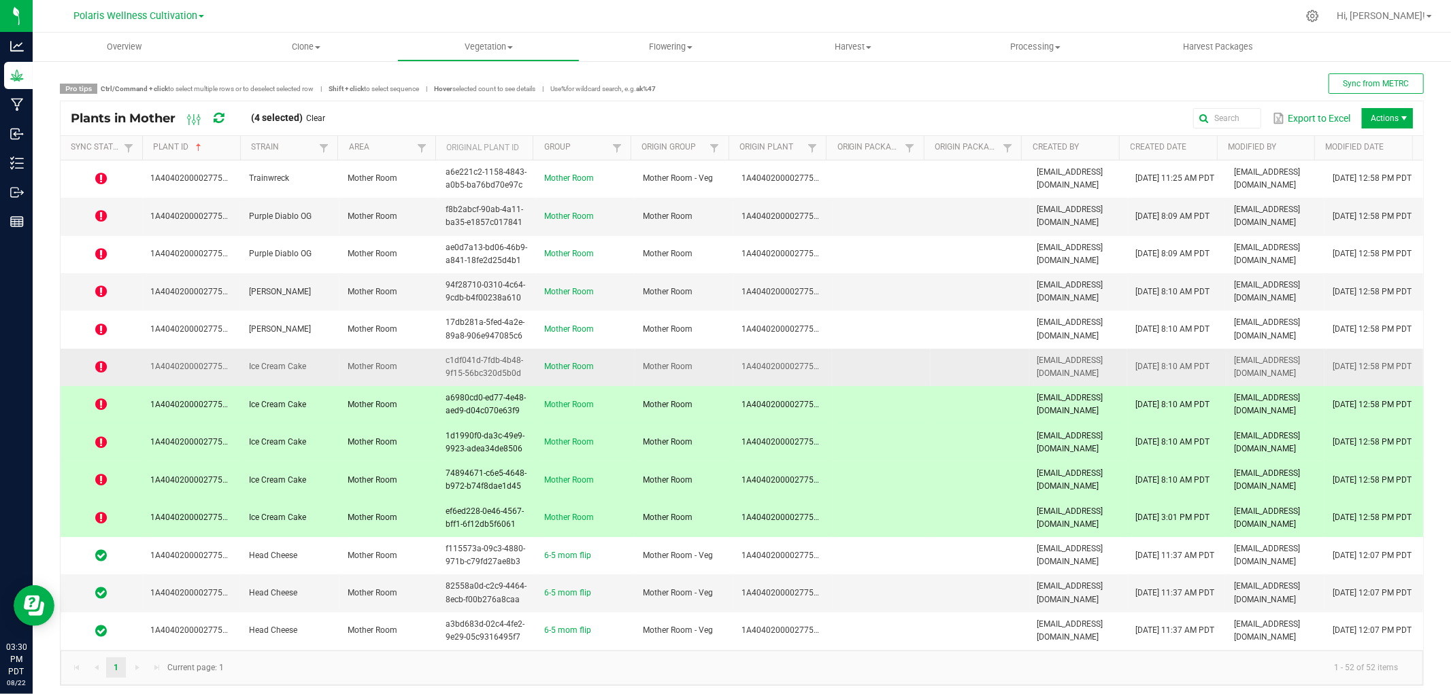
click at [364, 371] on span "Mother Room" at bounding box center [373, 367] width 50 height 10
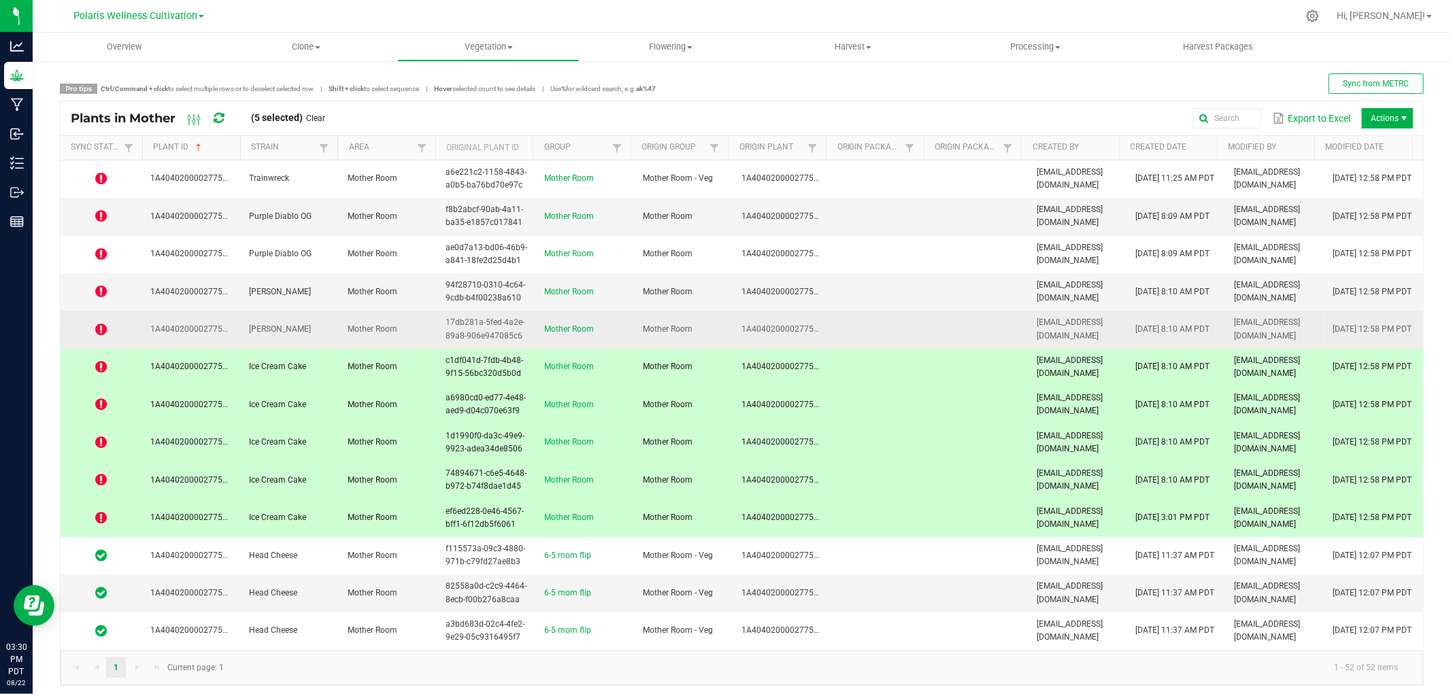
click at [396, 332] on td "Mother Room" at bounding box center [388, 329] width 99 height 37
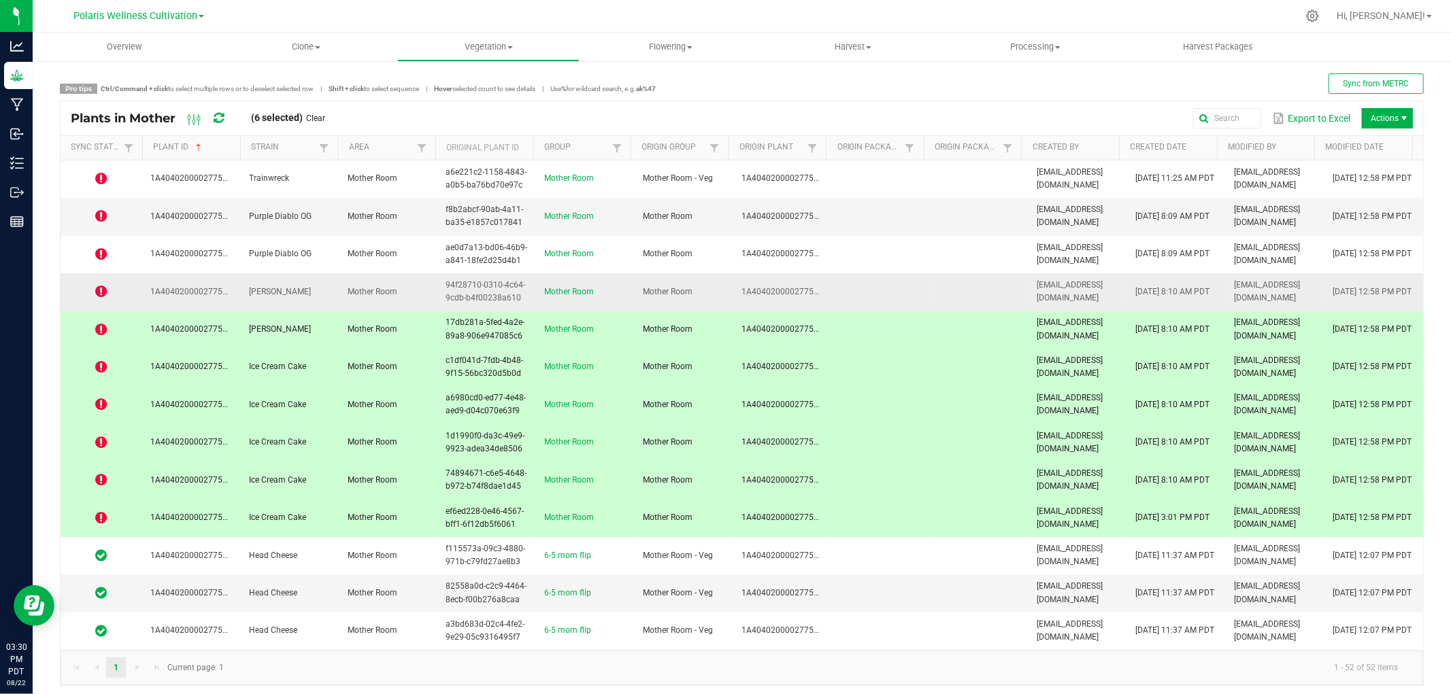
click at [395, 288] on td "Mother Room" at bounding box center [388, 291] width 99 height 37
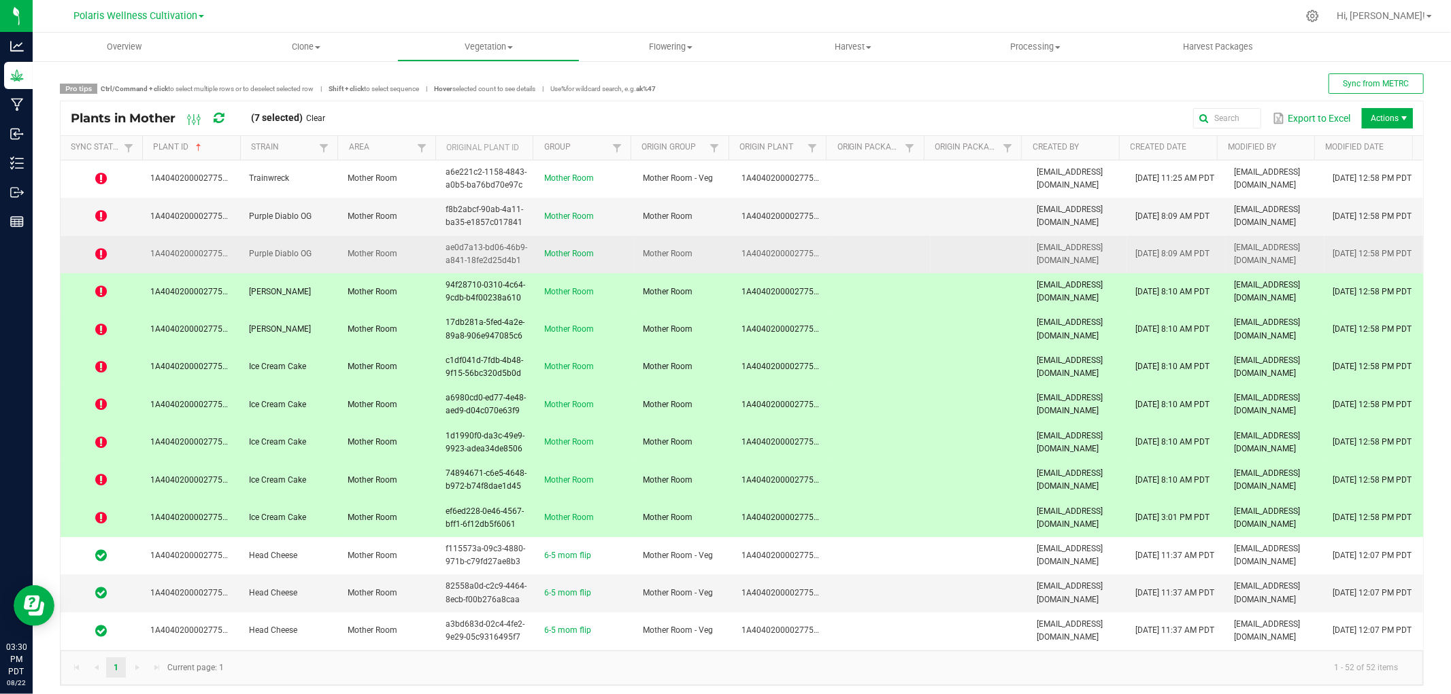
click at [390, 248] on td "Mother Room" at bounding box center [388, 254] width 99 height 37
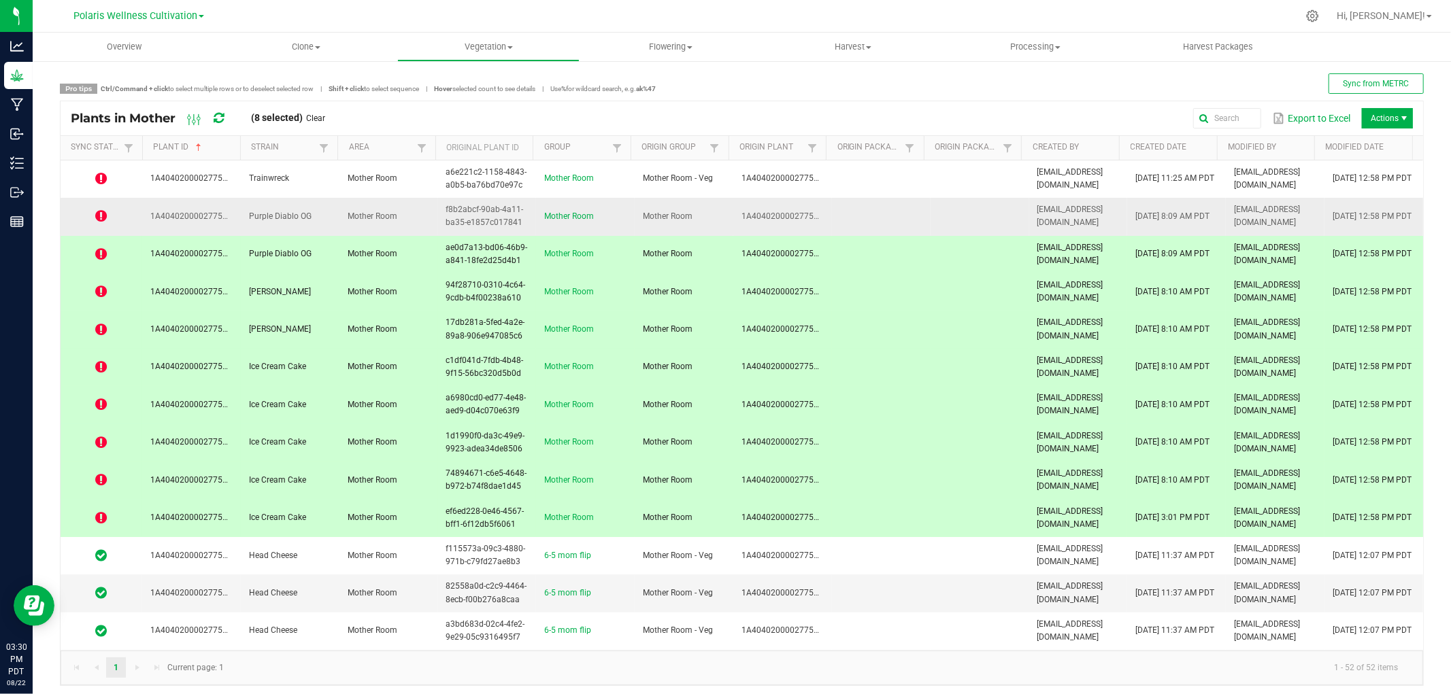
click at [395, 218] on td "Mother Room" at bounding box center [388, 216] width 99 height 37
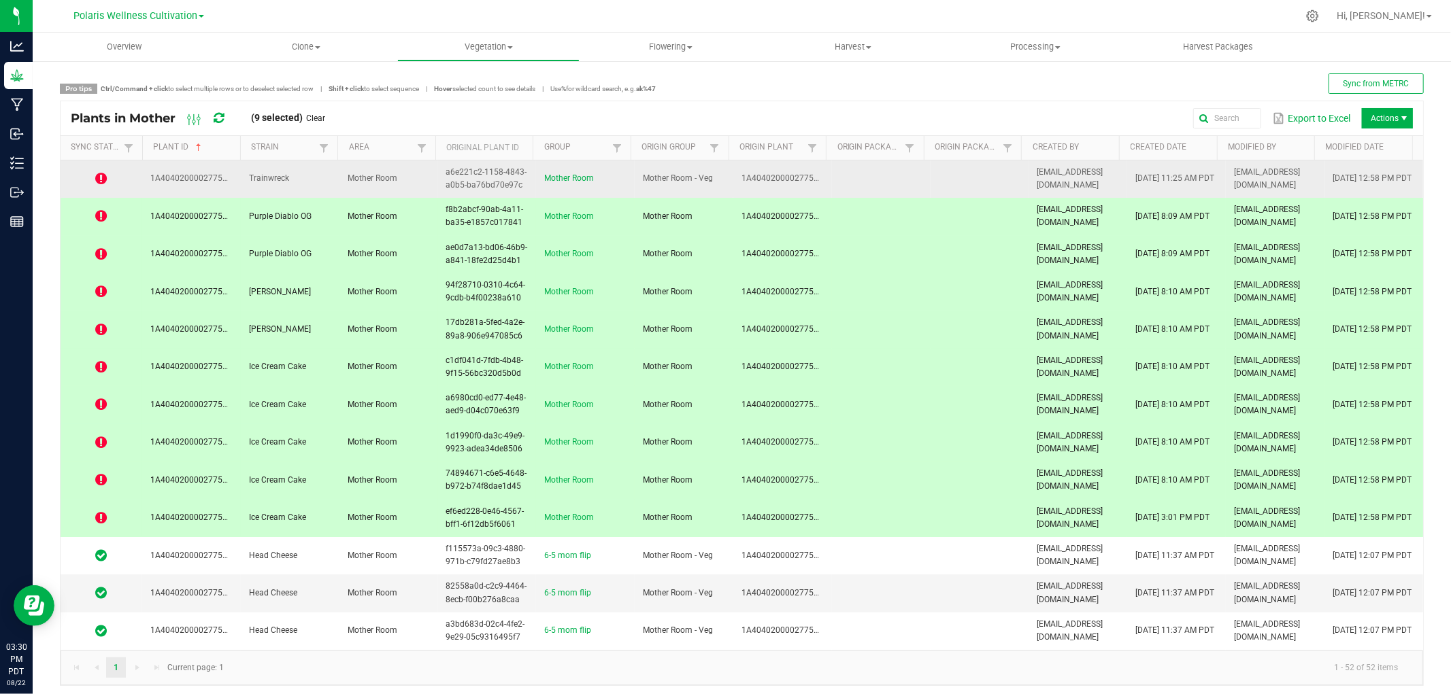
click at [395, 178] on td "Mother Room" at bounding box center [388, 179] width 99 height 37
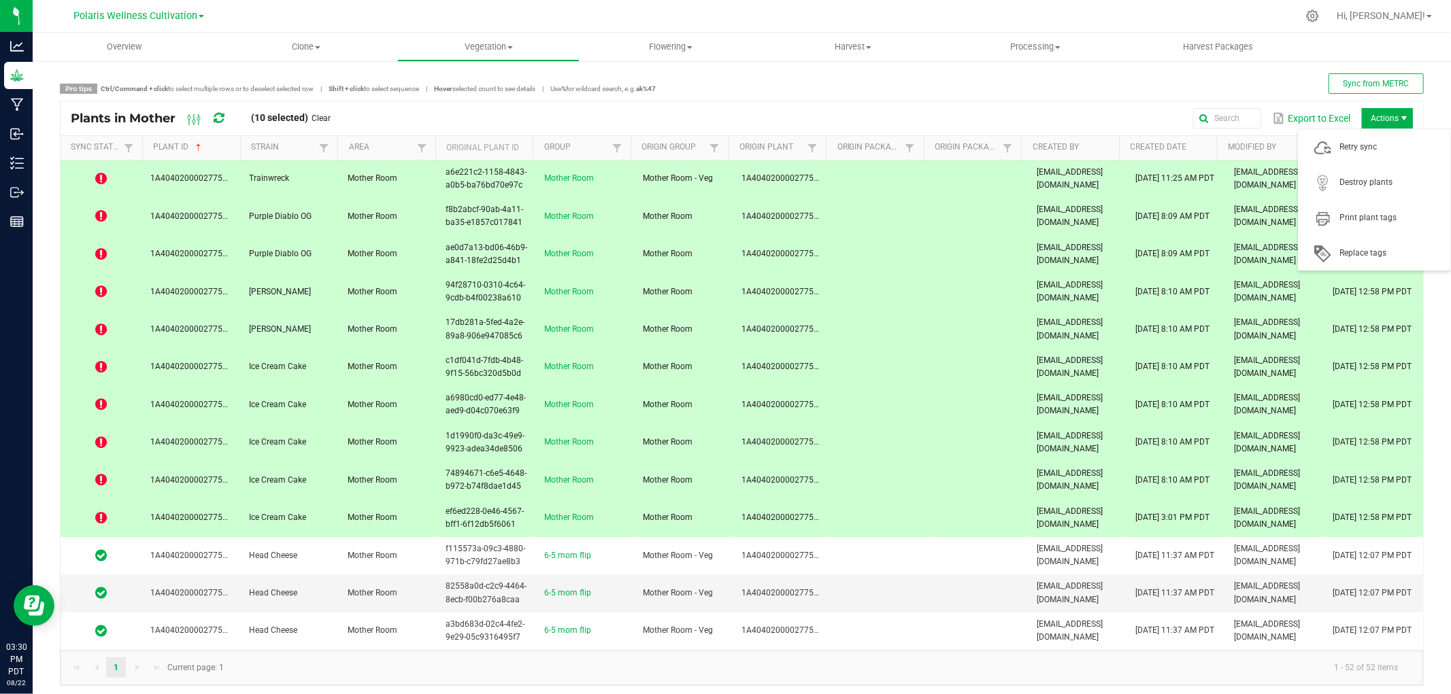
click at [1399, 118] on span "Actions" at bounding box center [1404, 118] width 11 height 11
click at [1368, 145] on span "Retry sync" at bounding box center [1391, 147] width 102 height 12
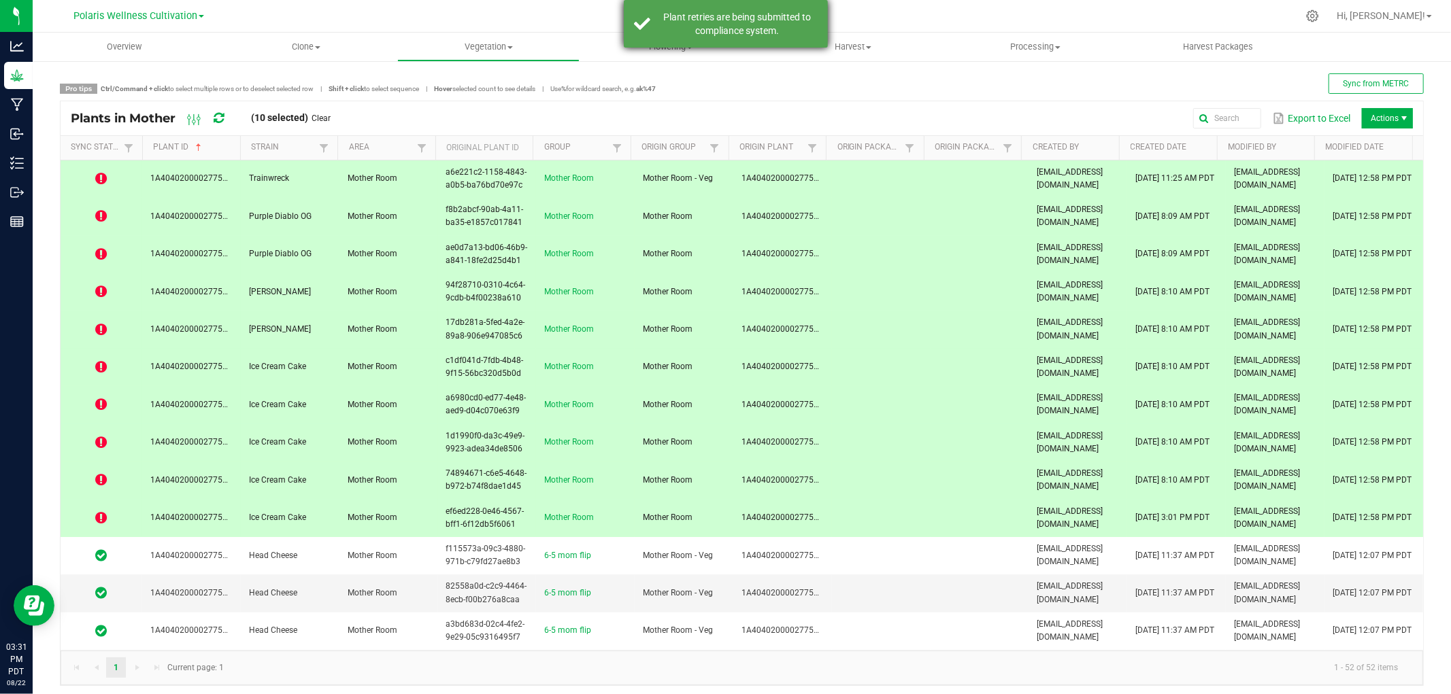
click at [735, 22] on div "Plant retries are being submitted to compliance system." at bounding box center [738, 23] width 160 height 27
click at [219, 119] on icon at bounding box center [219, 118] width 10 height 12
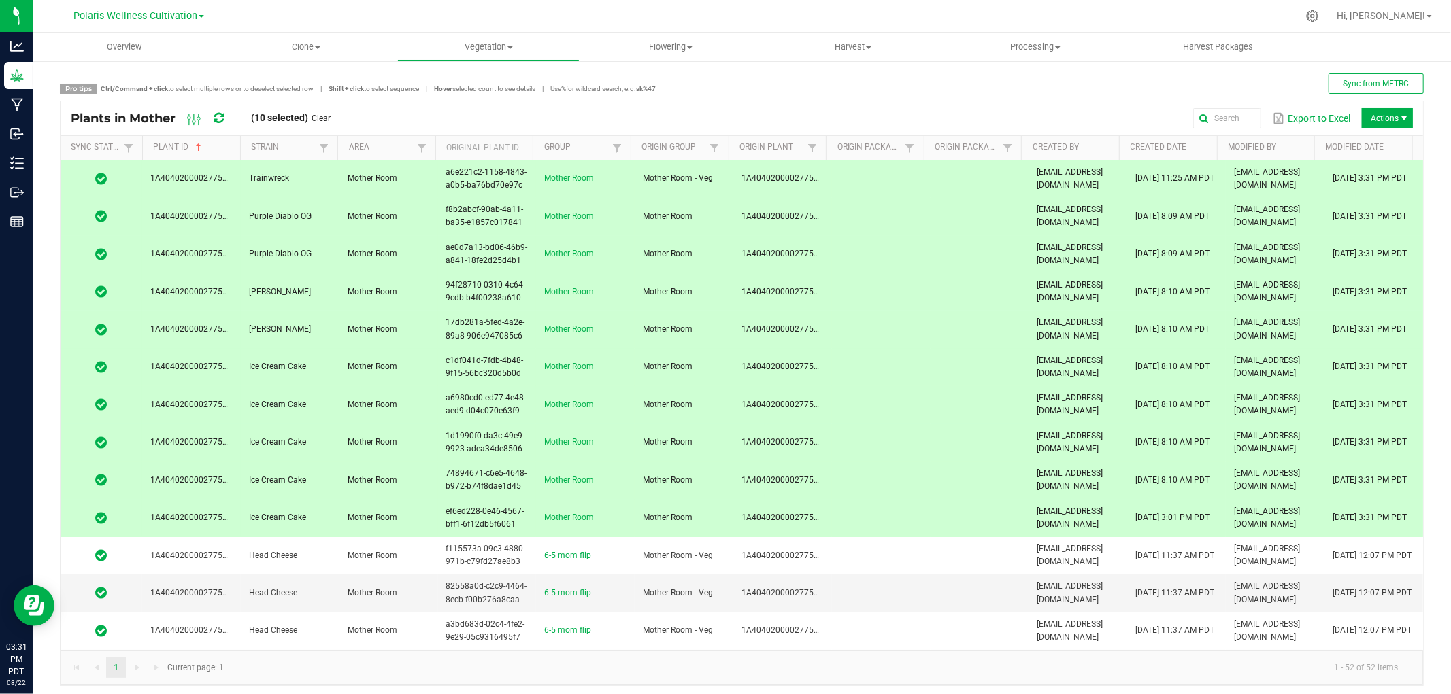
click at [845, 96] on div "Pro tips Ctrl/Command + click to select multiple rows or to deselect selected r…" at bounding box center [742, 379] width 1364 height 613
click at [886, 216] on td at bounding box center [881, 216] width 99 height 37
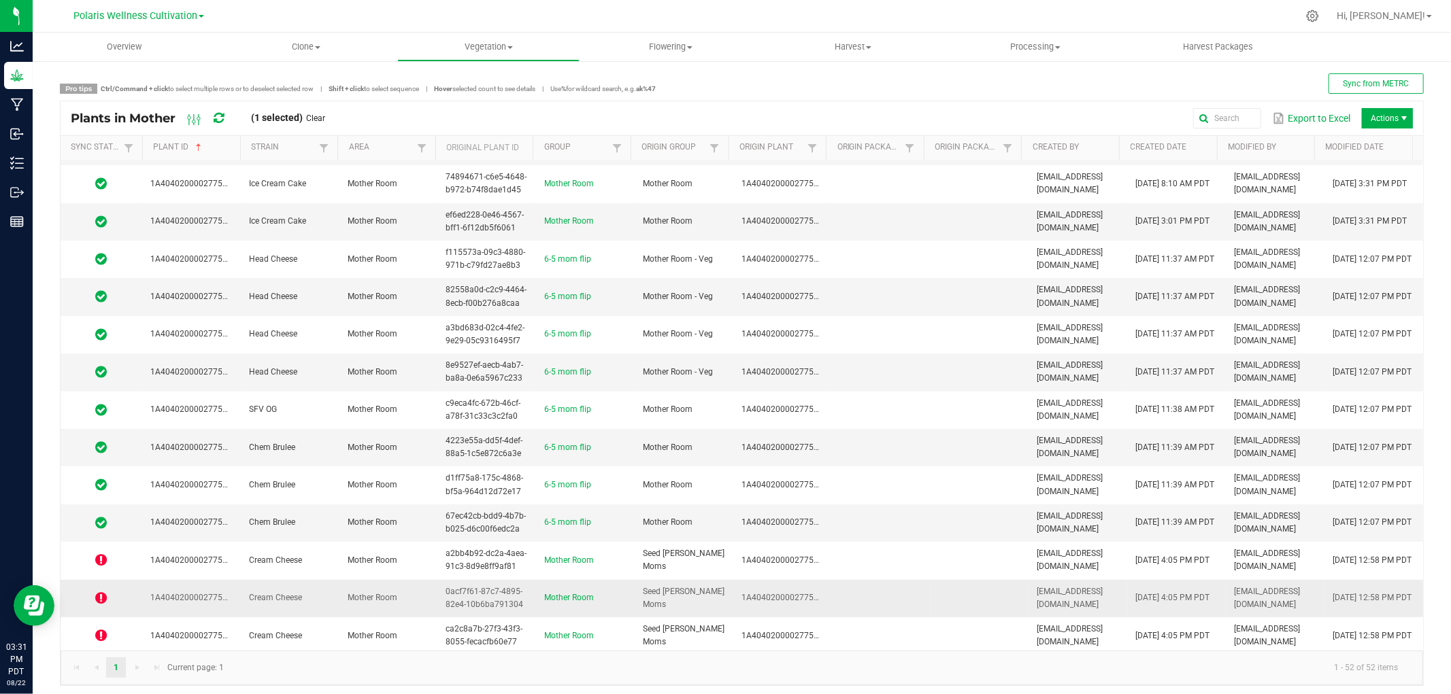
scroll to position [529, 0]
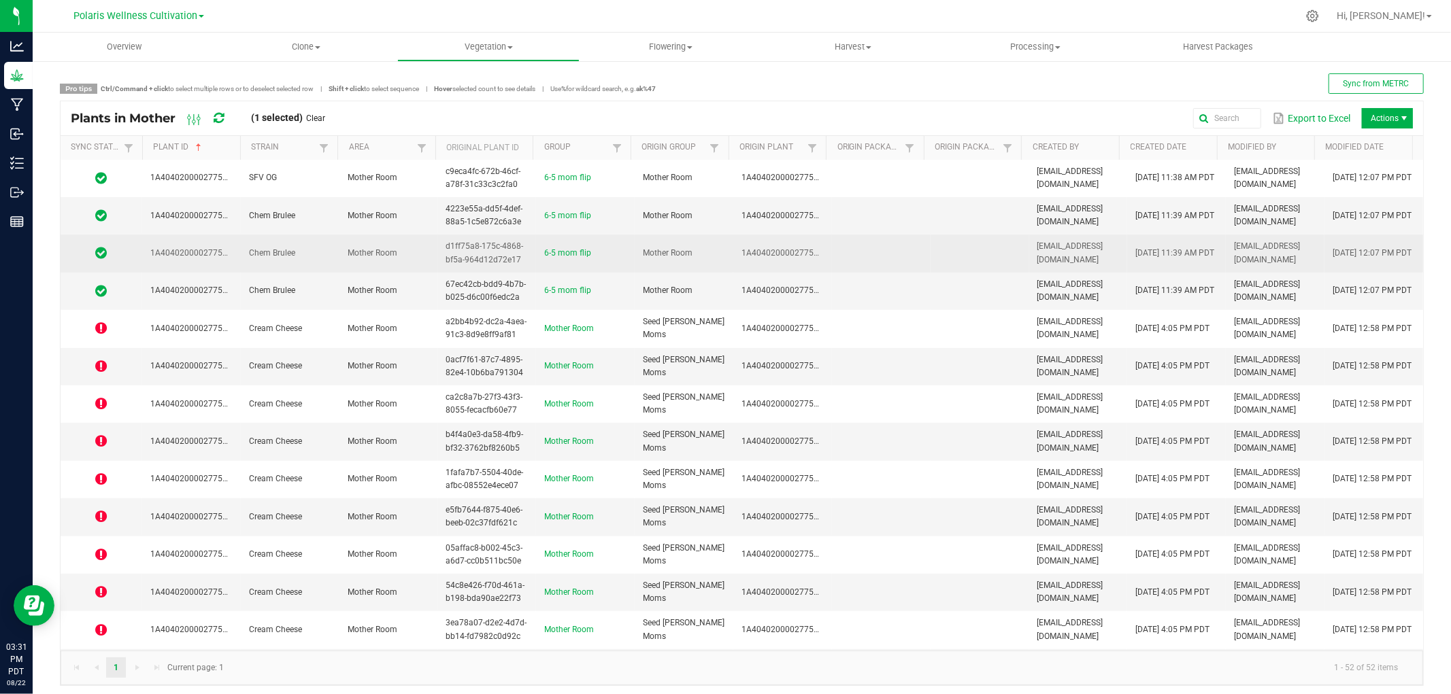
drag, startPoint x: 304, startPoint y: 330, endPoint x: 426, endPoint y: 252, distance: 144.7
click at [426, 252] on tbody "1A4040200002775000139892 Trainwreck Mother Room a6e221c2-1158-4843-a0b5-ba76bd7…" at bounding box center [742, 618] width 1362 height 1972
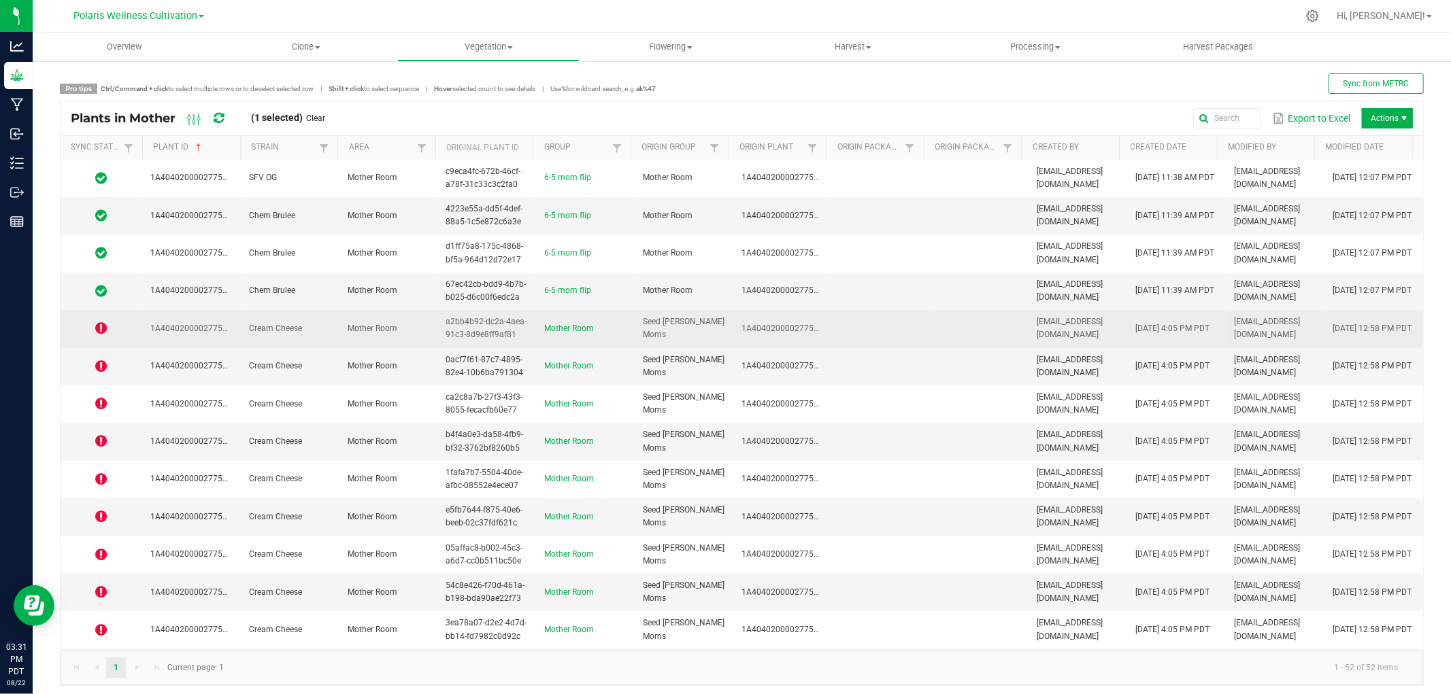
click at [361, 332] on span "Mother Room" at bounding box center [373, 329] width 50 height 10
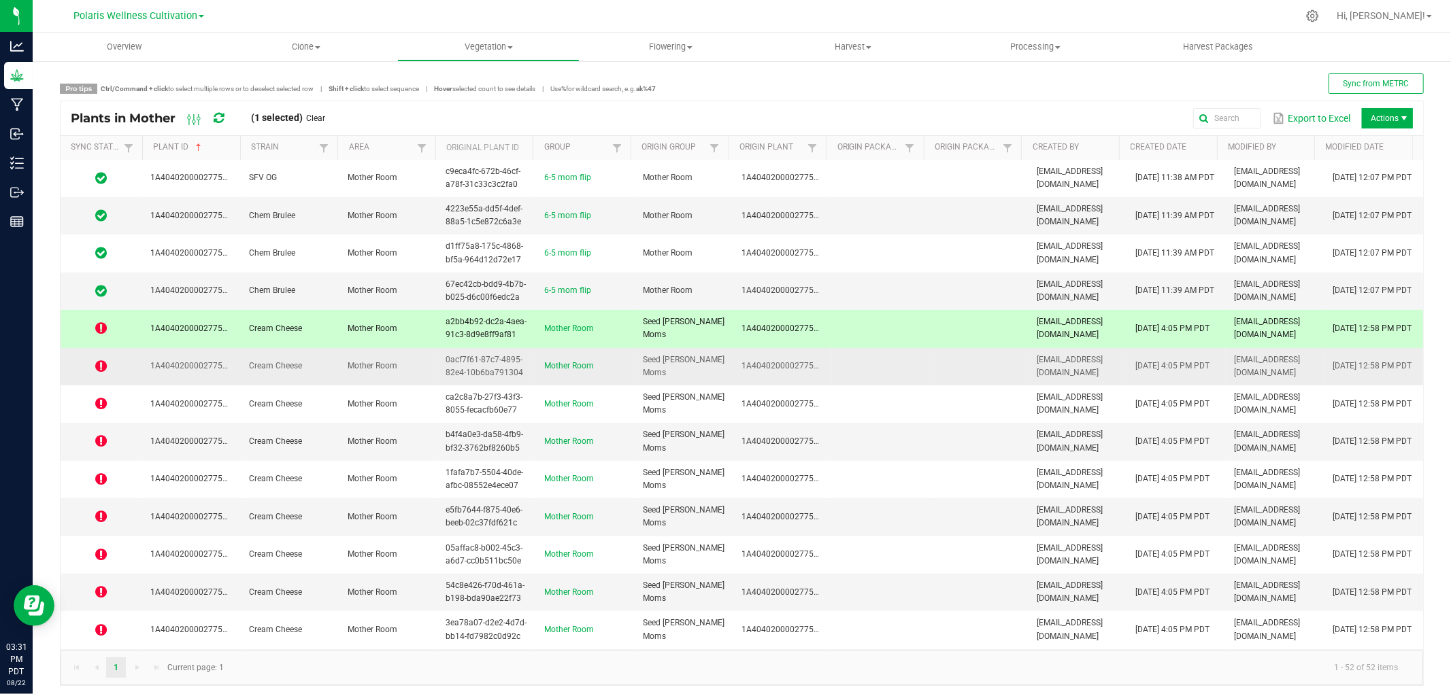
click at [356, 371] on span "Mother Room" at bounding box center [373, 366] width 50 height 10
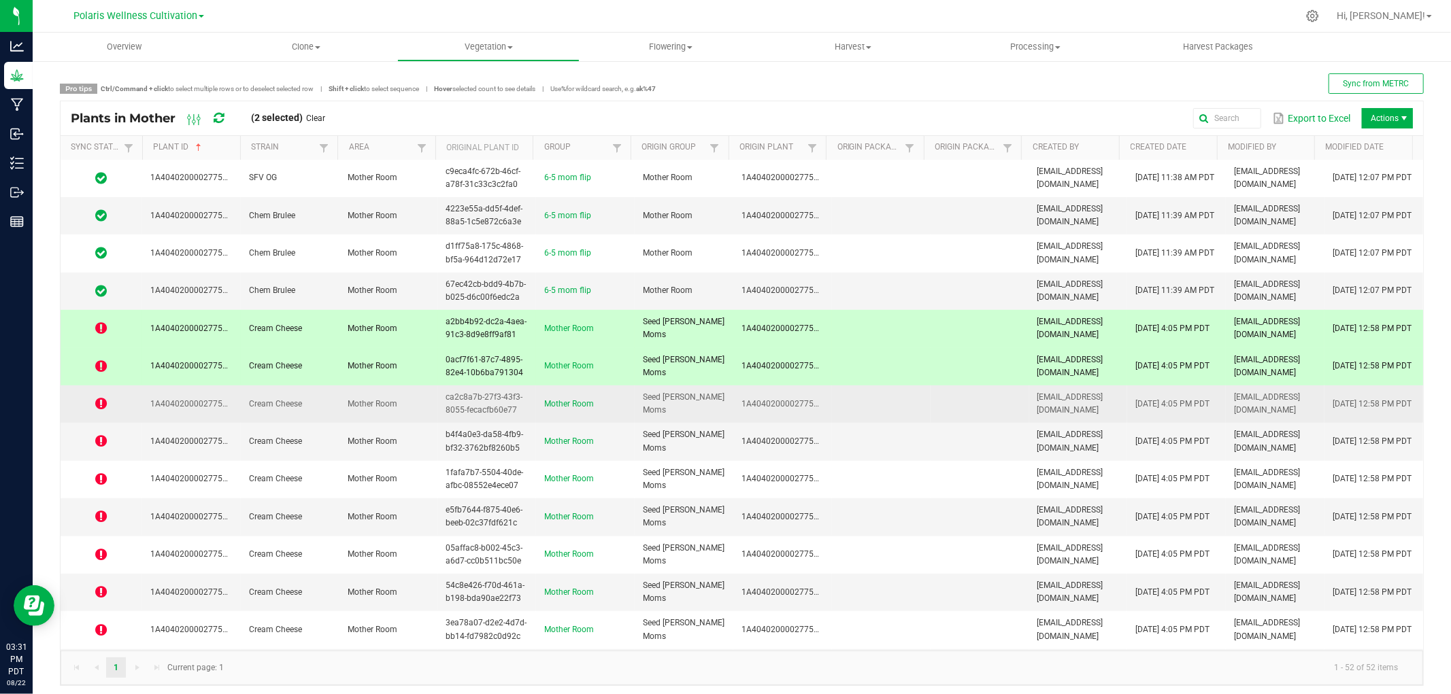
click at [361, 404] on span "Mother Room" at bounding box center [373, 404] width 50 height 10
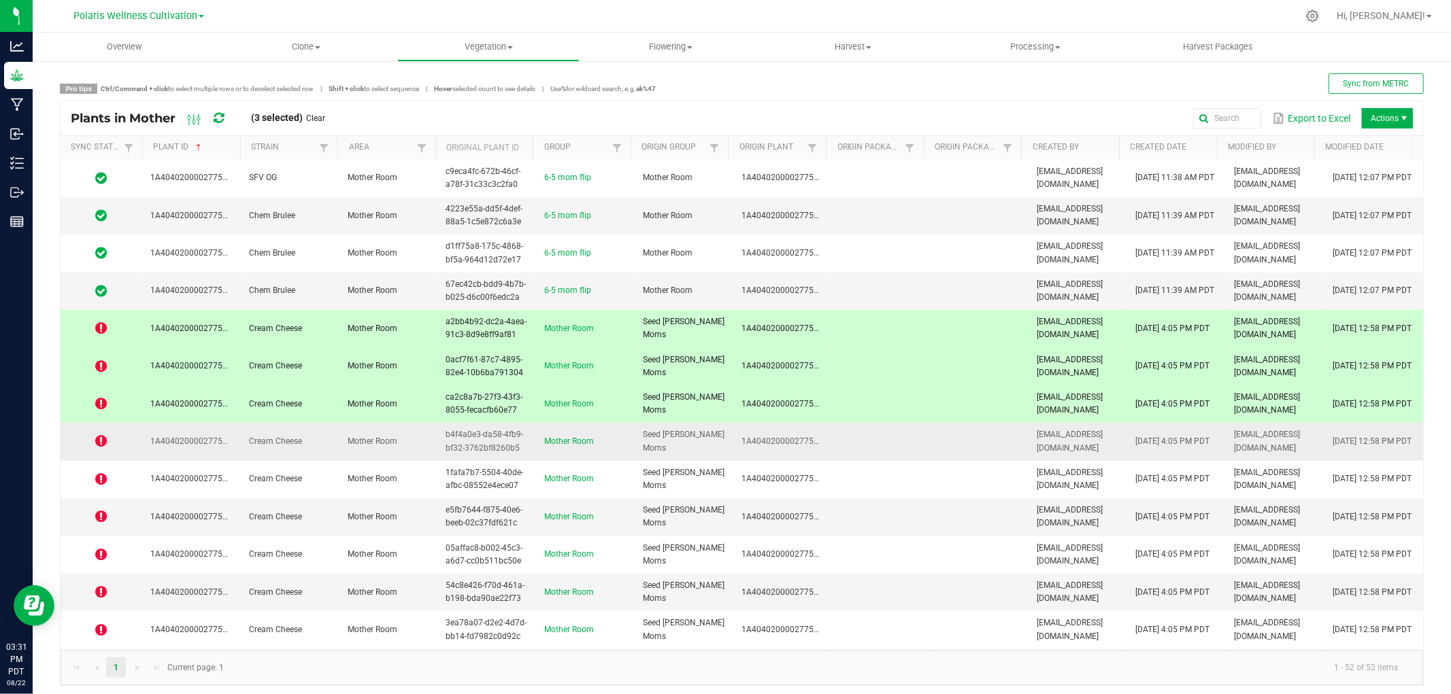
click at [362, 448] on td "Mother Room" at bounding box center [388, 441] width 99 height 37
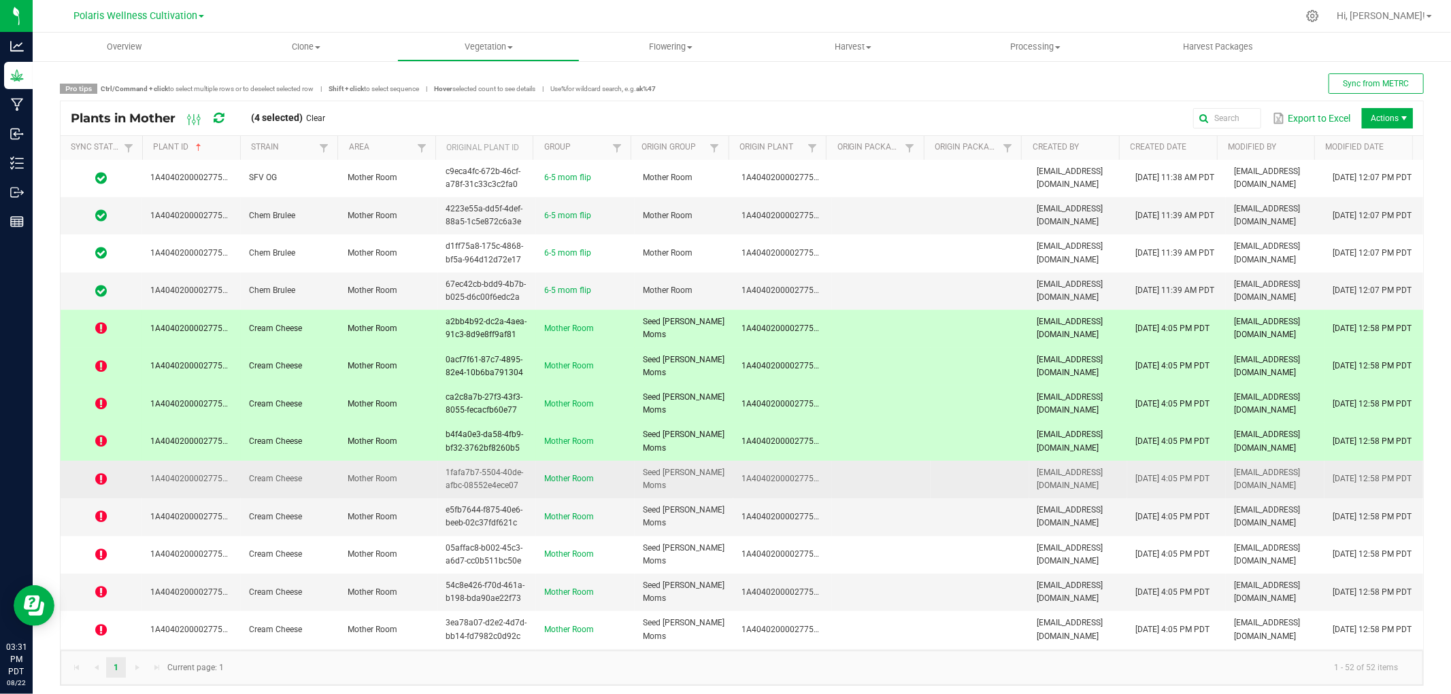
click at [366, 484] on span "Mother Room" at bounding box center [373, 479] width 50 height 10
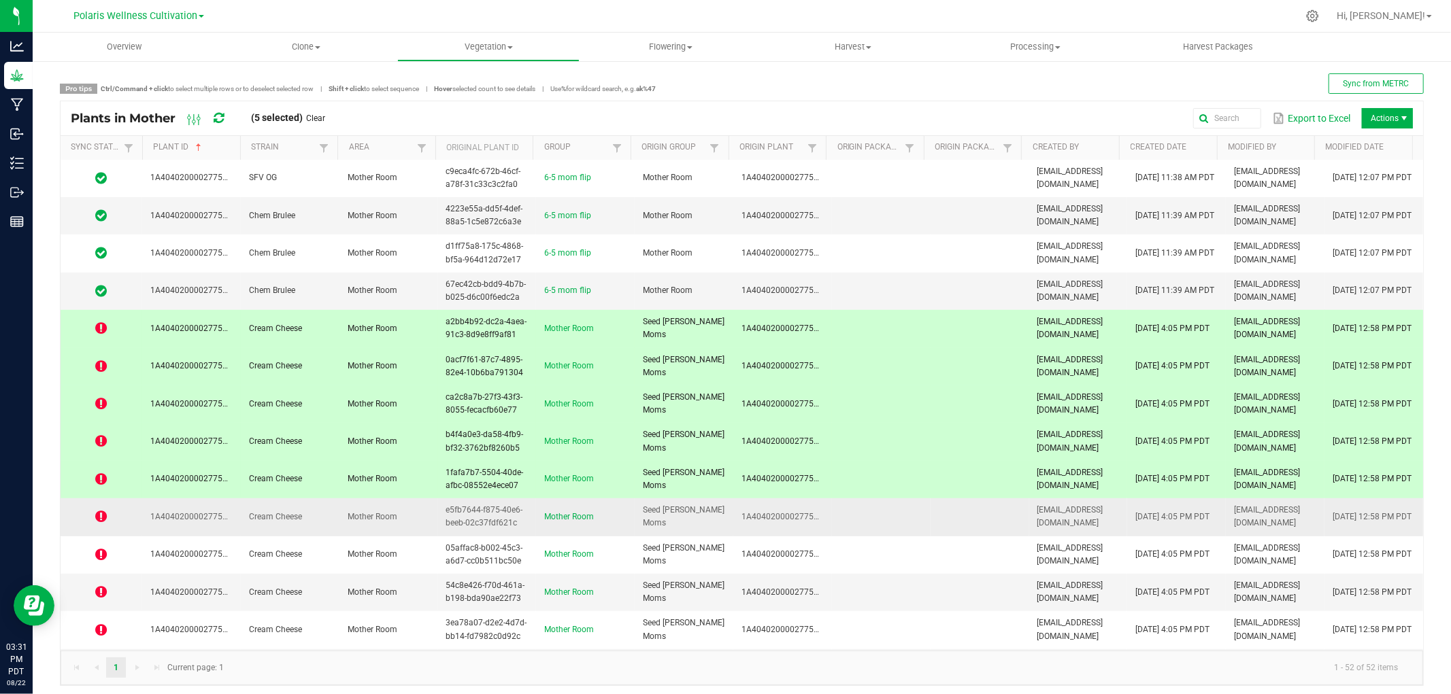
click at [372, 518] on span "Mother Room" at bounding box center [373, 517] width 50 height 10
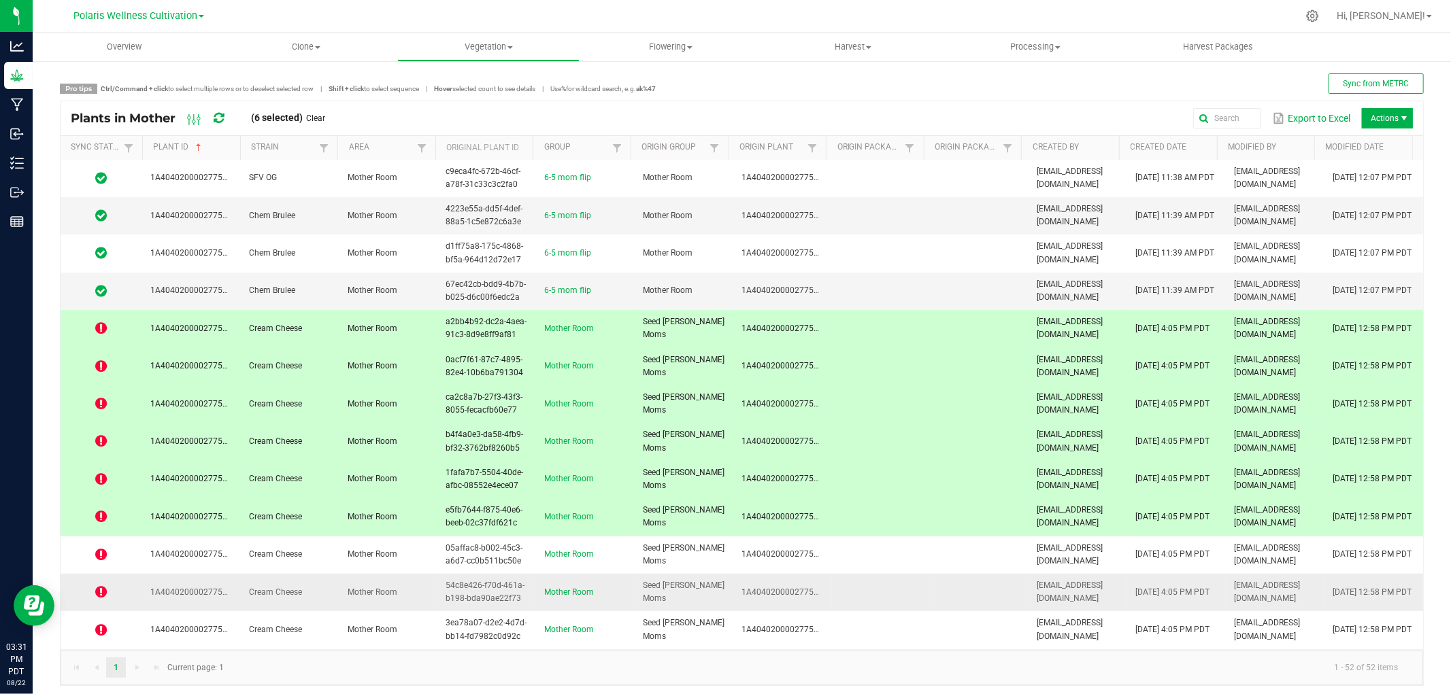
drag, startPoint x: 389, startPoint y: 569, endPoint x: 392, endPoint y: 601, distance: 32.1
click at [392, 573] on td "Mother Room" at bounding box center [388, 555] width 99 height 37
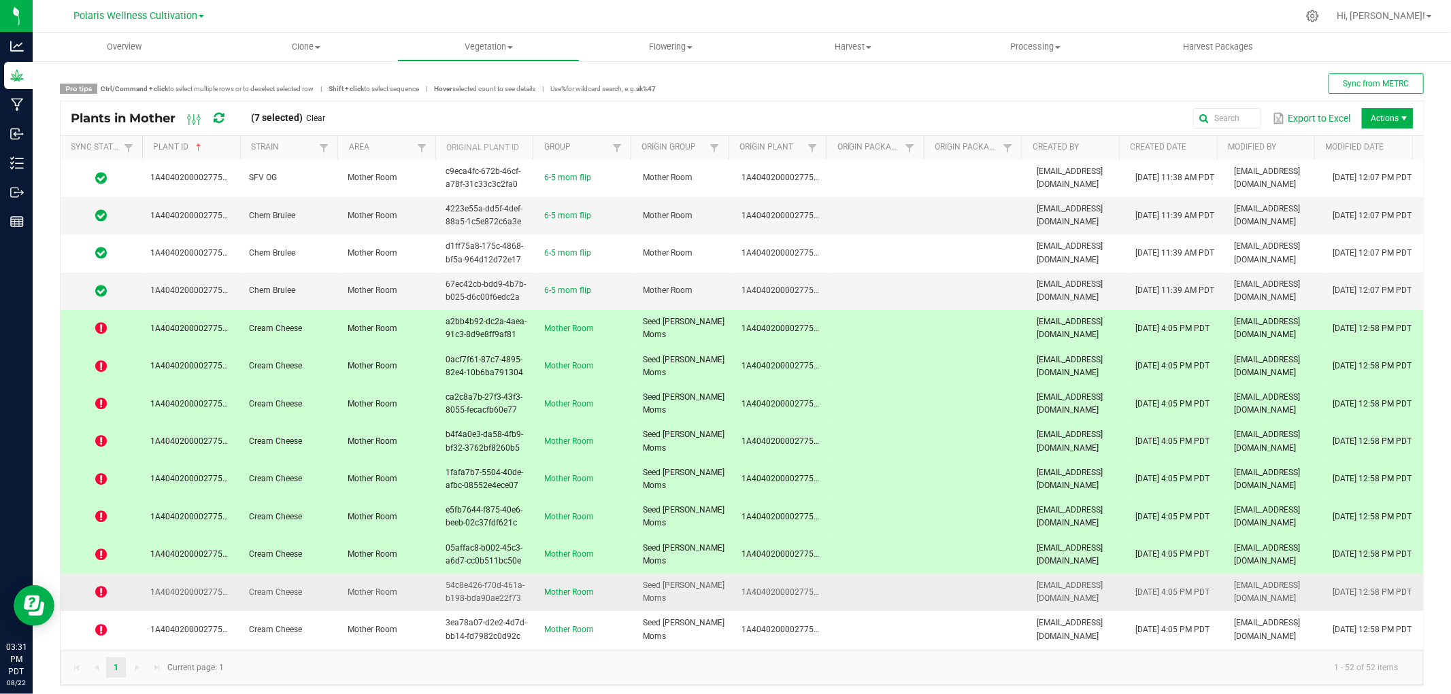
click at [392, 601] on td "Mother Room" at bounding box center [388, 592] width 99 height 37
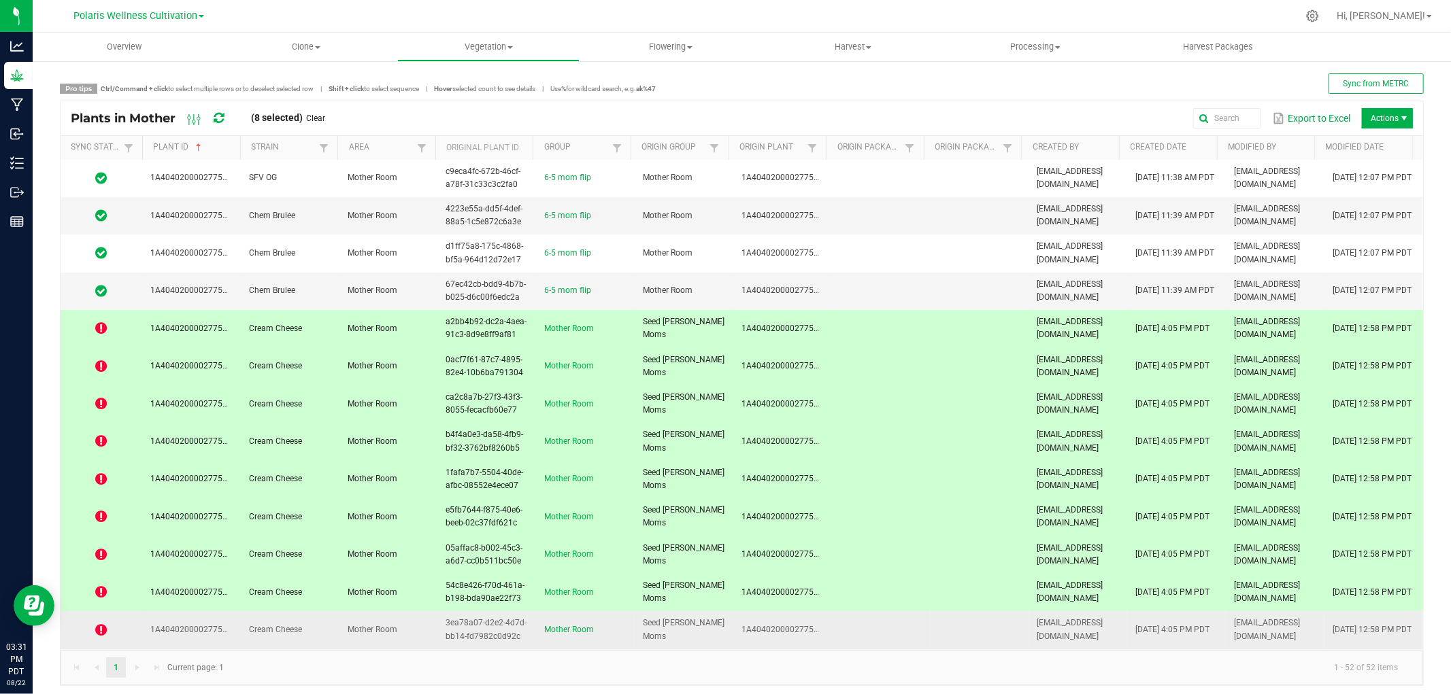
click at [390, 633] on span "Mother Room" at bounding box center [373, 630] width 50 height 10
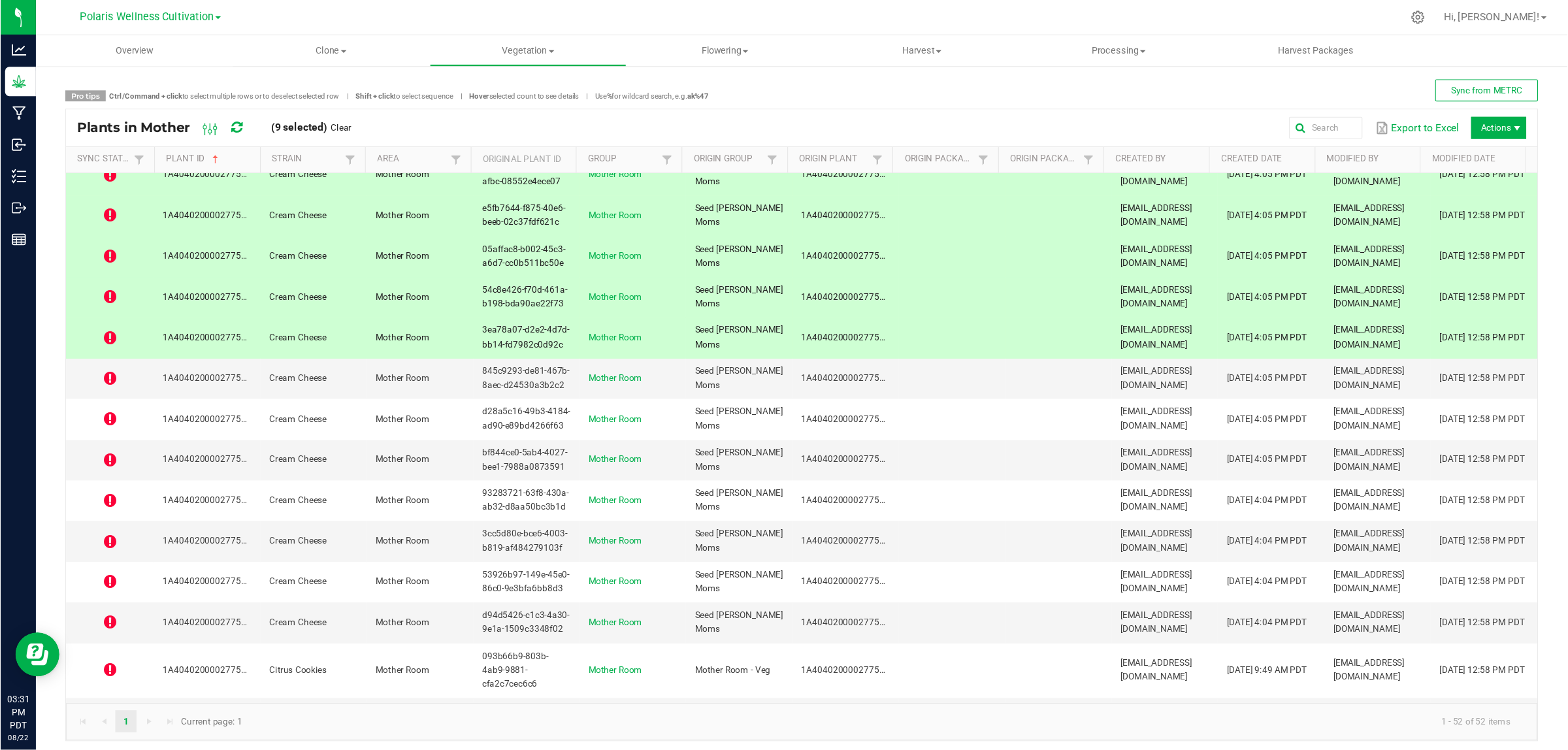
scroll to position [914, 0]
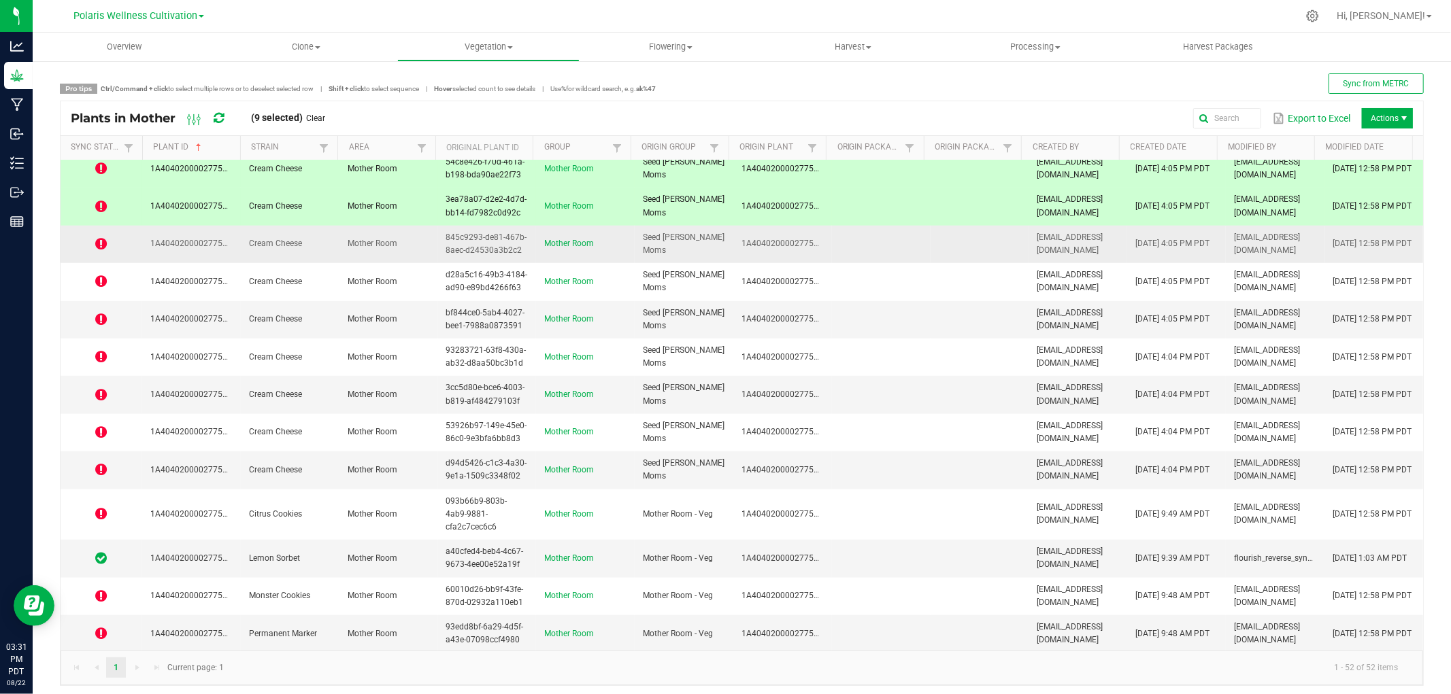
click at [207, 247] on span "1A4040200002775000144099" at bounding box center [207, 244] width 115 height 10
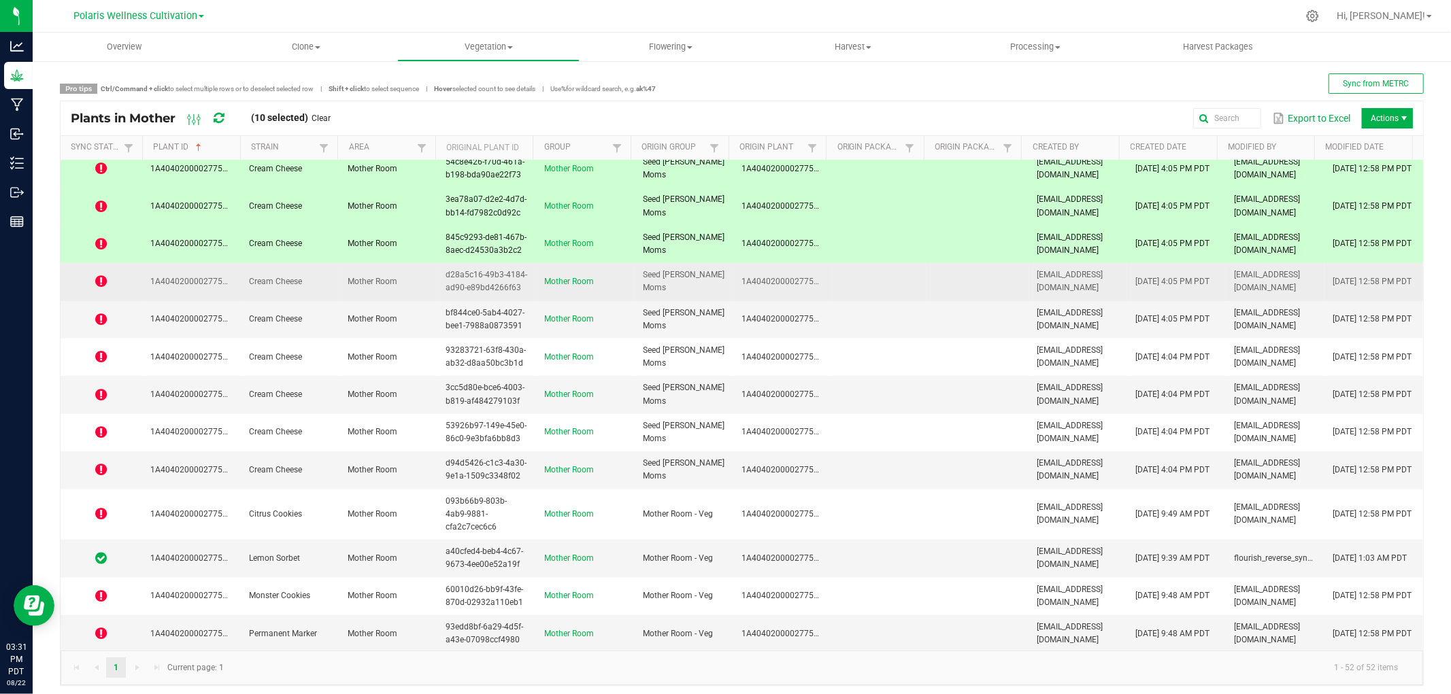
click at [227, 280] on span "1A4040200002775000144100" at bounding box center [207, 282] width 115 height 10
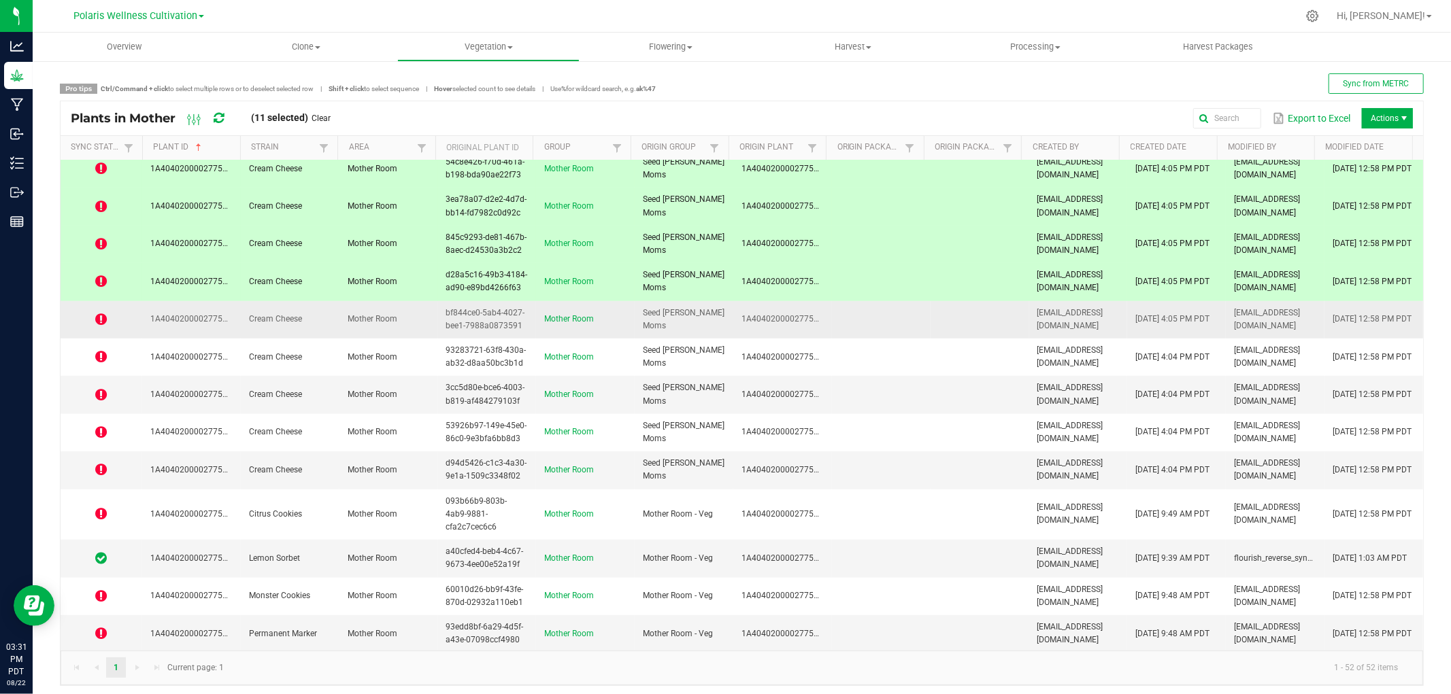
click at [229, 324] on span "1A4040200002775000144101" at bounding box center [207, 319] width 115 height 10
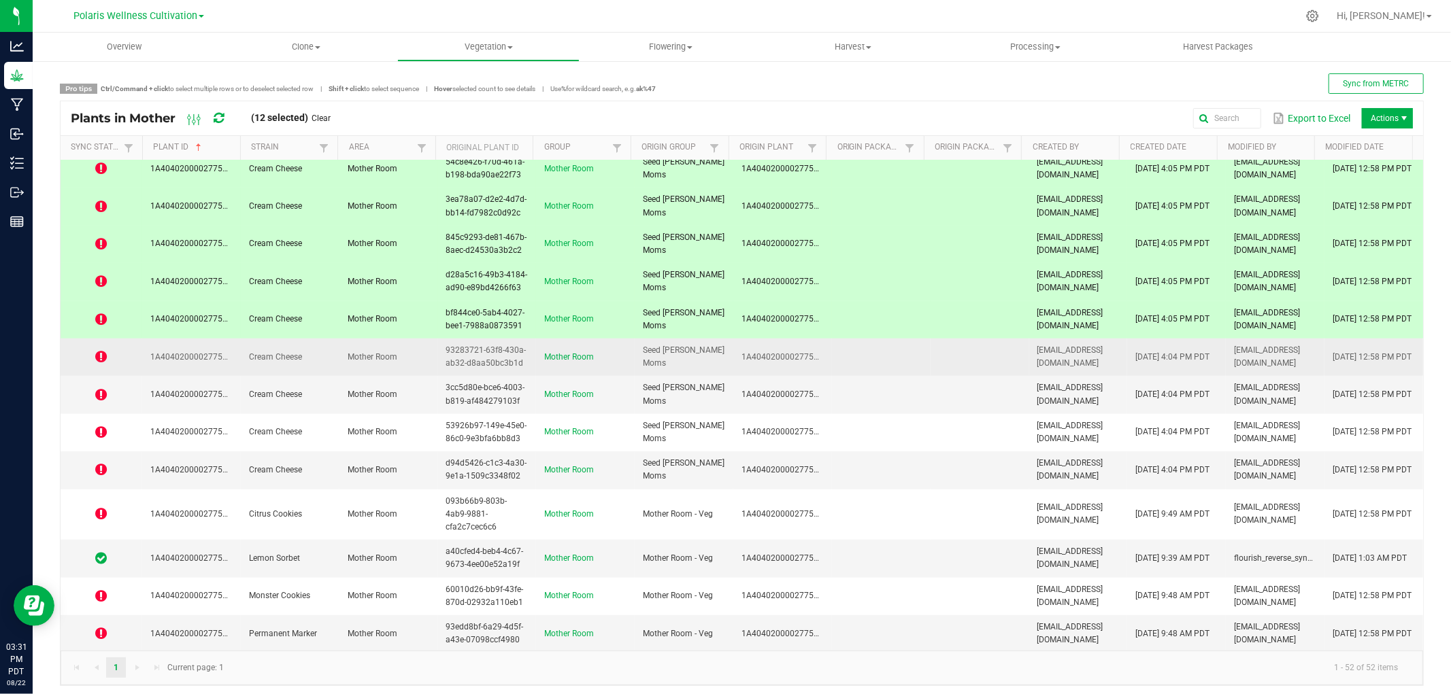
click at [212, 362] on span "1A4040200002775000144102" at bounding box center [207, 357] width 115 height 10
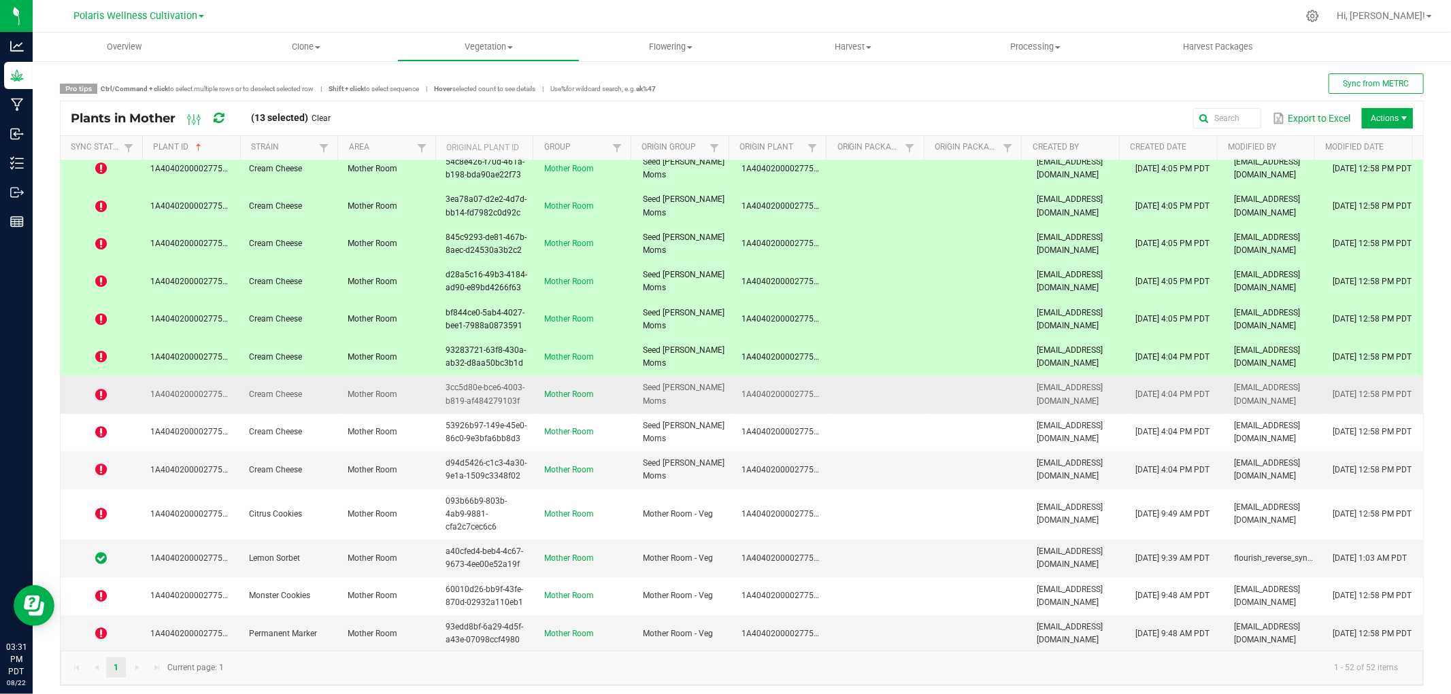
click at [213, 395] on span "1A4040200002775000144103" at bounding box center [207, 395] width 115 height 10
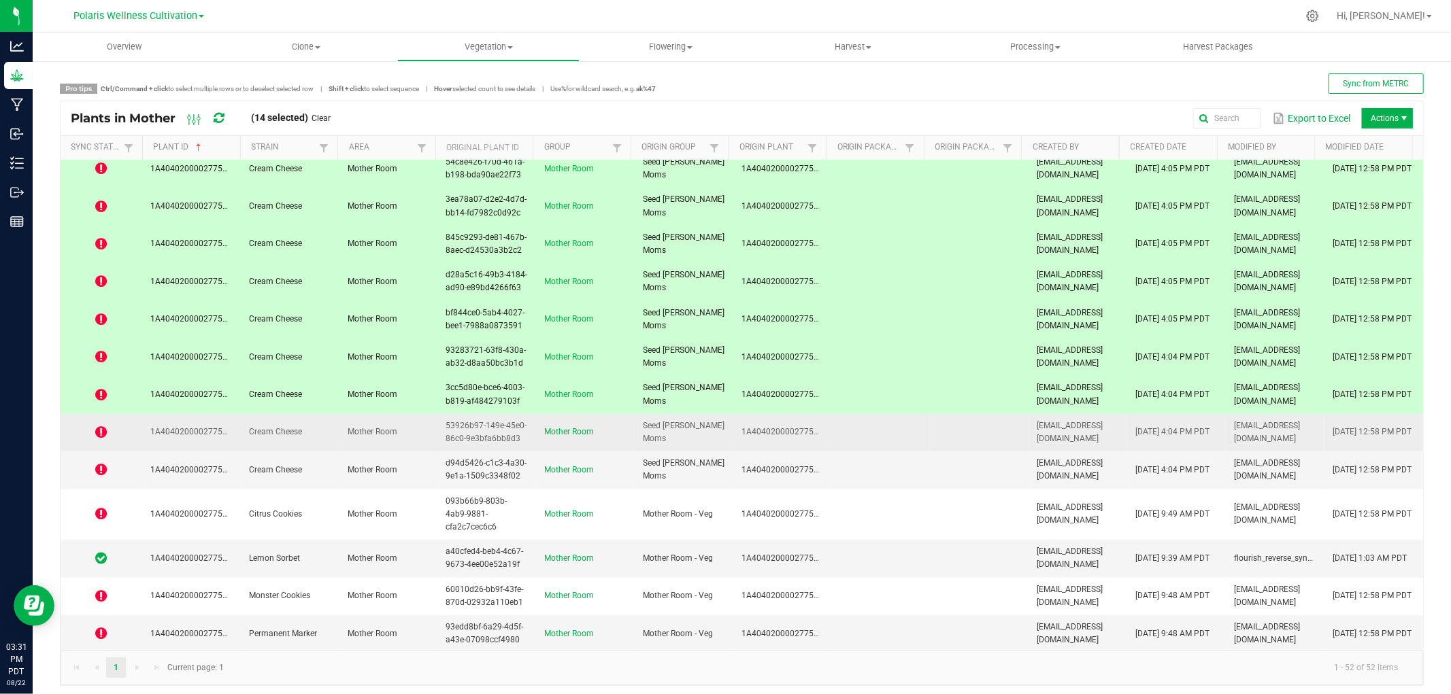
click at [212, 423] on td "1A4040200002775000144104" at bounding box center [191, 432] width 99 height 37
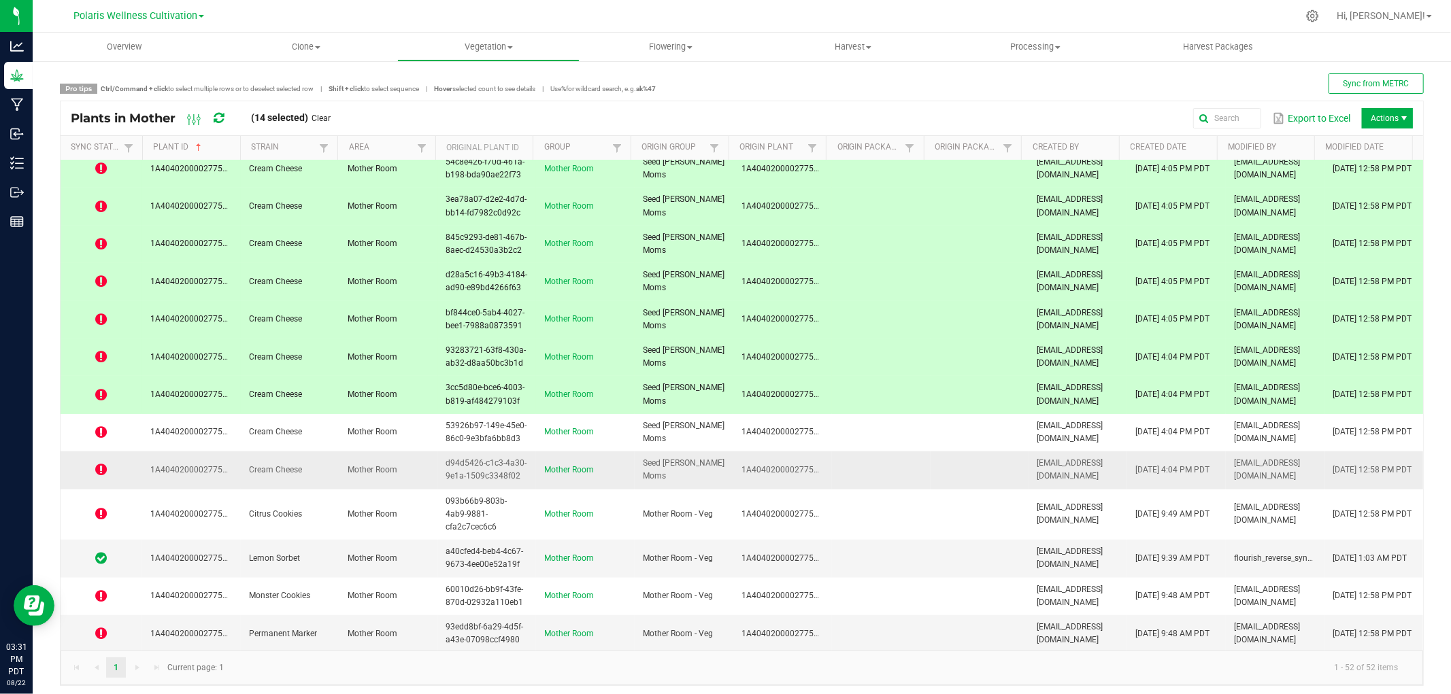
click at [209, 486] on td "1A4040200002775000144105" at bounding box center [191, 470] width 99 height 37
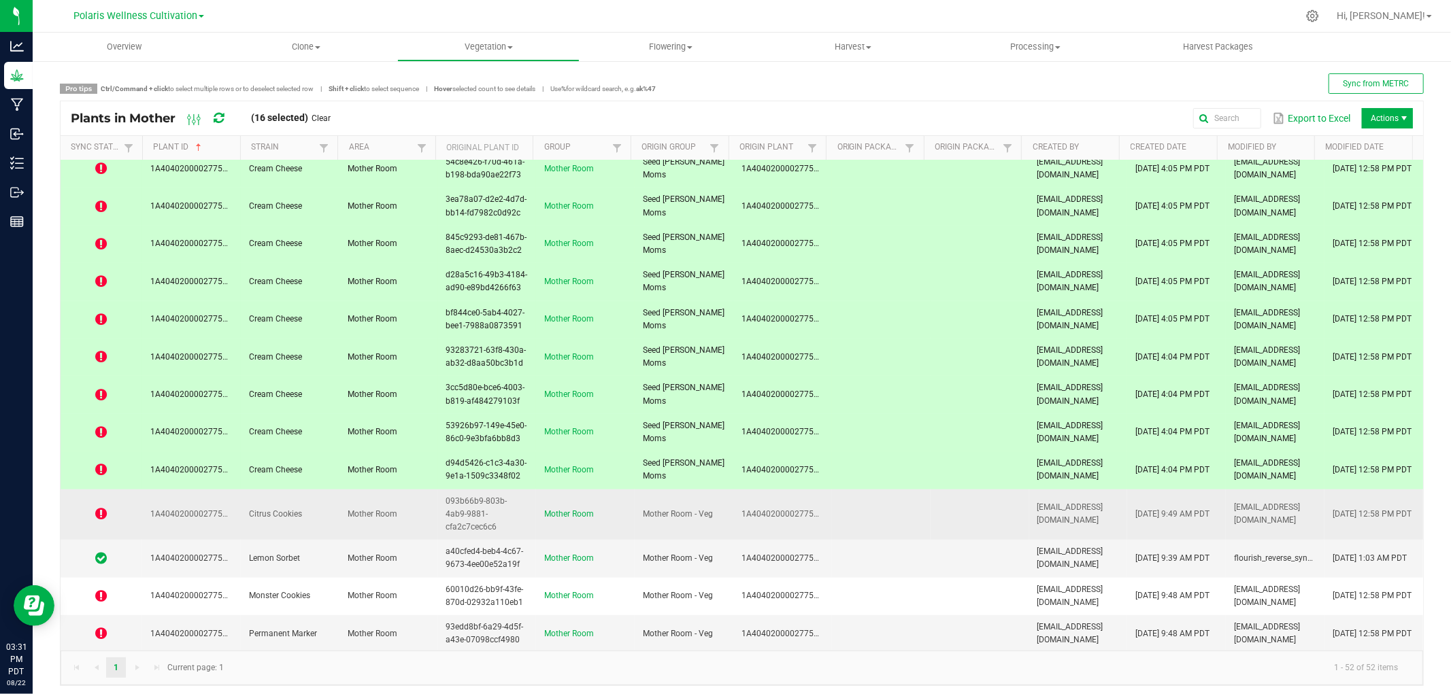
click at [205, 524] on td "1A4040200002775000144107" at bounding box center [191, 515] width 99 height 51
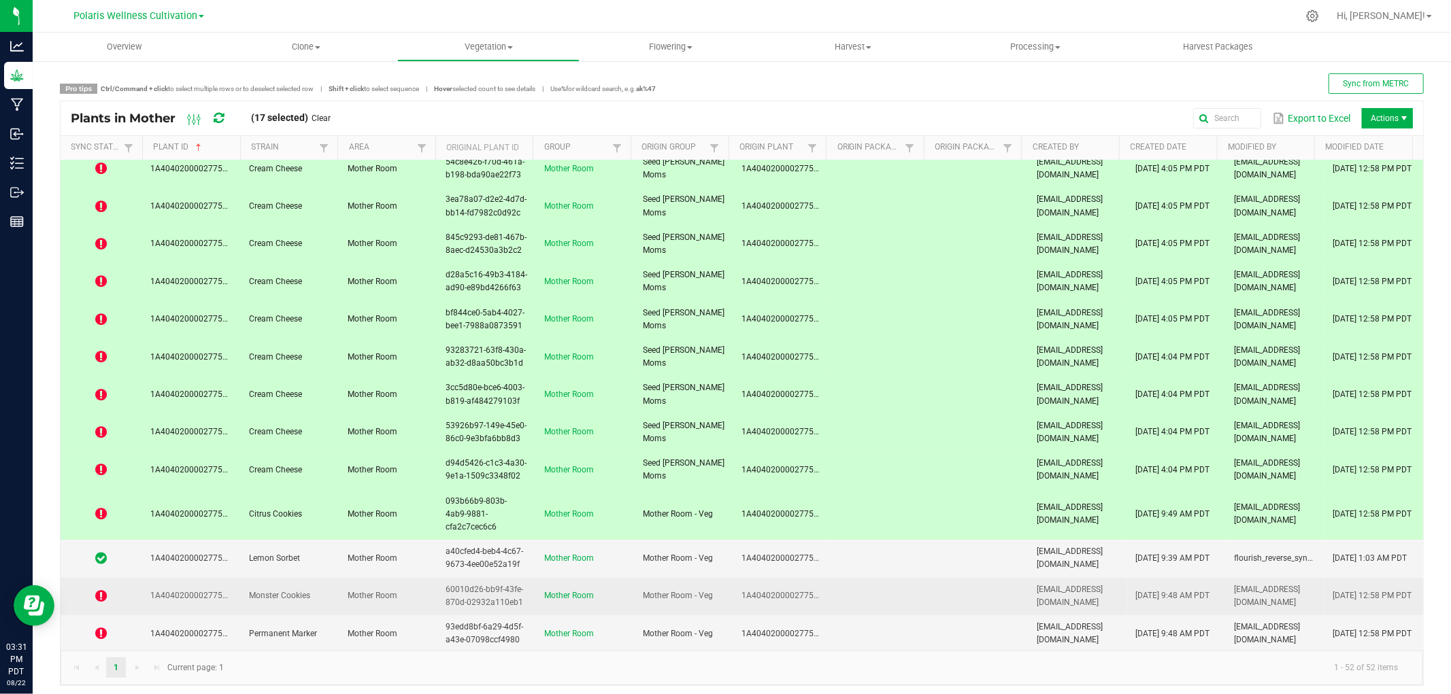
click at [212, 597] on td "1A4040200002775000144110" at bounding box center [191, 596] width 99 height 37
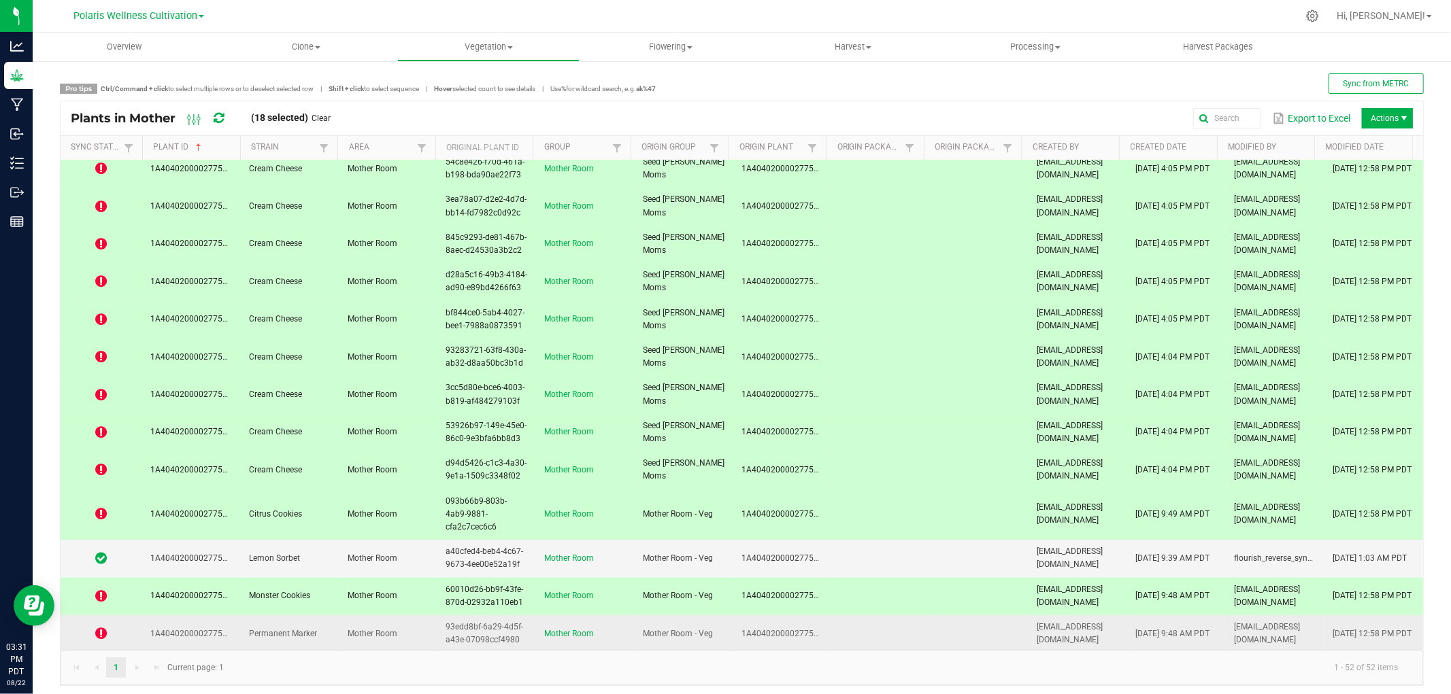
click at [207, 629] on span "1A4040200002775000144112" at bounding box center [207, 634] width 115 height 10
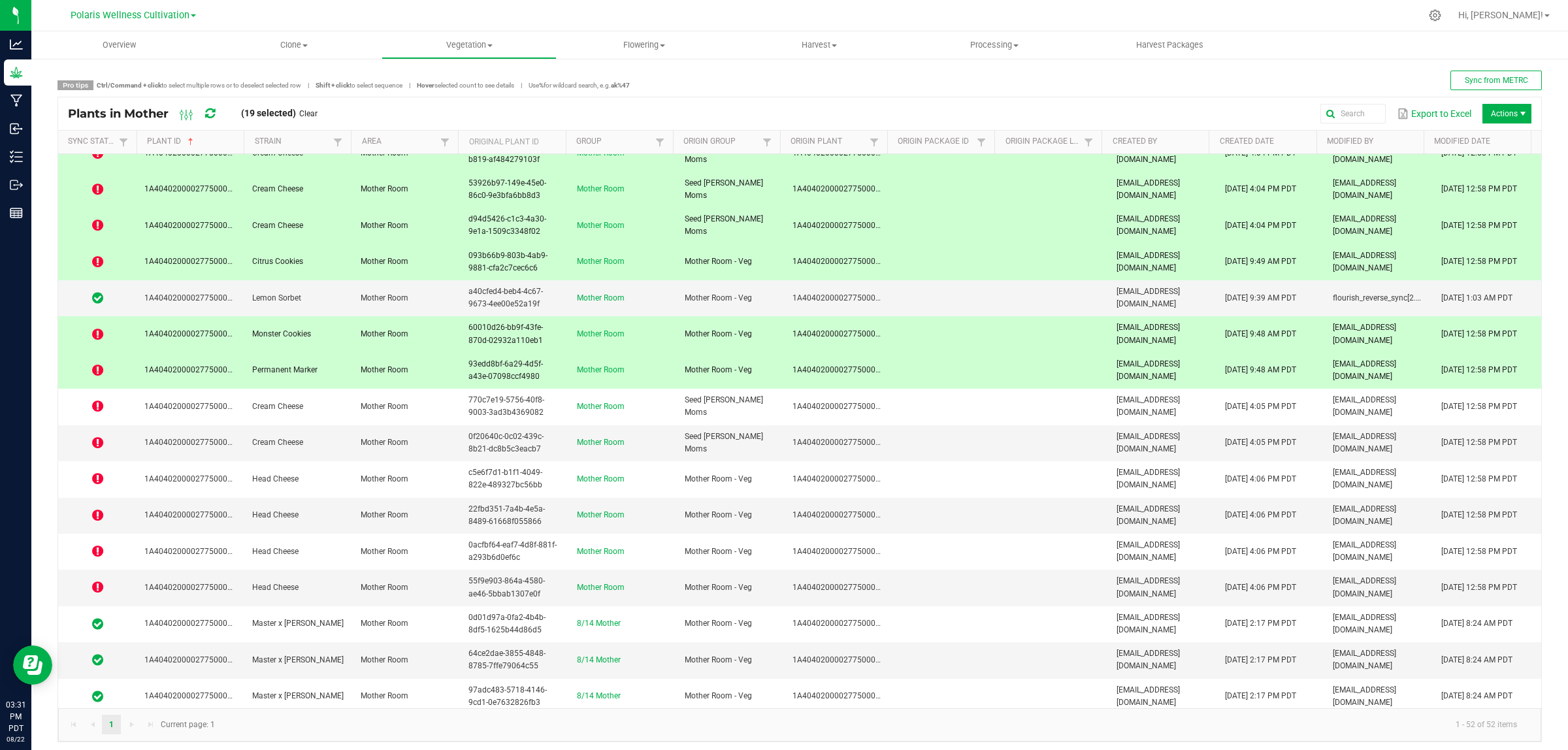
scroll to position [1205, 0]
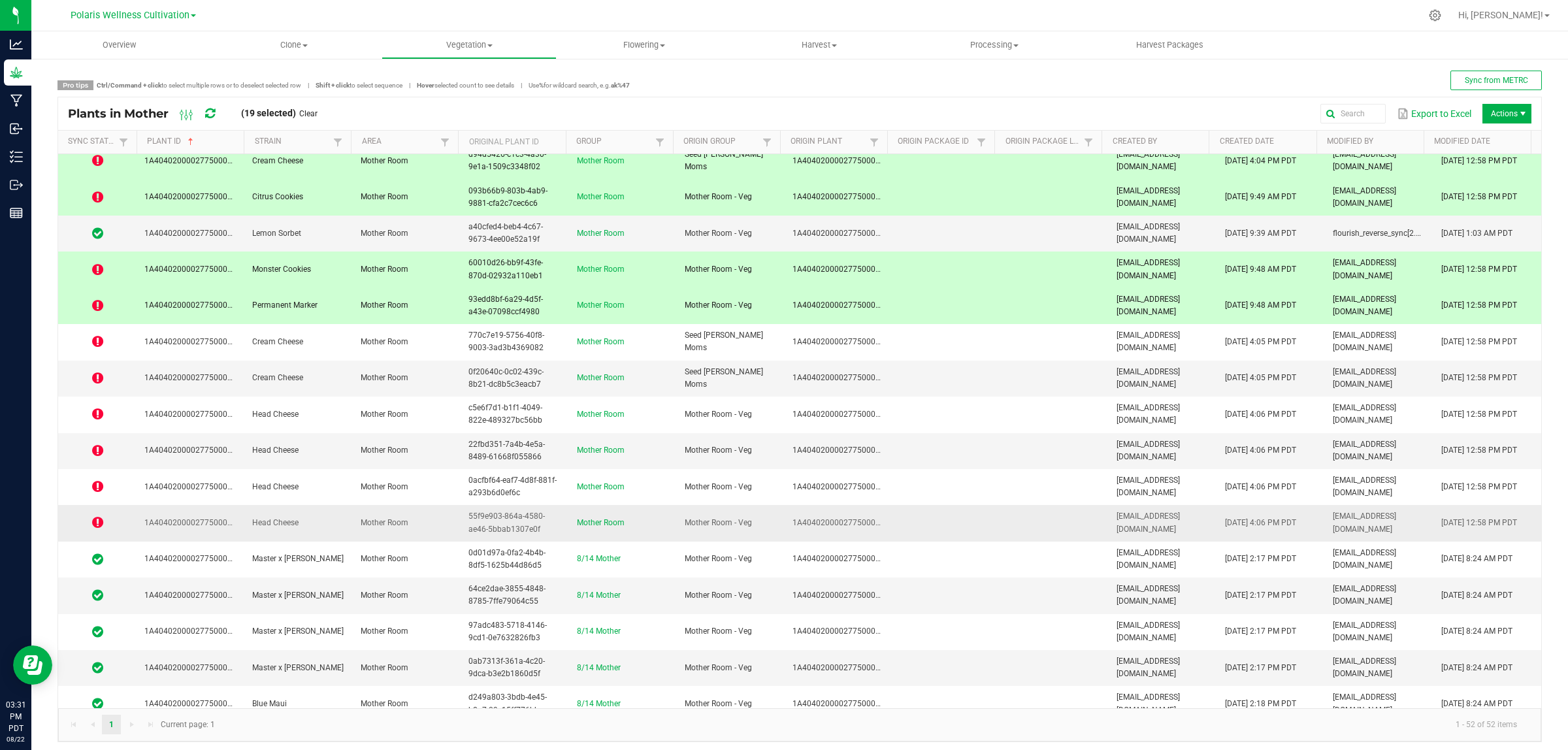
click at [232, 527] on span "1A4040200002775000144321" at bounding box center [199, 522] width 110 height 10
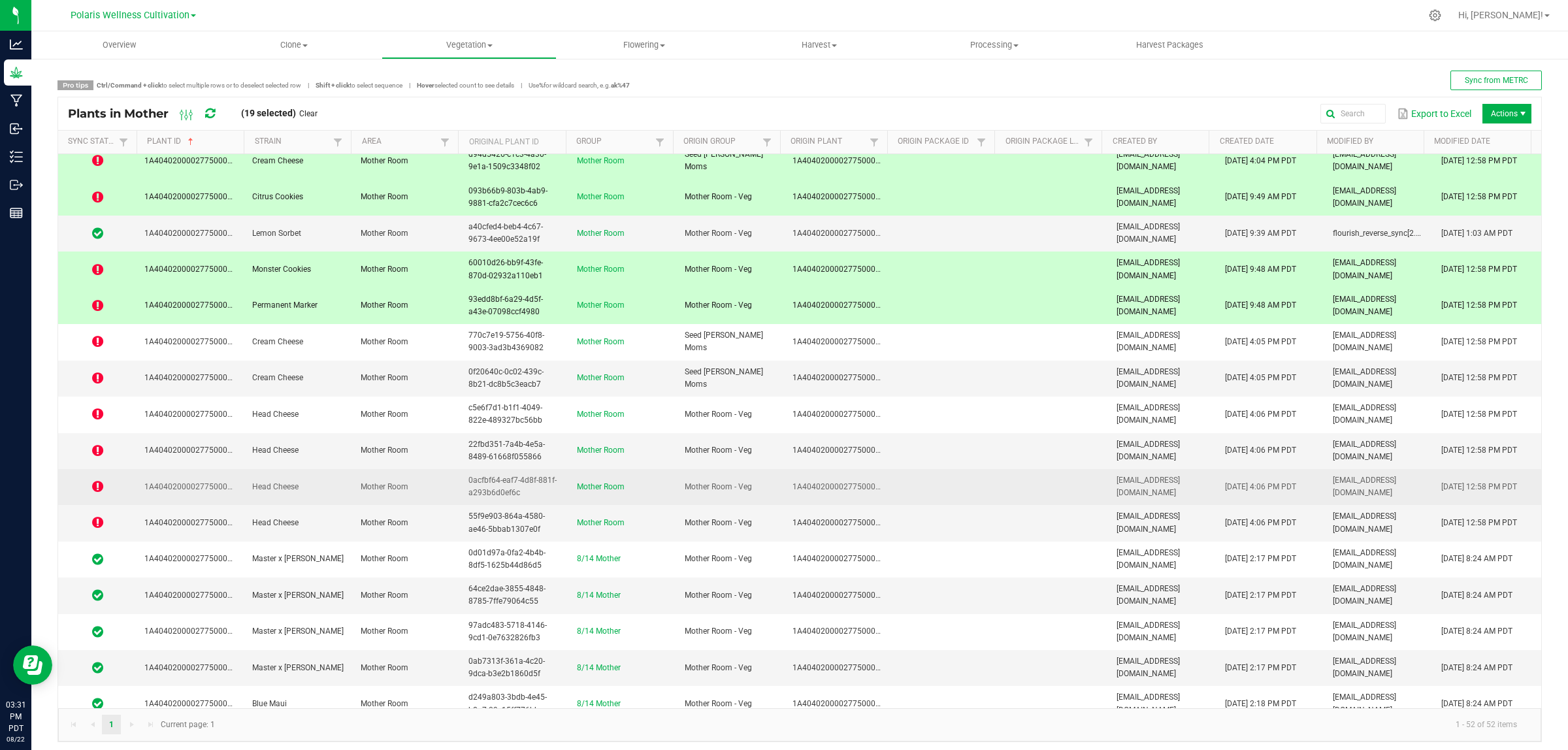
click at [235, 500] on td "1A4040200002775000144288" at bounding box center [190, 486] width 108 height 36
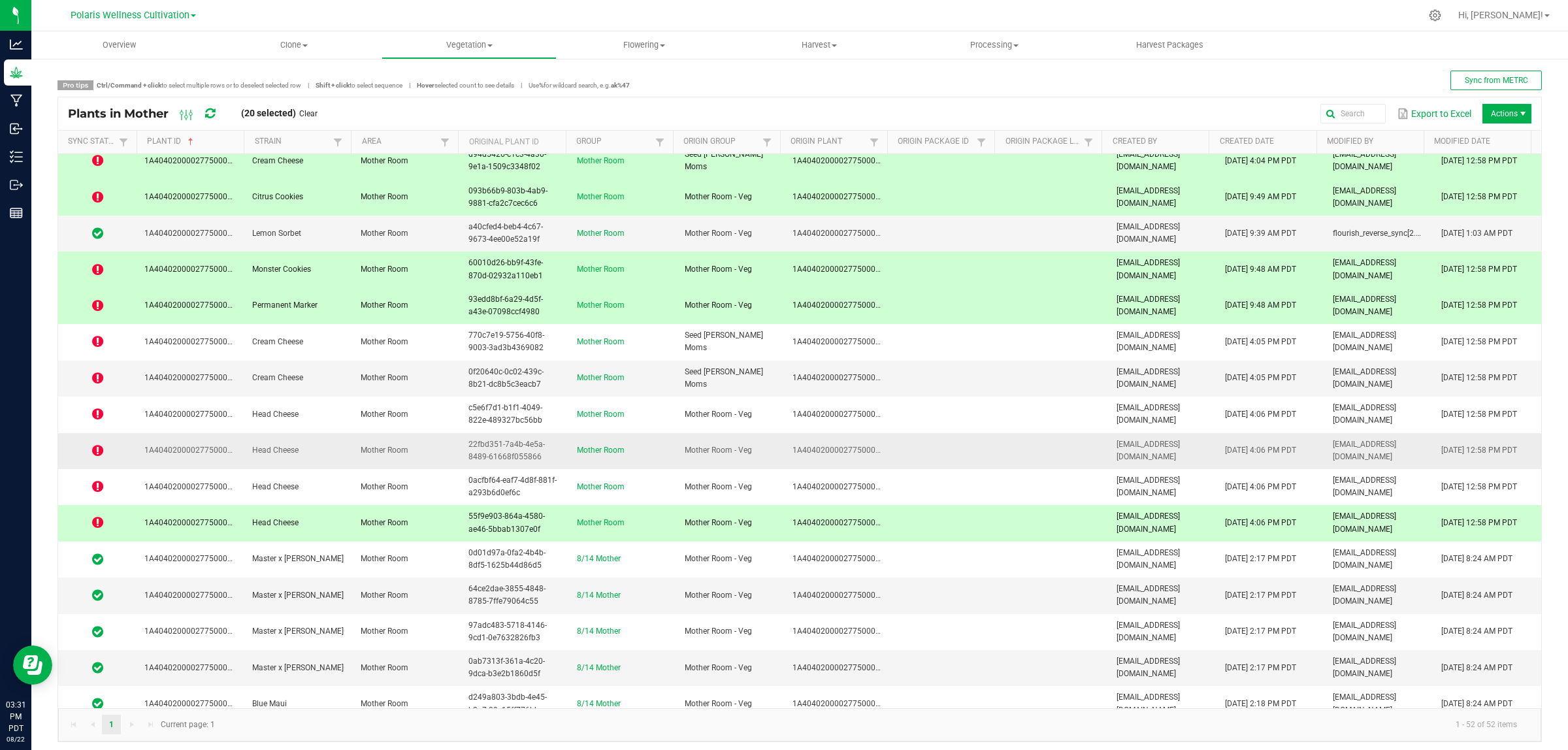
click at [237, 454] on span "1A4040200002775000144283" at bounding box center [199, 450] width 110 height 10
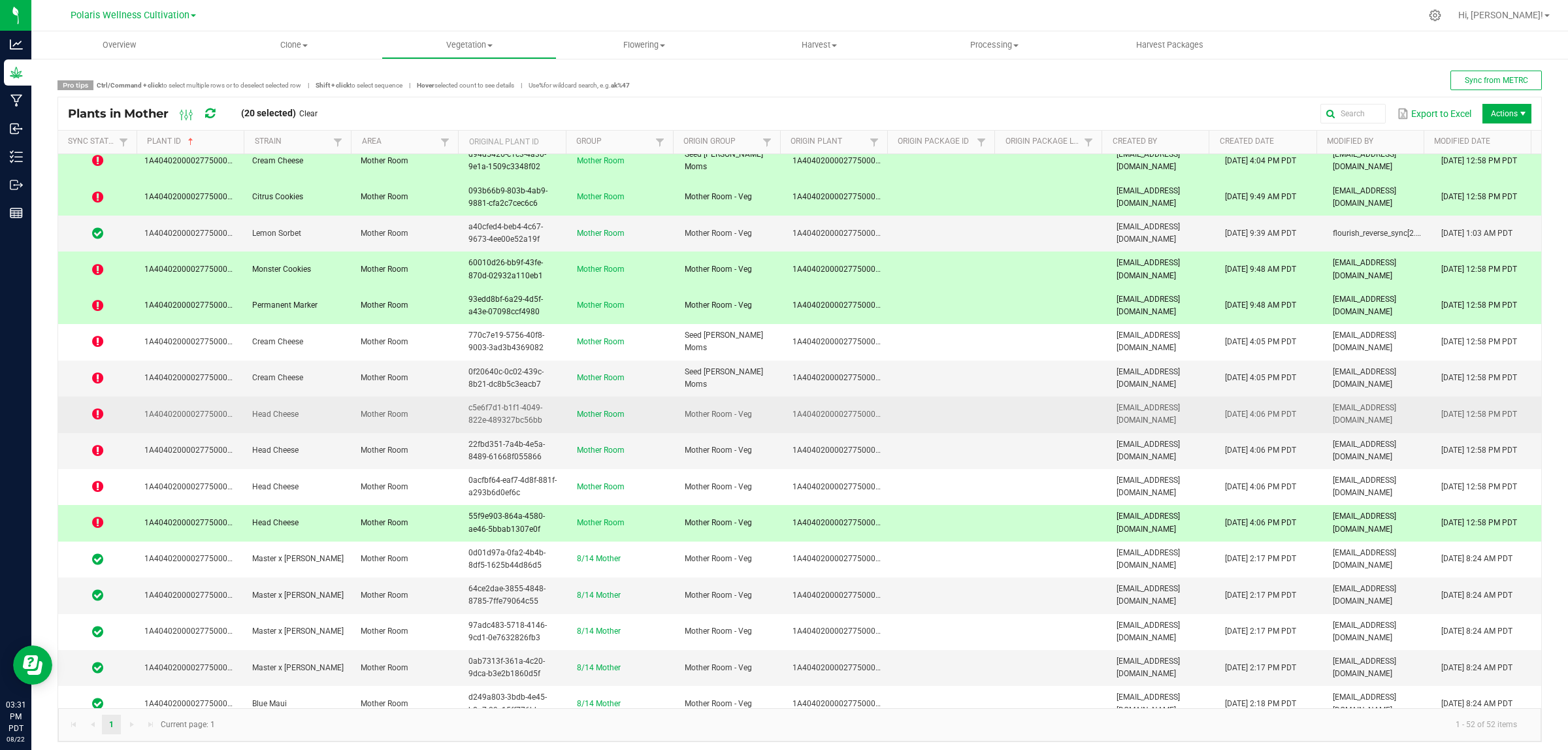
click at [254, 414] on td "Head Cheese" at bounding box center [298, 414] width 108 height 36
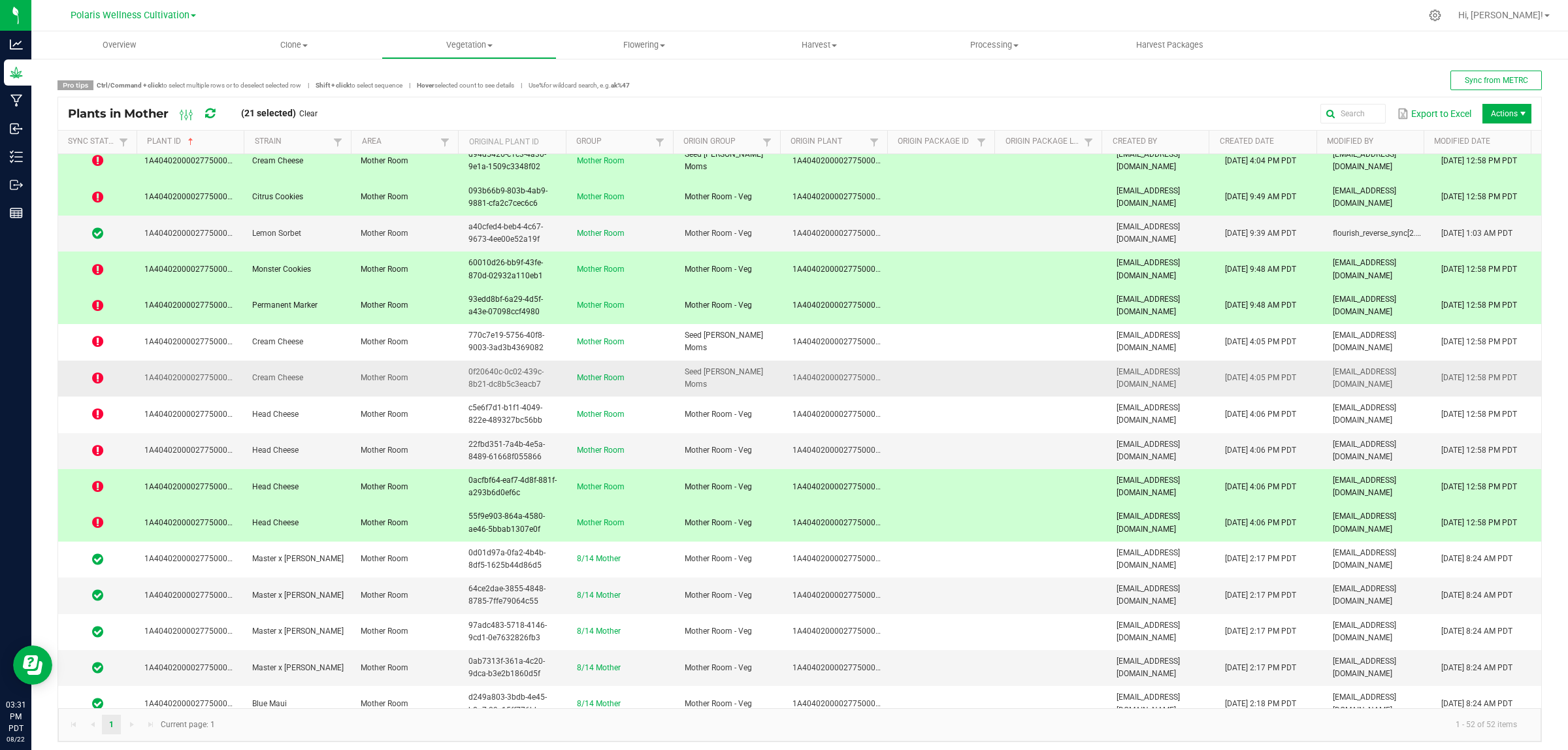
click at [261, 391] on td "Cream Cheese" at bounding box center [298, 377] width 108 height 36
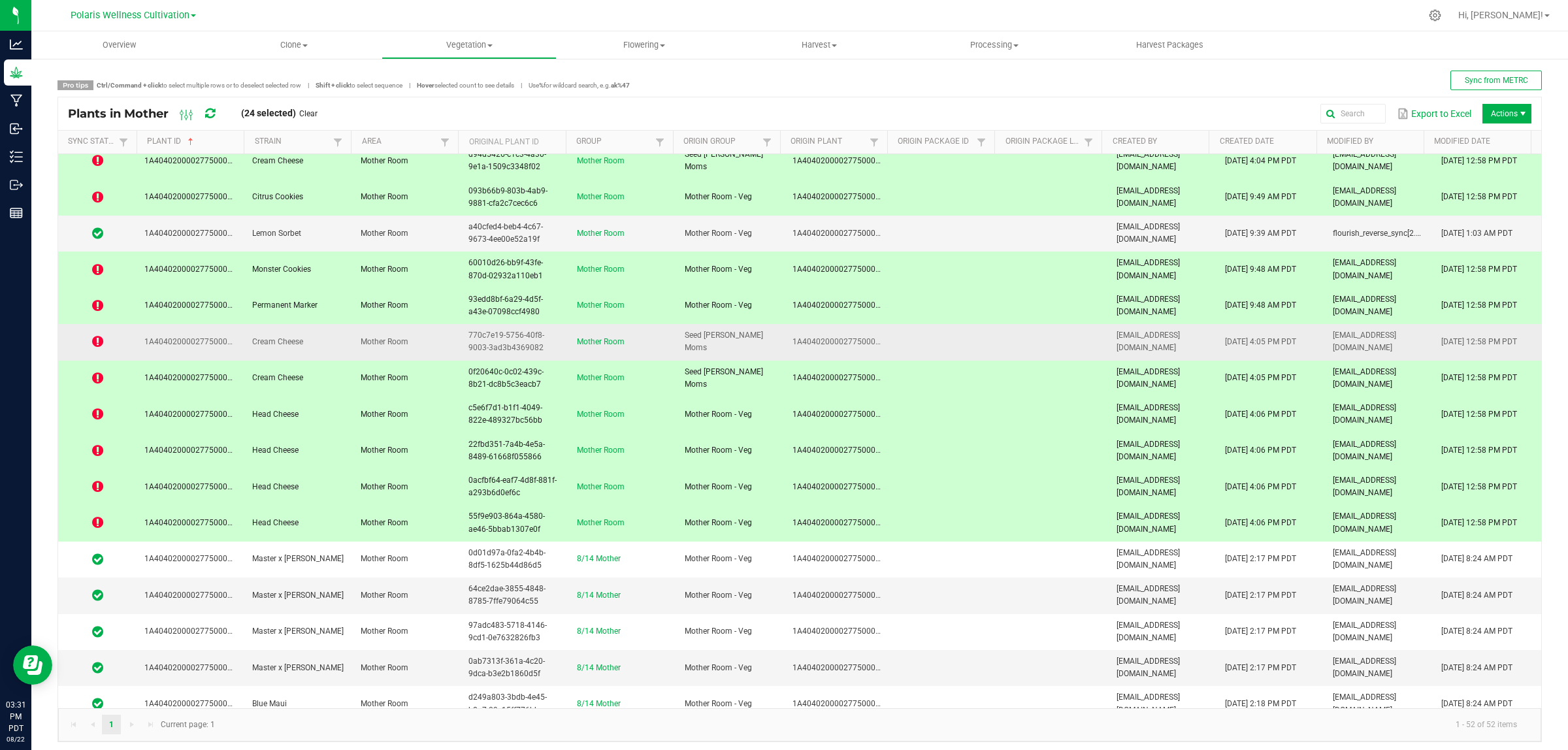
click at [269, 352] on td "Cream Cheese" at bounding box center [298, 341] width 108 height 36
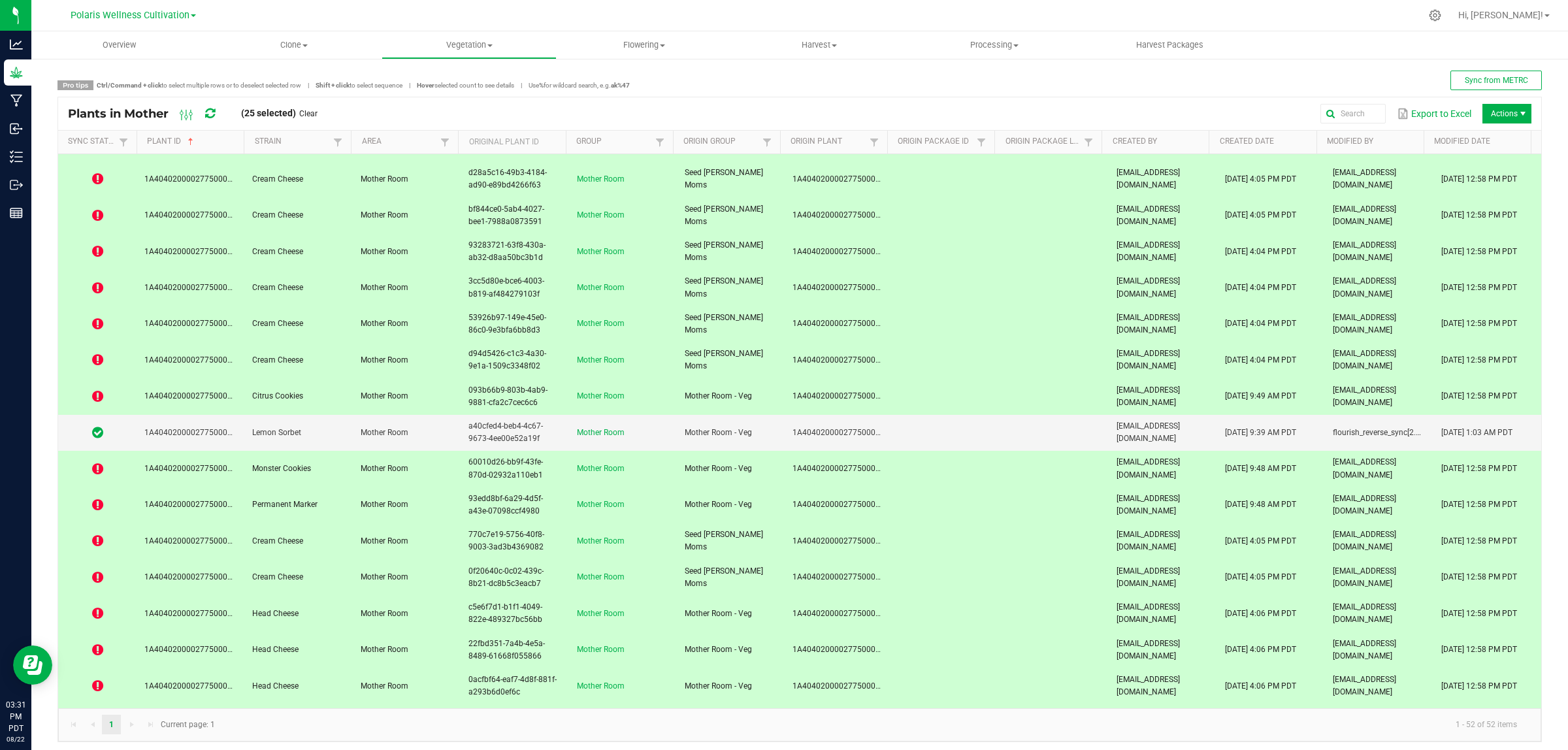
scroll to position [0, 0]
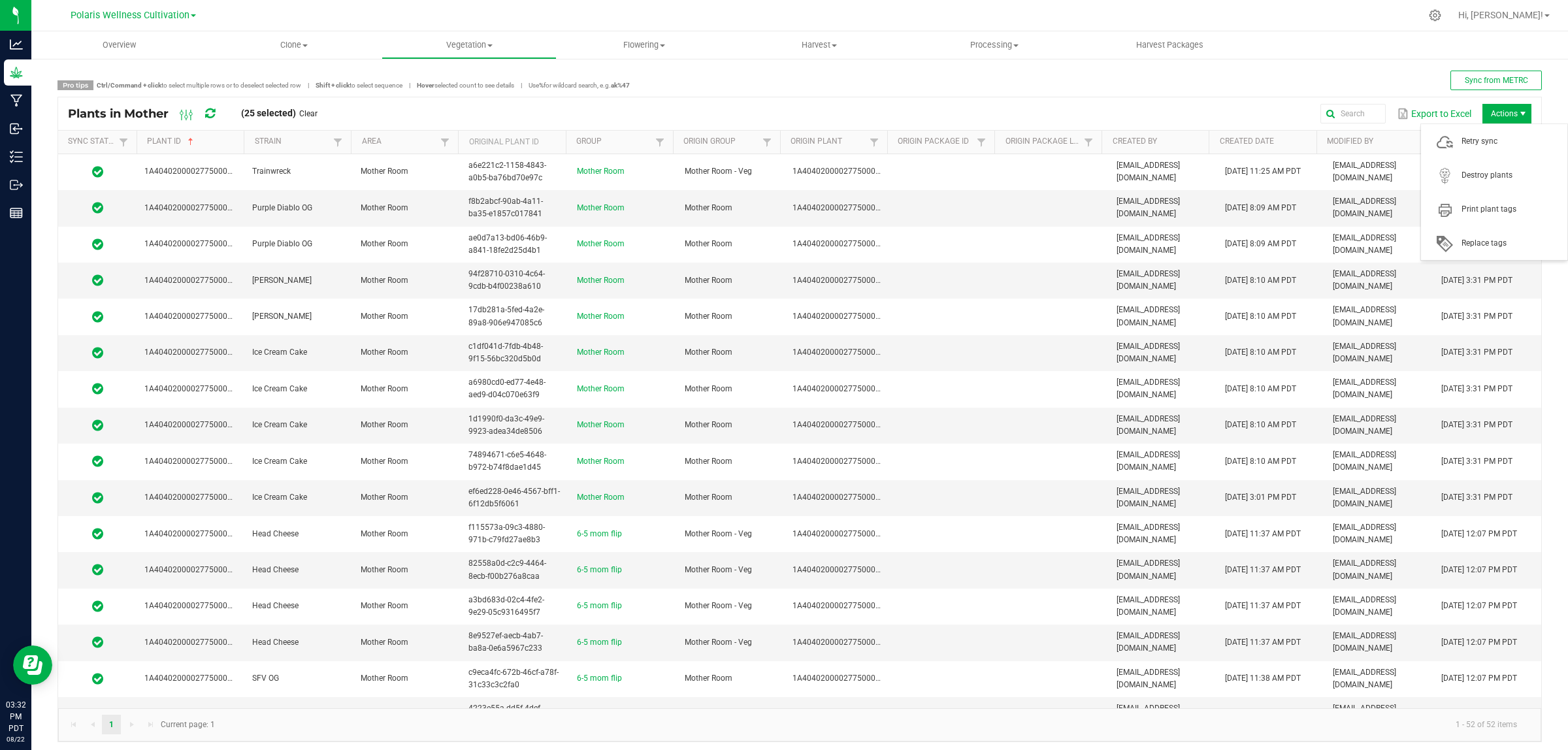
click at [1393, 115] on span "Actions" at bounding box center [1507, 113] width 49 height 19
click at [1393, 138] on span "Retry sync" at bounding box center [1511, 141] width 98 height 12
click at [214, 113] on icon at bounding box center [210, 113] width 10 height 12
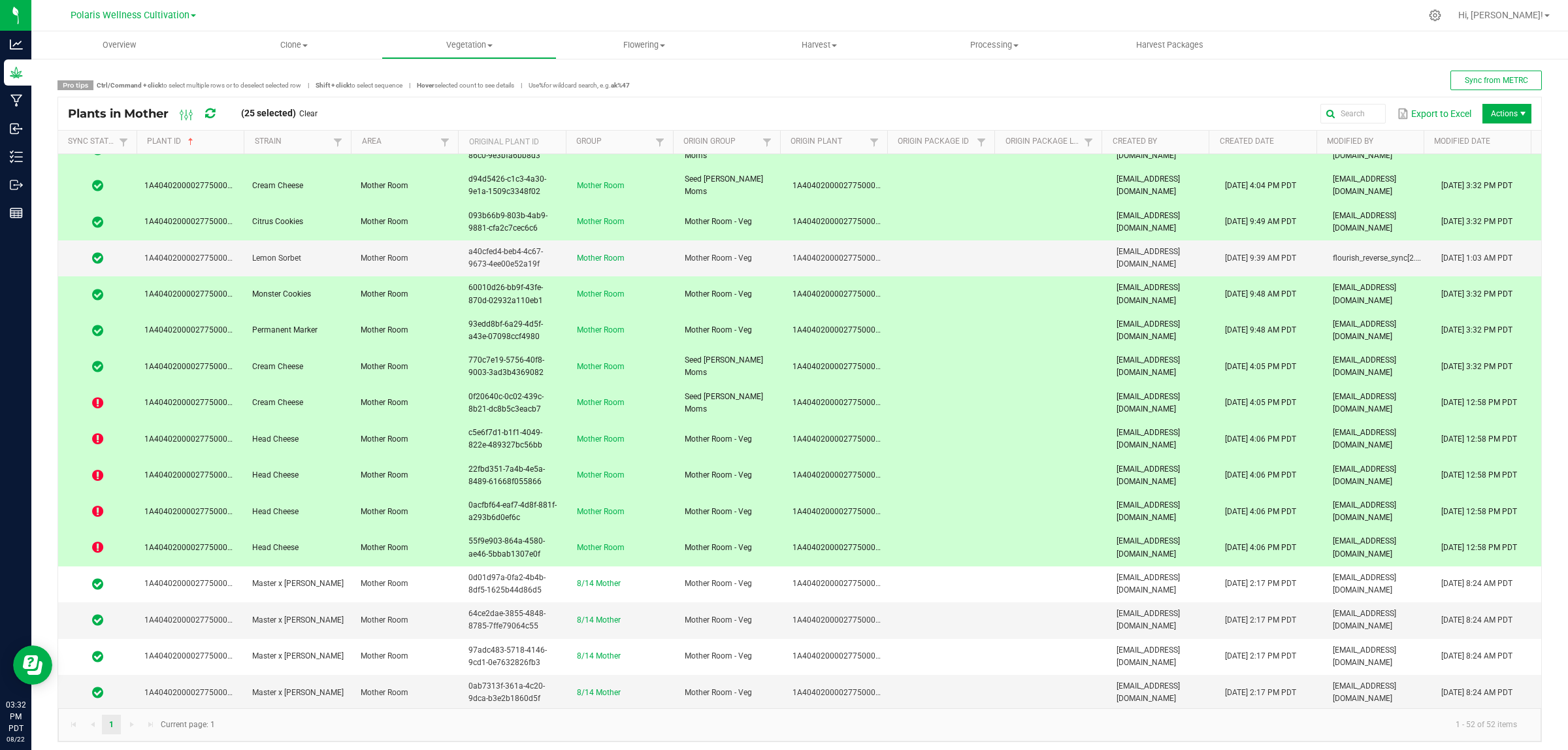
scroll to position [1224, 0]
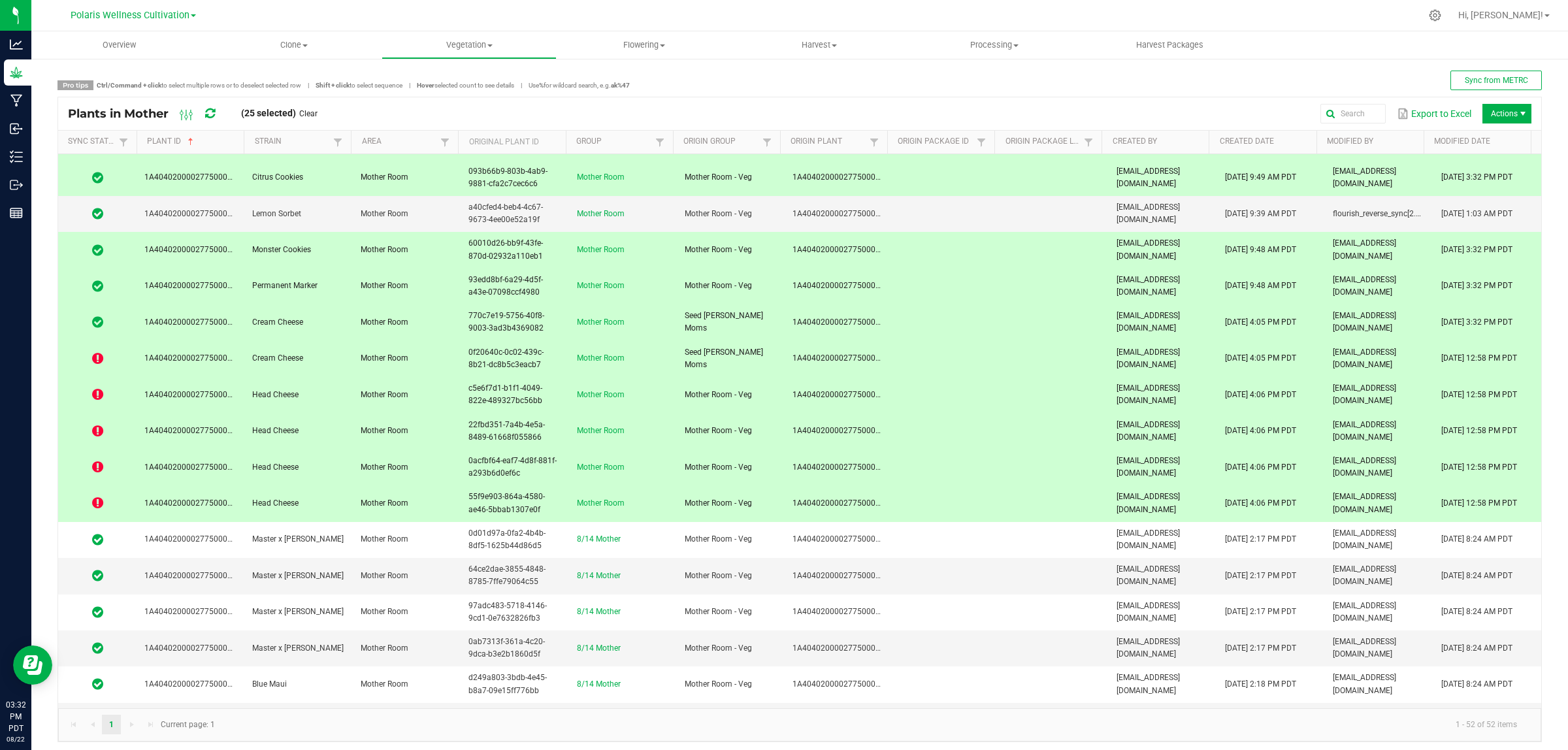
click at [297, 363] on span "Cream Cheese" at bounding box center [278, 358] width 51 height 10
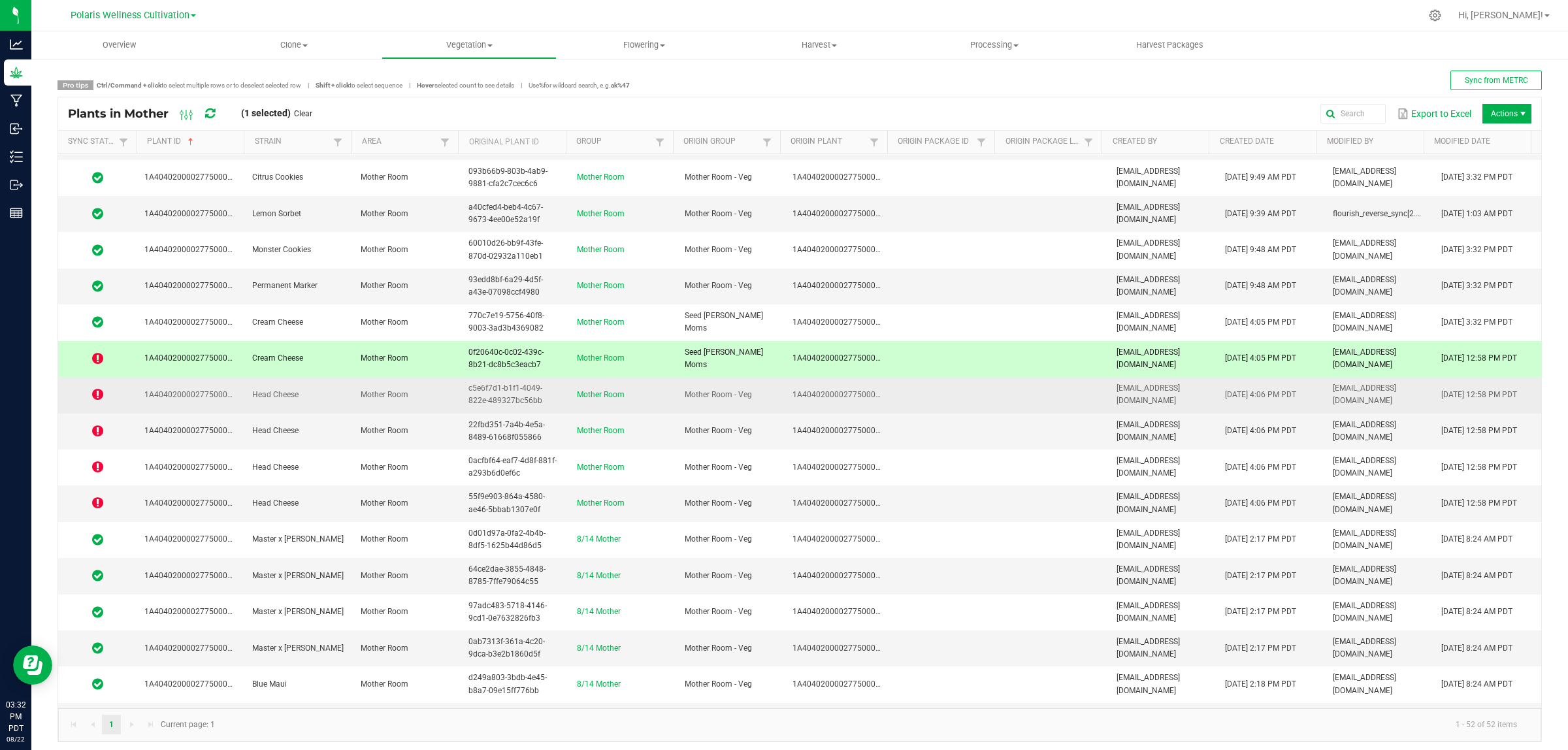
click at [281, 406] on td "Head Cheese" at bounding box center [298, 394] width 108 height 36
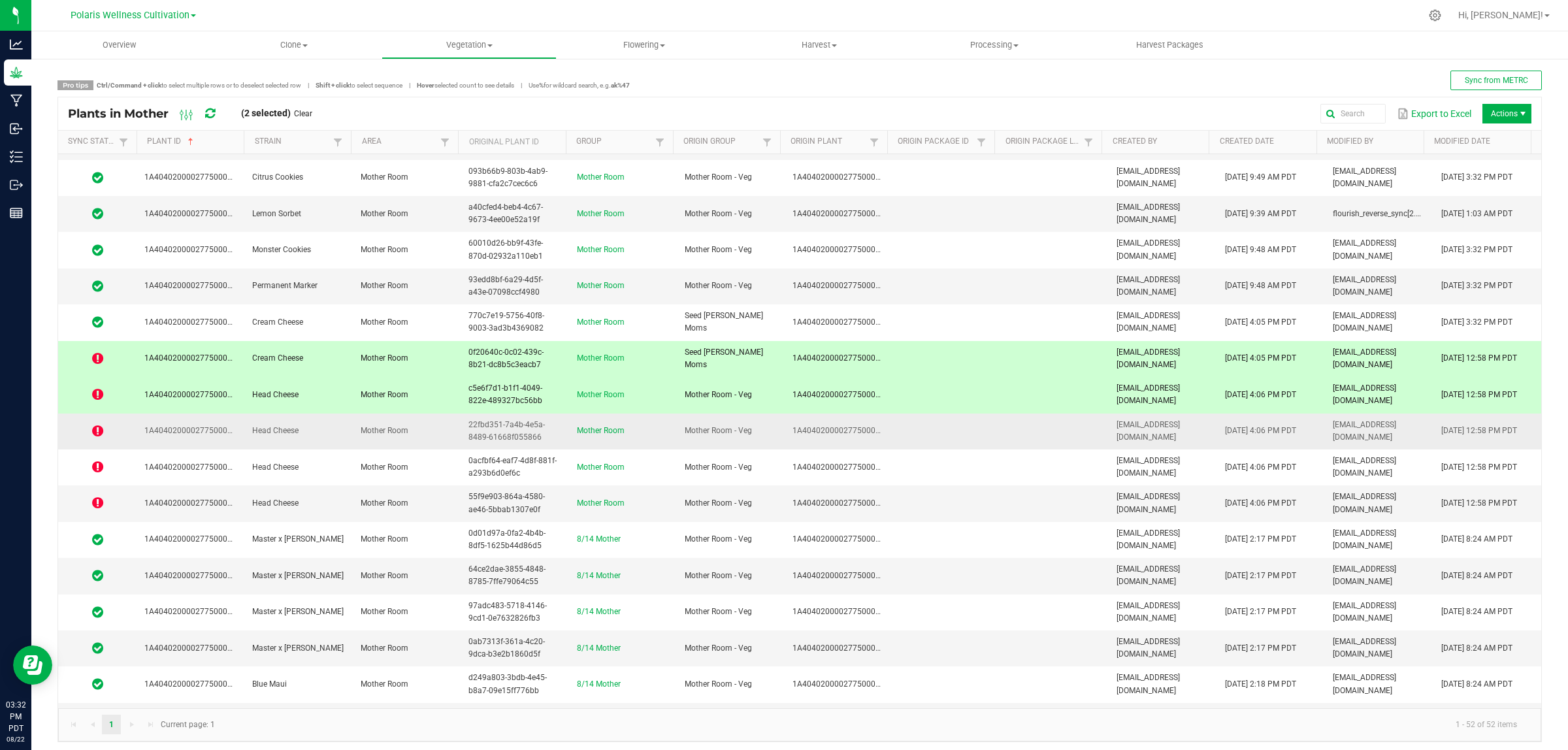
click at [295, 445] on td "Head Cheese" at bounding box center [298, 431] width 108 height 36
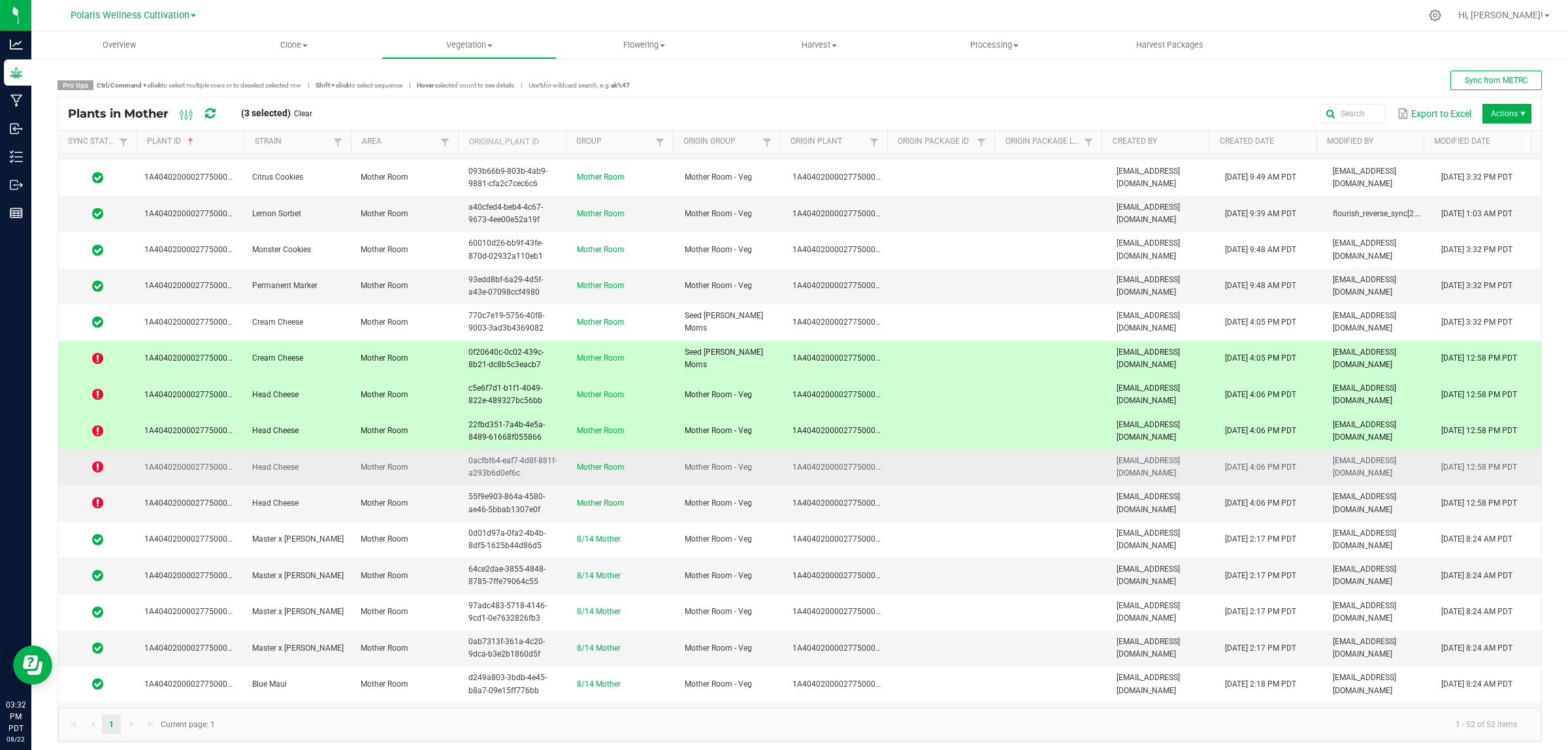
click at [295, 471] on span "Head Cheese" at bounding box center [276, 468] width 46 height 10
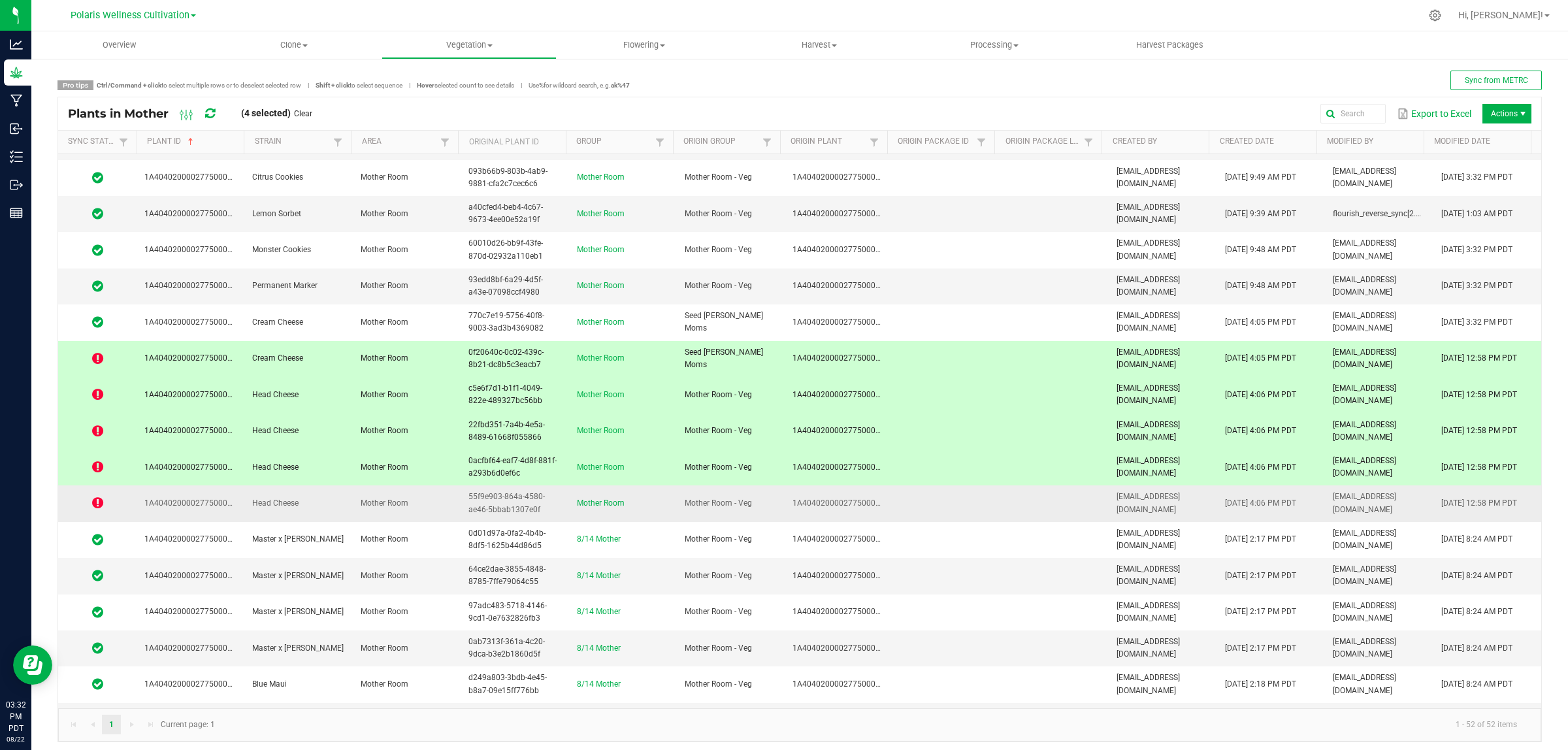
click at [297, 510] on td "Head Cheese" at bounding box center [298, 502] width 108 height 36
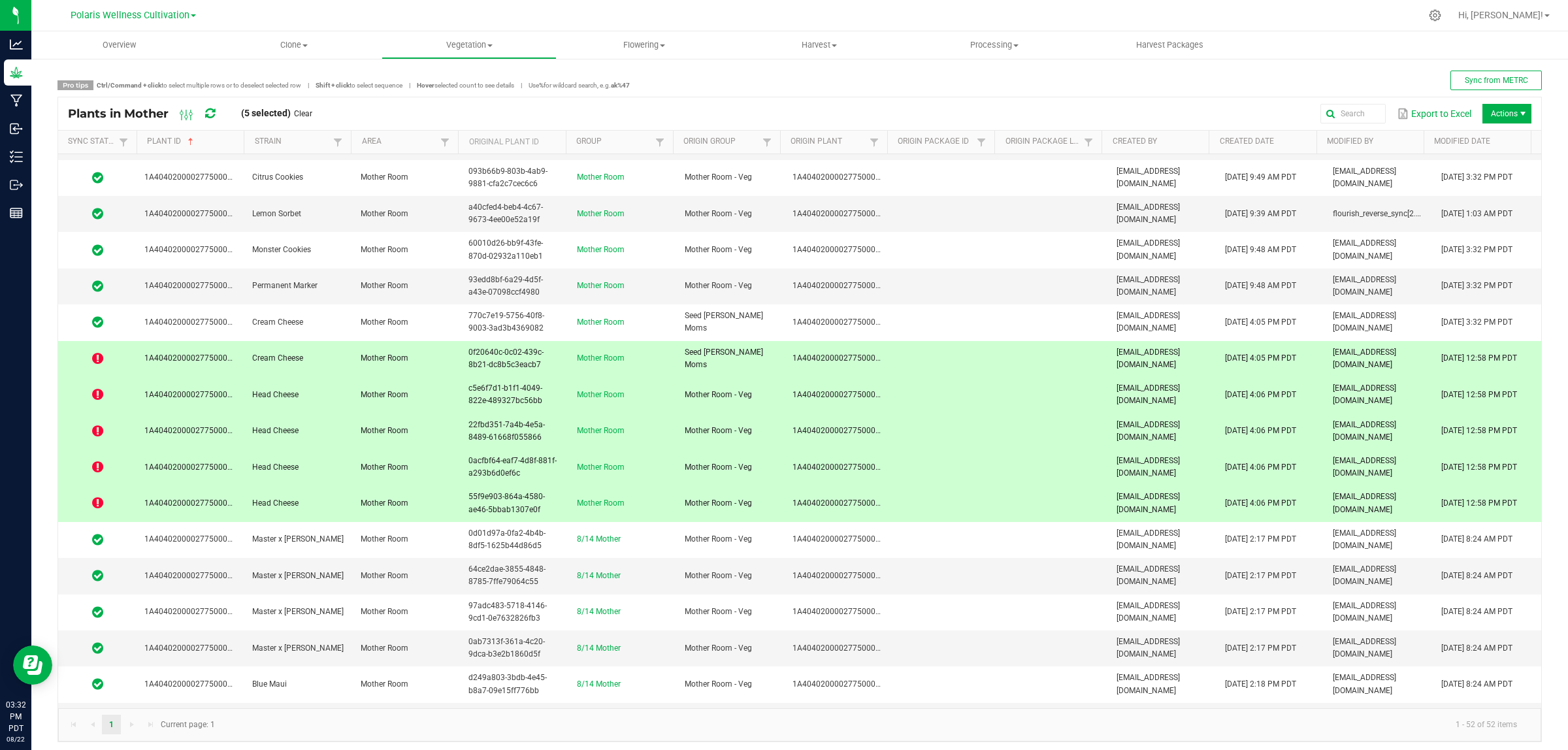
click at [1393, 116] on span "Actions" at bounding box center [1507, 113] width 49 height 19
click at [1393, 142] on span "Retry sync" at bounding box center [1511, 141] width 98 height 12
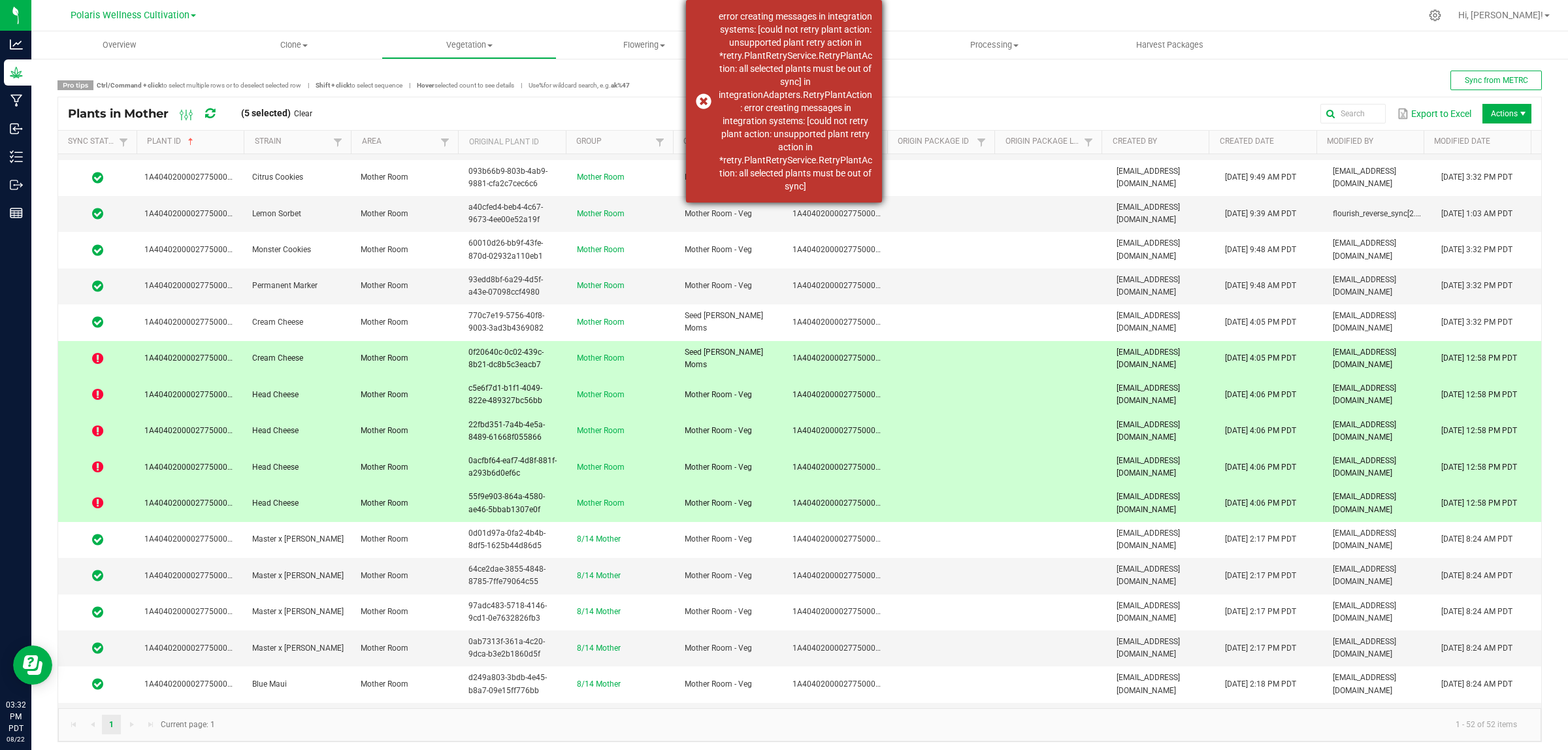
click at [783, 62] on \a"] "error creating messages in integration systems: [could not retry plant action: …" at bounding box center [796, 101] width 154 height 182
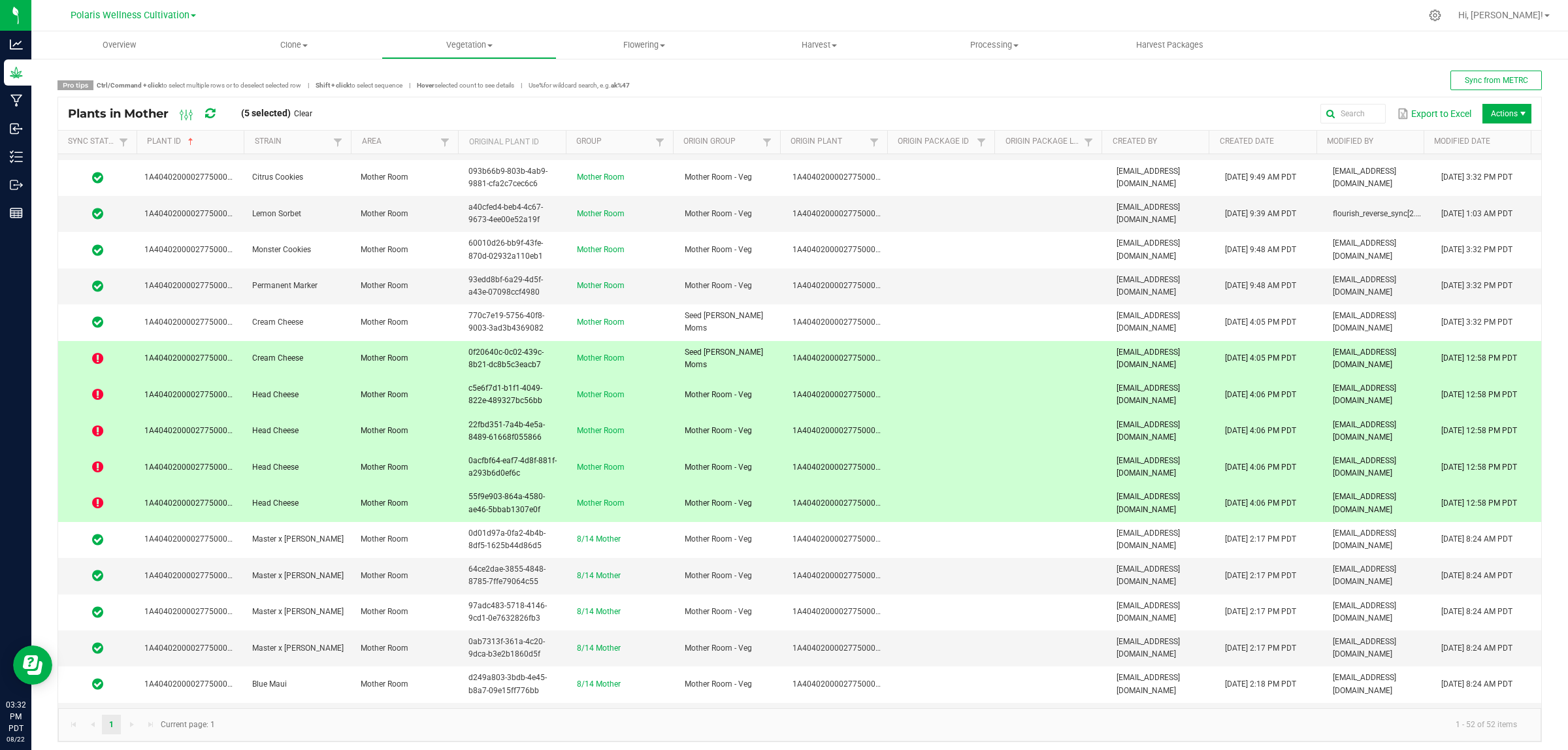
click at [291, 363] on span "Cream Cheese" at bounding box center [278, 358] width 51 height 10
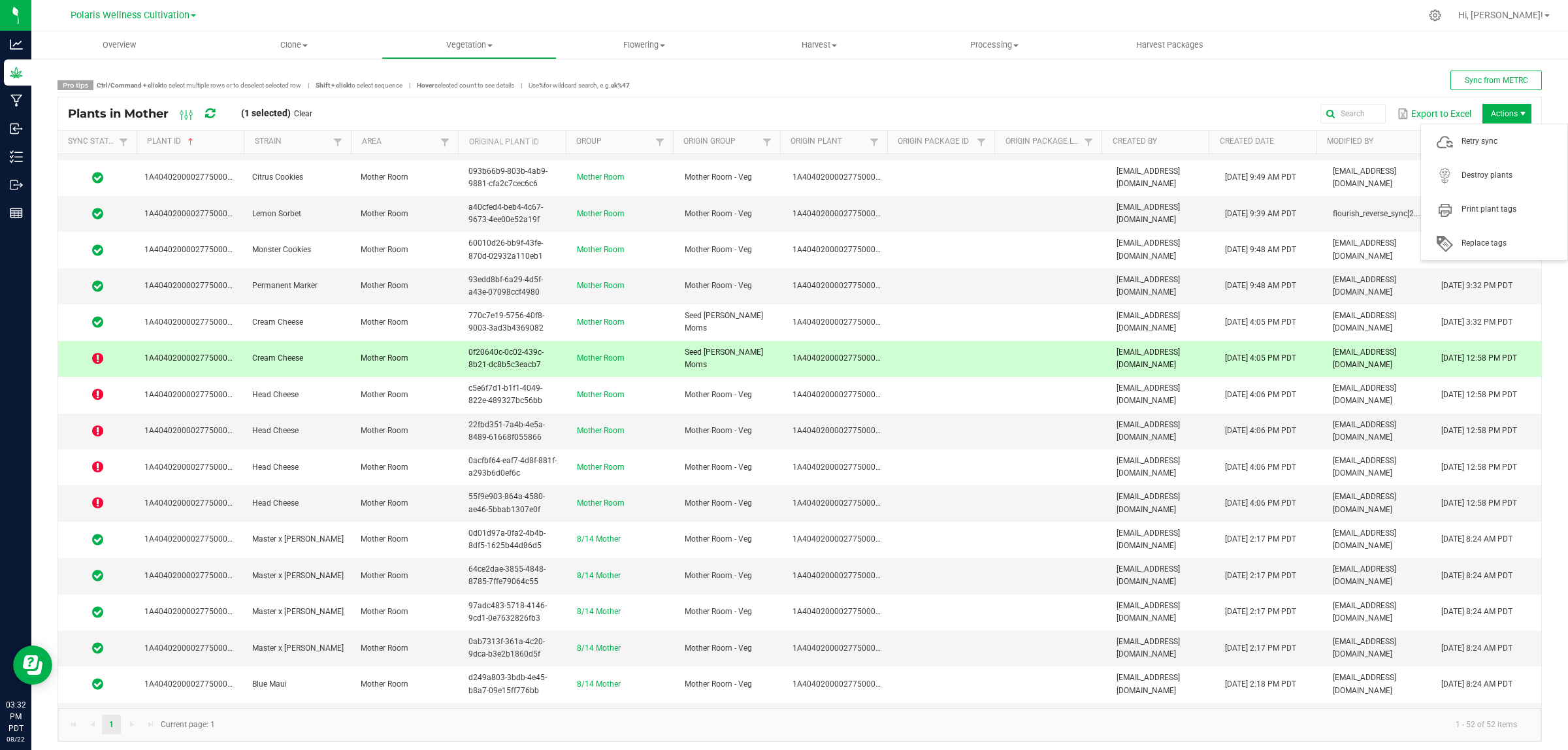
click at [1393, 116] on span "Actions" at bounding box center [1507, 113] width 49 height 19
click at [1393, 144] on span "Retry sync" at bounding box center [1511, 141] width 98 height 12
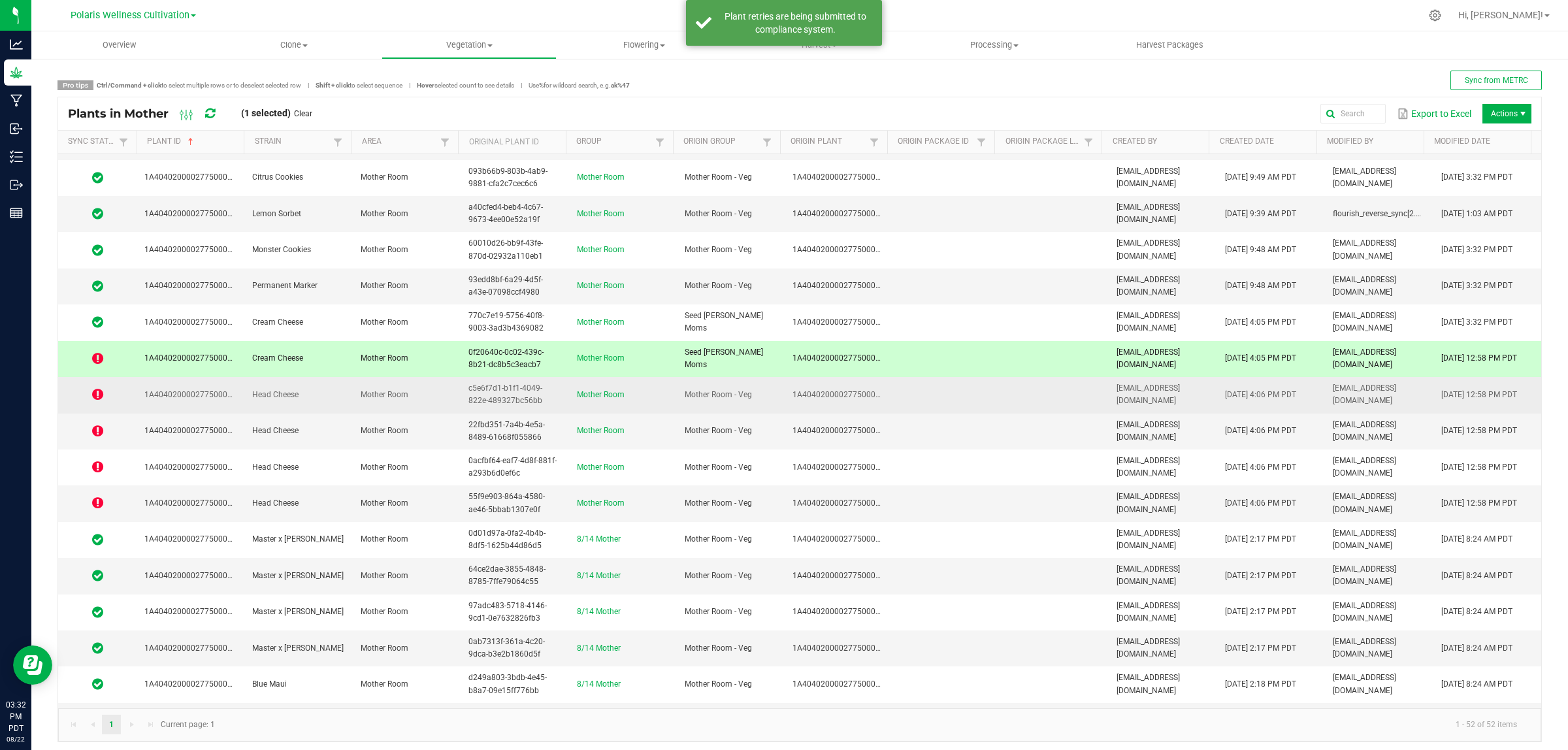
click at [382, 413] on td "Mother Room" at bounding box center [406, 394] width 108 height 36
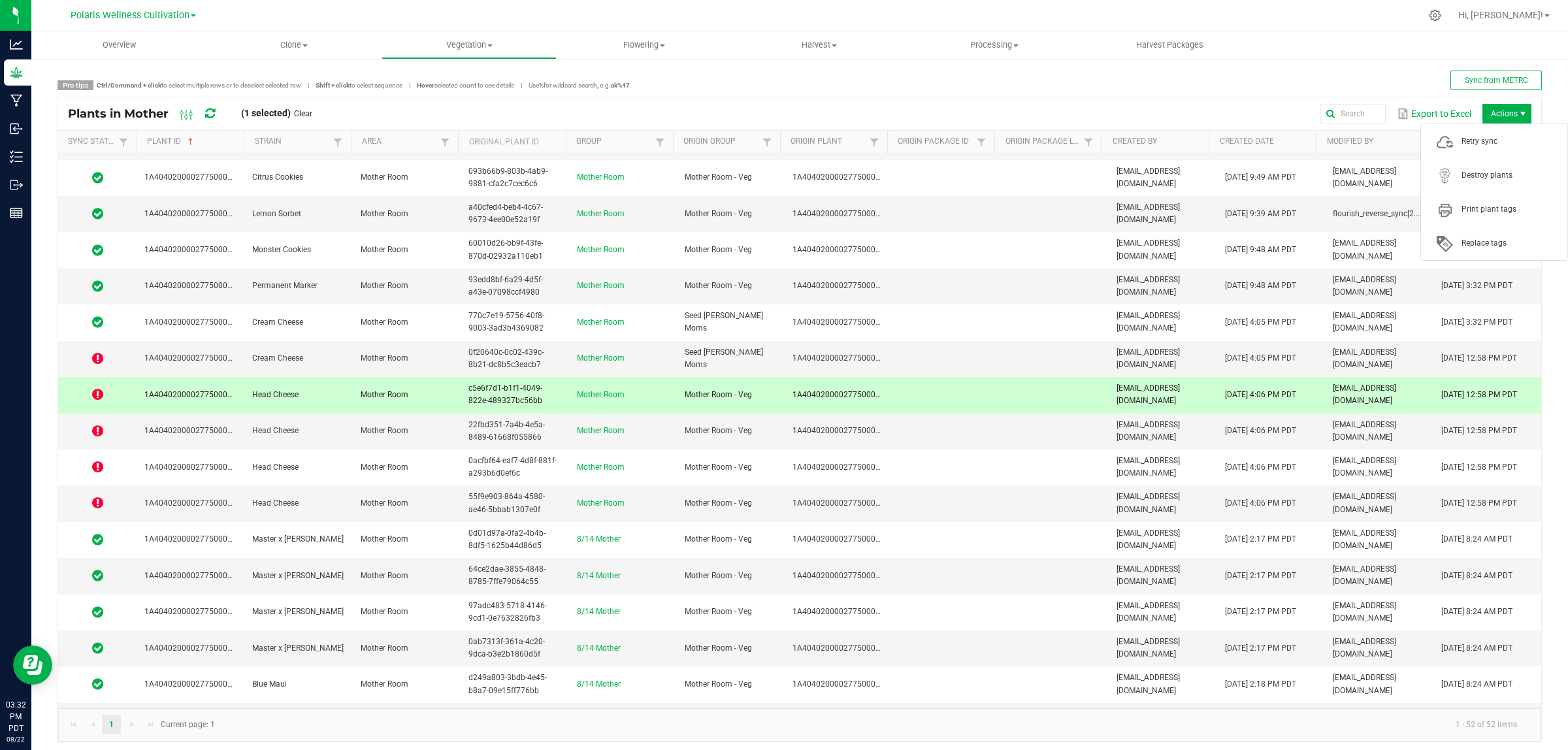
click at [1393, 111] on span "Actions" at bounding box center [1507, 113] width 49 height 19
click at [1393, 144] on span "Retry sync" at bounding box center [1511, 141] width 98 height 12
click at [331, 432] on td "Head Cheese" at bounding box center [298, 431] width 108 height 36
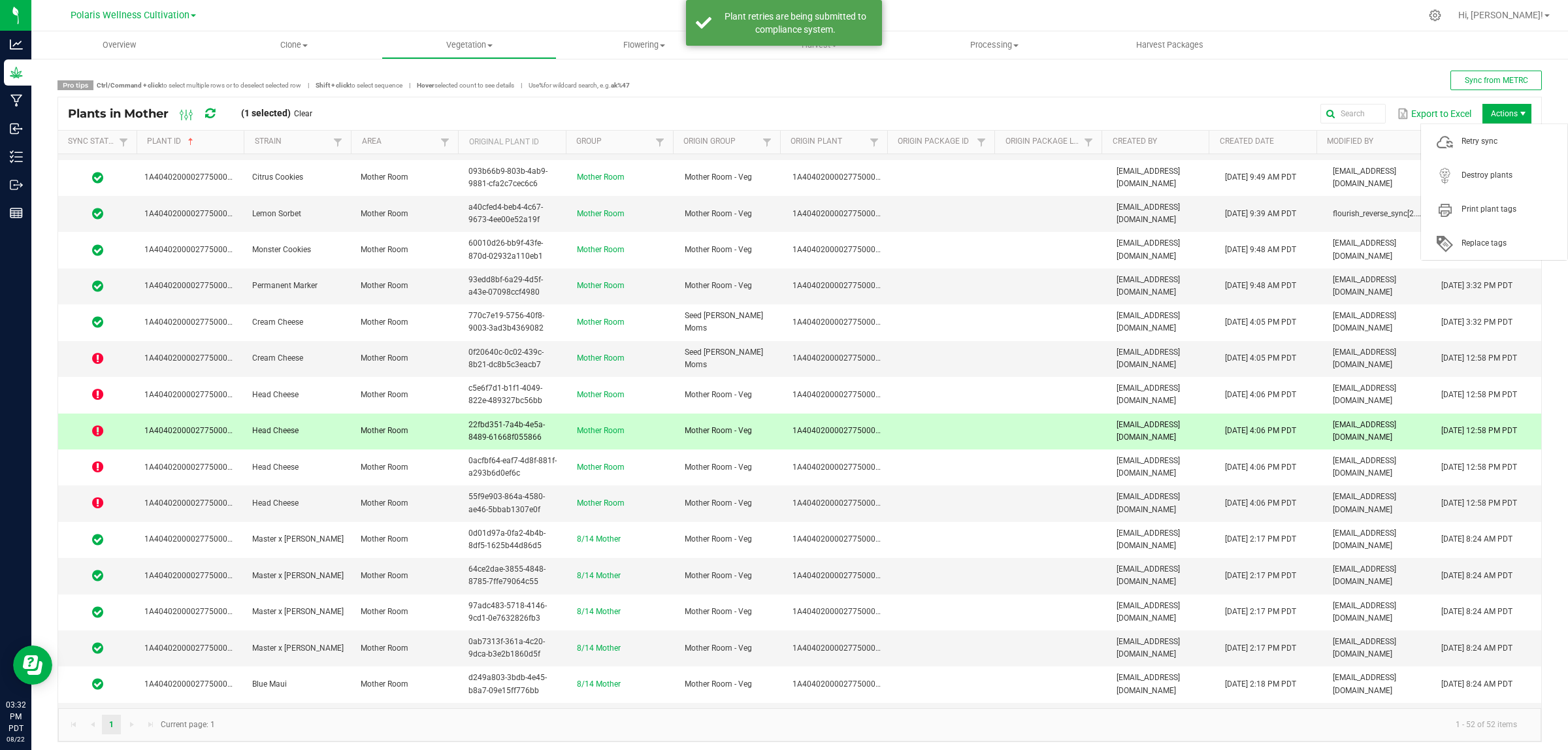
click at [1393, 116] on span "Actions" at bounding box center [1523, 113] width 11 height 11
click at [1393, 144] on span "Retry sync" at bounding box center [1511, 141] width 98 height 12
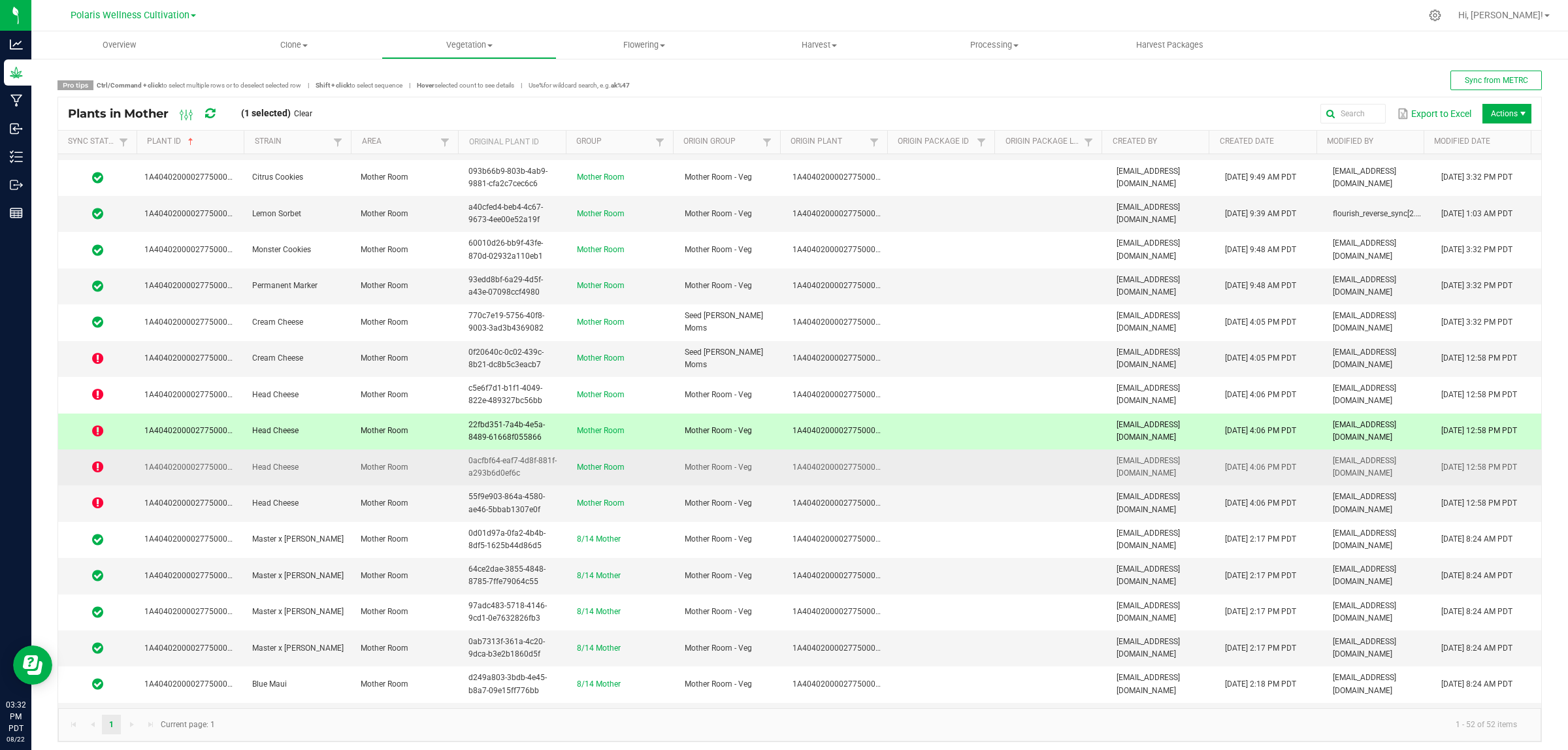
click at [634, 479] on td "Mother Room" at bounding box center [623, 467] width 108 height 36
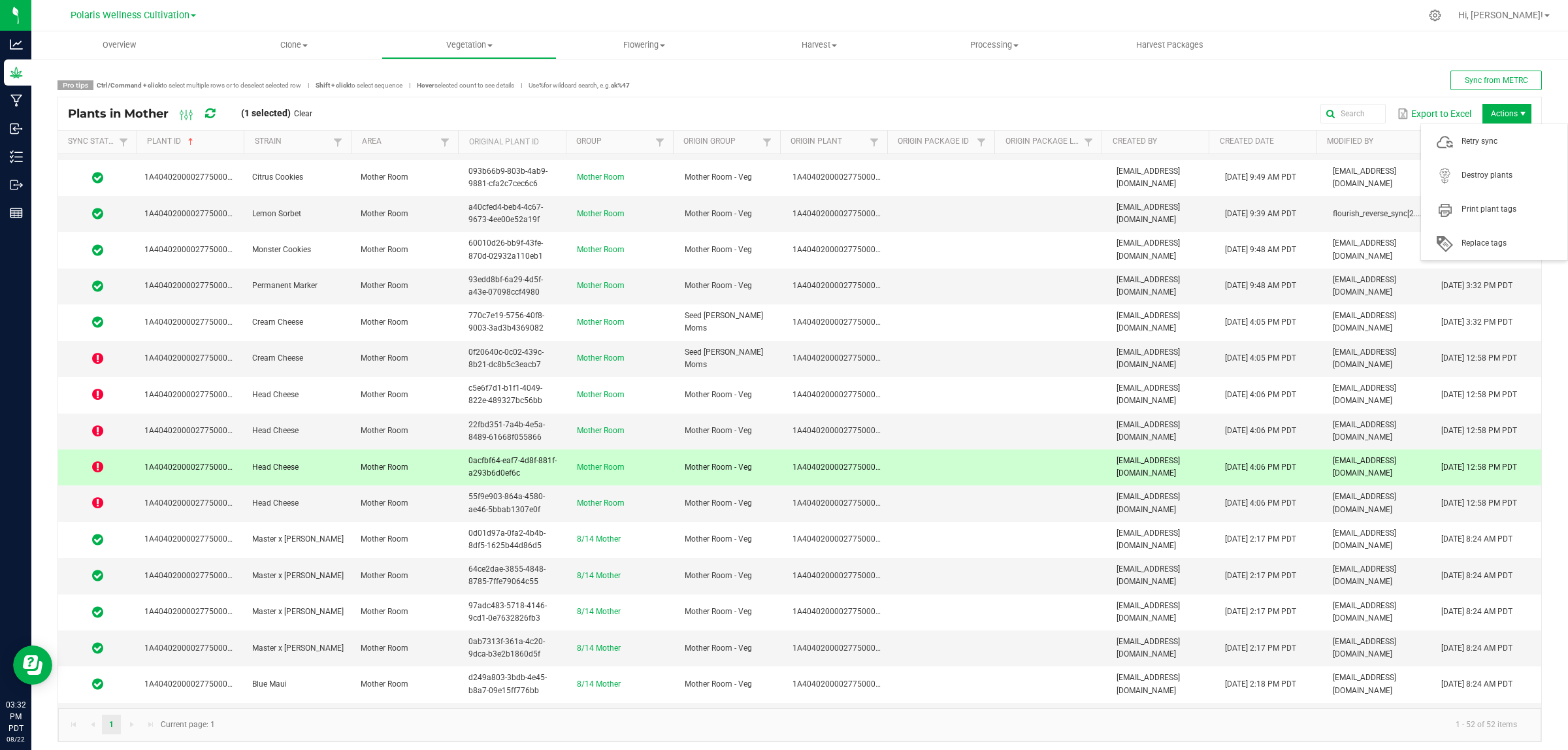
click at [1393, 113] on span "Actions" at bounding box center [1507, 113] width 49 height 19
click at [1393, 140] on span "Retry sync" at bounding box center [1511, 141] width 98 height 12
click at [663, 507] on td "Mother Room" at bounding box center [623, 502] width 108 height 36
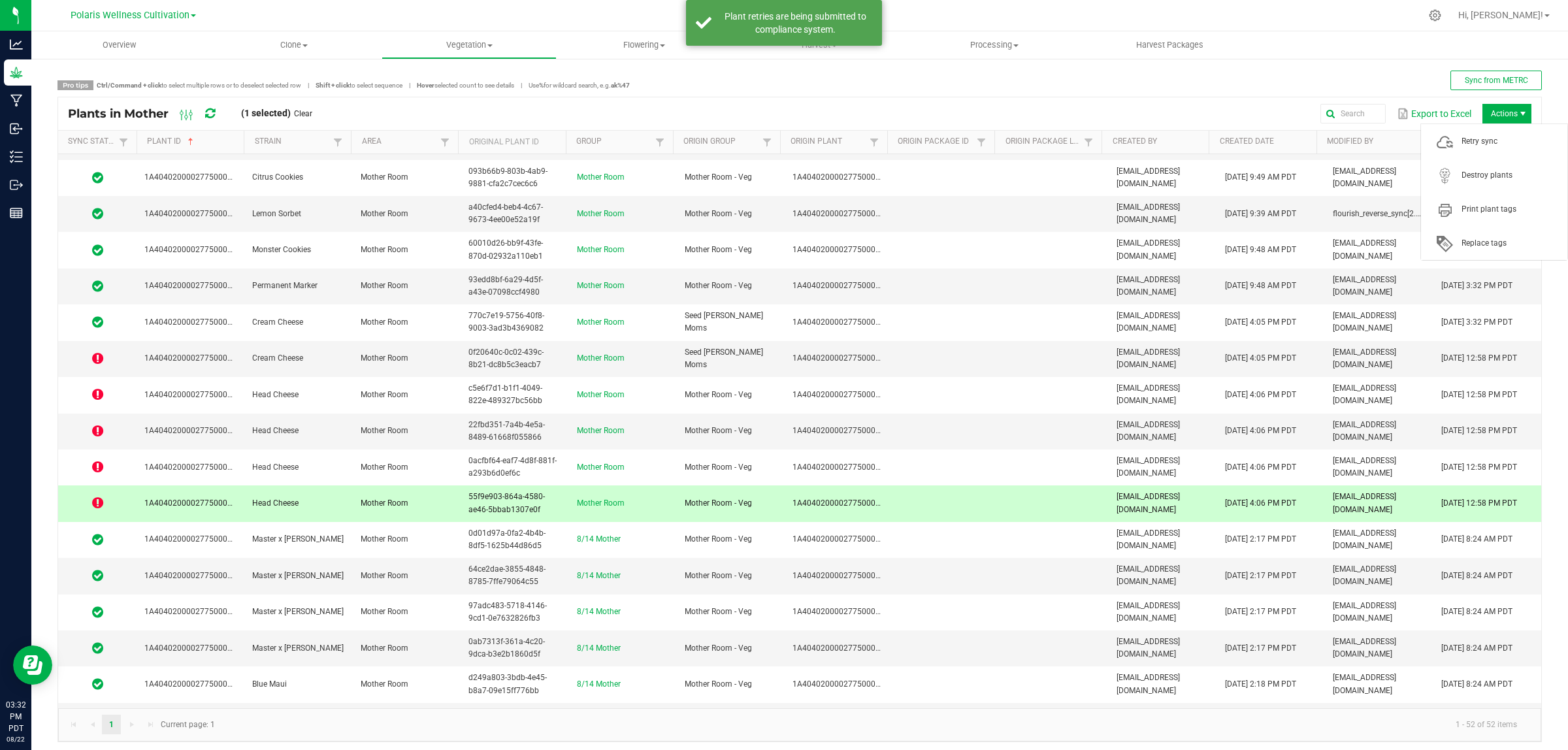
click at [1393, 113] on span "Actions" at bounding box center [1507, 113] width 49 height 19
click at [1393, 142] on span "Retry sync" at bounding box center [1511, 141] width 98 height 12
click at [213, 114] on icon at bounding box center [210, 113] width 10 height 12
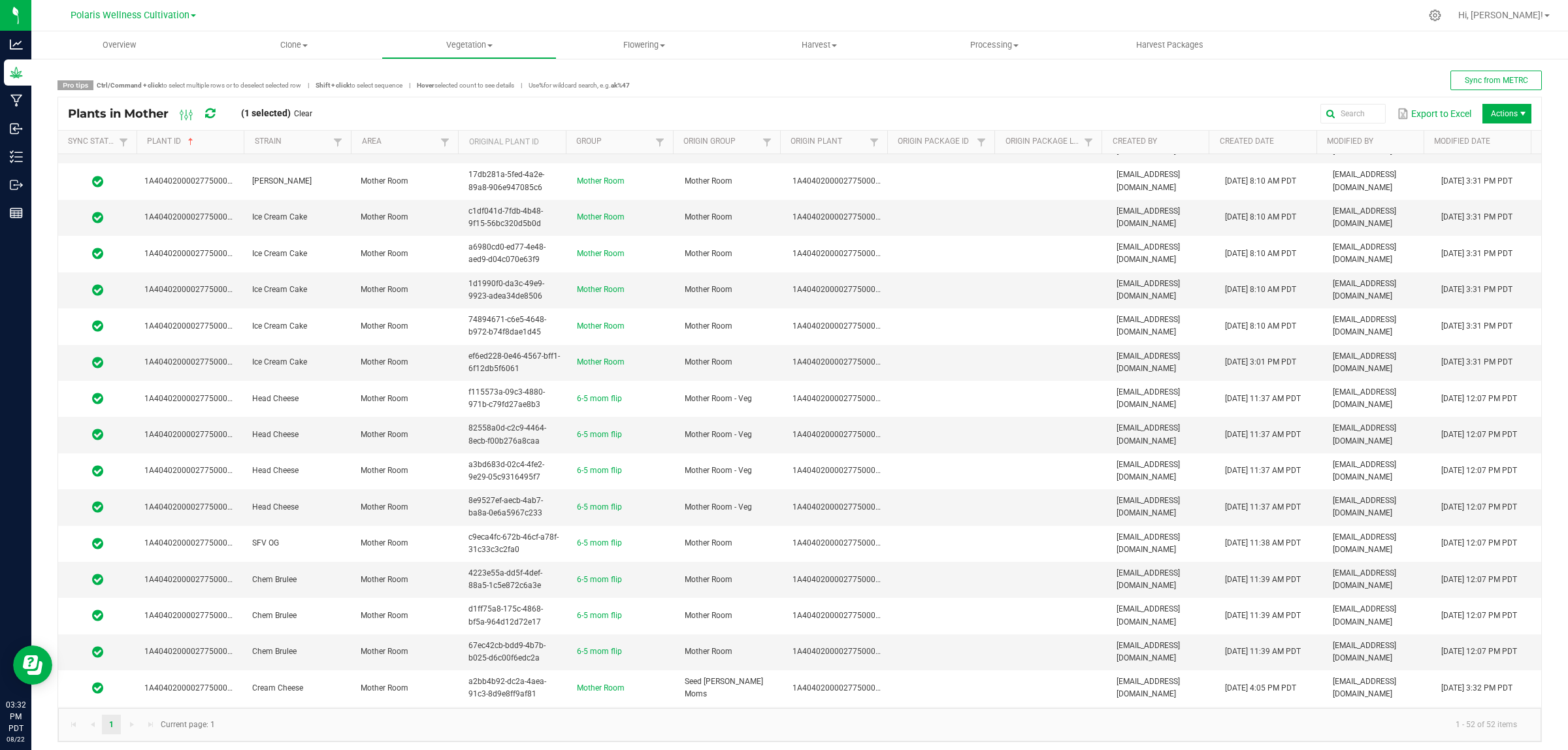
scroll to position [0, 0]
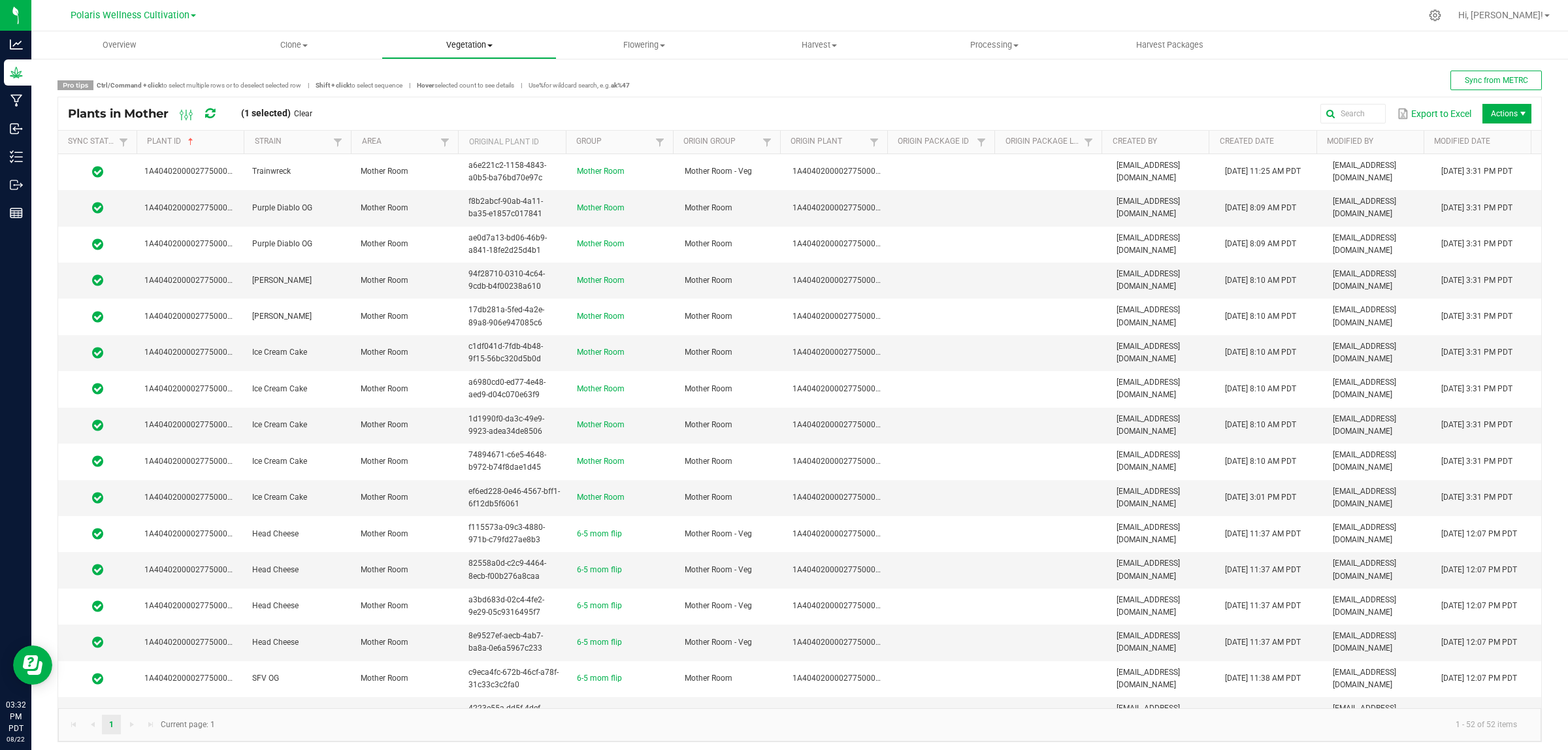
click at [478, 39] on span "Vegetation" at bounding box center [469, 45] width 174 height 12
click at [453, 90] on span "Veg plants" at bounding box center [422, 95] width 81 height 12
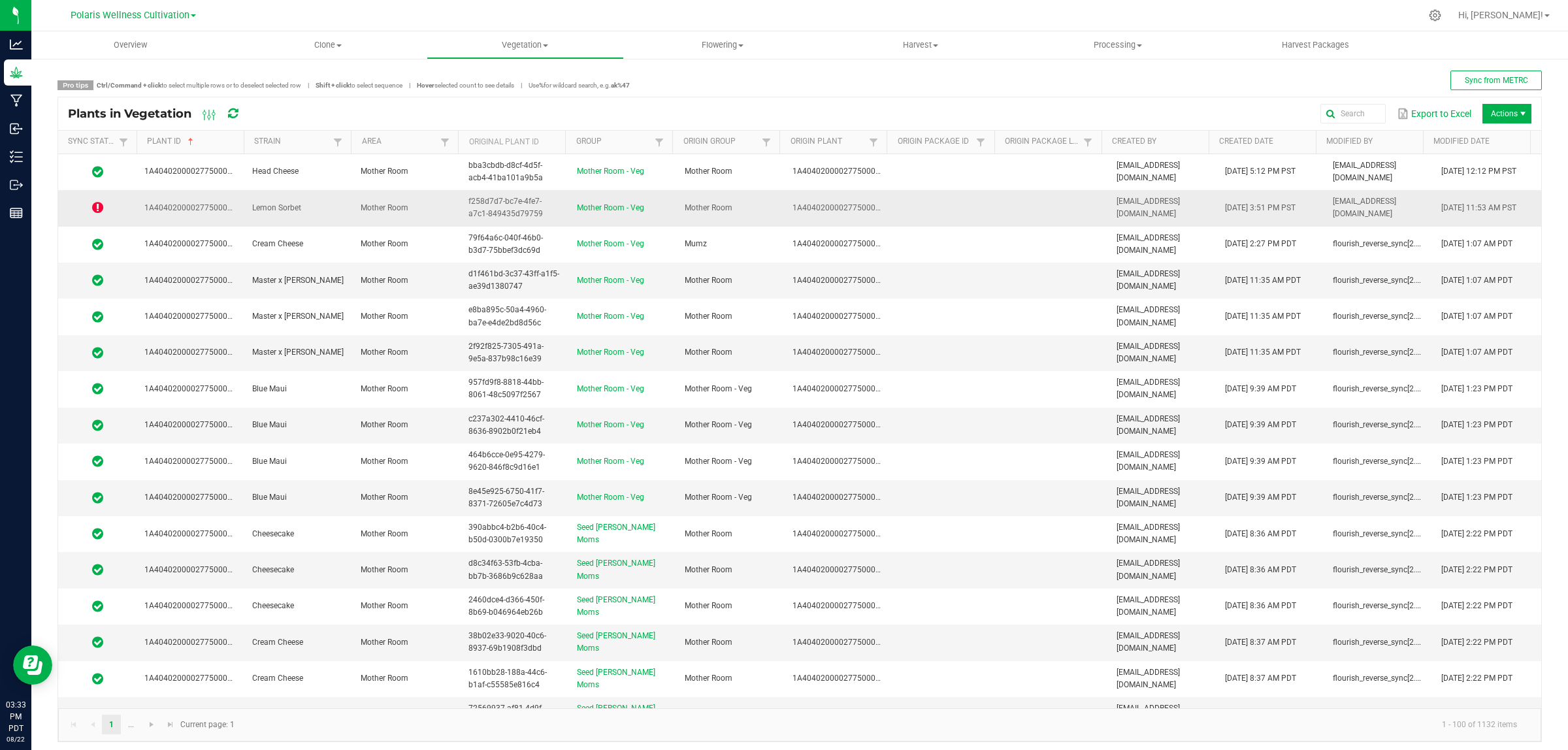
click at [324, 209] on td "Lemon Sorbet" at bounding box center [298, 207] width 108 height 36
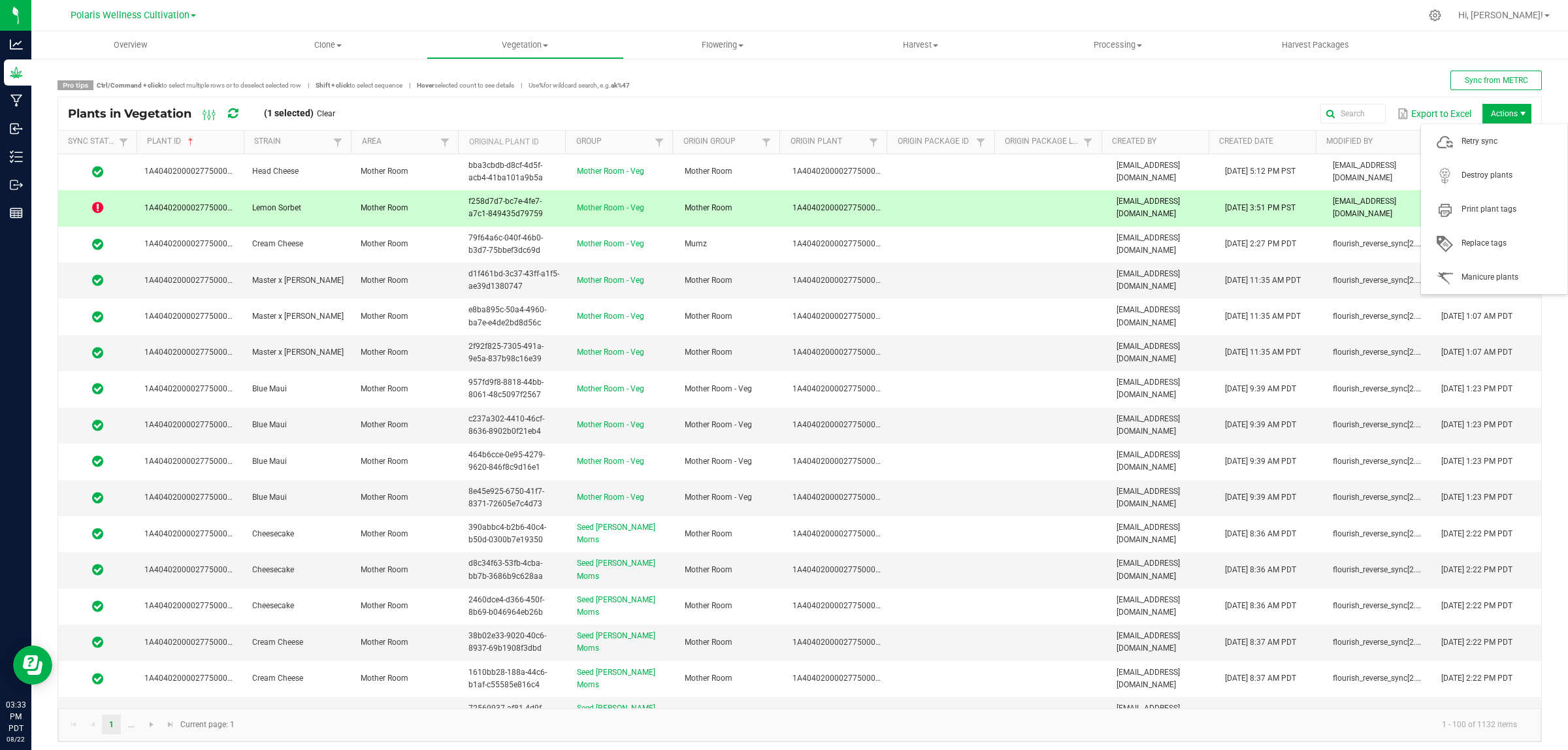
click at [1393, 111] on span "Actions" at bounding box center [1523, 113] width 11 height 11
click at [1393, 138] on span "Retry sync" at bounding box center [1511, 141] width 98 height 12
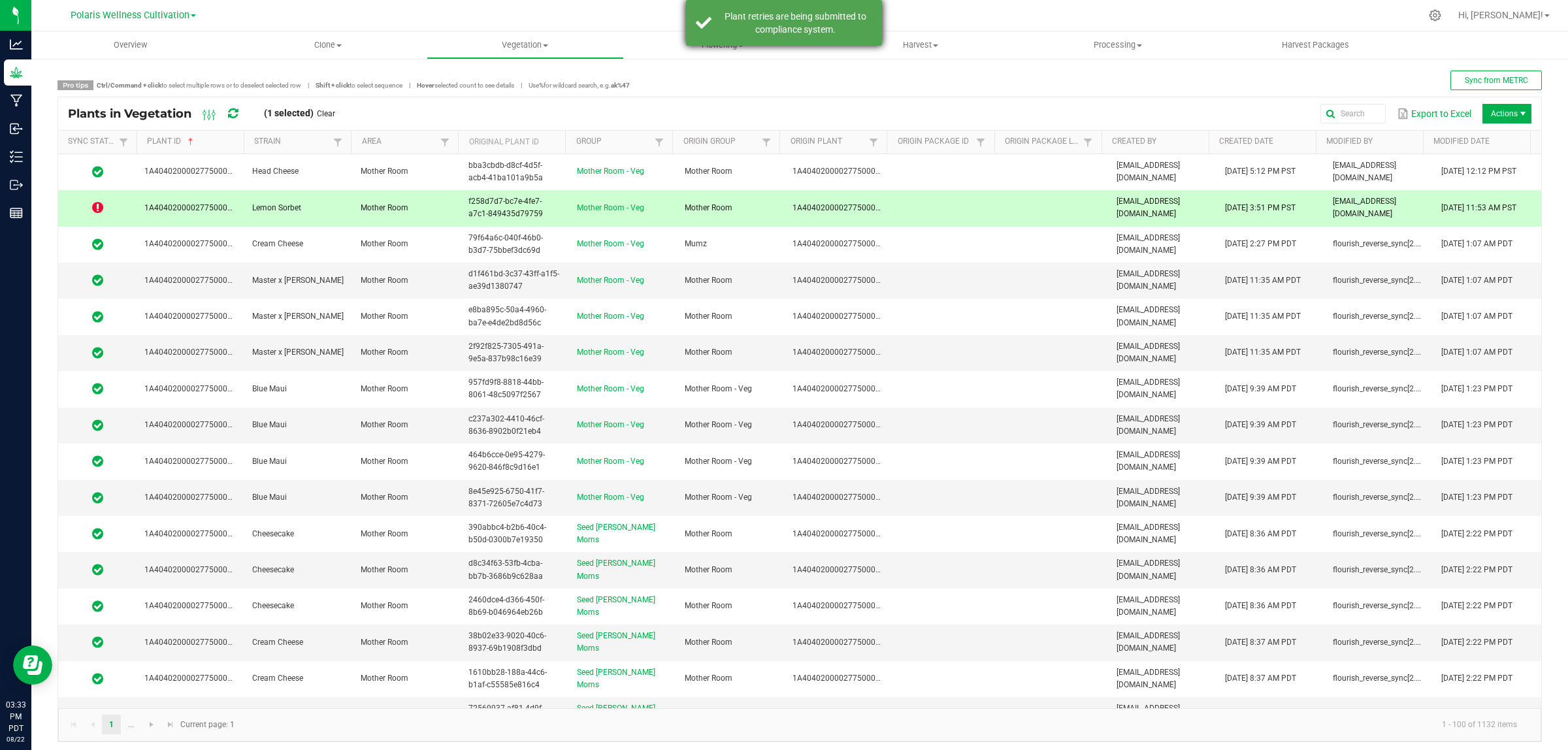
click at [797, 28] on div "Plant retries are being submitted to compliance system." at bounding box center [796, 22] width 154 height 26
click at [99, 206] on icon at bounding box center [98, 208] width 12 height 13
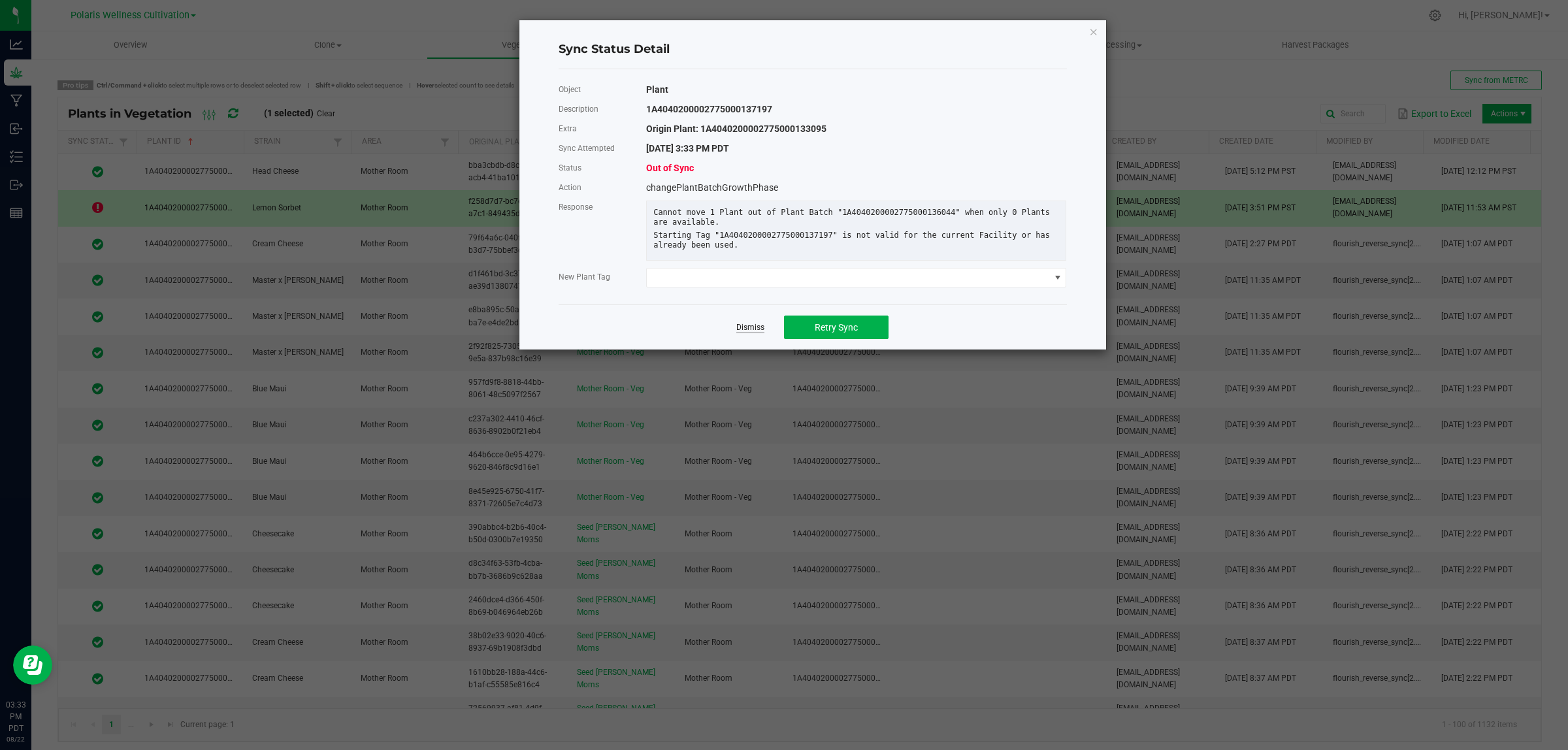
click at [759, 333] on link "Dismiss" at bounding box center [750, 327] width 28 height 12
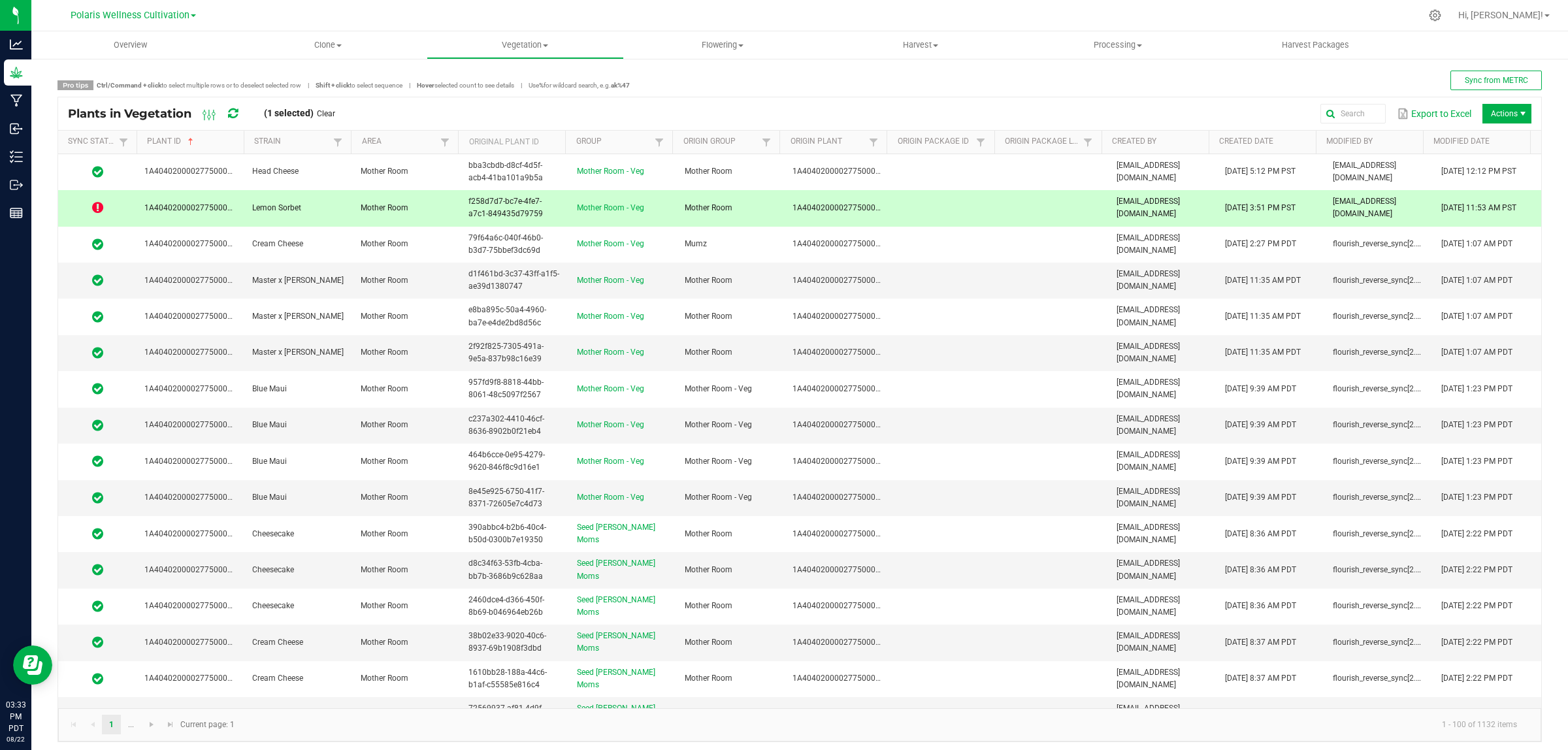
click at [1393, 103] on div "Export to Excel Actions" at bounding box center [938, 113] width 1187 height 22
click at [1393, 111] on span "Actions" at bounding box center [1507, 113] width 49 height 19
click at [1393, 170] on span "Destroy plants" at bounding box center [1511, 176] width 98 height 12
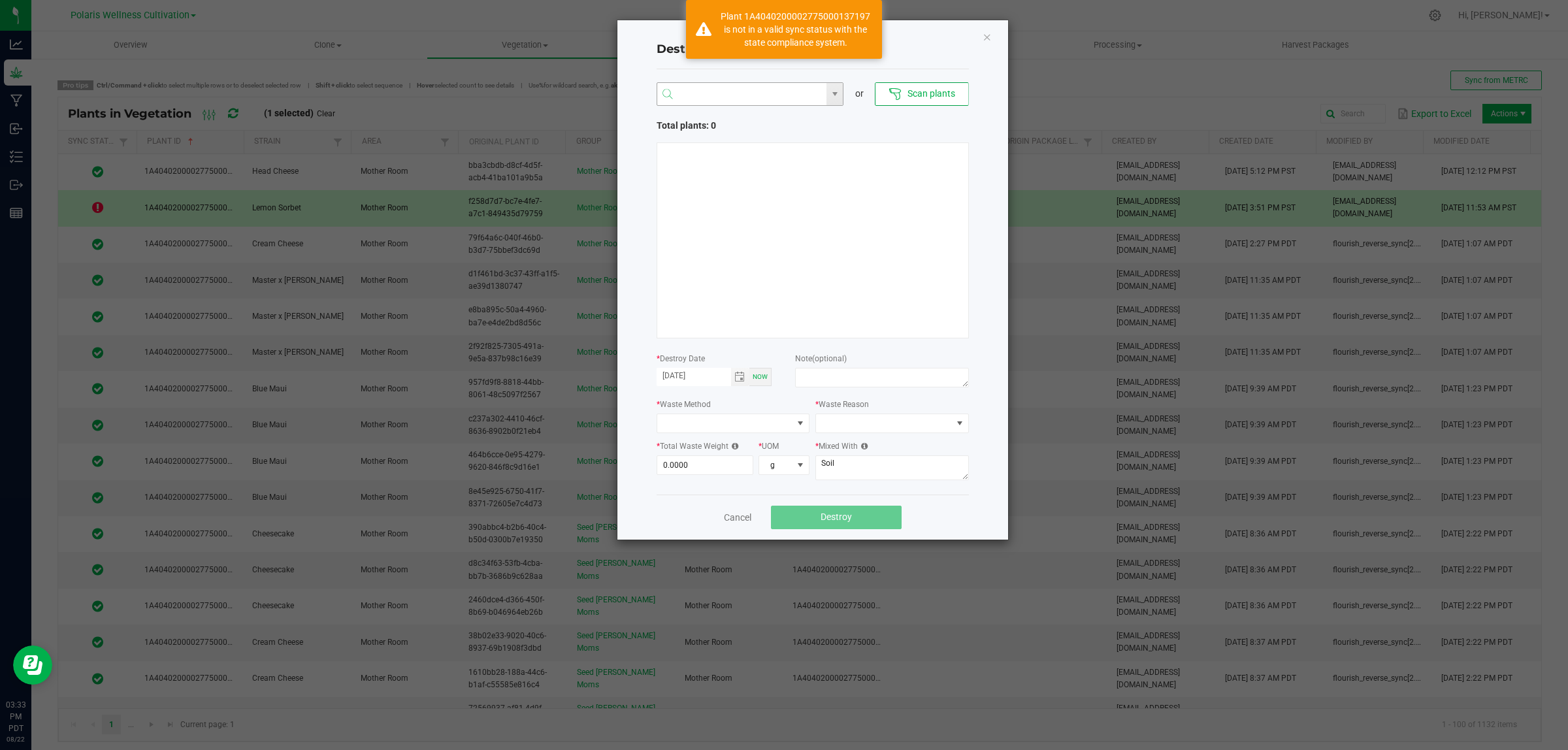
click at [798, 88] on input "NO DATA FOUND" at bounding box center [742, 94] width 170 height 23
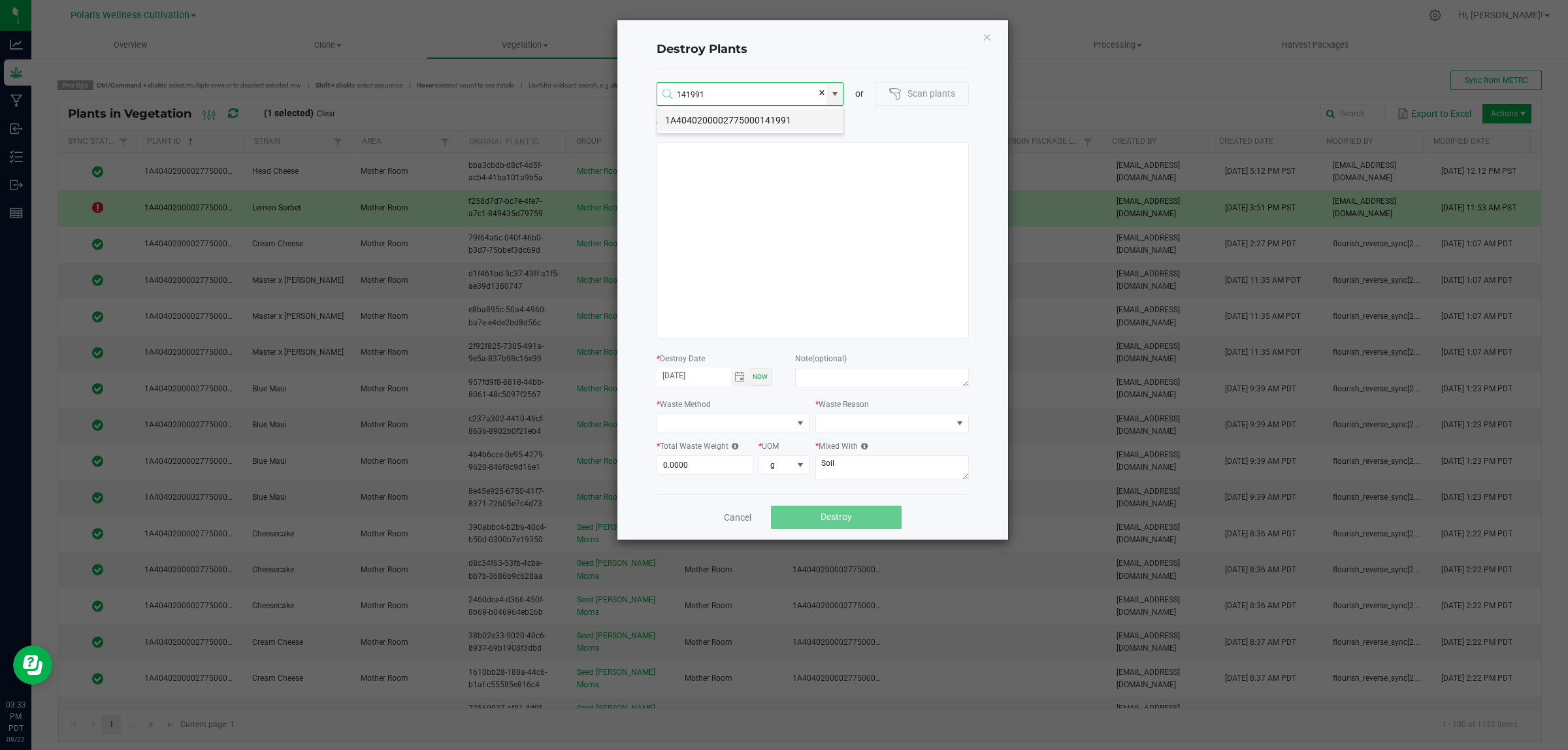
click at [753, 119] on li "1A4040200002775000141991" at bounding box center [750, 120] width 186 height 22
type input "1A4040200002775000141991"
click at [792, 121] on li "1A4040200002775000141992" at bounding box center [750, 120] width 186 height 22
type input "1A4040200002775000141992"
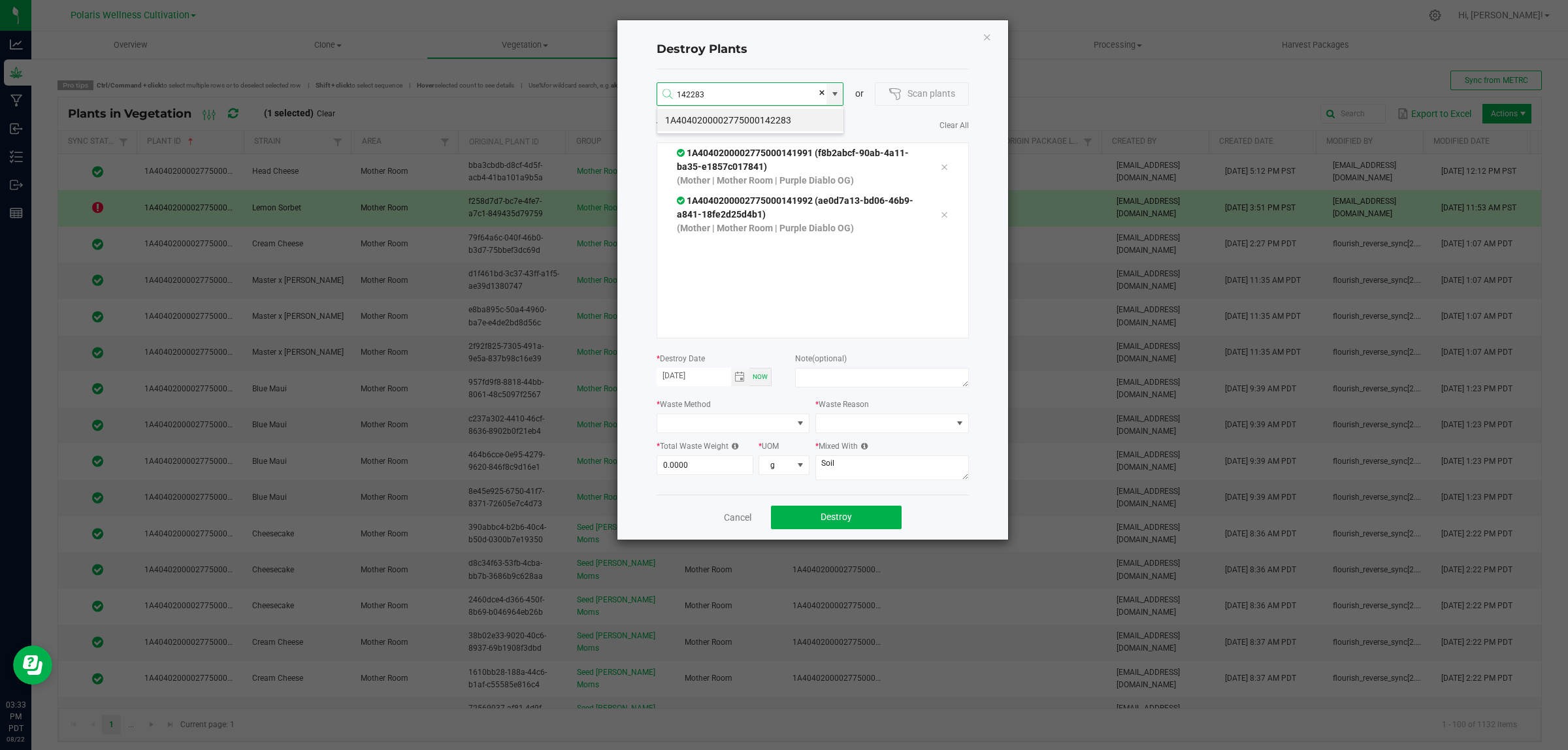
click at [806, 116] on li "1A4040200002775000142283" at bounding box center [750, 120] width 186 height 22
type input "1A4040200002775000142283"
click at [806, 117] on li "1A4040200002775000141986" at bounding box center [750, 120] width 186 height 22
type input "1A4040200002775000141986"
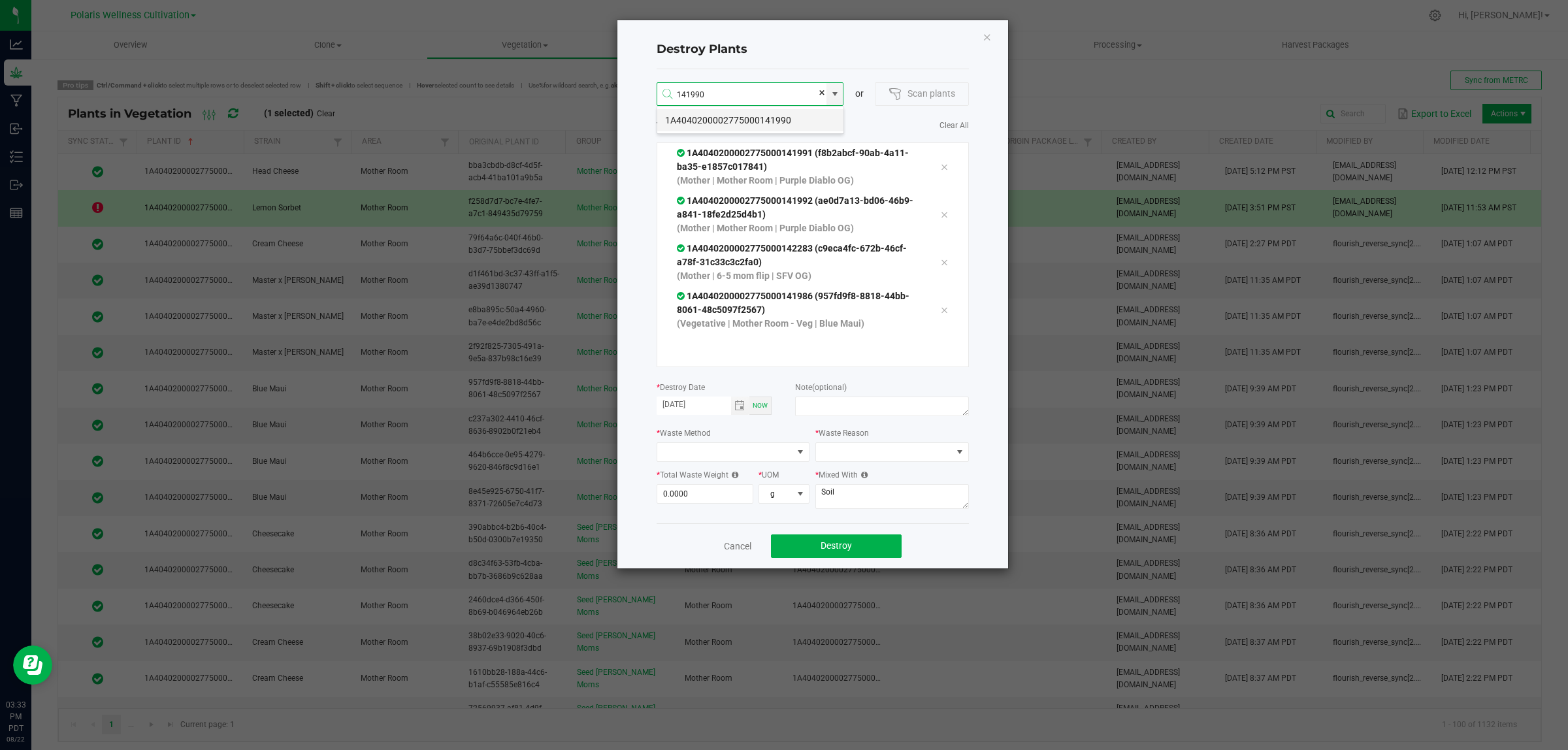
click at [802, 118] on li "1A4040200002775000141990" at bounding box center [750, 120] width 186 height 22
type input "1A4040200002775000141990"
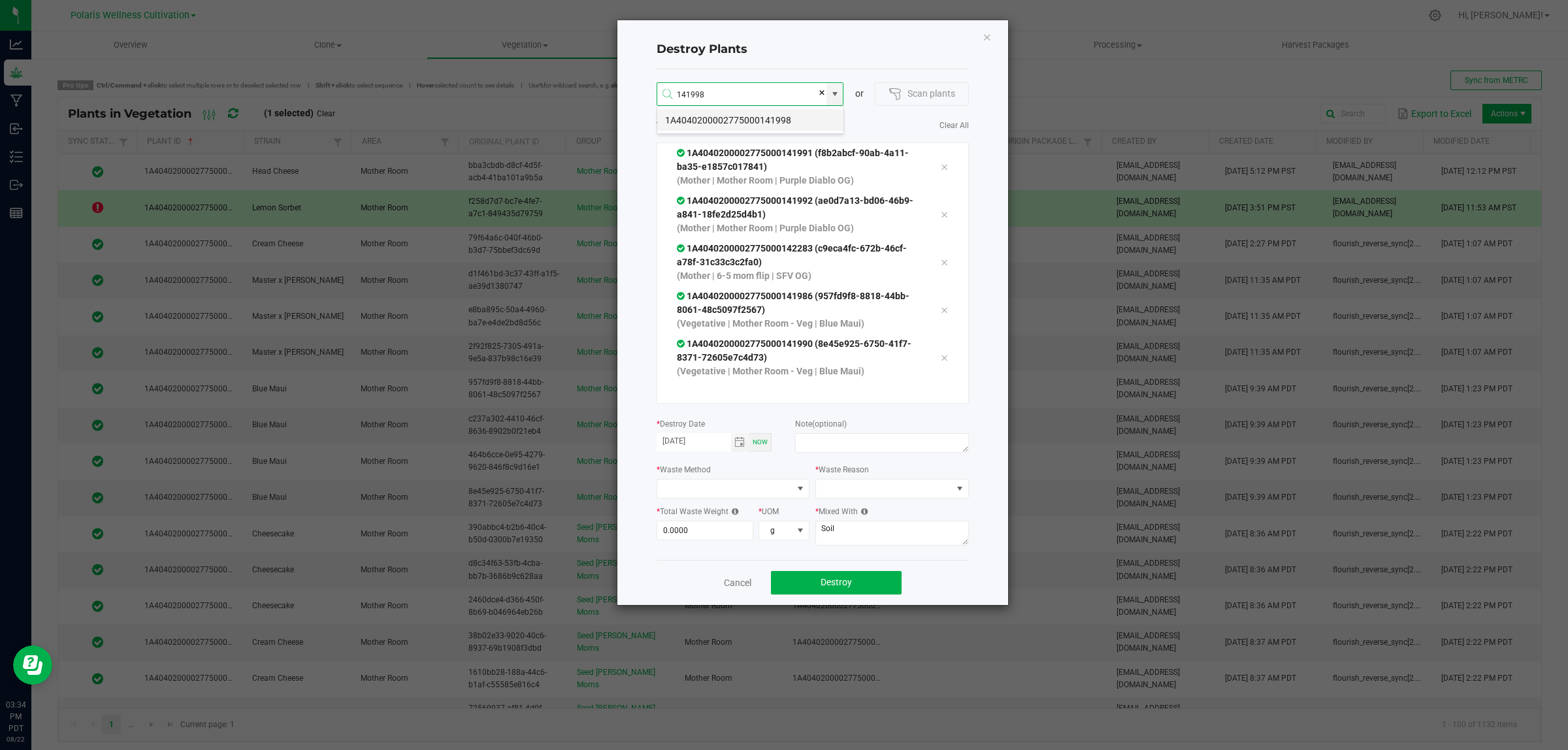
click at [774, 119] on li "1A4040200002775000141998" at bounding box center [750, 120] width 186 height 22
type input "1A4040200002775000141998"
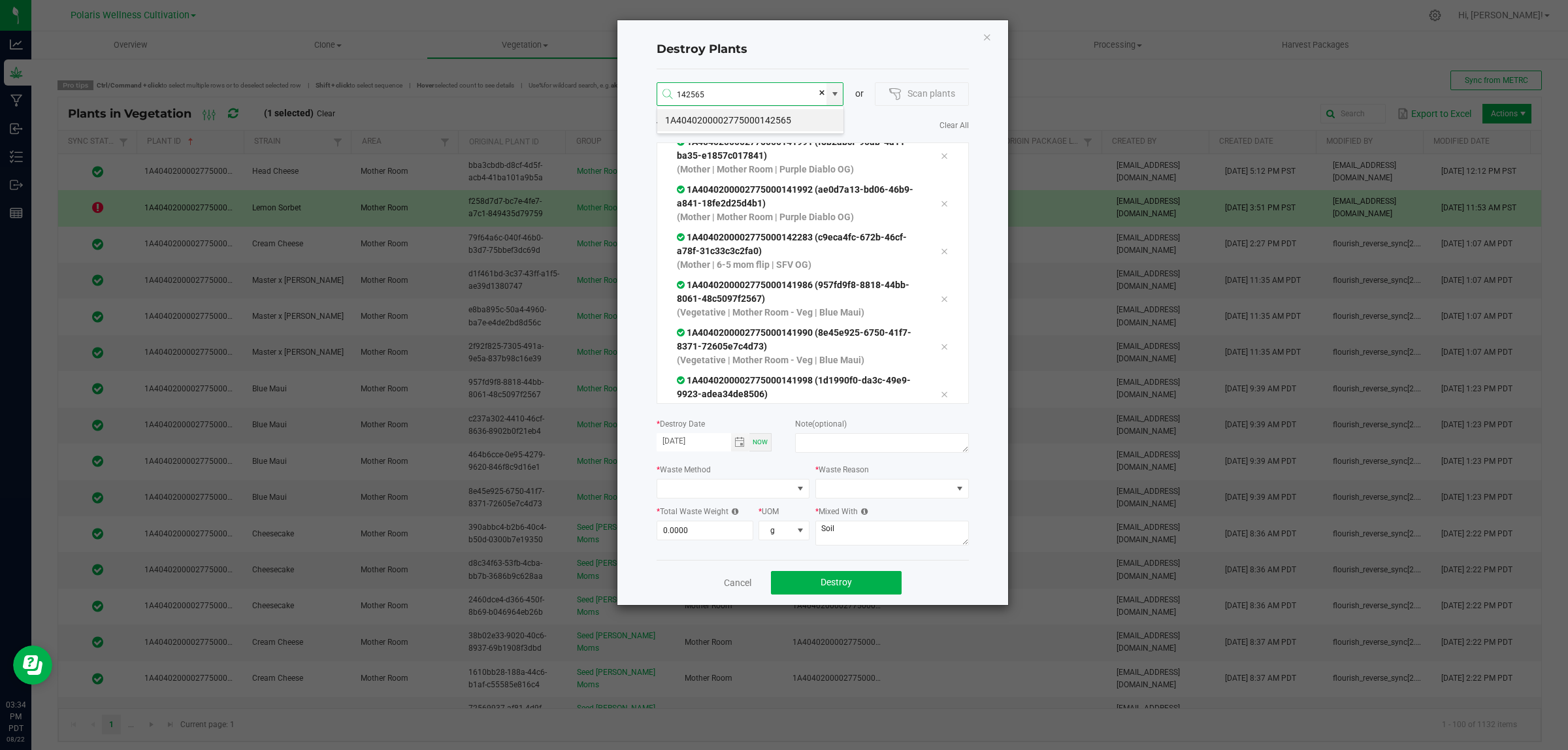
click at [774, 119] on li "1A4040200002775000142565" at bounding box center [750, 120] width 186 height 22
type input "1A4040200002775000142565"
click at [793, 118] on li "1A4040200002775000140789" at bounding box center [750, 120] width 186 height 22
type input "1A4040200002775000140789"
click at [801, 119] on li "1A4040200002775000141989" at bounding box center [750, 120] width 186 height 22
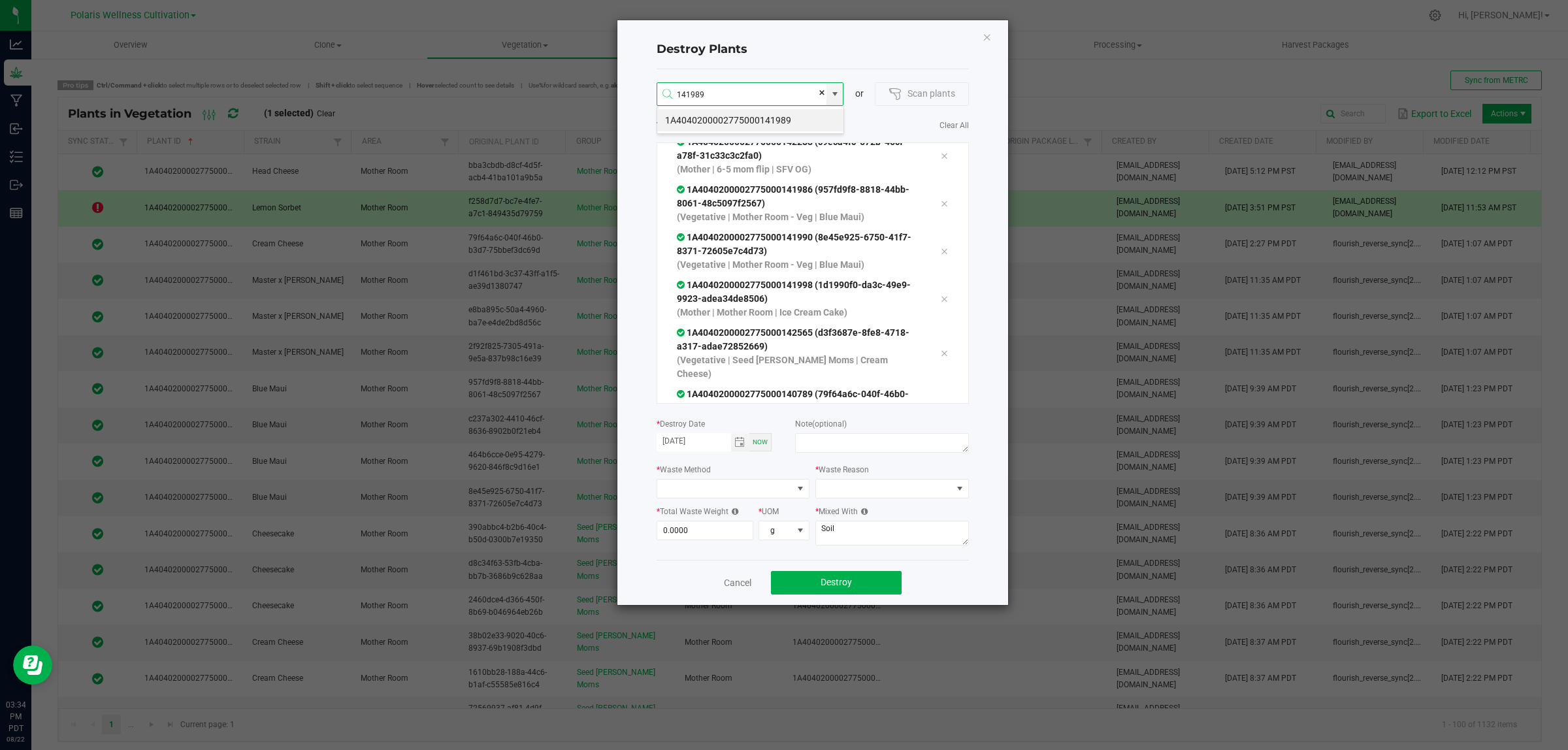
type input "1A4040200002775000141989"
click at [798, 116] on li "1A4040200002775000142276" at bounding box center [750, 120] width 186 height 22
type input "1A4040200002775000142276"
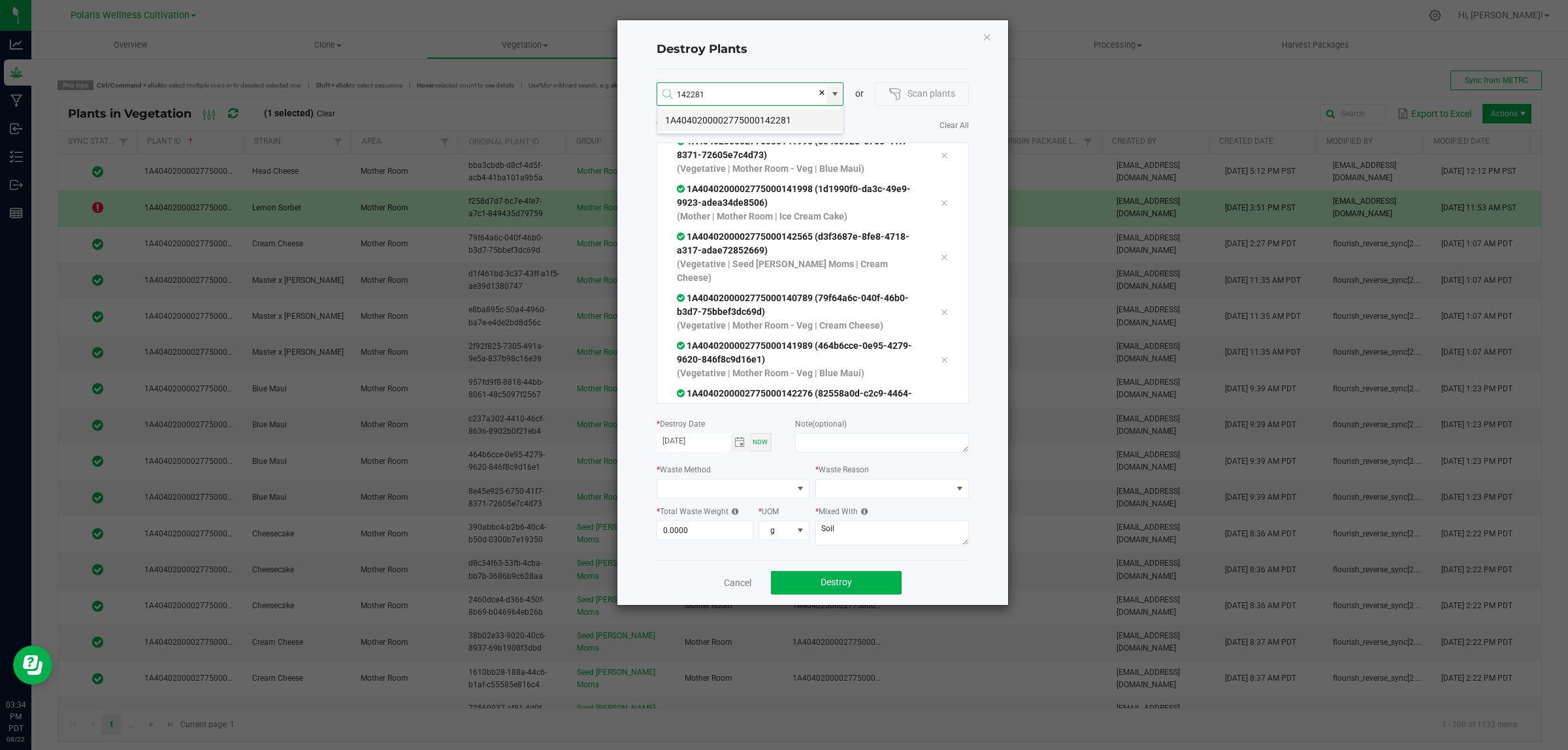
click at [795, 116] on li "1A4040200002775000142281" at bounding box center [750, 120] width 186 height 22
type input "1A4040200002775000142281"
click at [782, 118] on li "1A4040200002775000142280" at bounding box center [750, 120] width 186 height 22
type input "1A4040200002775000142280"
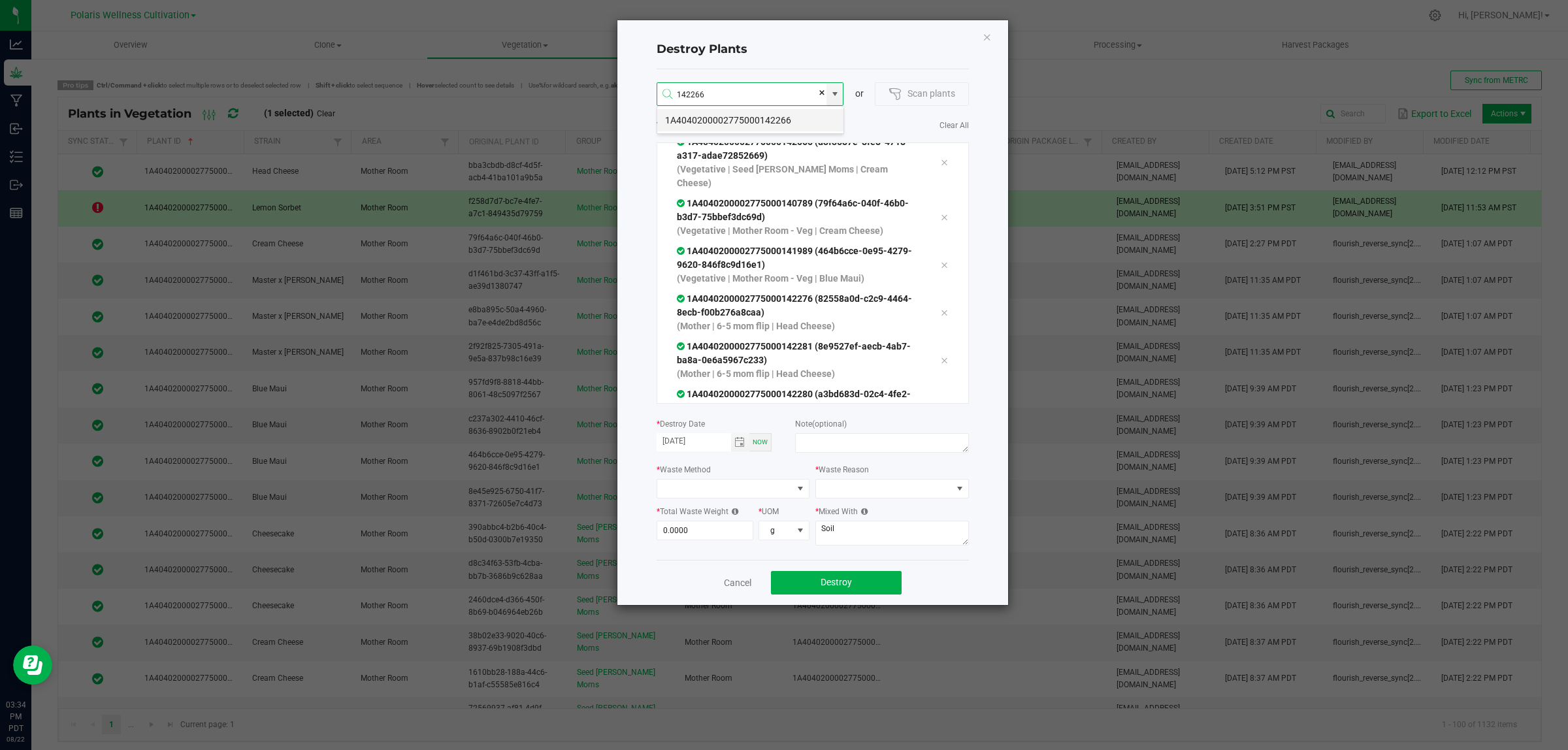
click at [781, 122] on li "1A4040200002775000142266" at bounding box center [750, 120] width 186 height 22
type input "1A4040200002775000142266"
click at [782, 119] on li "1A4040200002775000144834" at bounding box center [750, 120] width 186 height 22
type input "1A4040200002775000144834"
click at [792, 119] on li "1A4040200002775000144787" at bounding box center [750, 120] width 186 height 22
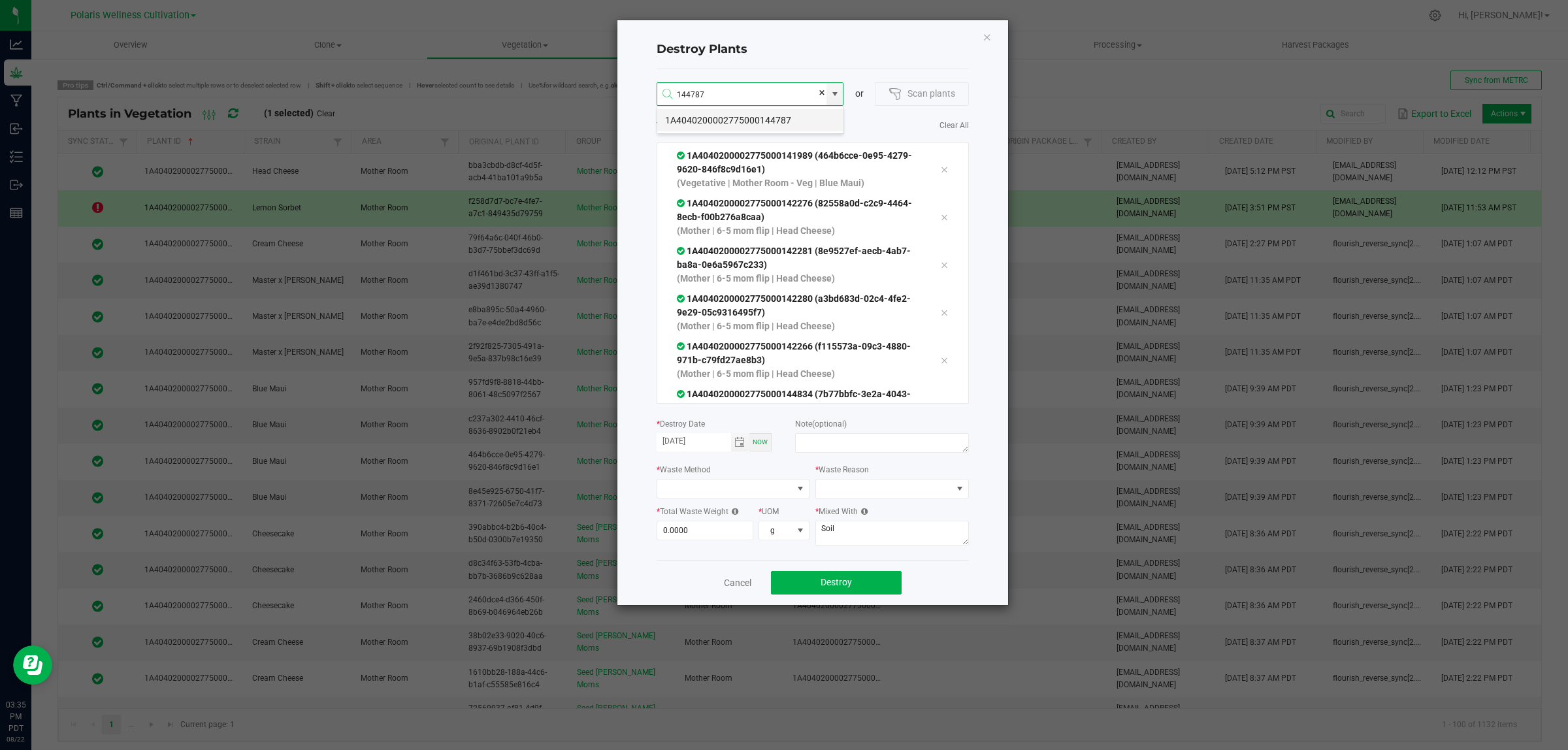
type input "1A4040200002775000144787"
click at [789, 119] on li "1A4040200002775000144839" at bounding box center [750, 120] width 186 height 22
type input "1A4040200002775000144839"
click at [790, 119] on li "1A4040200002775000144804" at bounding box center [750, 120] width 186 height 22
type input "1A4040200002775000144804"
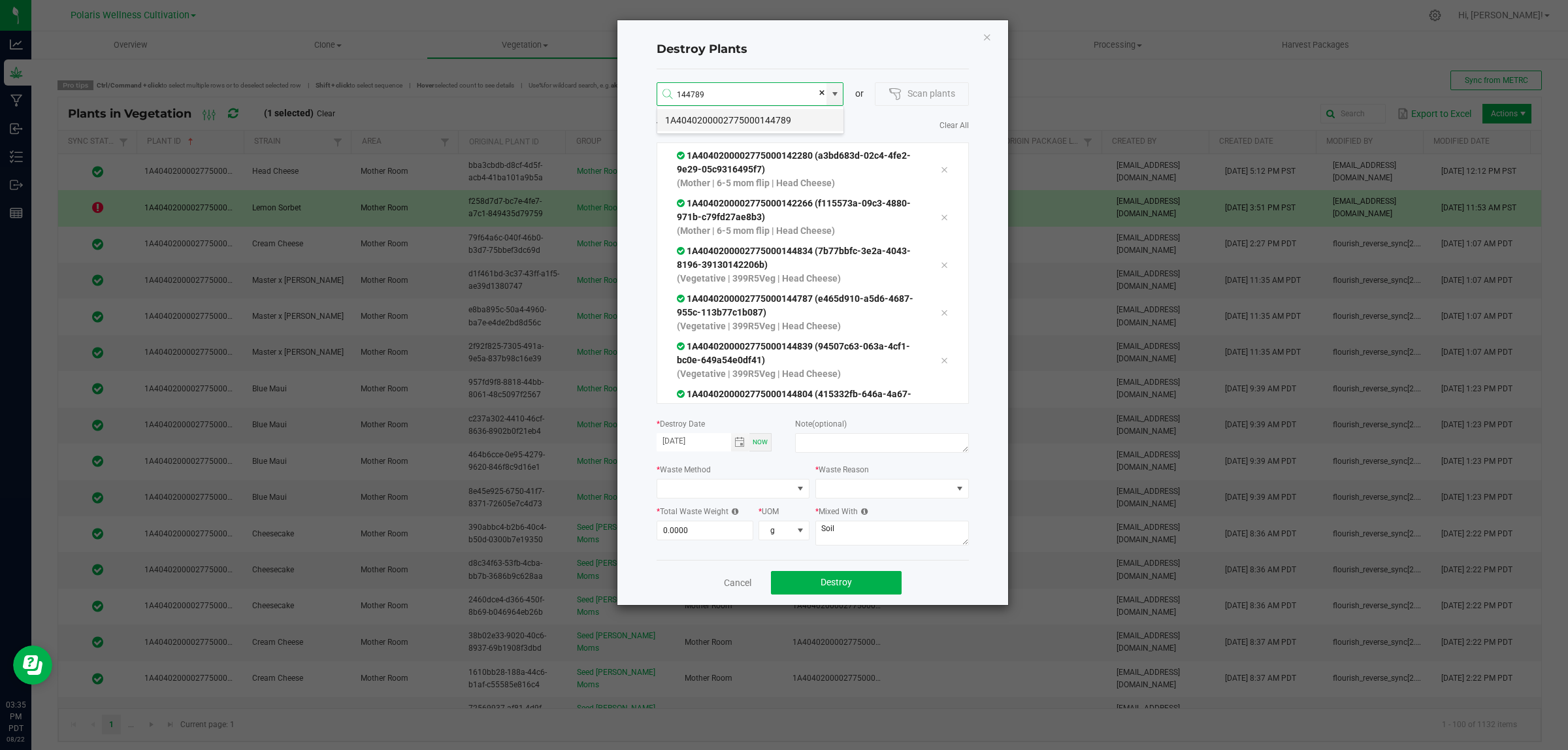
click at [776, 119] on li "1A4040200002775000144789" at bounding box center [750, 120] width 186 height 22
type input "1A4040200002775000144789"
click at [776, 115] on li "1A4040200002775000144788" at bounding box center [750, 120] width 186 height 22
type input "1A4040200002775000144788"
click at [797, 115] on li "1A4040200002775000144822" at bounding box center [750, 120] width 186 height 22
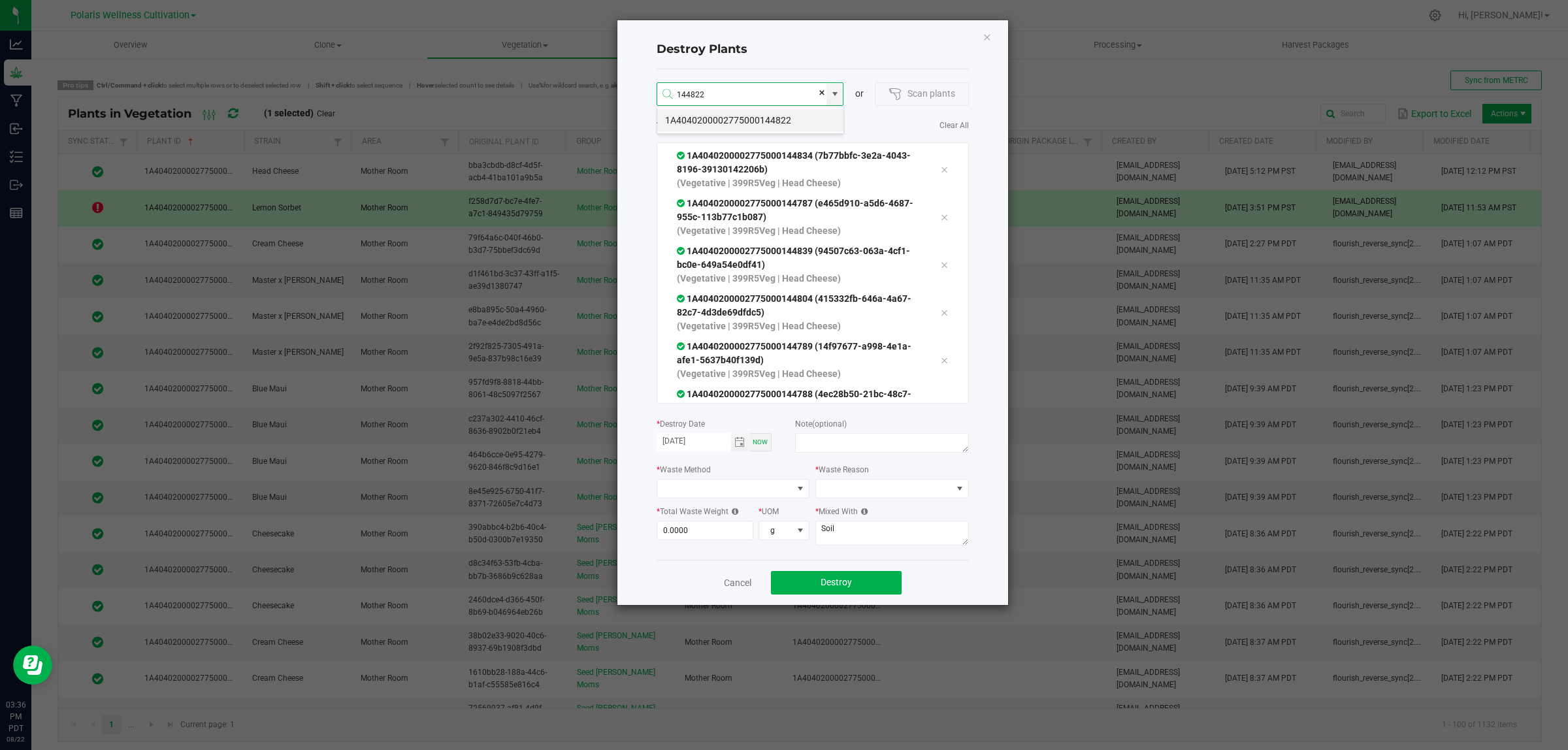
type input "1A4040200002775000144822"
click at [784, 119] on li "1A4040200002775000144689" at bounding box center [750, 120] width 186 height 22
type input "1A4040200002775000144689"
click at [804, 118] on li "1A4040200002775000144837" at bounding box center [750, 120] width 186 height 22
type input "1A4040200002775000144837"
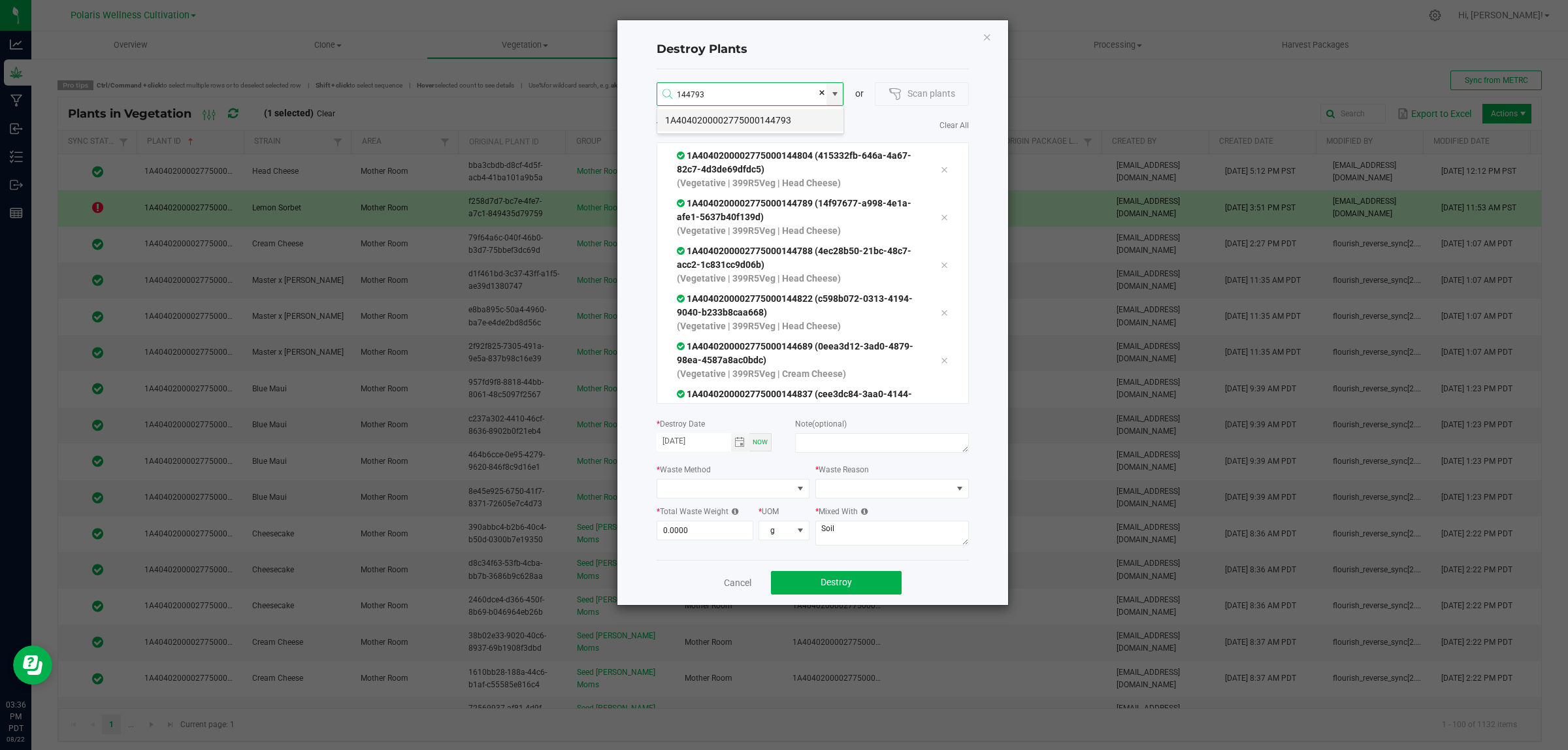
click at [779, 119] on li "1A4040200002775000144793" at bounding box center [750, 120] width 186 height 22
type input "1A4040200002775000144793"
click at [774, 111] on li "1A4040200002775000144807" at bounding box center [750, 120] width 186 height 22
type input "1A4040200002775000144807"
click at [801, 121] on li "1A4040200002775000144704" at bounding box center [750, 120] width 186 height 22
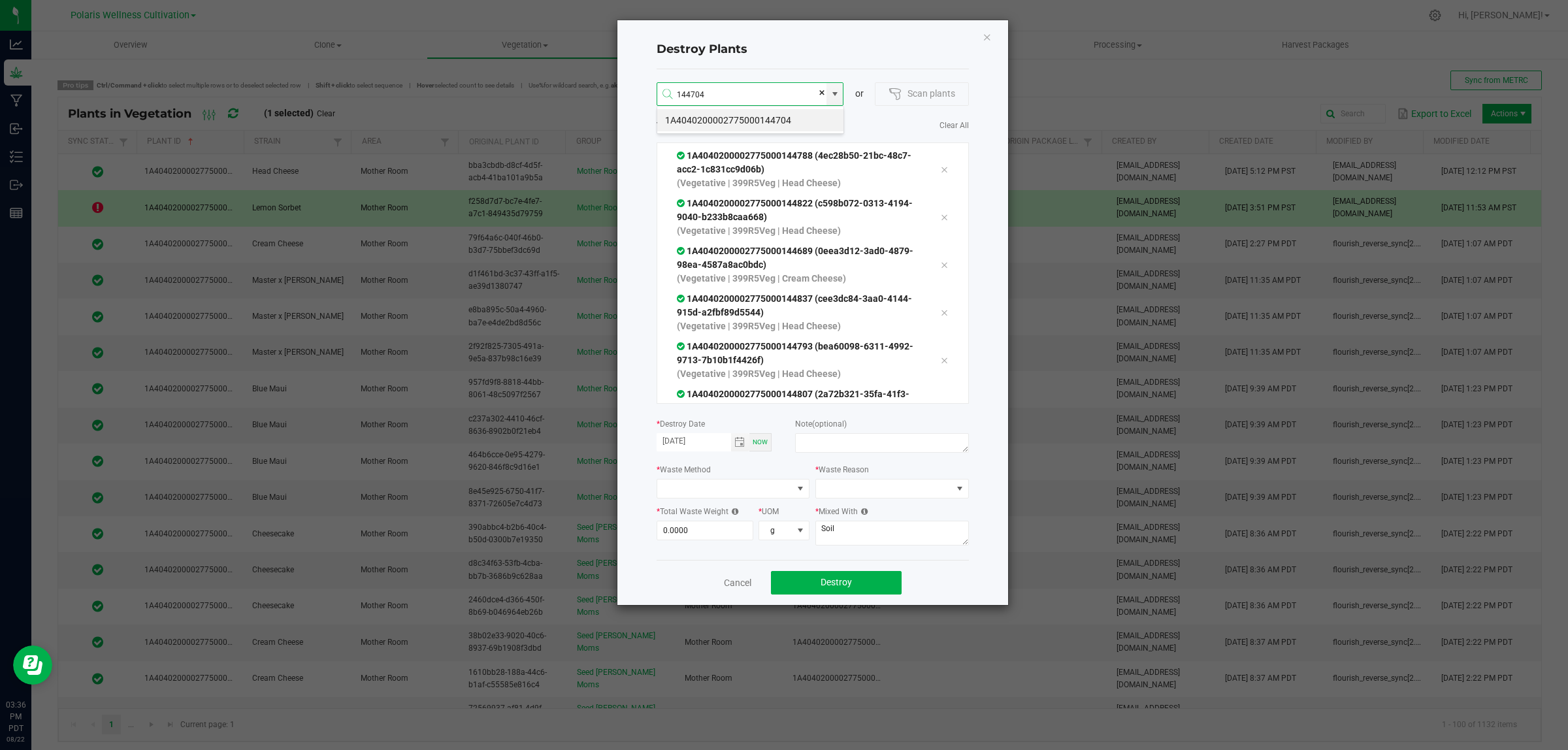
type input "1A4040200002775000144704"
click at [801, 121] on li "1A4040200002775000144813" at bounding box center [750, 120] width 186 height 22
type input "1A4040200002775000144813"
click at [804, 122] on li "1A4040200002775000144812" at bounding box center [750, 120] width 186 height 22
type input "1A4040200002775000144812"
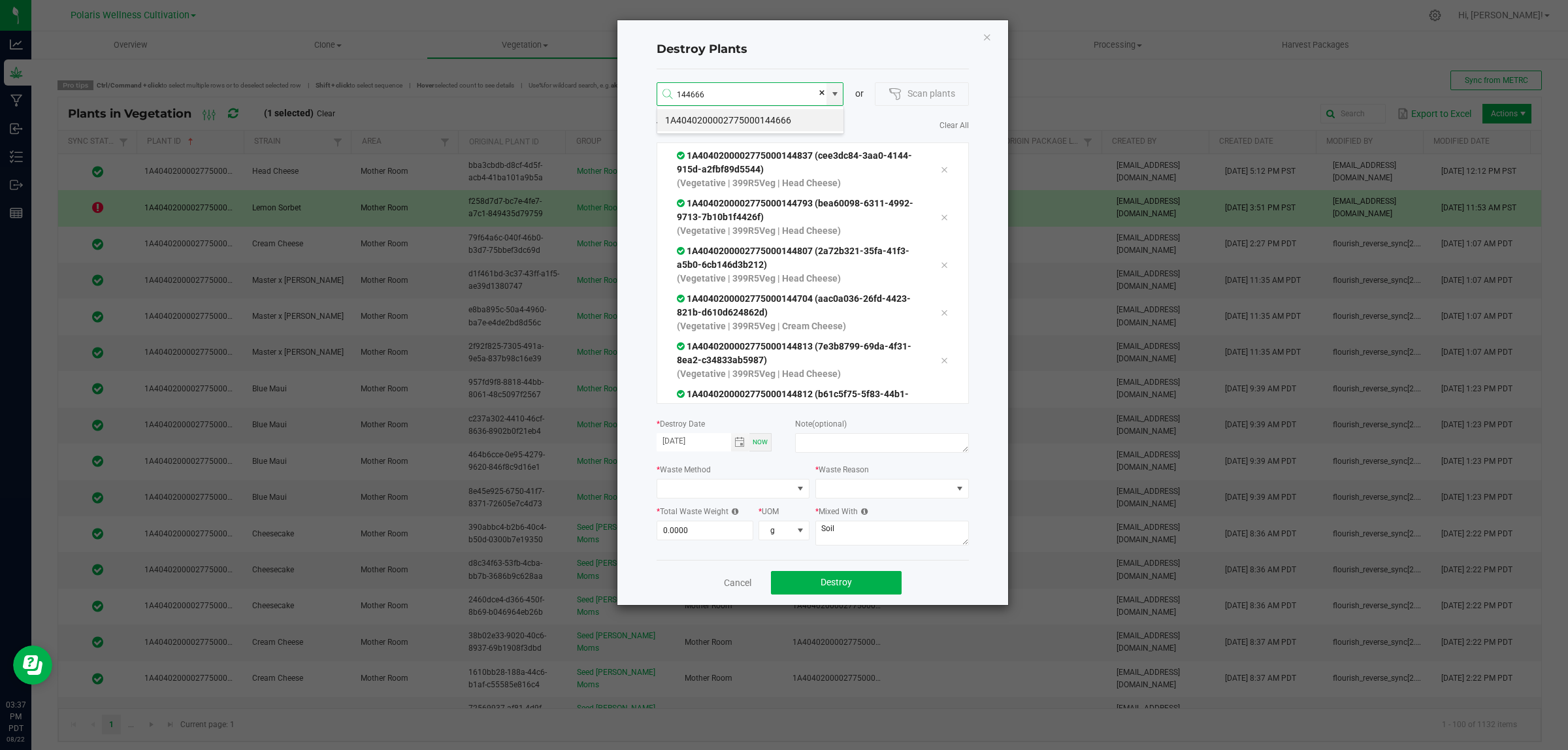
click at [789, 119] on li "1A4040200002775000144666" at bounding box center [750, 120] width 186 height 22
type input "1A4040200002775000144666"
click at [788, 119] on li "1A4040200002775000144811" at bounding box center [750, 120] width 186 height 22
type input "1A4040200002775000144811"
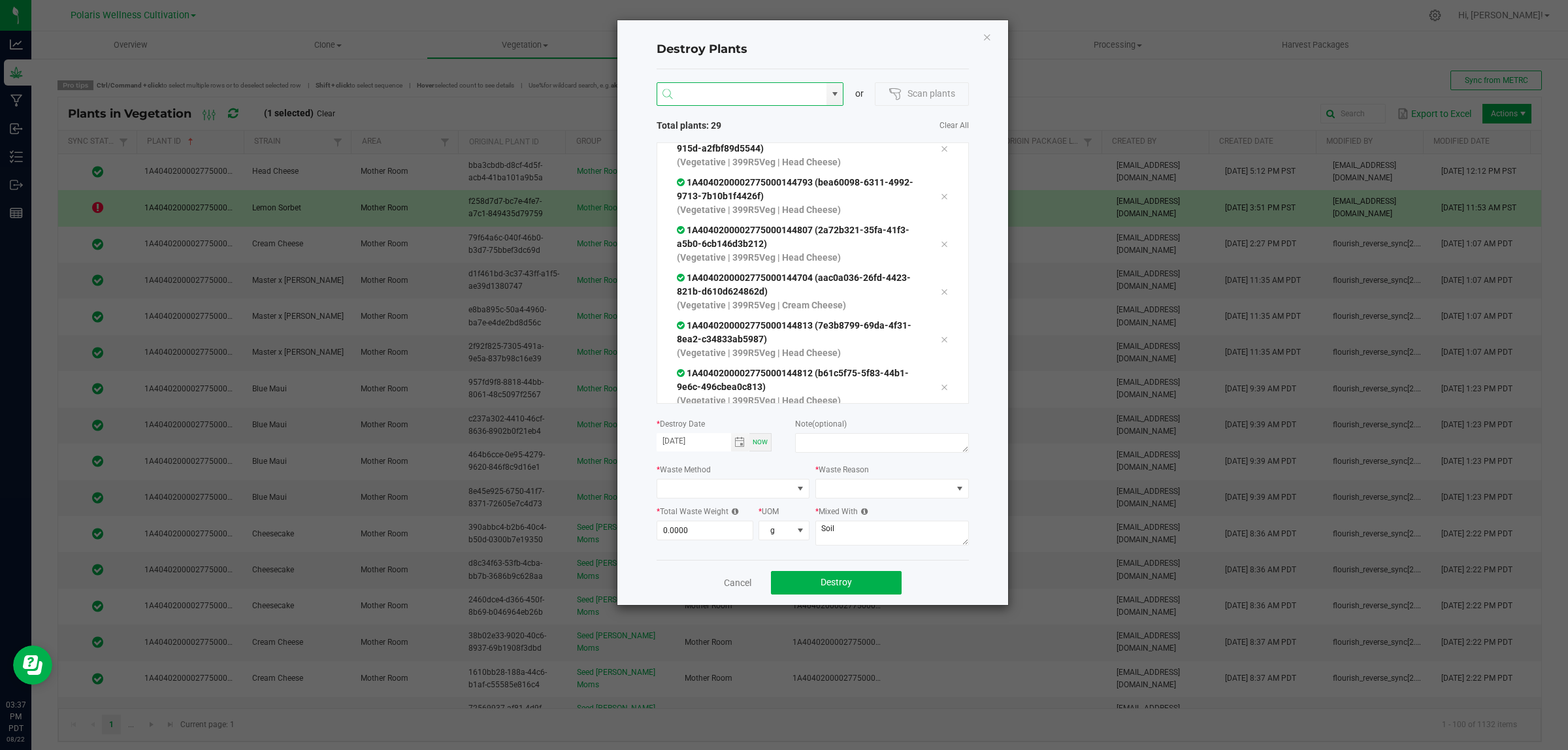
scroll to position [1155, 0]
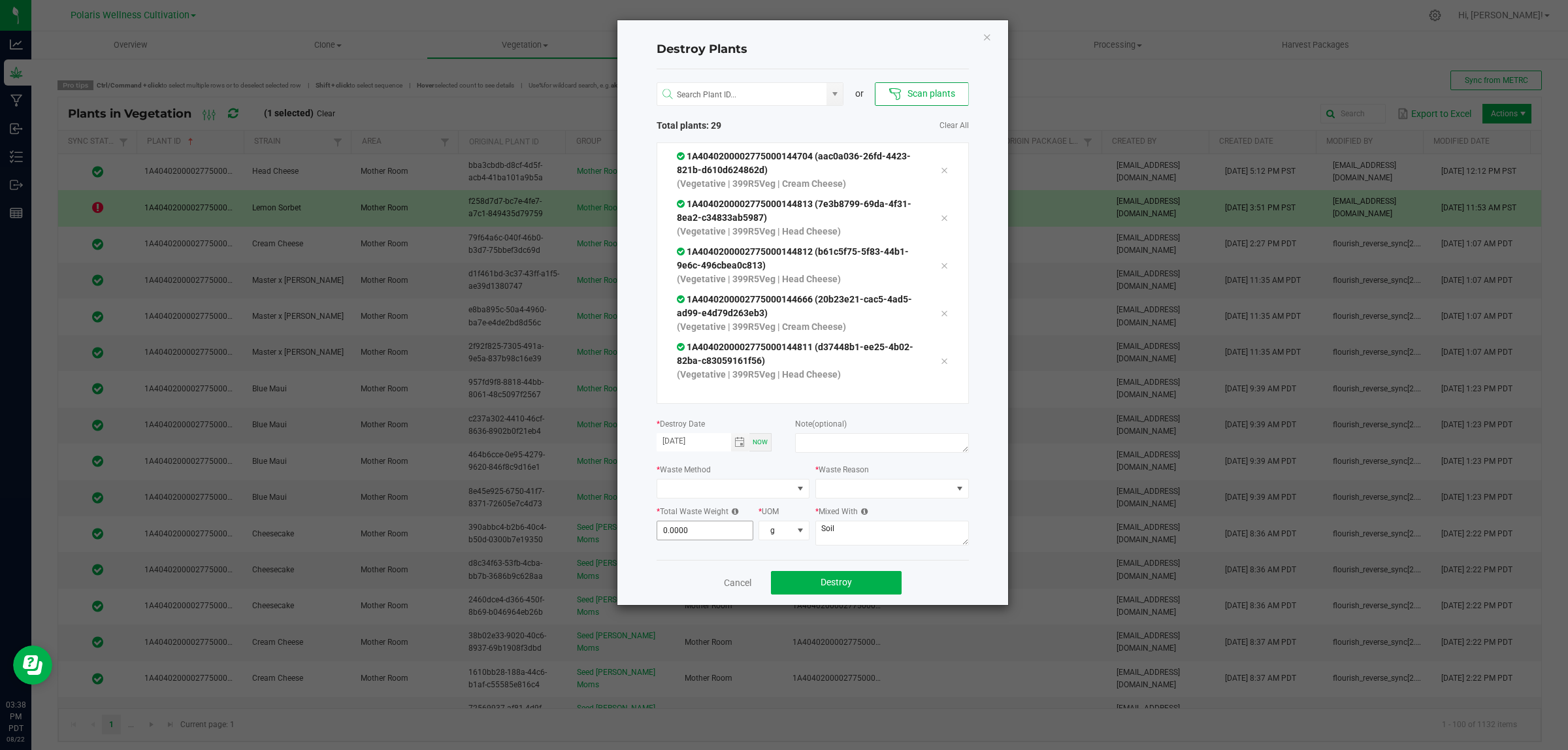
click at [712, 538] on input "0.0000" at bounding box center [705, 530] width 96 height 18
click at [690, 524] on input "0" at bounding box center [705, 530] width 96 height 18
click at [788, 533] on span "g" at bounding box center [775, 530] width 34 height 18
type input "13.6800"
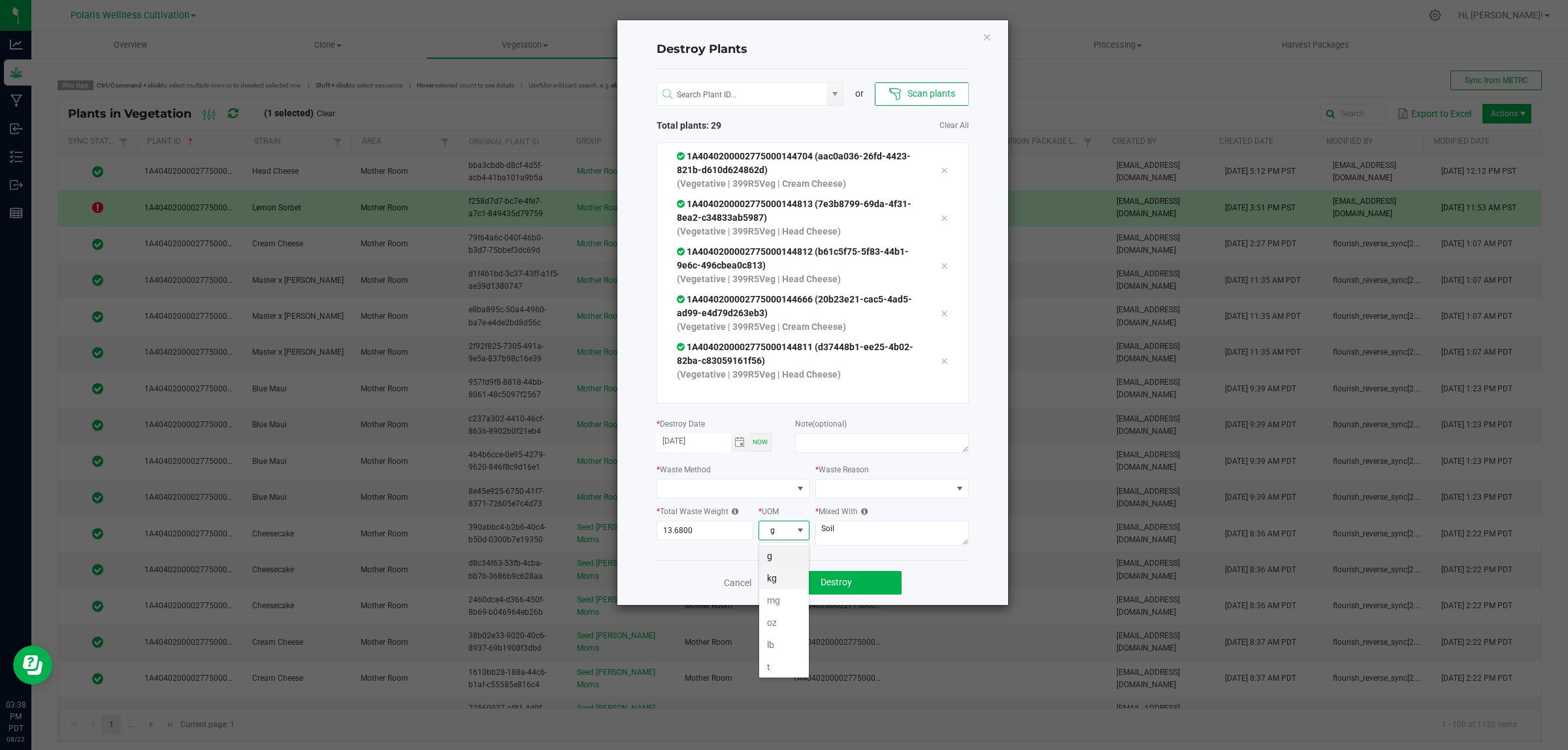
click at [782, 577] on li "kg" at bounding box center [784, 577] width 50 height 22
click at [842, 441] on textarea at bounding box center [882, 443] width 173 height 19
type textarea "big kill"
click at [900, 479] on span at bounding box center [893, 489] width 154 height 19
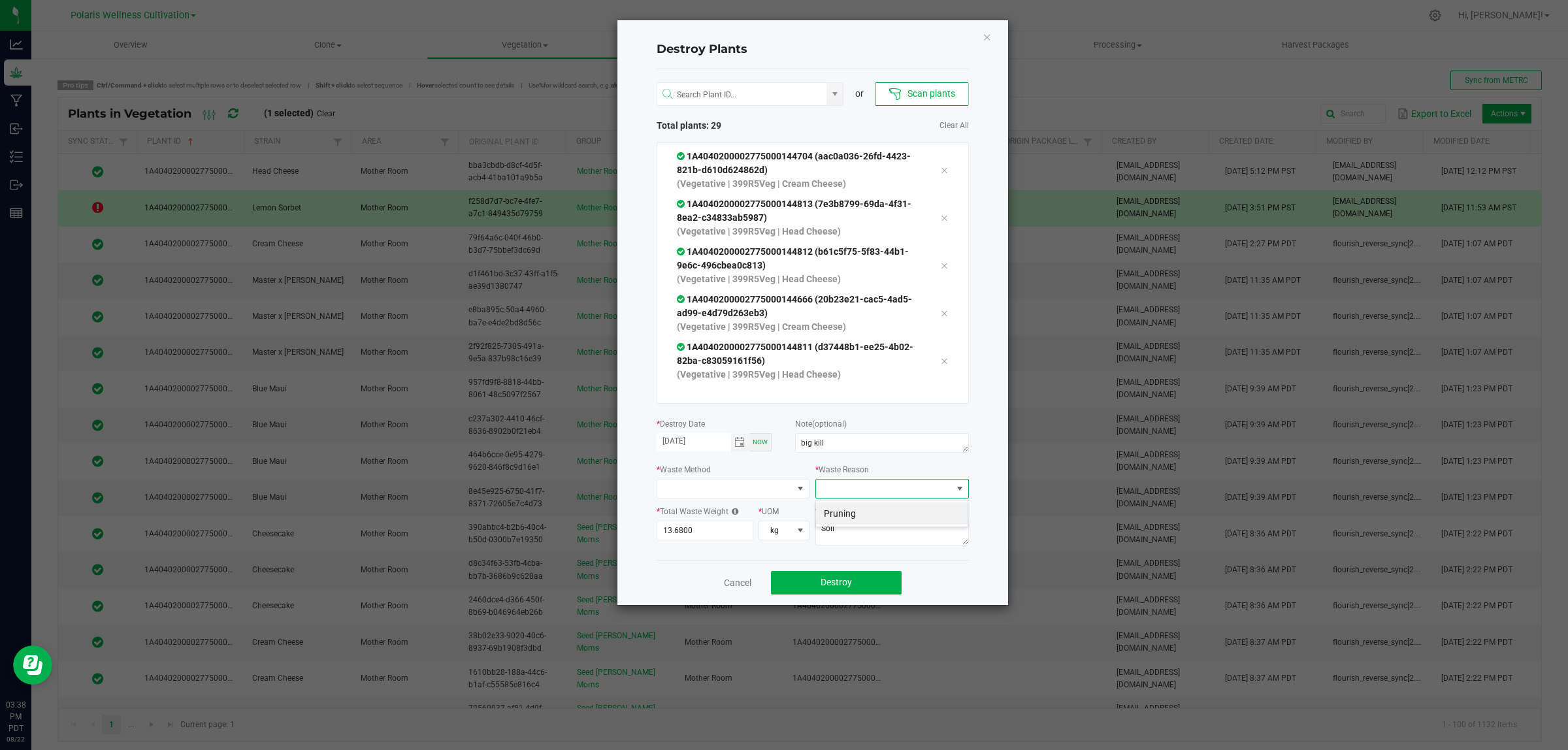
click at [910, 494] on span at bounding box center [884, 488] width 135 height 18
click at [910, 495] on span at bounding box center [884, 488] width 135 height 18
click at [863, 520] on li "Pruning" at bounding box center [893, 513] width 152 height 22
click at [774, 489] on span at bounding box center [724, 488] width 135 height 18
click at [748, 515] on li "Grinding with compostable material" at bounding box center [751, 513] width 189 height 22
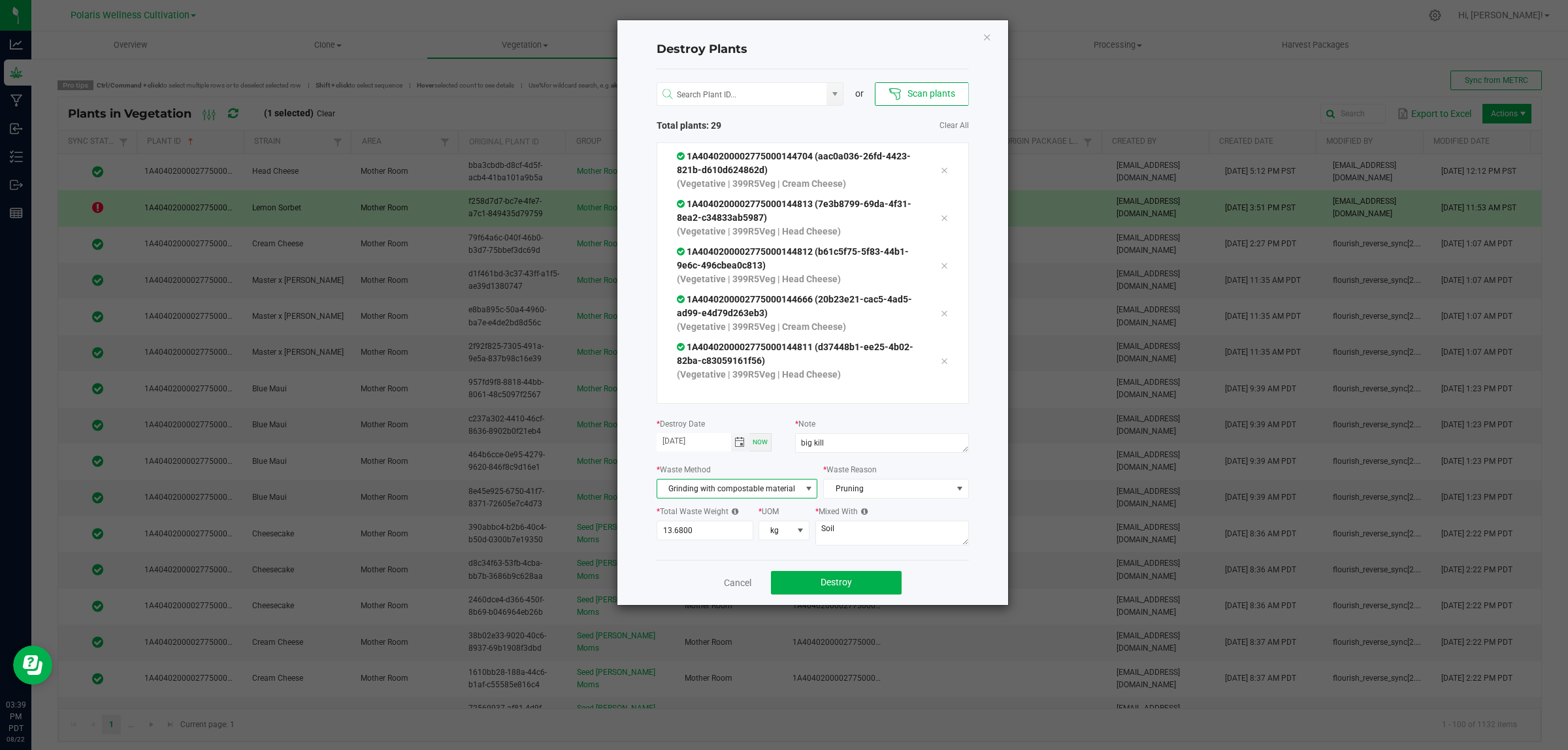
click at [743, 445] on span "Toggle calendar" at bounding box center [740, 442] width 11 height 11
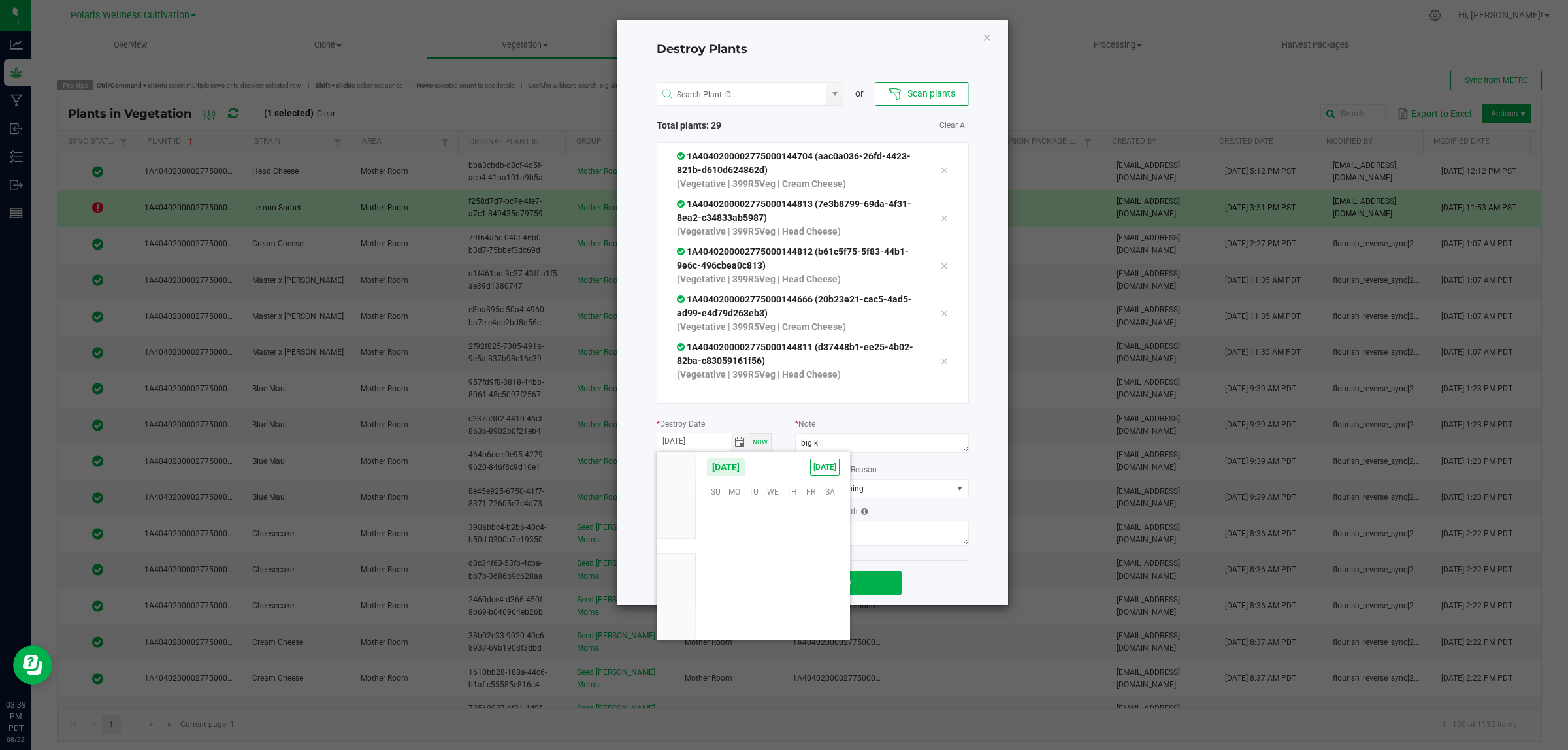
scroll to position [211646, 0]
click at [794, 563] on span "21" at bounding box center [792, 569] width 19 height 20
type input "08/21/2025"
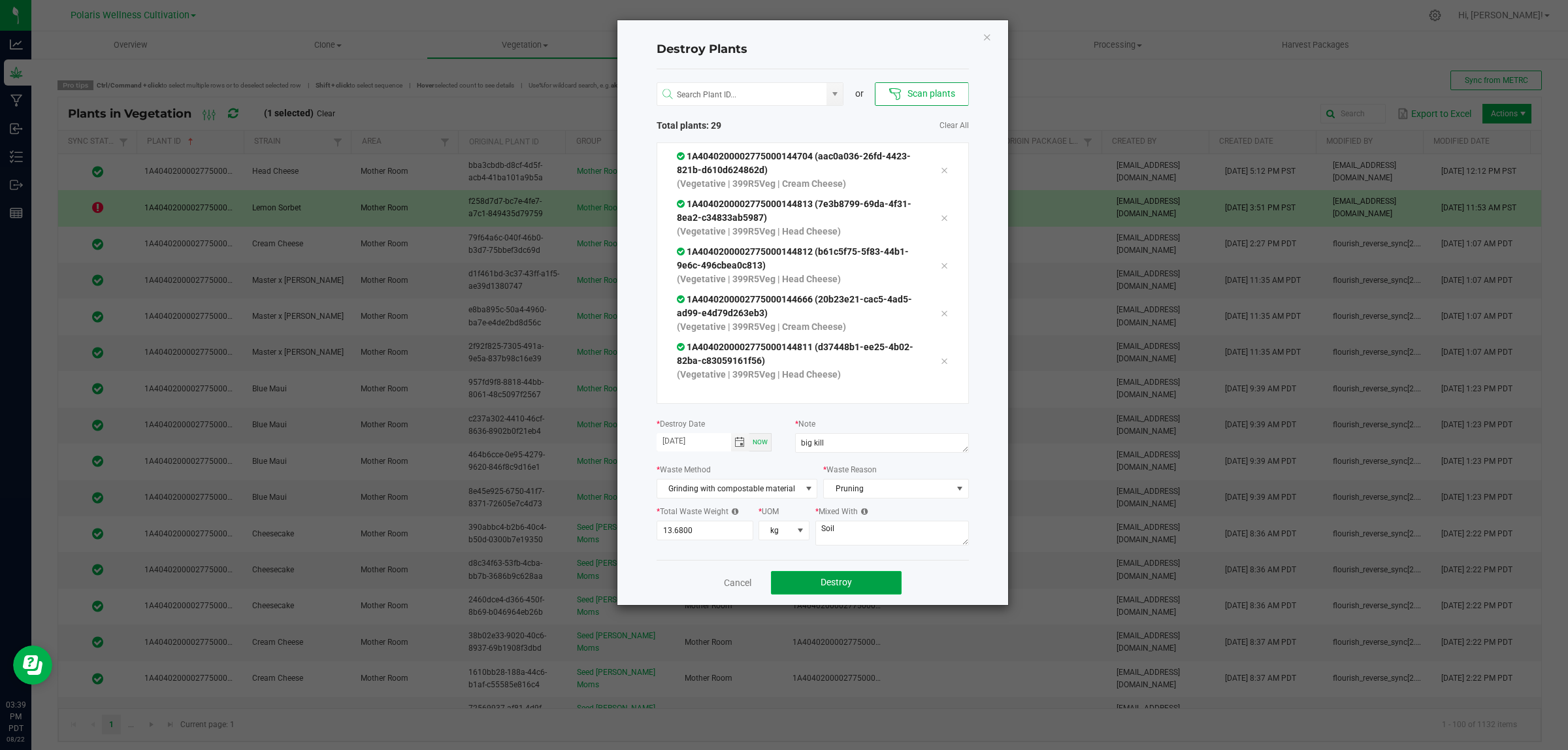
click at [837, 581] on span "Destroy" at bounding box center [836, 582] width 32 height 11
